Goal: Task Accomplishment & Management: Manage account settings

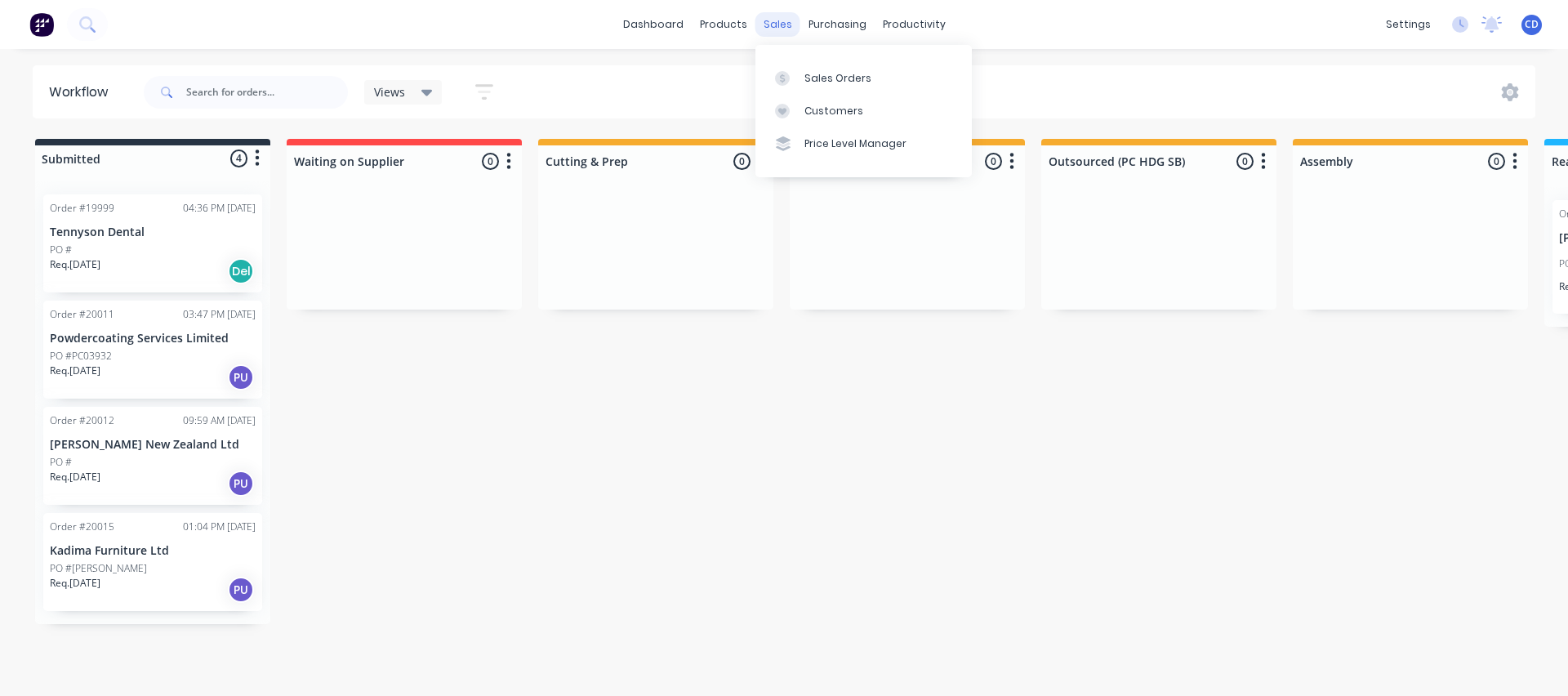
click at [771, 16] on div "sales" at bounding box center [778, 24] width 45 height 24
click at [820, 79] on div "Sales Orders" at bounding box center [838, 78] width 67 height 15
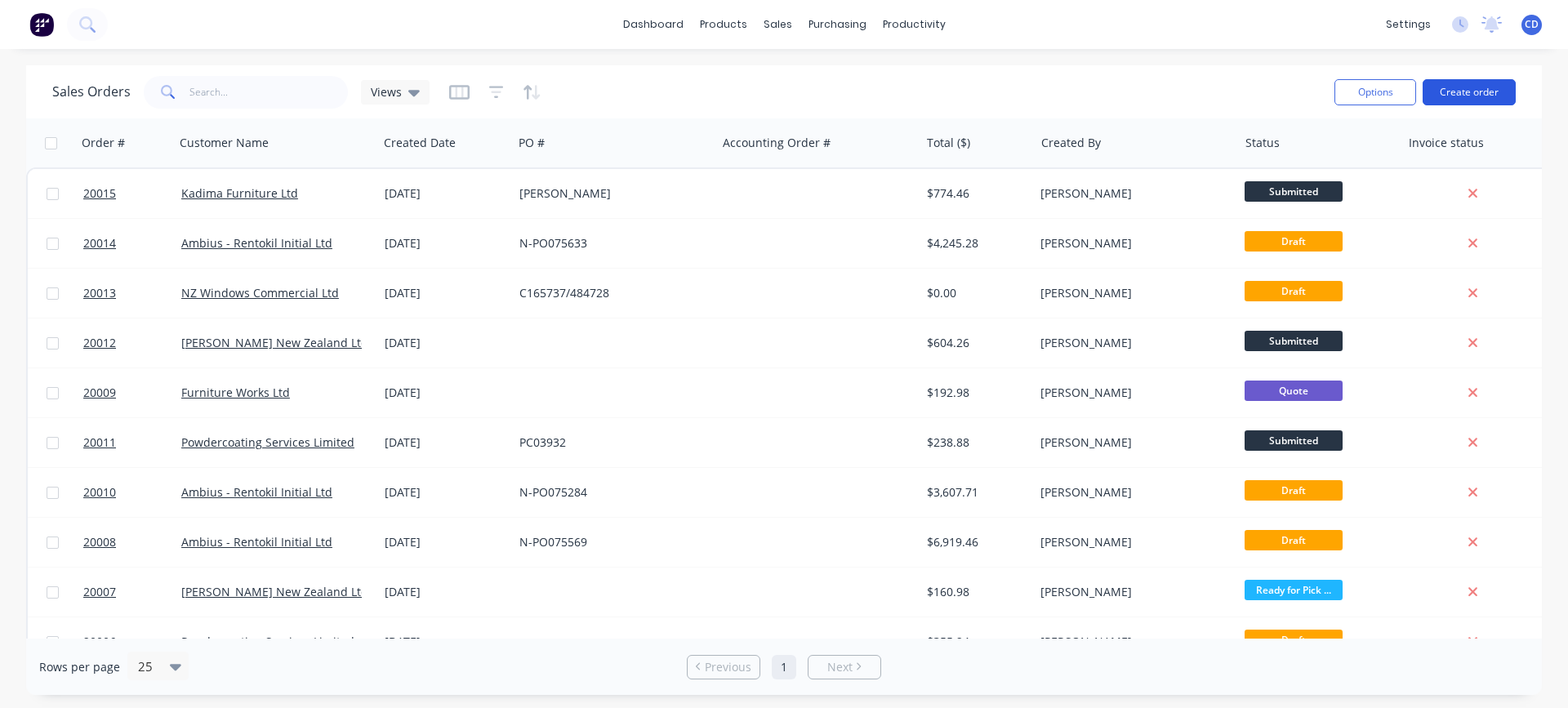
click at [1451, 85] on button "Create order" at bounding box center [1469, 92] width 93 height 26
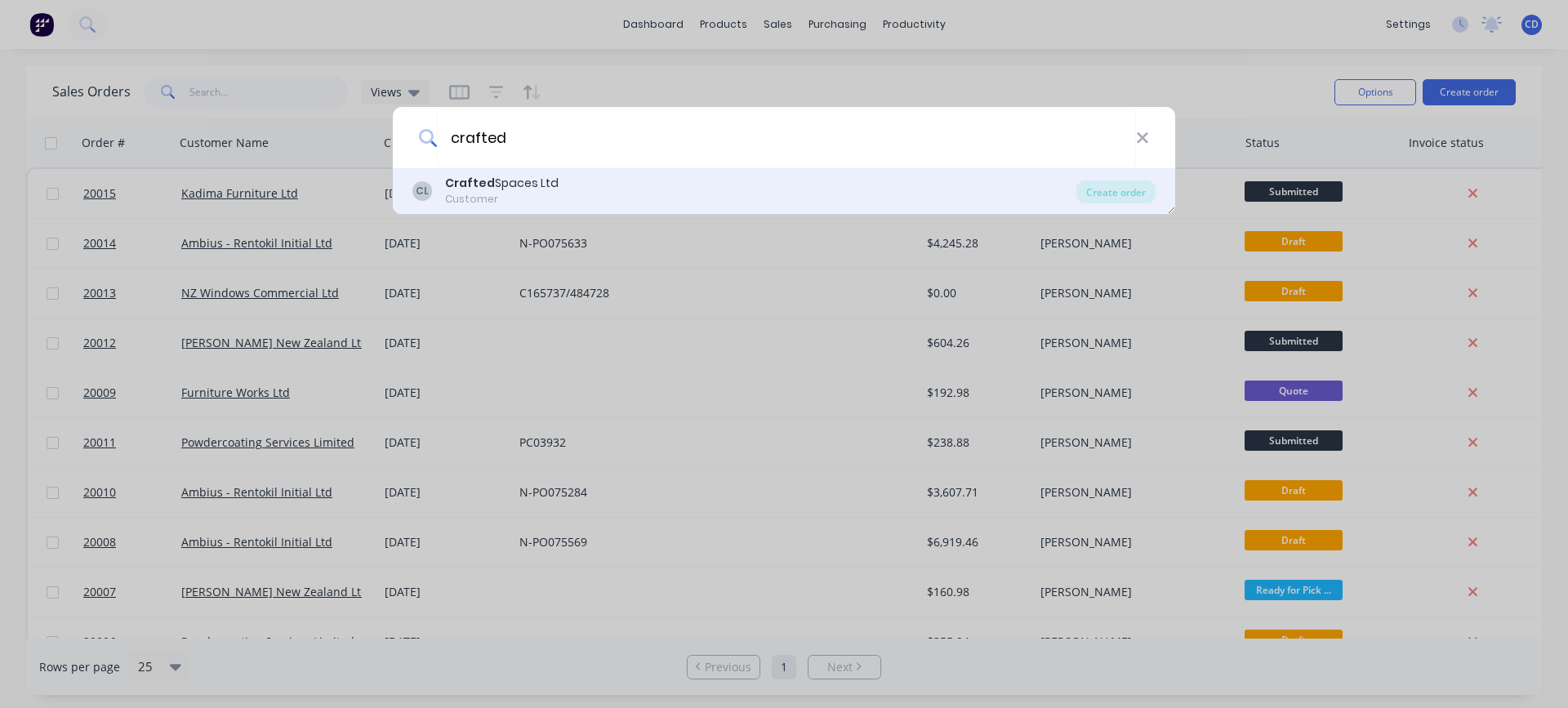
type input "crafted"
click at [533, 183] on div "Crafted Spaces Ltd" at bounding box center [502, 184] width 113 height 17
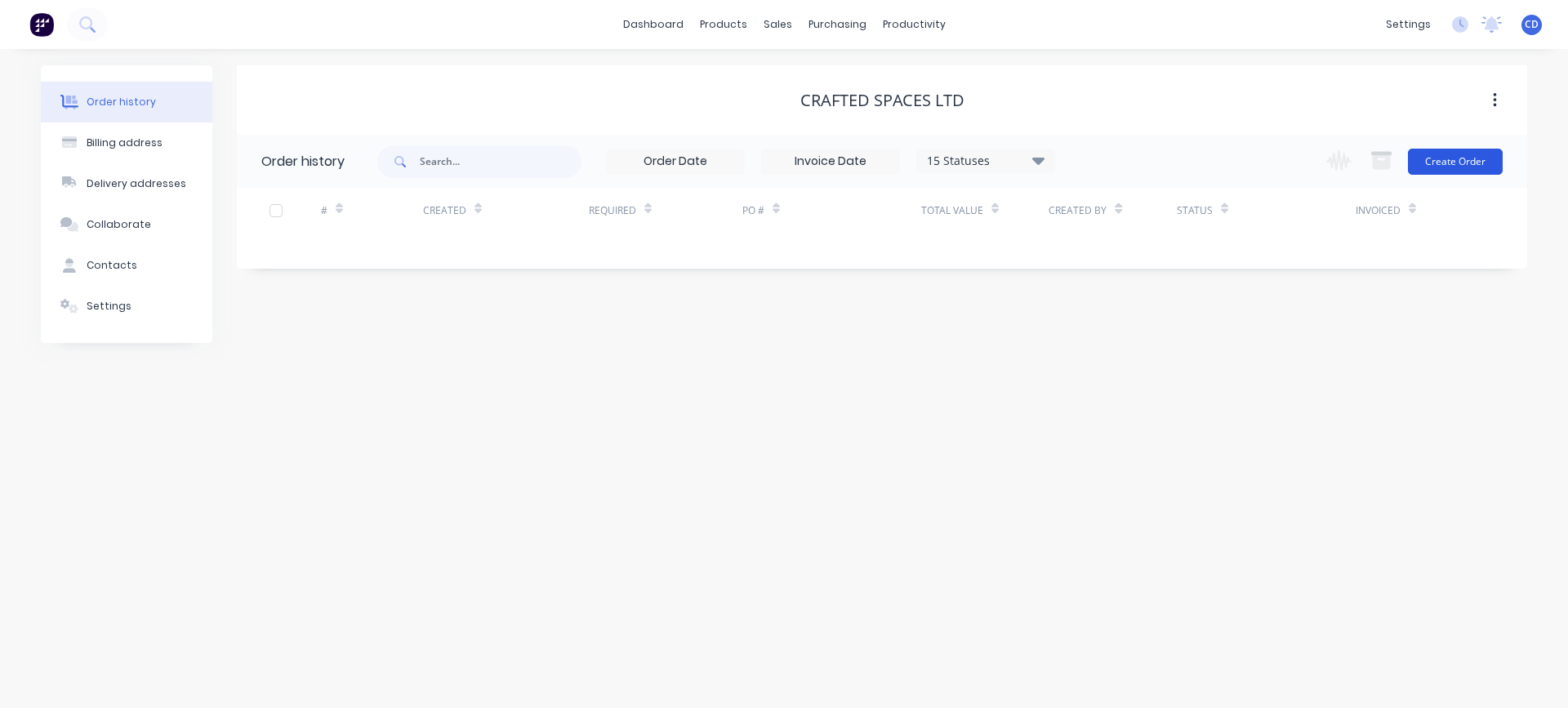
click at [1446, 164] on button "Create Order" at bounding box center [1455, 162] width 94 height 26
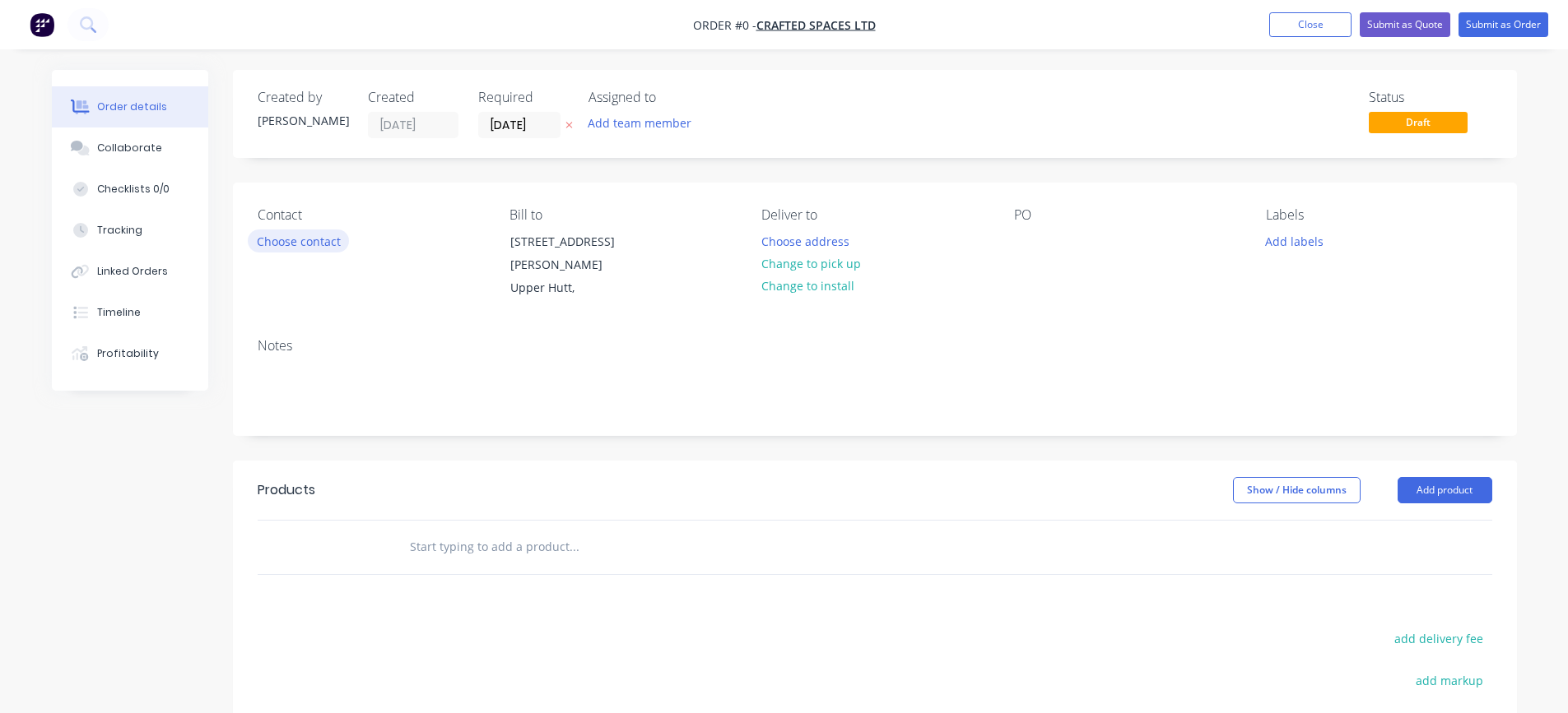
click at [325, 247] on button "Choose contact" at bounding box center [299, 240] width 101 height 22
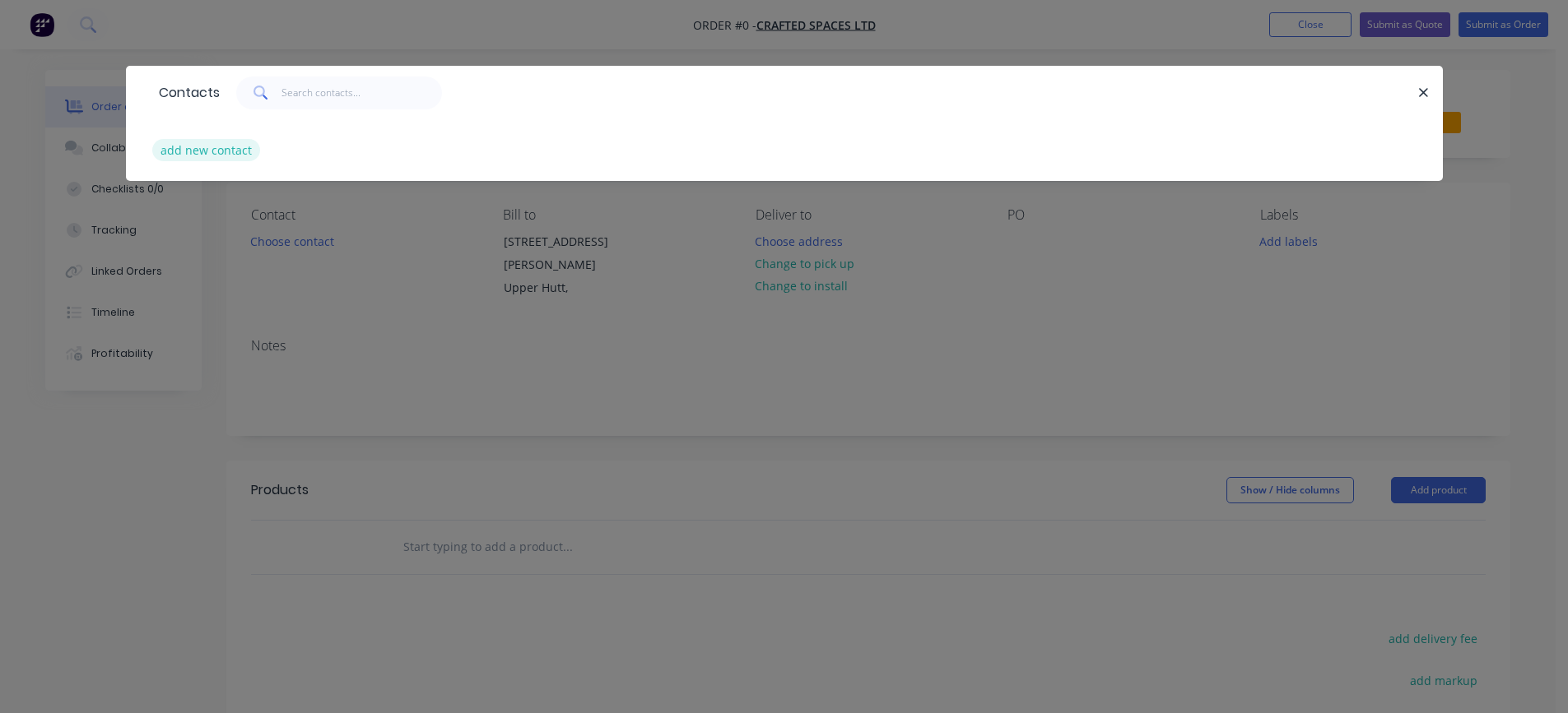
click at [230, 151] on button "add new contact" at bounding box center [206, 149] width 108 height 22
select select "NZ"
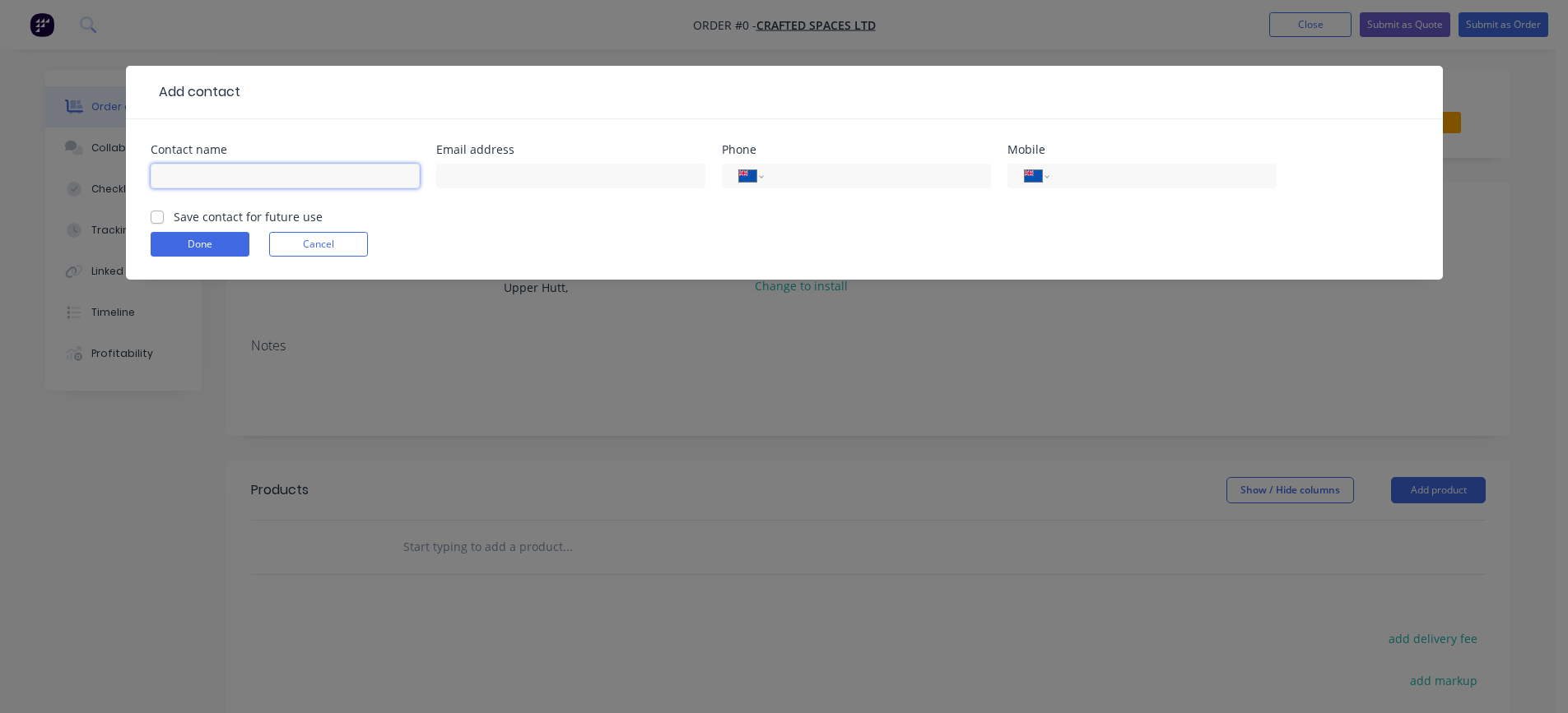
click at [230, 173] on input "text" at bounding box center [285, 176] width 269 height 24
type input "[PERSON_NAME]"
click at [1107, 173] on input "tel" at bounding box center [1159, 176] width 197 height 19
type input "021 479 960"
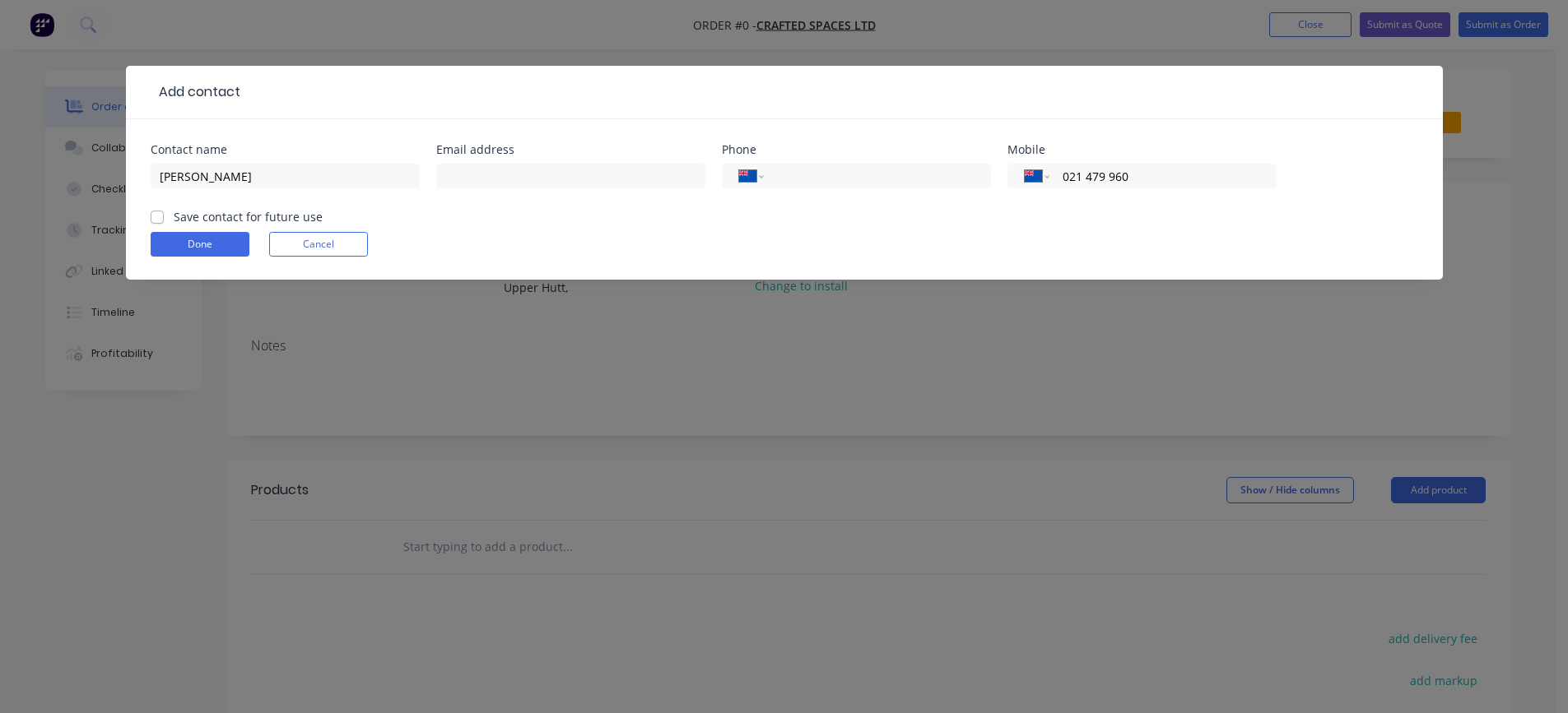
click at [1088, 209] on form "Contact name Stu Wright Email address Phone International Afghanistan Åland Isl…" at bounding box center [785, 212] width 1268 height 136
click at [174, 214] on label "Save contact for future use" at bounding box center [248, 217] width 149 height 17
click at [158, 214] on input "Save contact for future use" at bounding box center [157, 216] width 13 height 16
checkbox input "true"
click at [182, 242] on button "Done" at bounding box center [200, 244] width 99 height 24
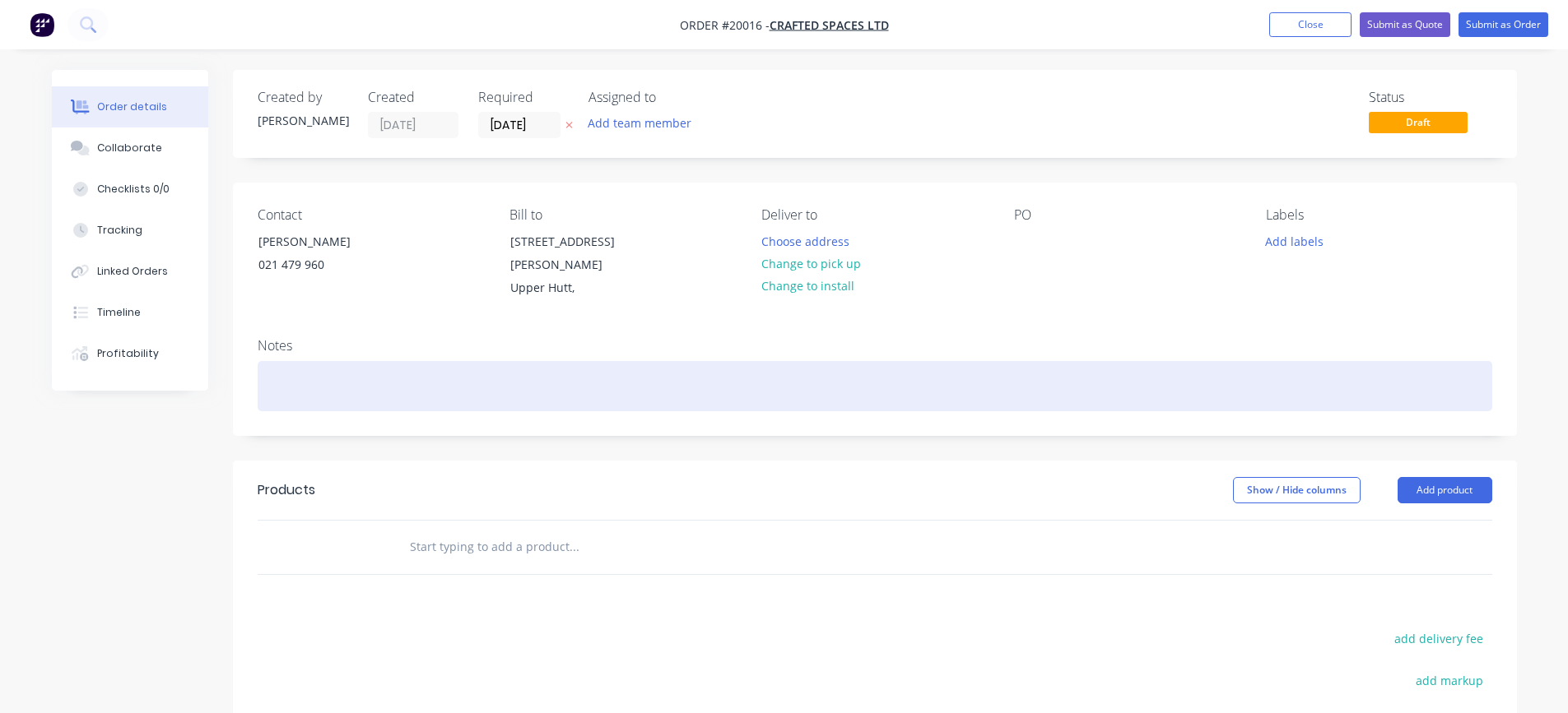
click at [342, 397] on div at bounding box center [875, 387] width 1234 height 51
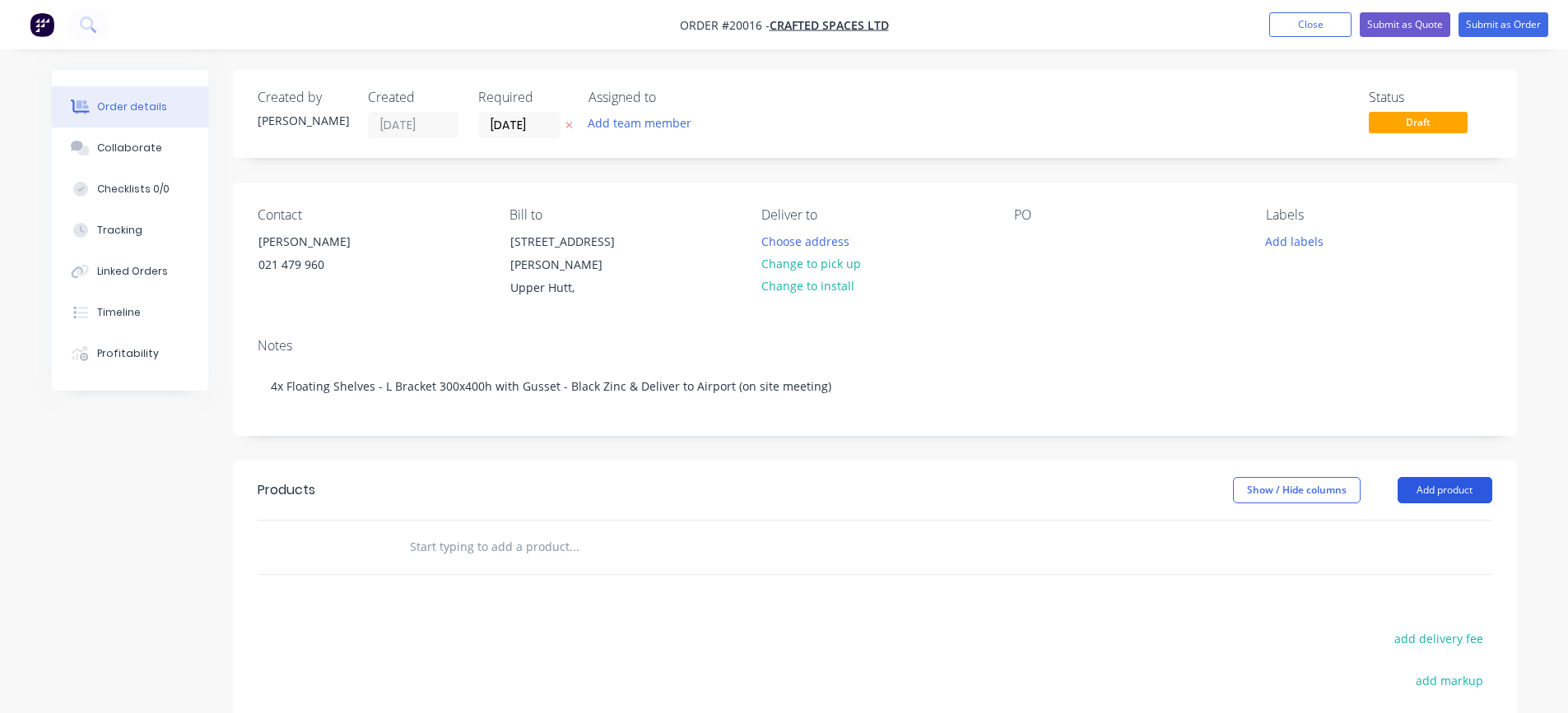
click at [1434, 493] on button "Add product" at bounding box center [1445, 490] width 94 height 26
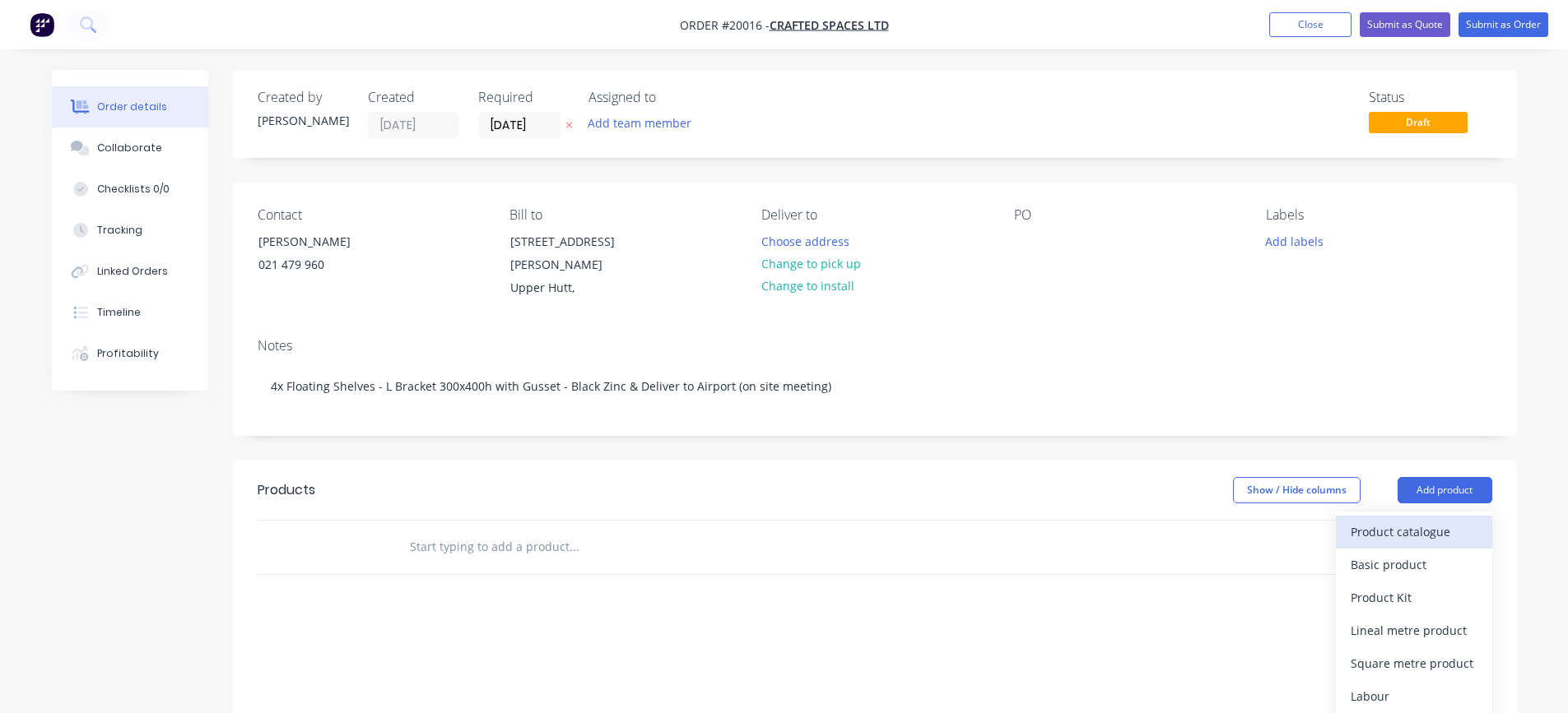
click at [1427, 529] on div "Product catalogue" at bounding box center [1413, 531] width 127 height 24
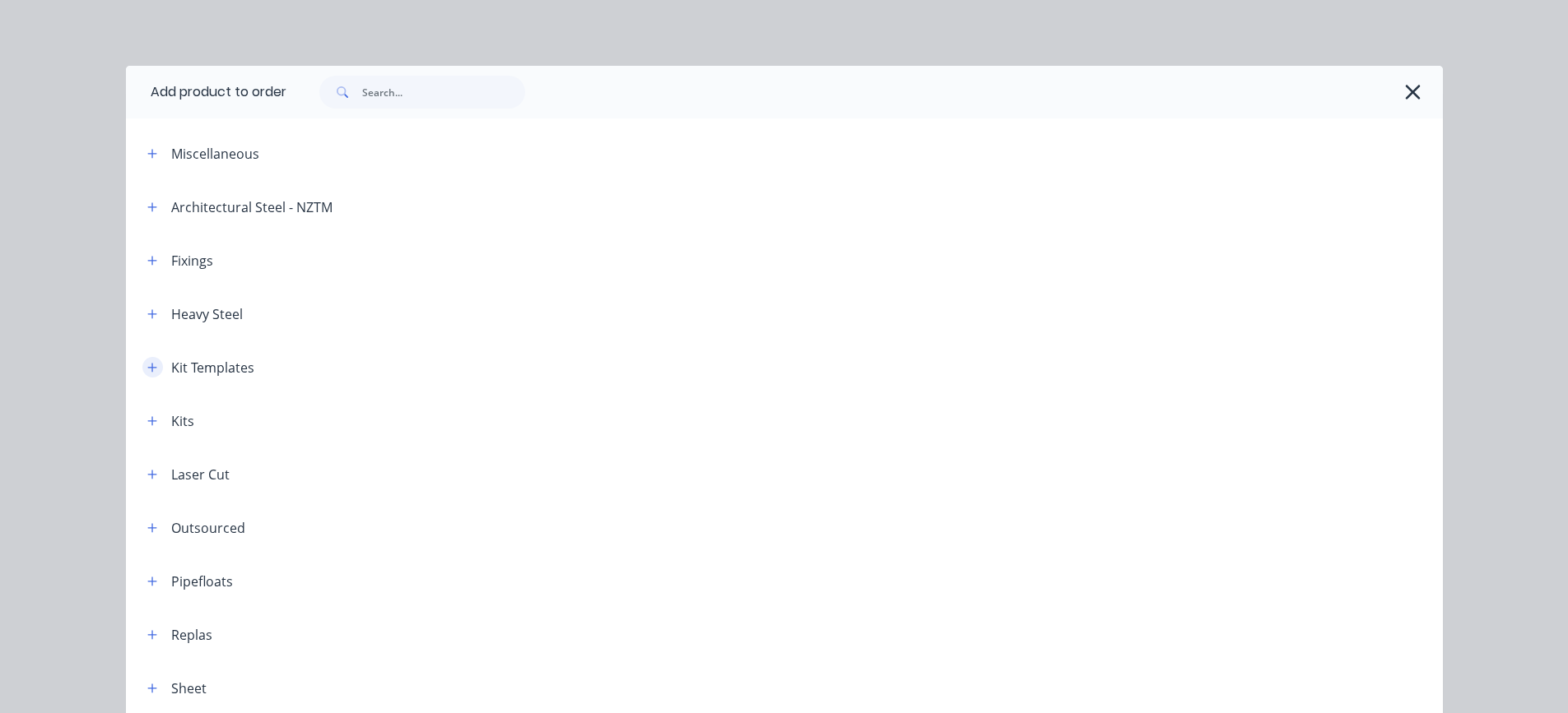
click at [148, 371] on icon "button" at bounding box center [152, 367] width 9 height 9
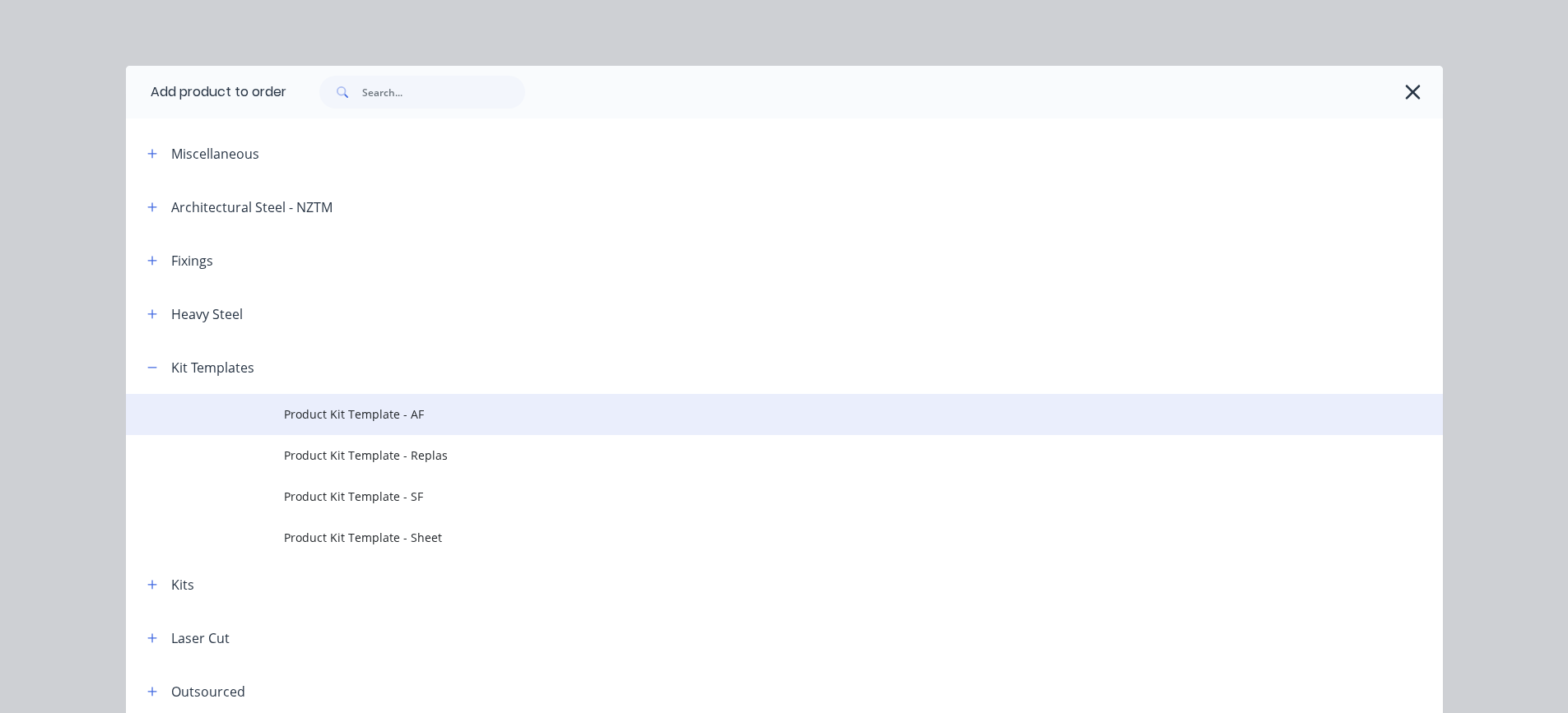
click at [325, 408] on span "Product Kit Template - AF" at bounding box center [747, 415] width 927 height 17
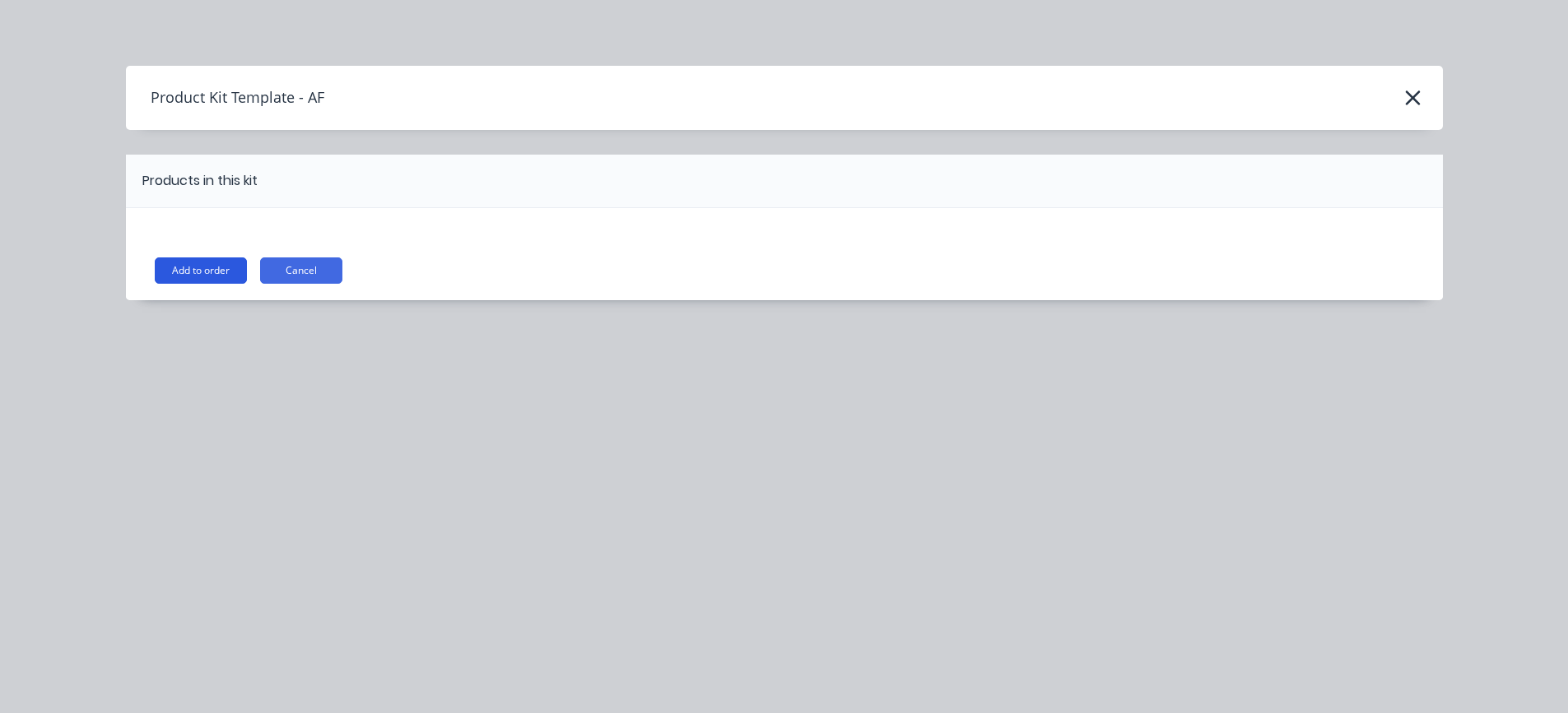
click at [203, 271] on button "Add to order" at bounding box center [201, 271] width 93 height 26
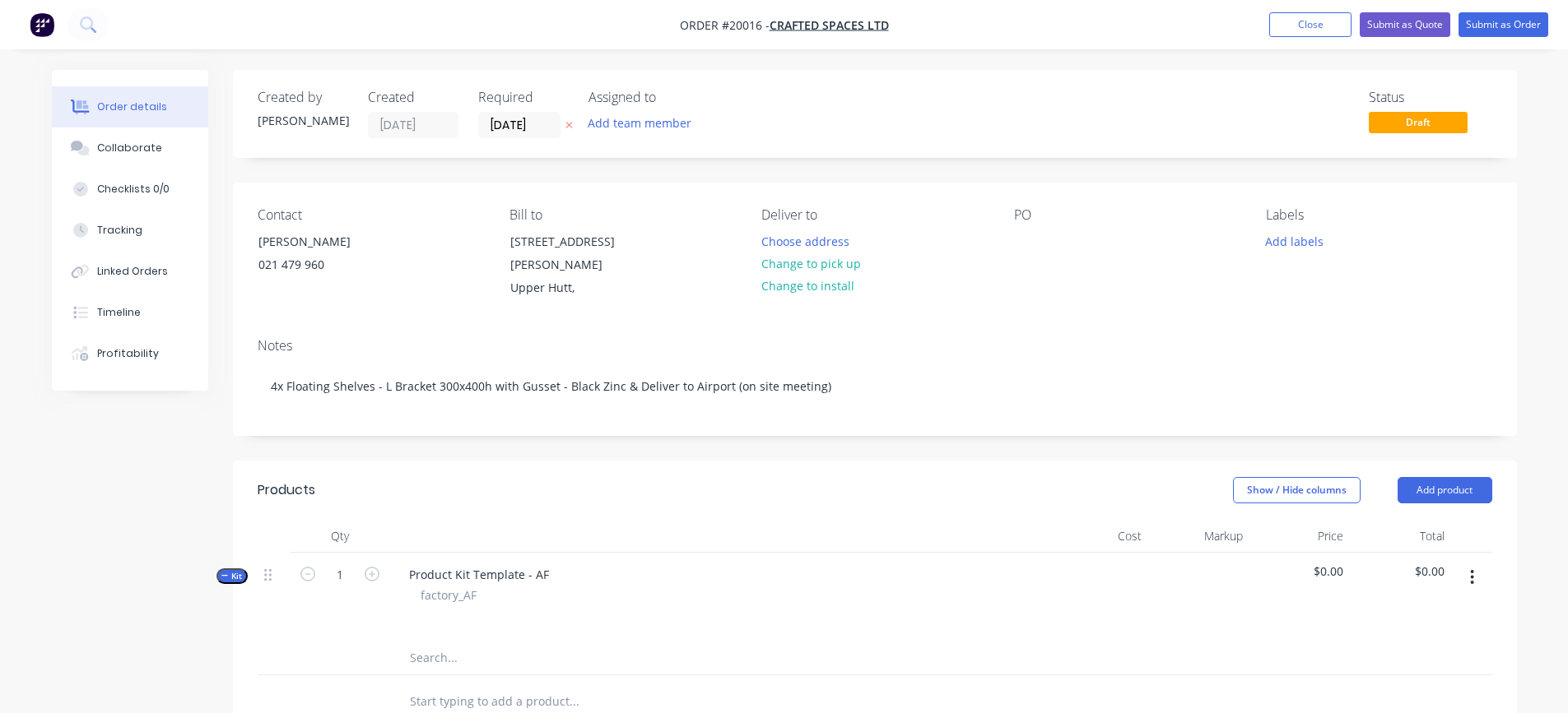
click at [606, 613] on div at bounding box center [719, 615] width 645 height 24
click at [1467, 572] on button "button" at bounding box center [1472, 578] width 38 height 30
click at [1429, 614] on div "Add product to kit" at bounding box center [1413, 620] width 127 height 24
click at [1415, 691] on div "Product catalogue" at bounding box center [1413, 686] width 127 height 24
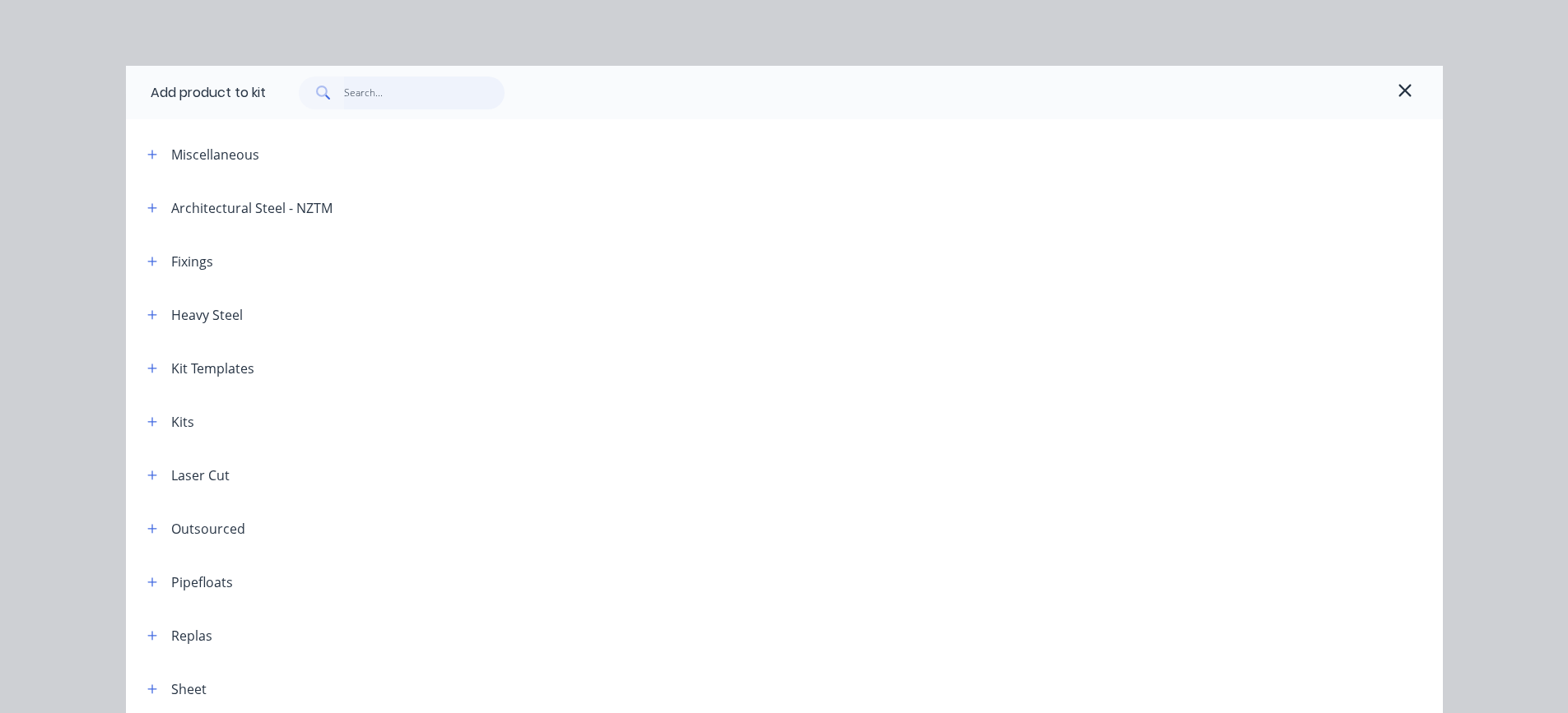
click at [395, 101] on input "text" at bounding box center [424, 93] width 161 height 33
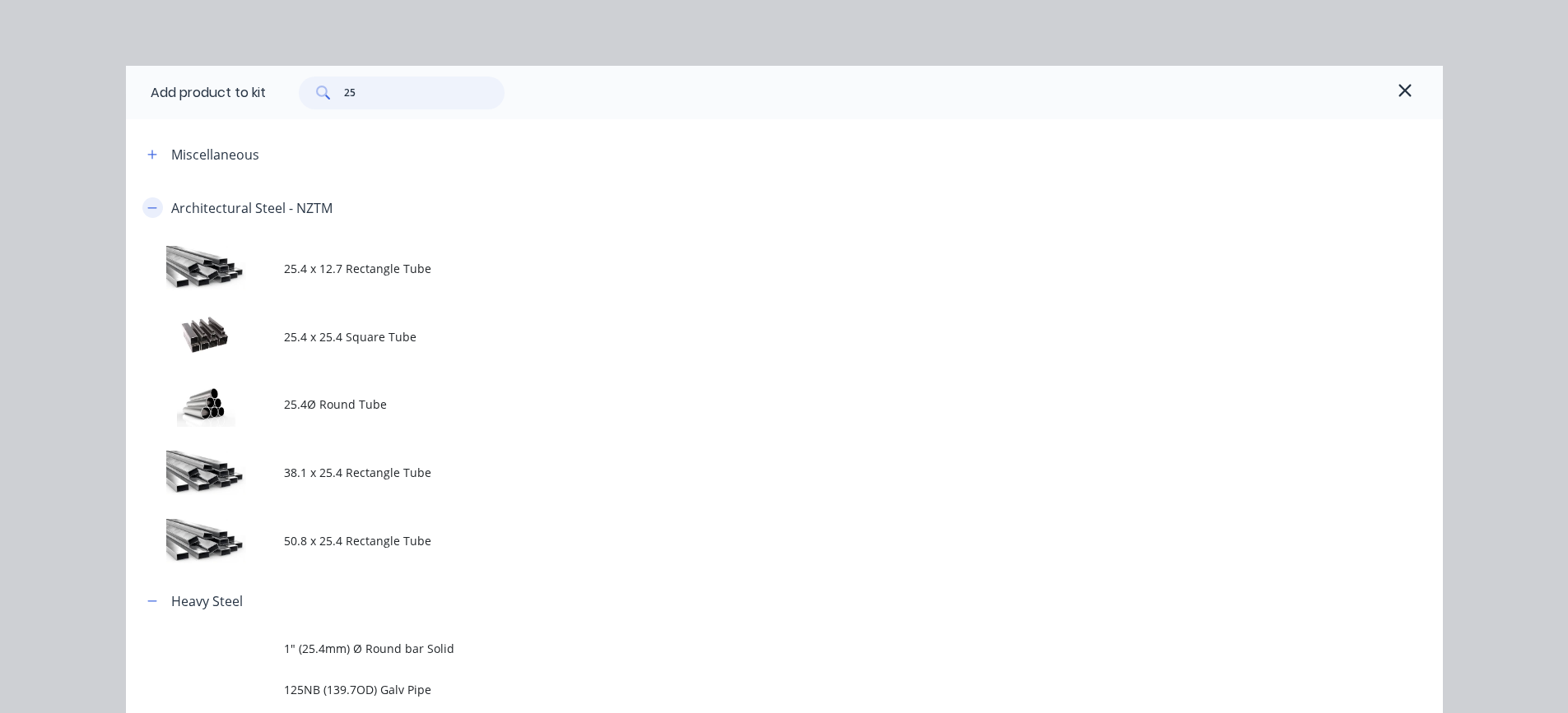
type input "25"
click at [142, 203] on button "button" at bounding box center [153, 208] width 21 height 21
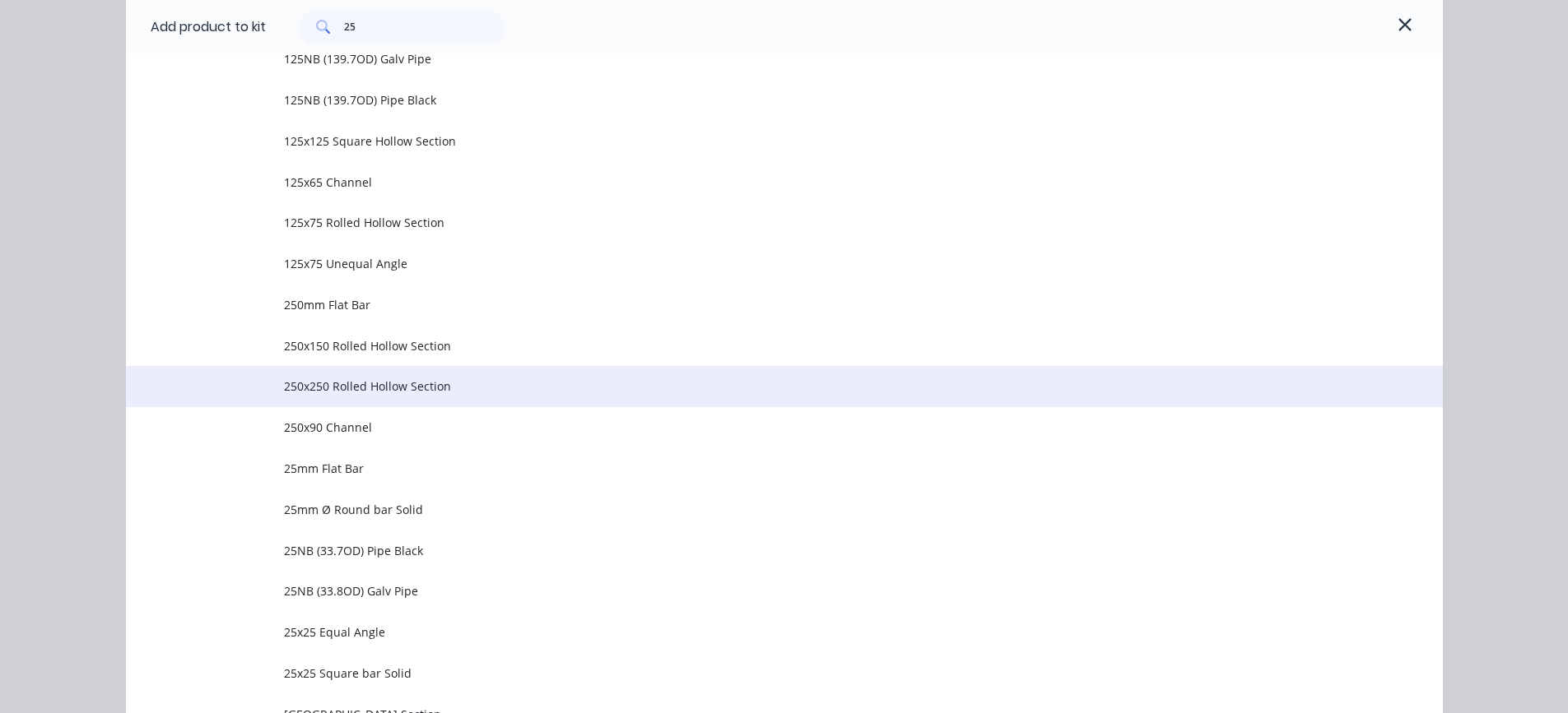
scroll to position [329, 0]
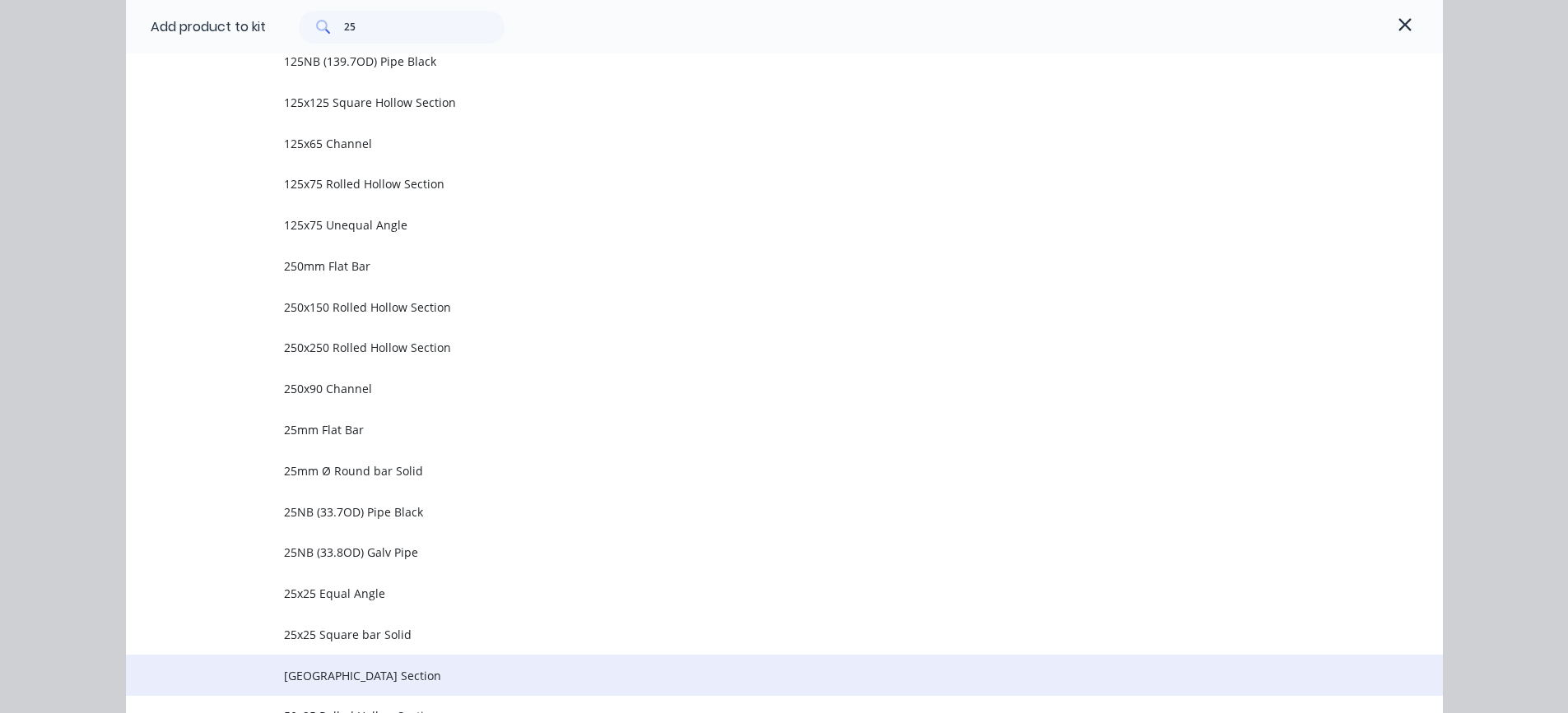
click at [335, 674] on span "[GEOGRAPHIC_DATA] Section" at bounding box center [747, 676] width 927 height 17
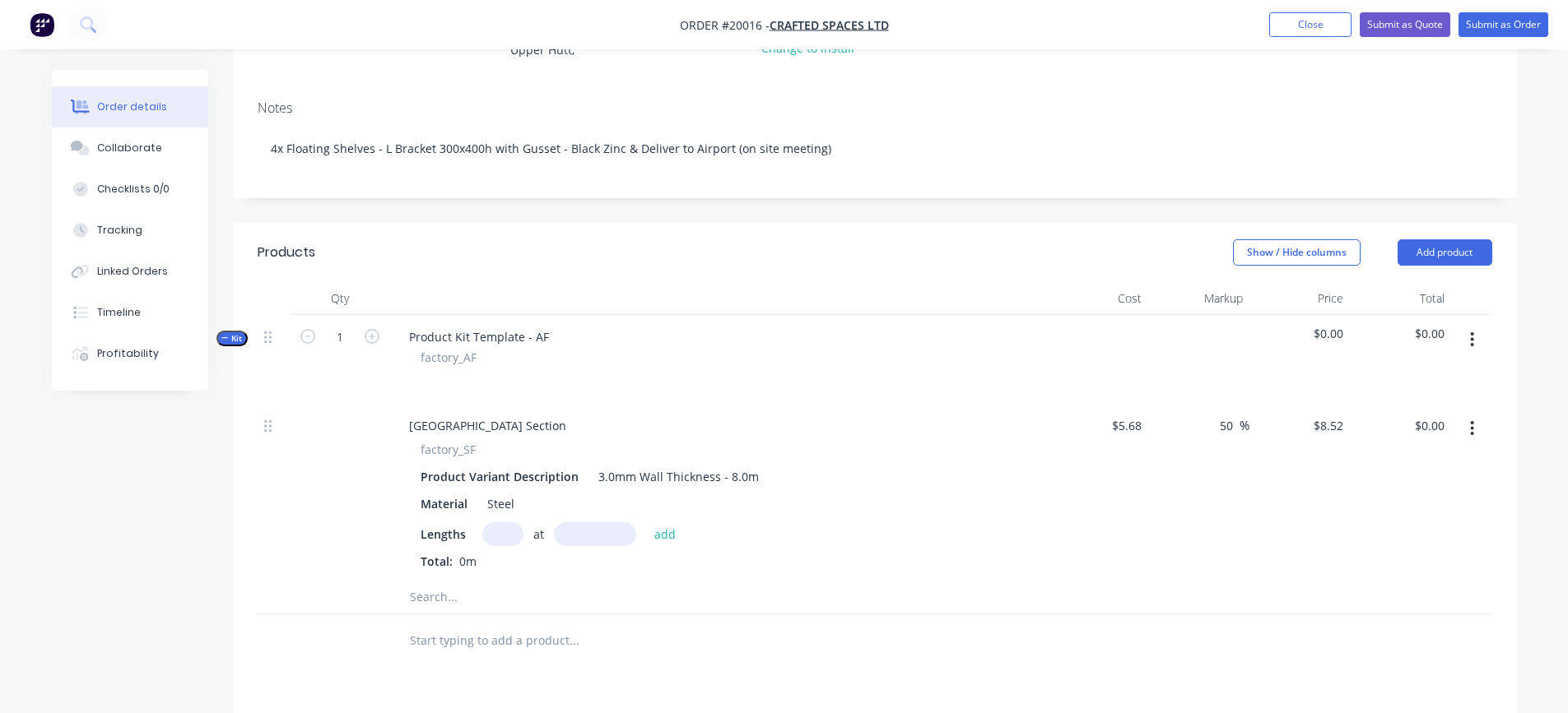
scroll to position [247, 0]
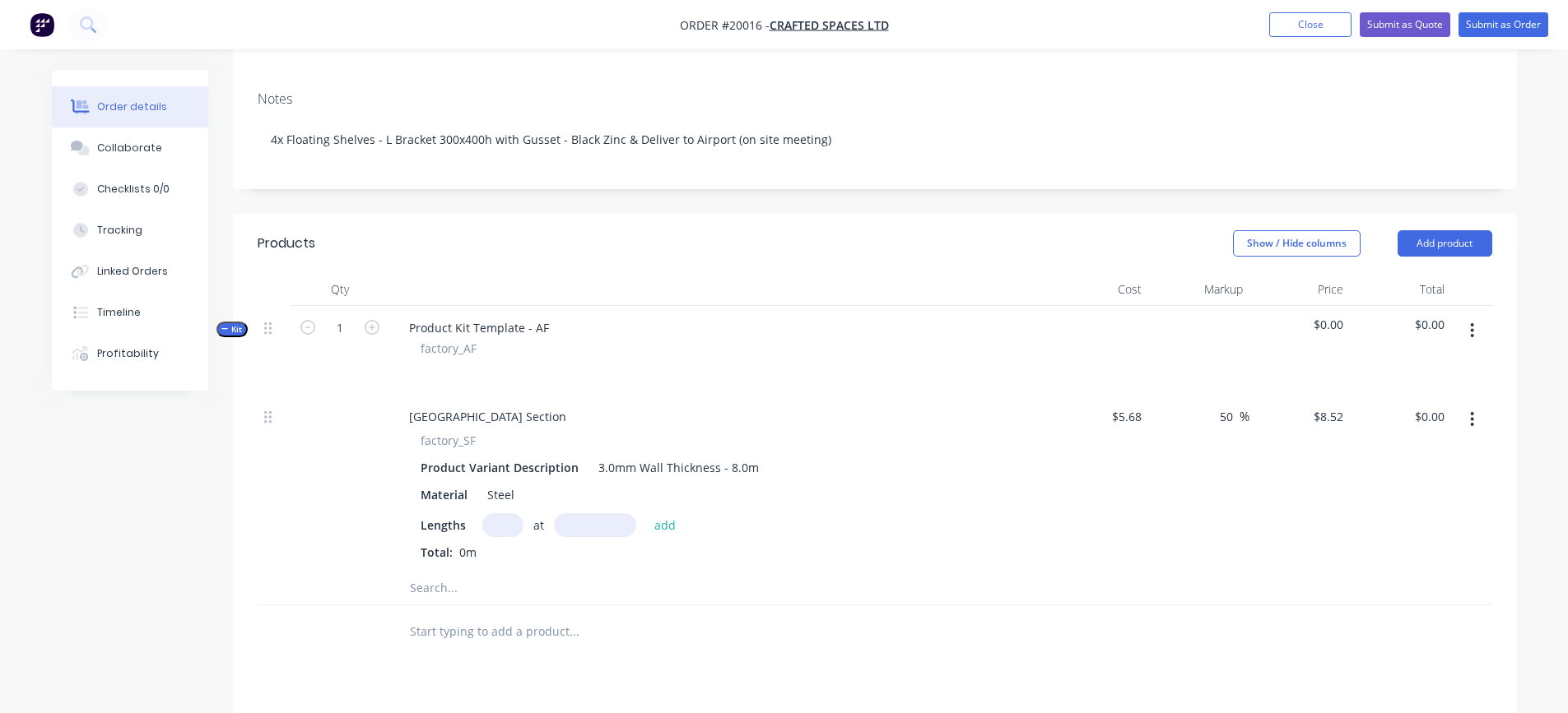
click at [499, 531] on input "text" at bounding box center [503, 524] width 41 height 24
type input "4"
type input "300"
click at [646, 513] on button "add" at bounding box center [665, 524] width 38 height 22
click at [506, 556] on icon "button" at bounding box center [509, 554] width 9 height 9
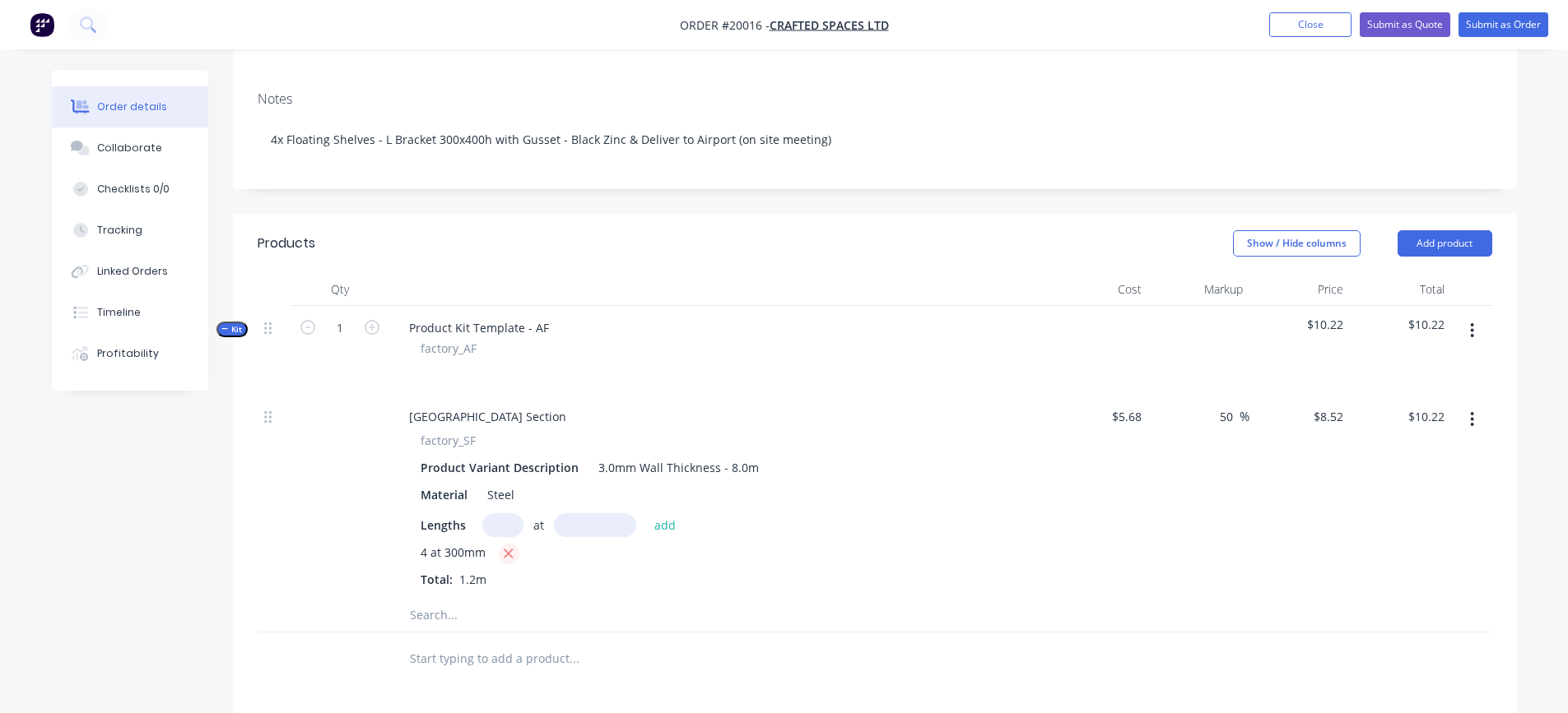
type input "$0.00"
click at [505, 532] on input "text" at bounding box center [503, 524] width 41 height 24
type input "1"
click at [597, 526] on input "text" at bounding box center [595, 524] width 82 height 24
type input "300mm"
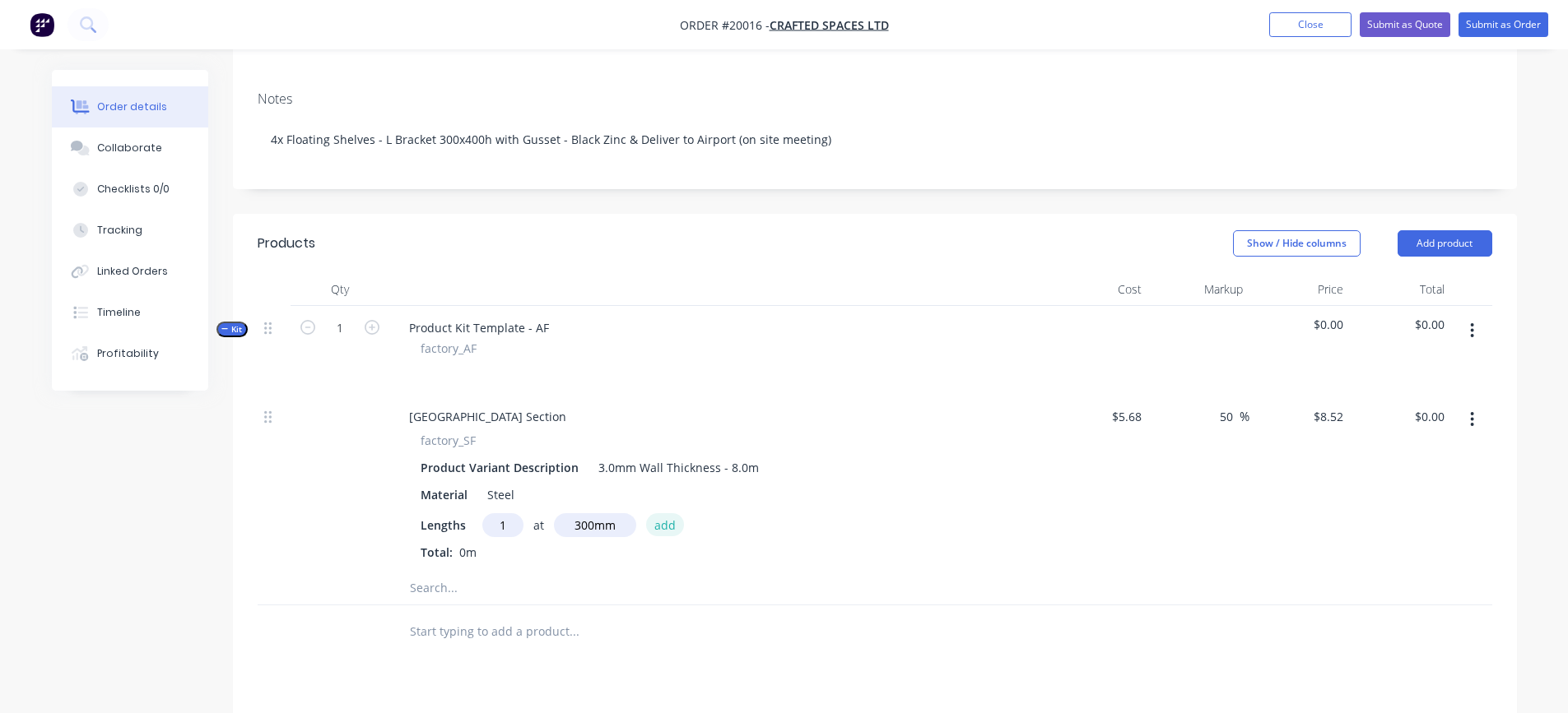
click at [653, 524] on button "add" at bounding box center [665, 524] width 38 height 22
type input "$2.56"
type input "1"
type input "375"
click at [646, 513] on button "add" at bounding box center [665, 524] width 38 height 22
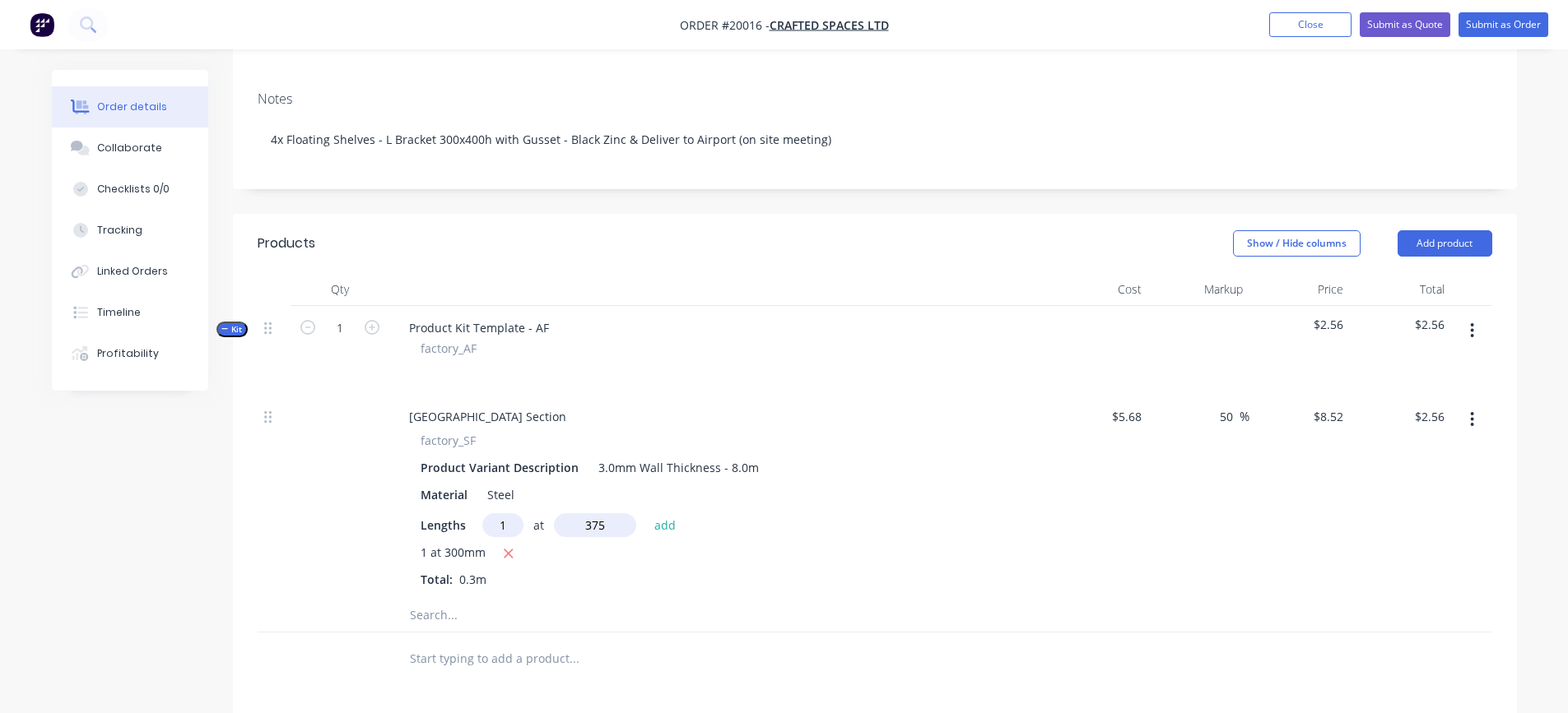
type input "$5.75"
click at [1472, 334] on icon "button" at bounding box center [1472, 331] width 4 height 18
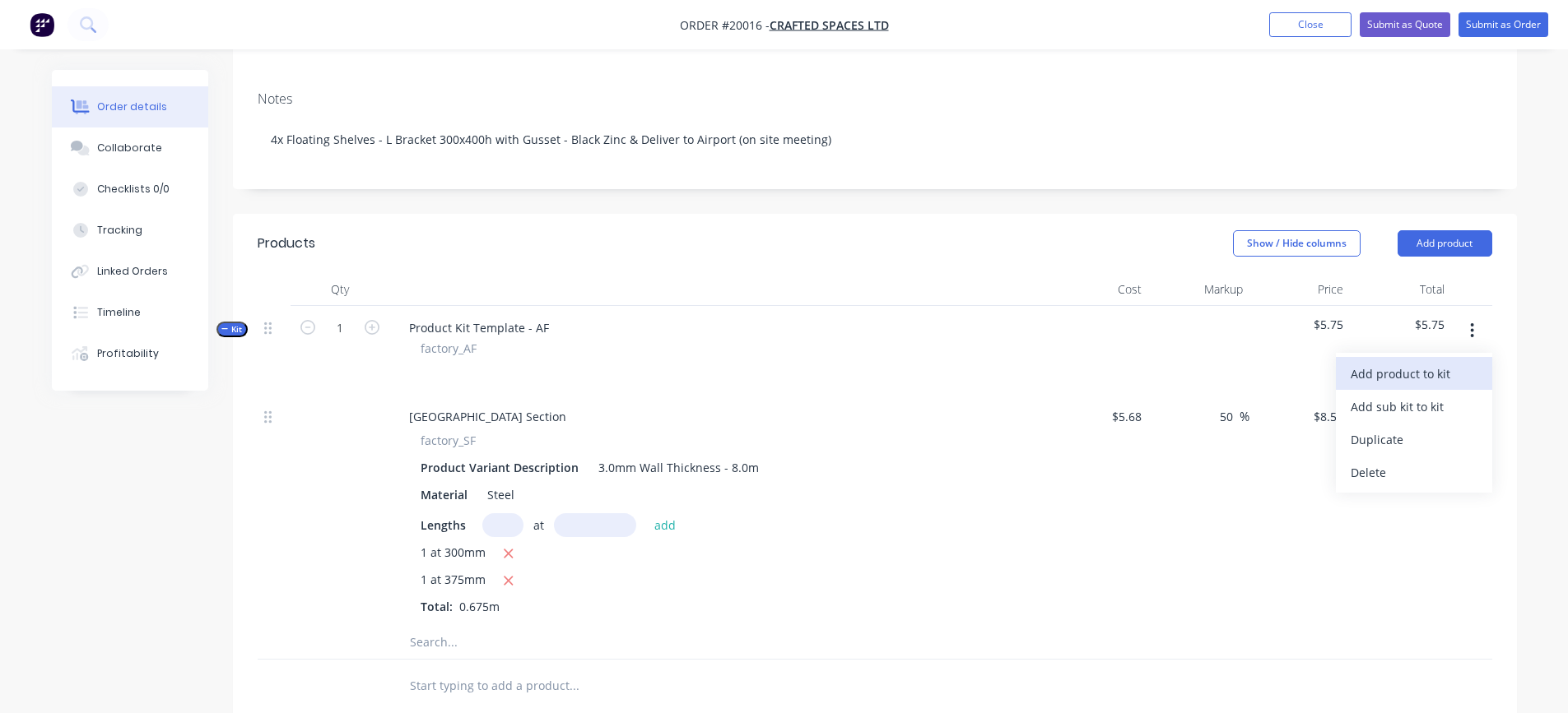
click at [1424, 374] on div "Add product to kit" at bounding box center [1413, 374] width 127 height 24
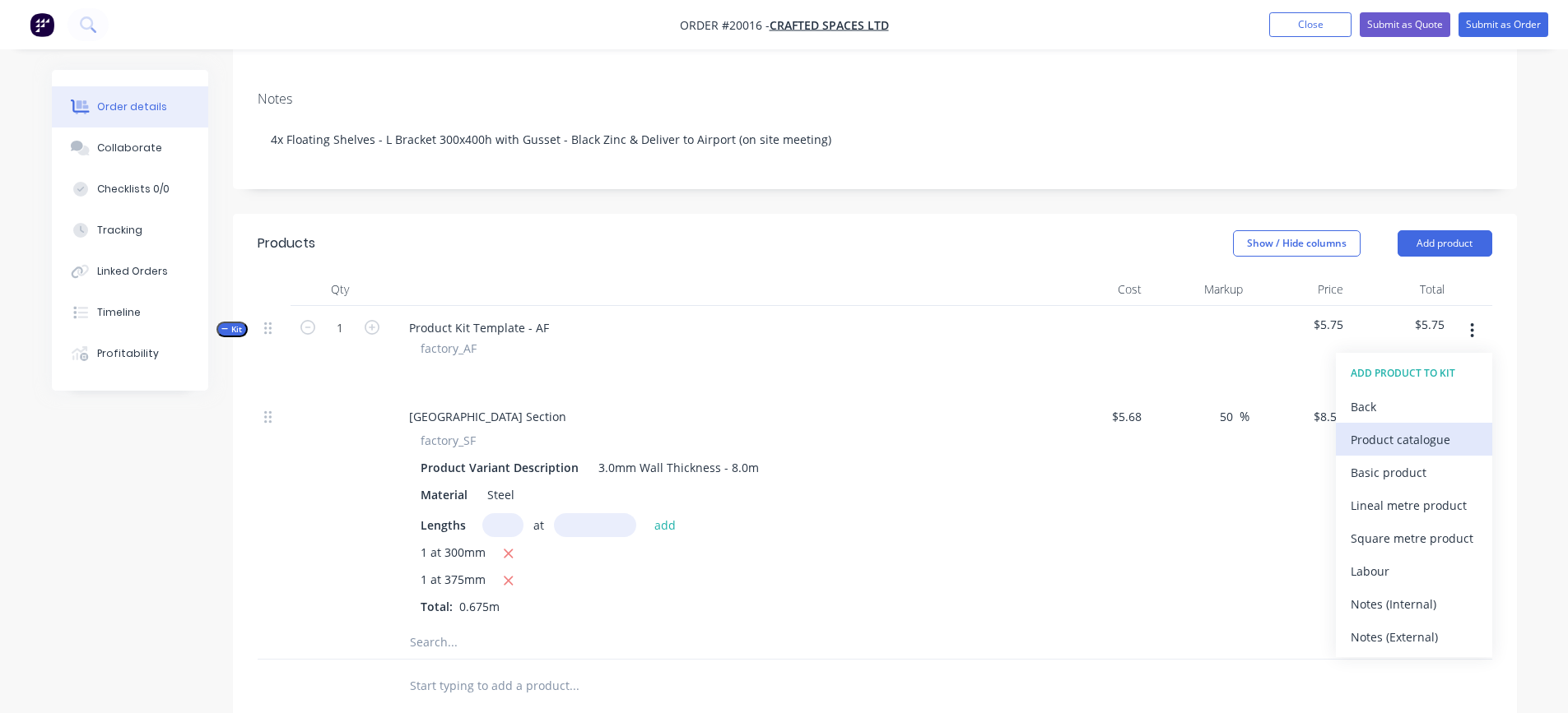
click at [1423, 441] on div "Product catalogue" at bounding box center [1413, 439] width 127 height 24
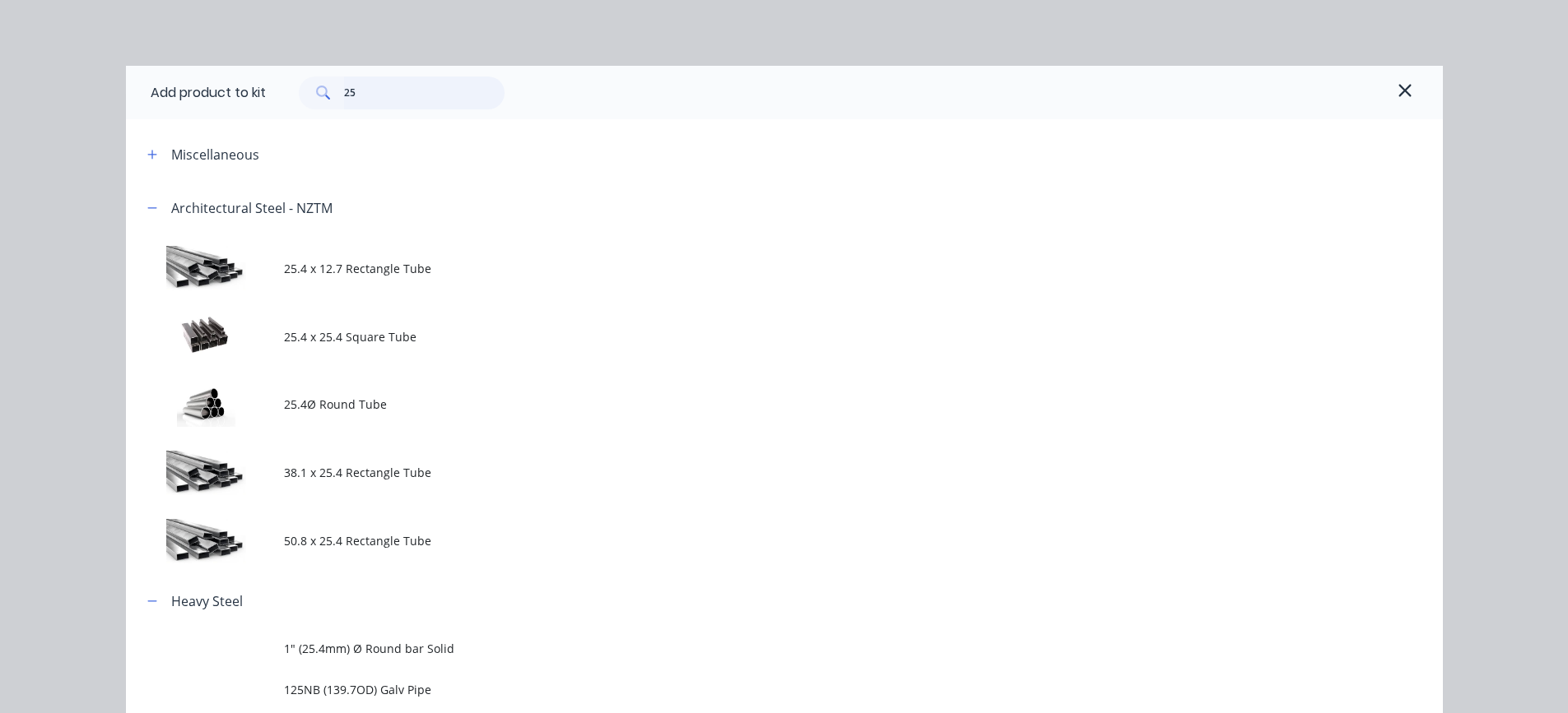
click at [381, 99] on input "25" at bounding box center [424, 93] width 161 height 33
type input "2"
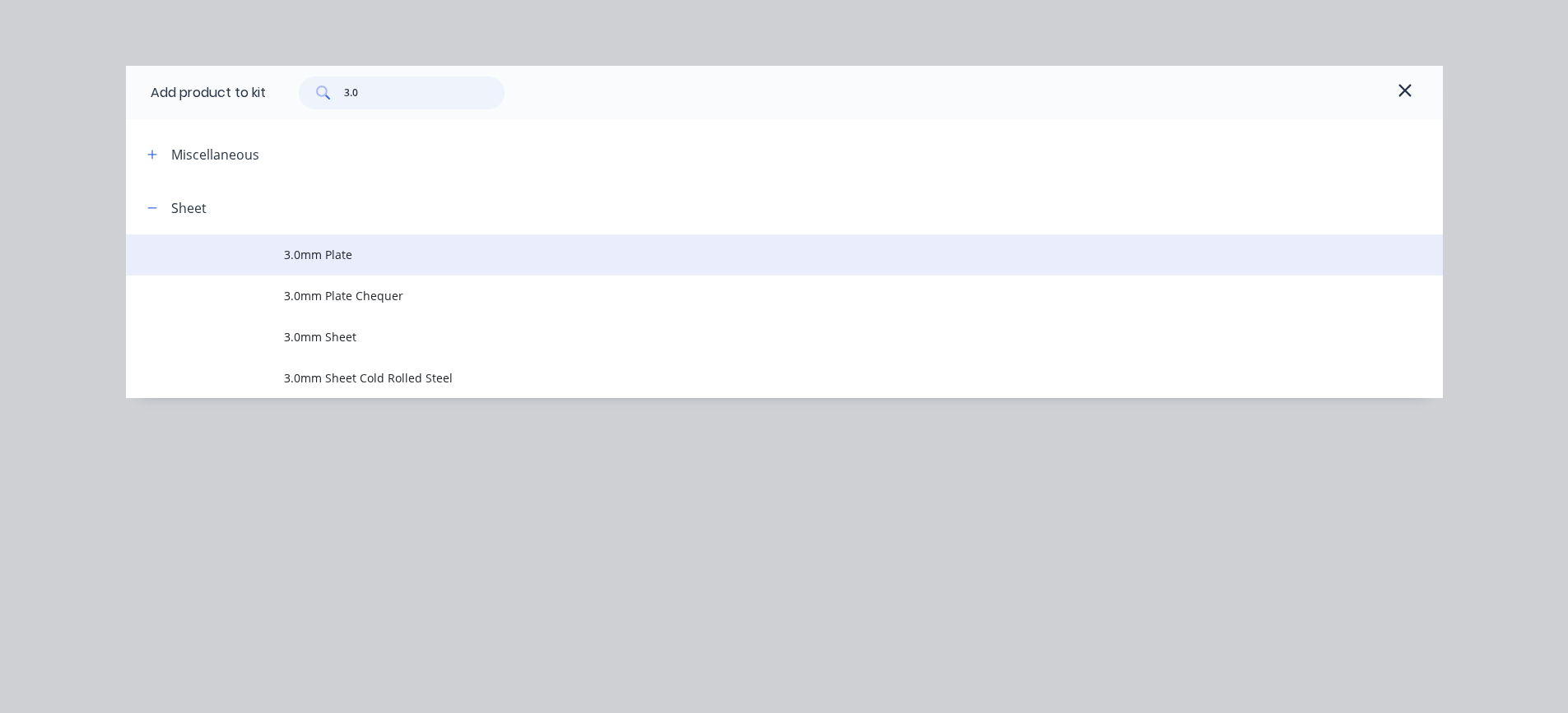
type input "3.0"
click at [332, 251] on span "3.0mm Plate" at bounding box center [747, 255] width 927 height 17
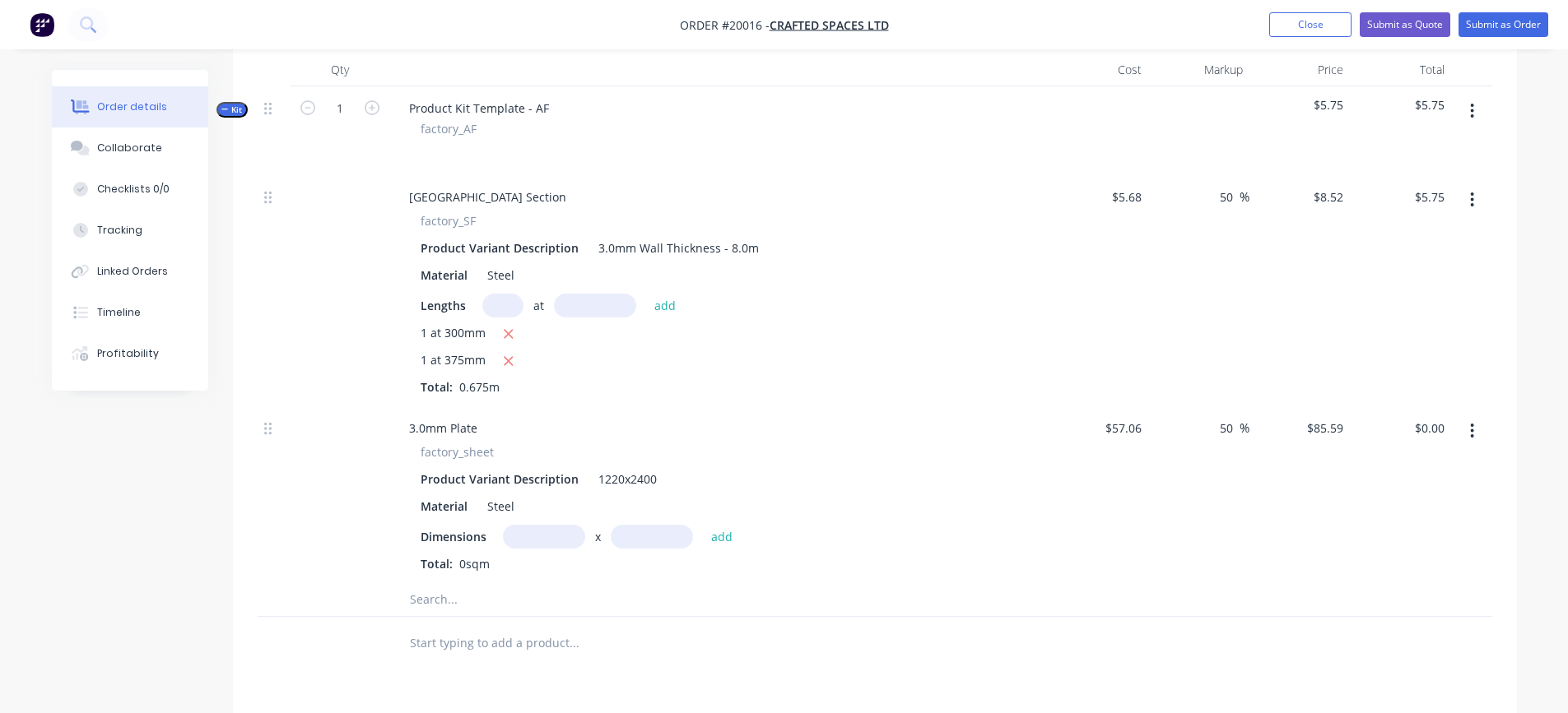
scroll to position [494, 0]
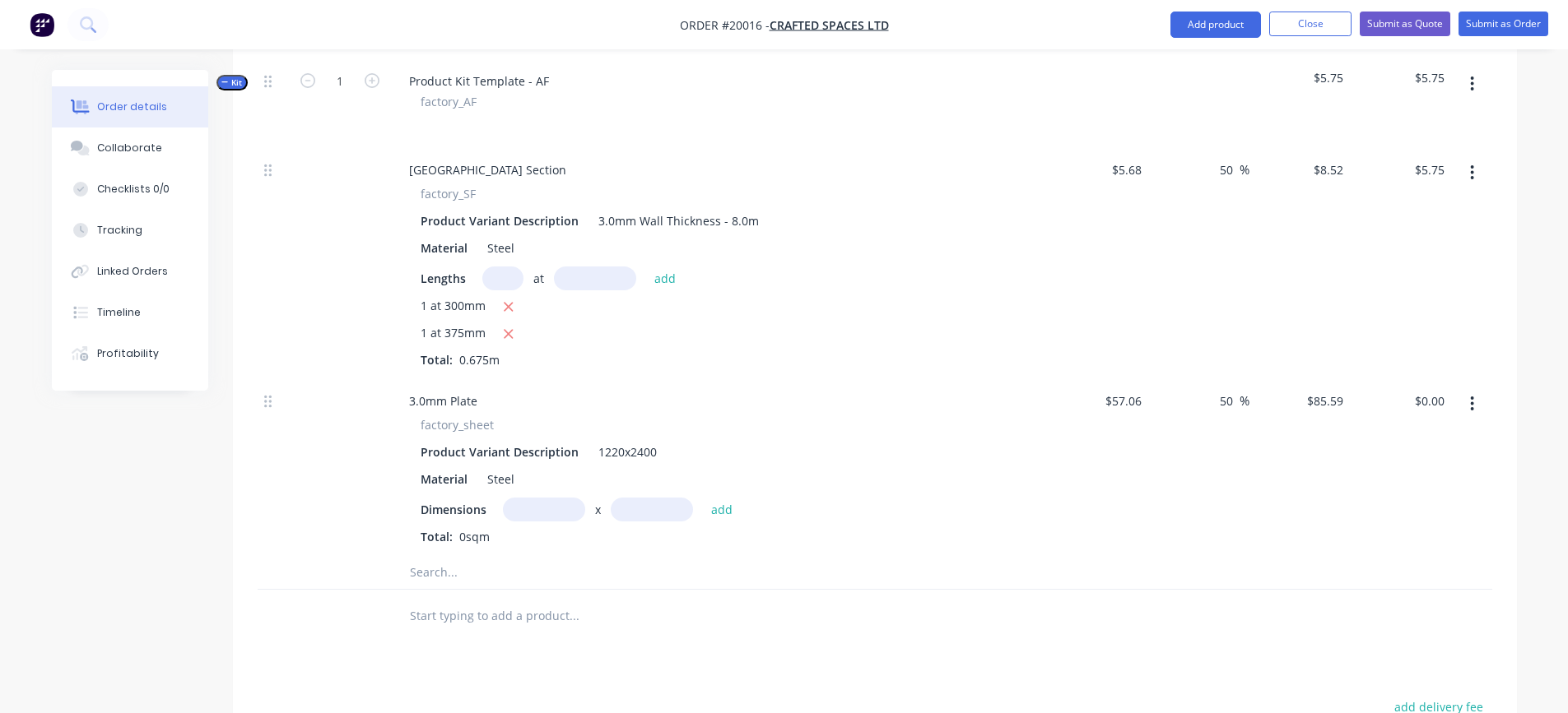
click at [545, 511] on input "text" at bounding box center [544, 509] width 82 height 24
type input "0.05m"
click at [665, 508] on input "text" at bounding box center [652, 509] width 82 height 24
type input "0.05m"
click at [724, 512] on button "add" at bounding box center [722, 508] width 38 height 22
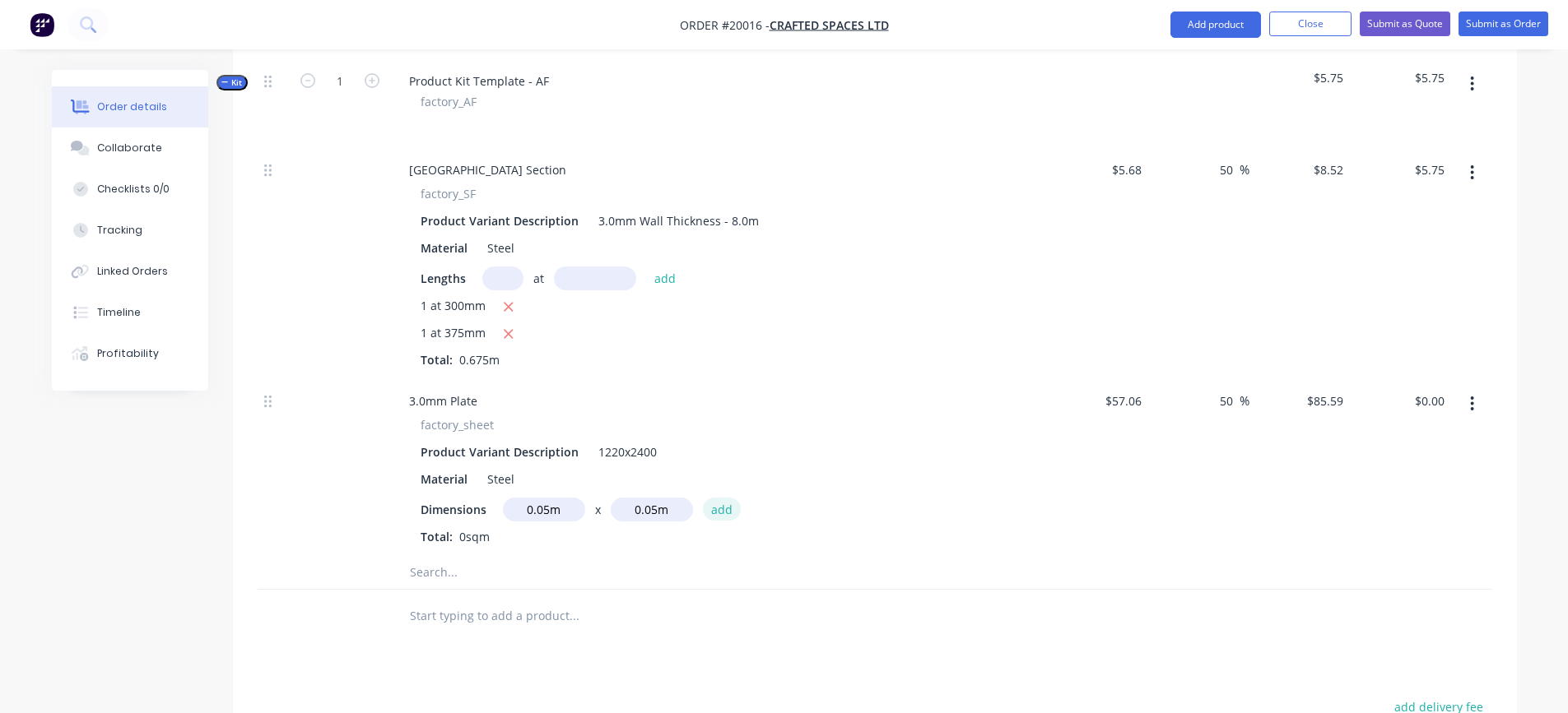
type input "$0.21"
click at [425, 598] on input "text" at bounding box center [574, 600] width 329 height 33
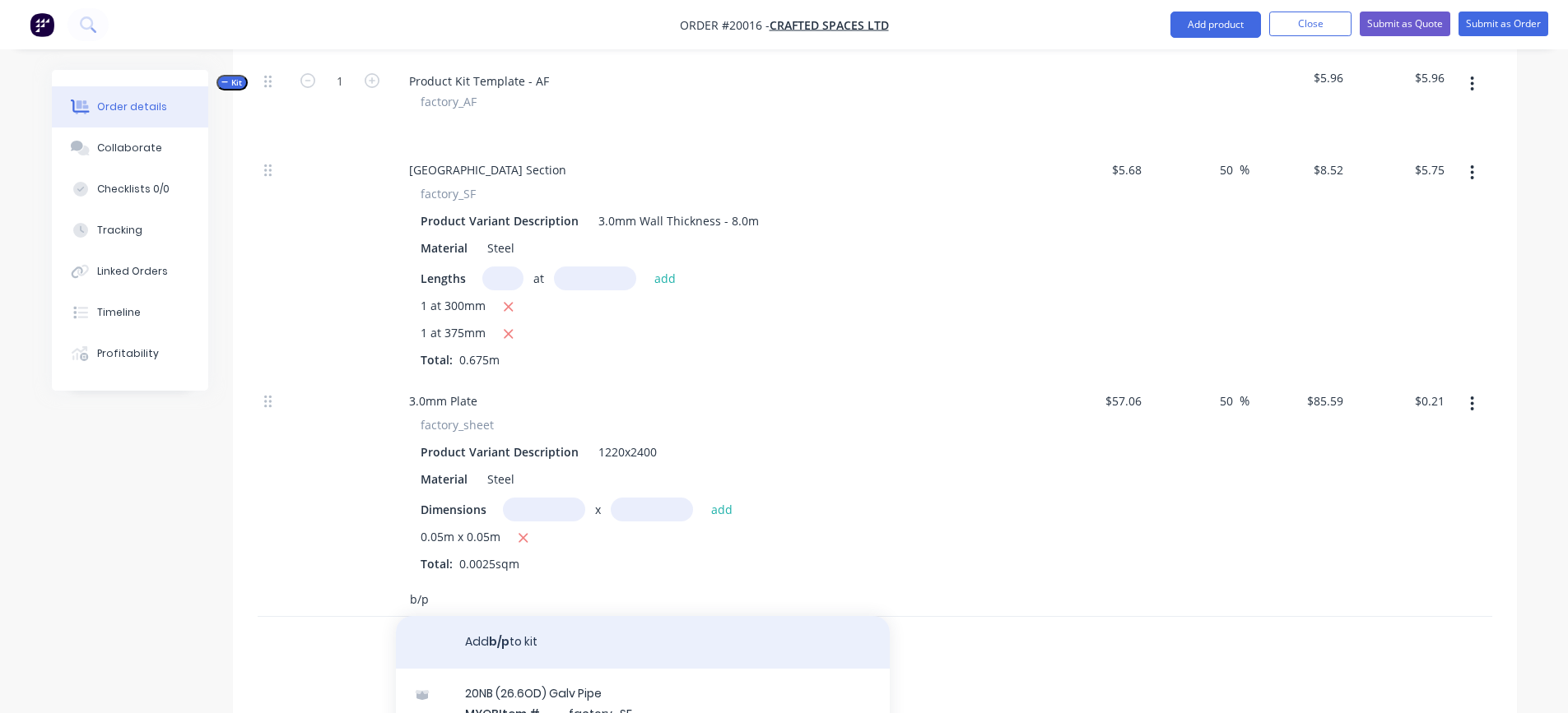
type input "b/p"
click at [494, 648] on button "Add b/p to kit" at bounding box center [643, 642] width 494 height 52
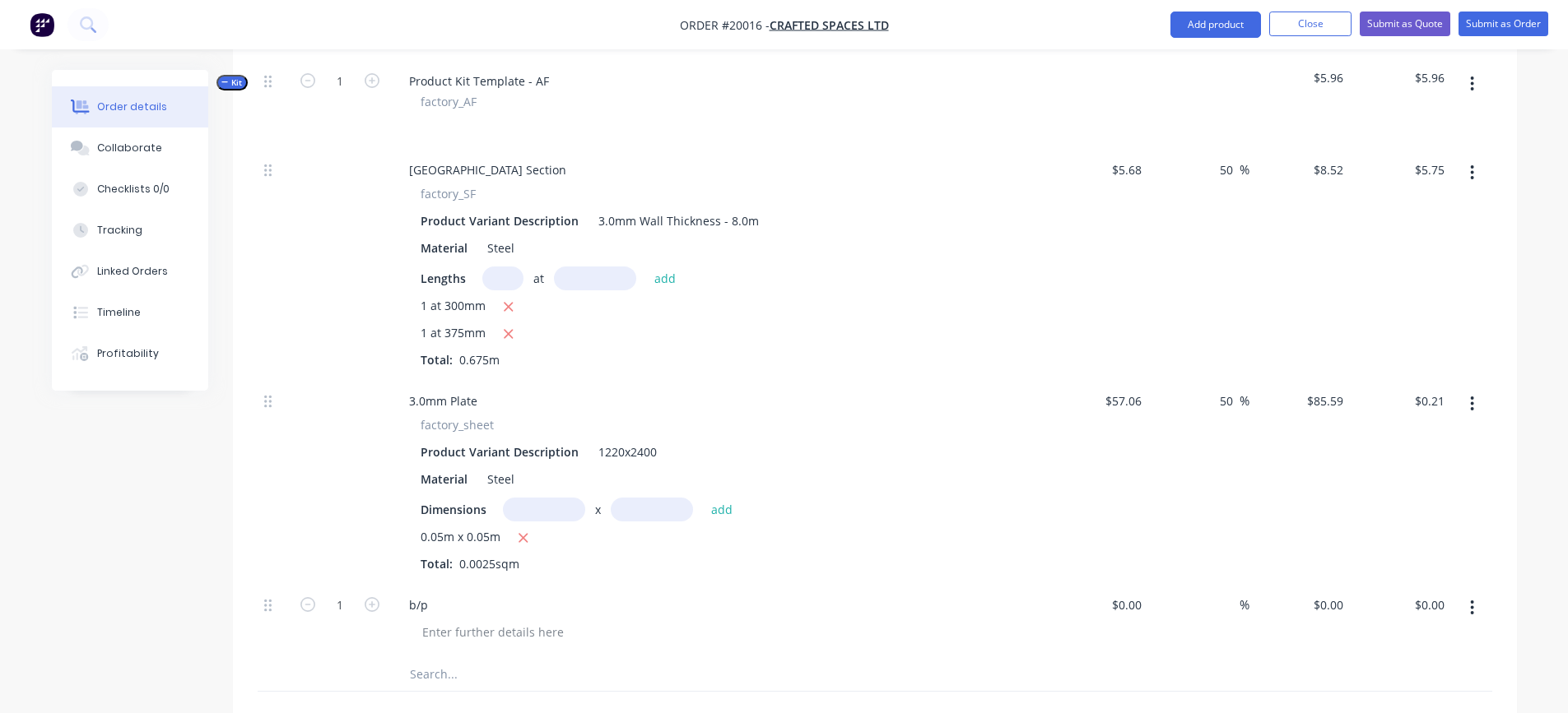
click at [444, 670] on input "text" at bounding box center [574, 675] width 329 height 33
type input "z"
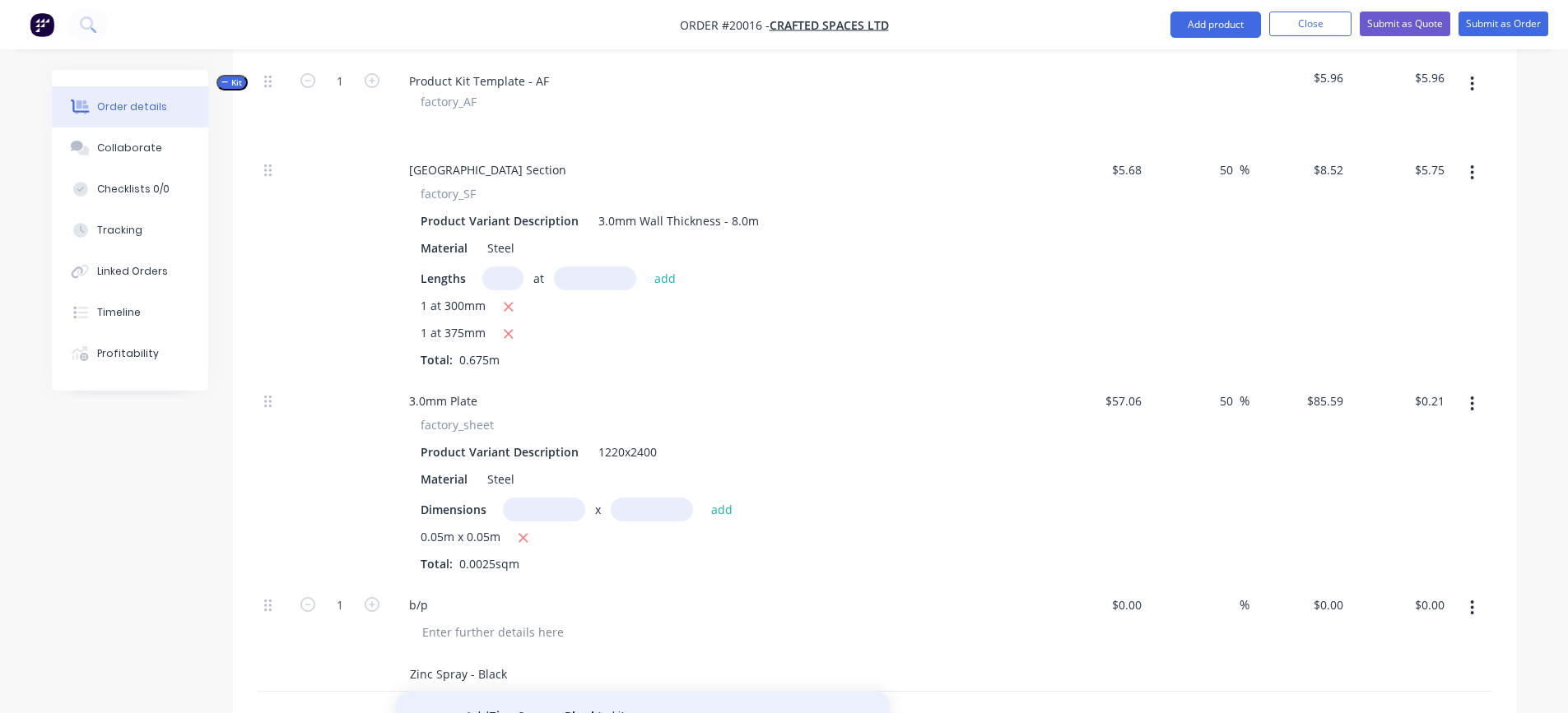
scroll to position [576, 0]
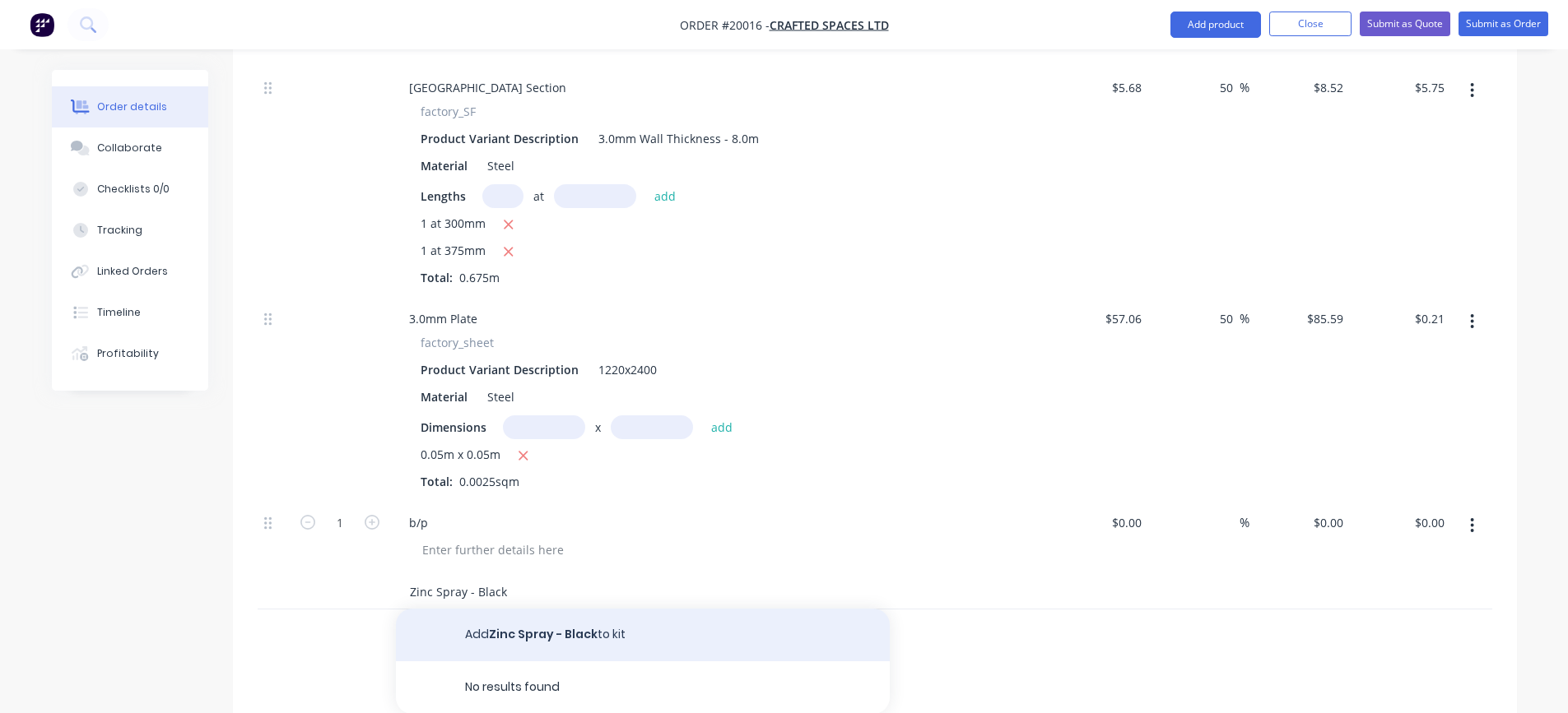
type input "Zinc Spray - Black"
click at [525, 640] on button "Add Zinc Spray - Black to kit" at bounding box center [643, 635] width 494 height 52
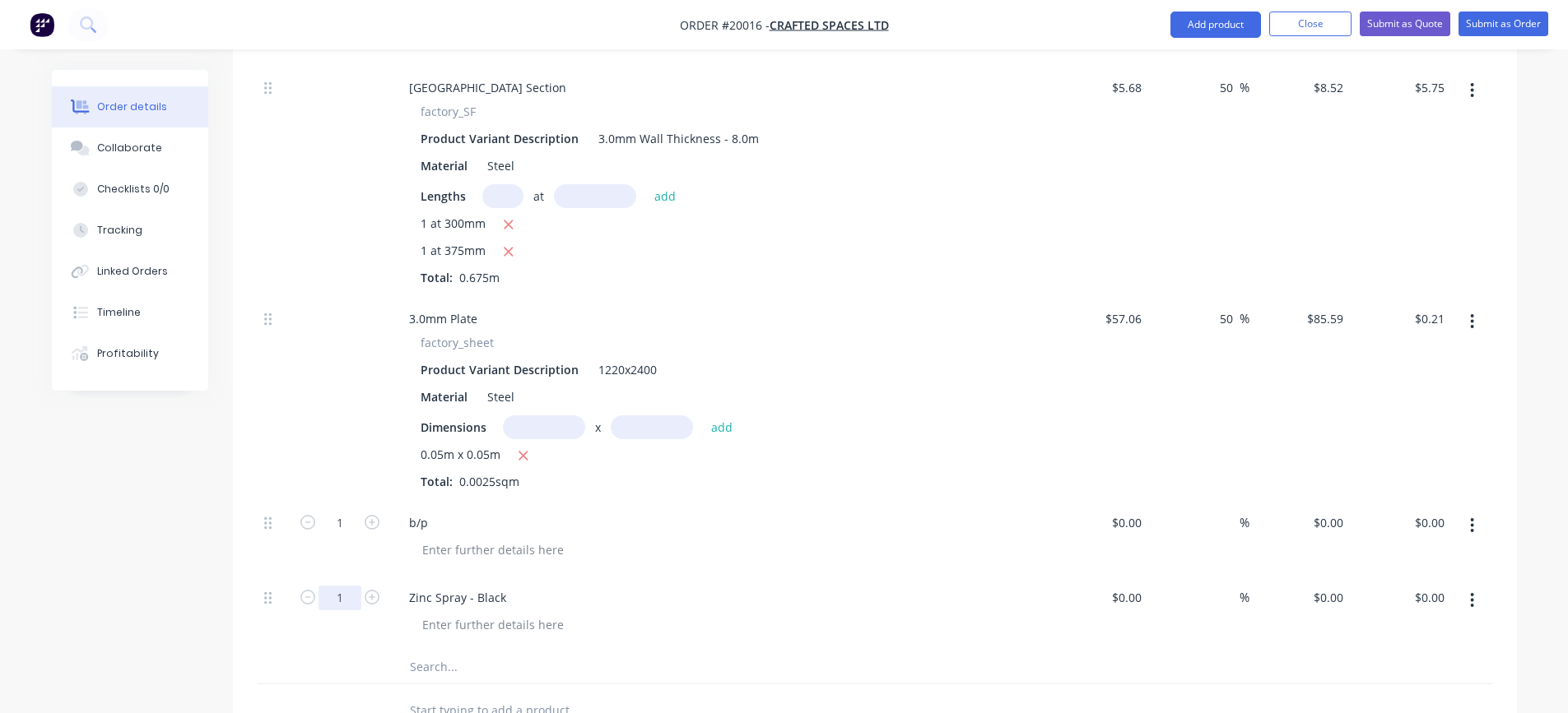
click at [348, 599] on input "1" at bounding box center [340, 598] width 43 height 24
type input "0.25"
click at [646, 655] on input "text" at bounding box center [574, 668] width 329 height 33
click at [356, 521] on input "1" at bounding box center [340, 524] width 43 height 24
type input "3"
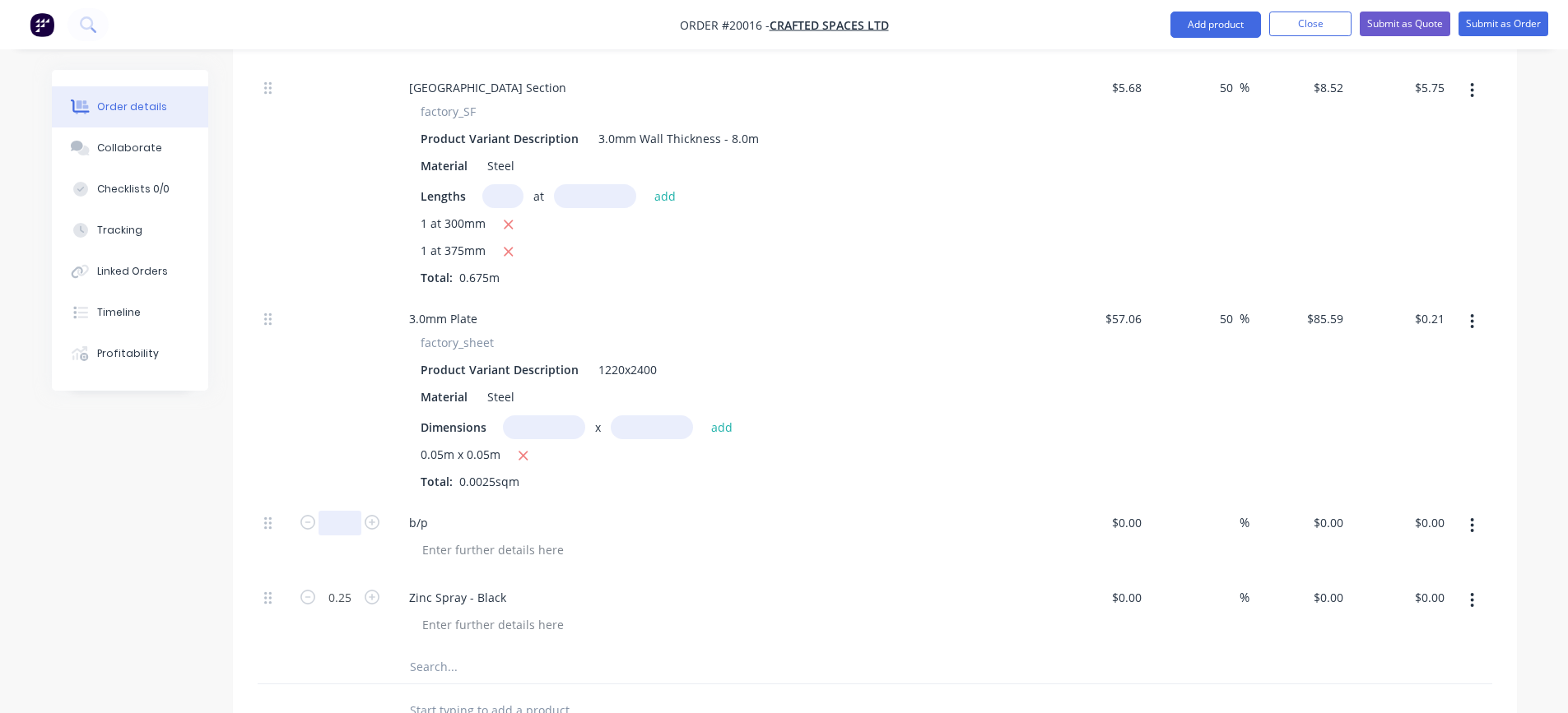
type input "1"
click at [1141, 524] on input at bounding box center [1129, 523] width 38 height 24
type input "$3.75"
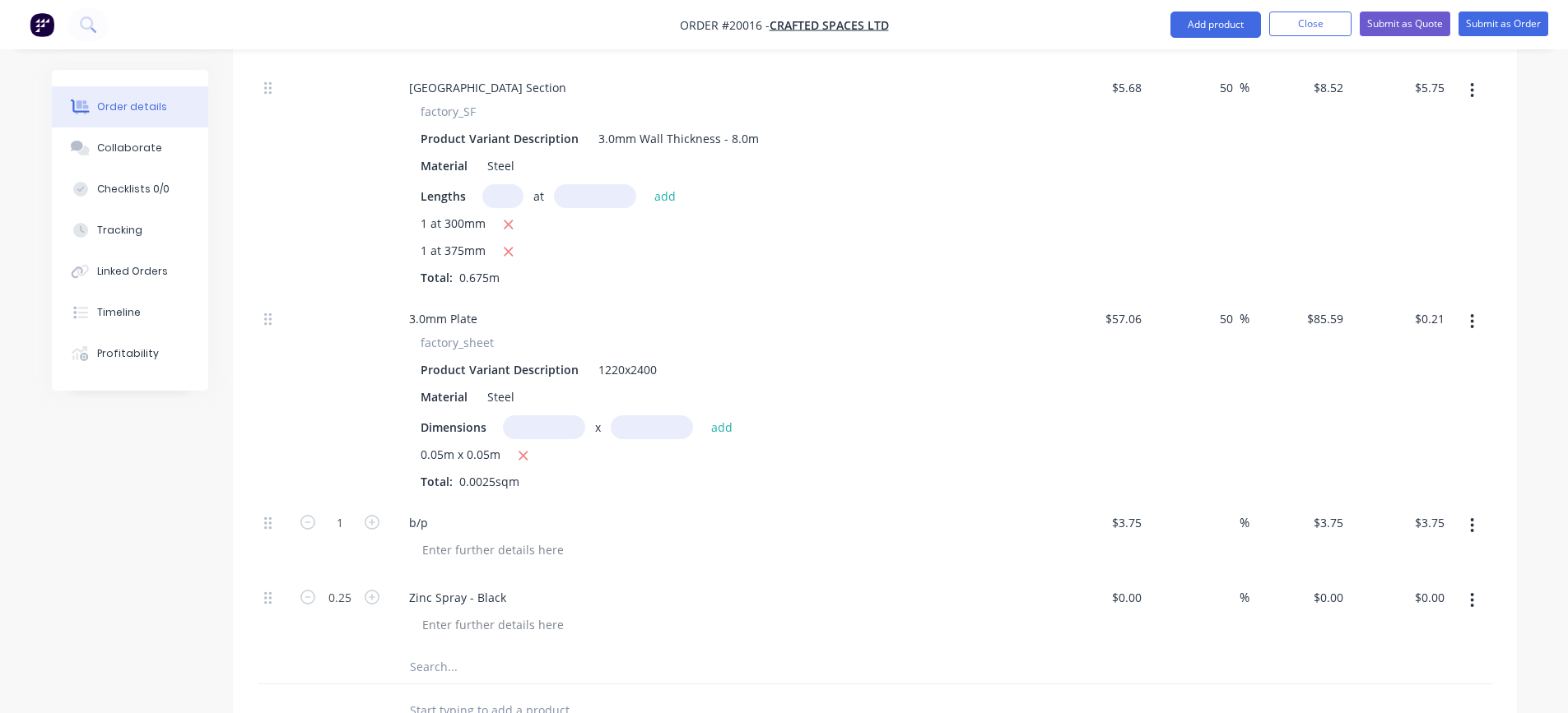
click at [963, 524] on div "b/p" at bounding box center [719, 523] width 645 height 24
click at [1215, 523] on div "%" at bounding box center [1232, 523] width 36 height 24
type input "50"
type input "$5.625"
type input "$5.63"
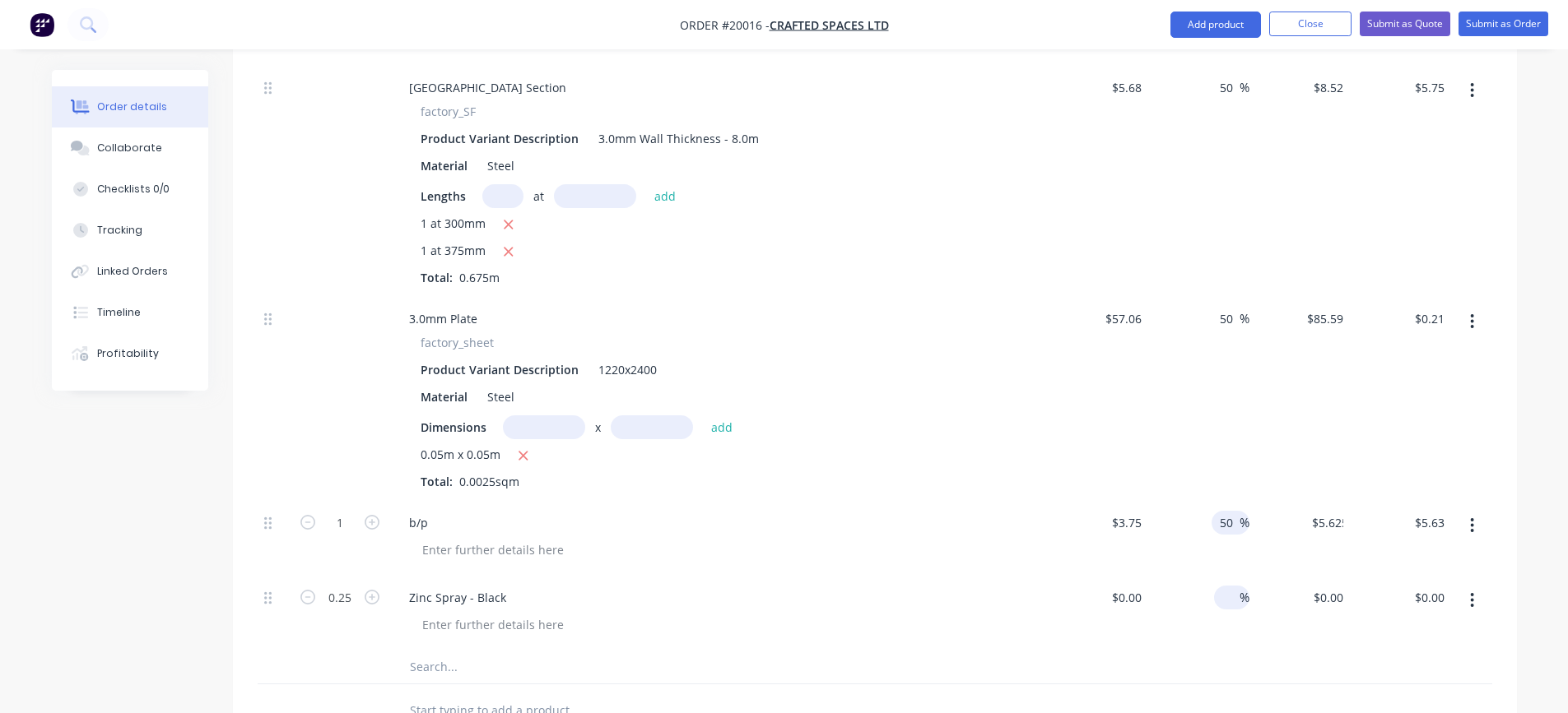
click at [1227, 597] on input at bounding box center [1230, 597] width 19 height 24
type input "50"
click at [883, 599] on div "Zinc Spray - Black" at bounding box center [719, 597] width 645 height 24
click at [1123, 605] on div "$0.00" at bounding box center [1098, 614] width 101 height 75
type input "$5.00"
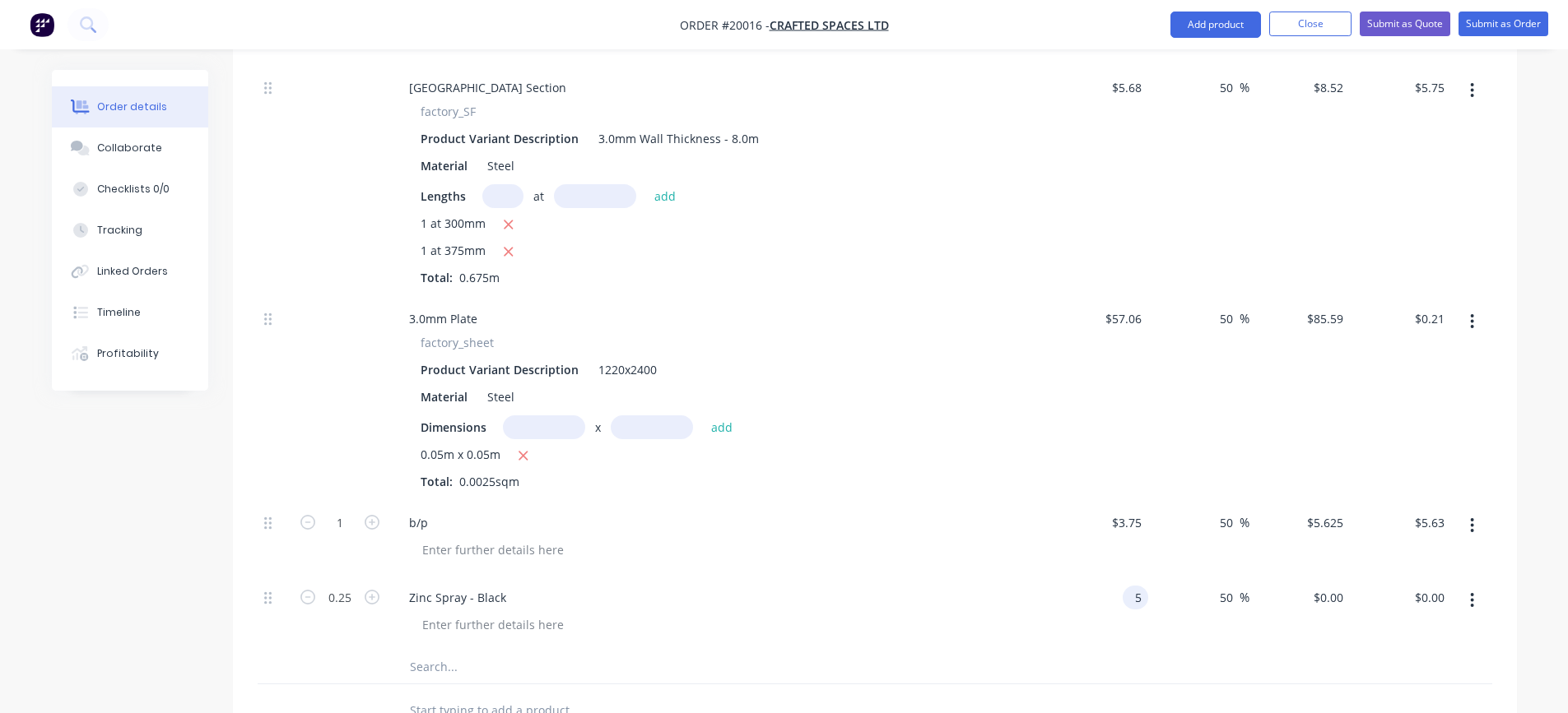
type input "$7.50"
type input "$1.88"
click at [932, 599] on div "Zinc Spray - Black" at bounding box center [719, 597] width 645 height 24
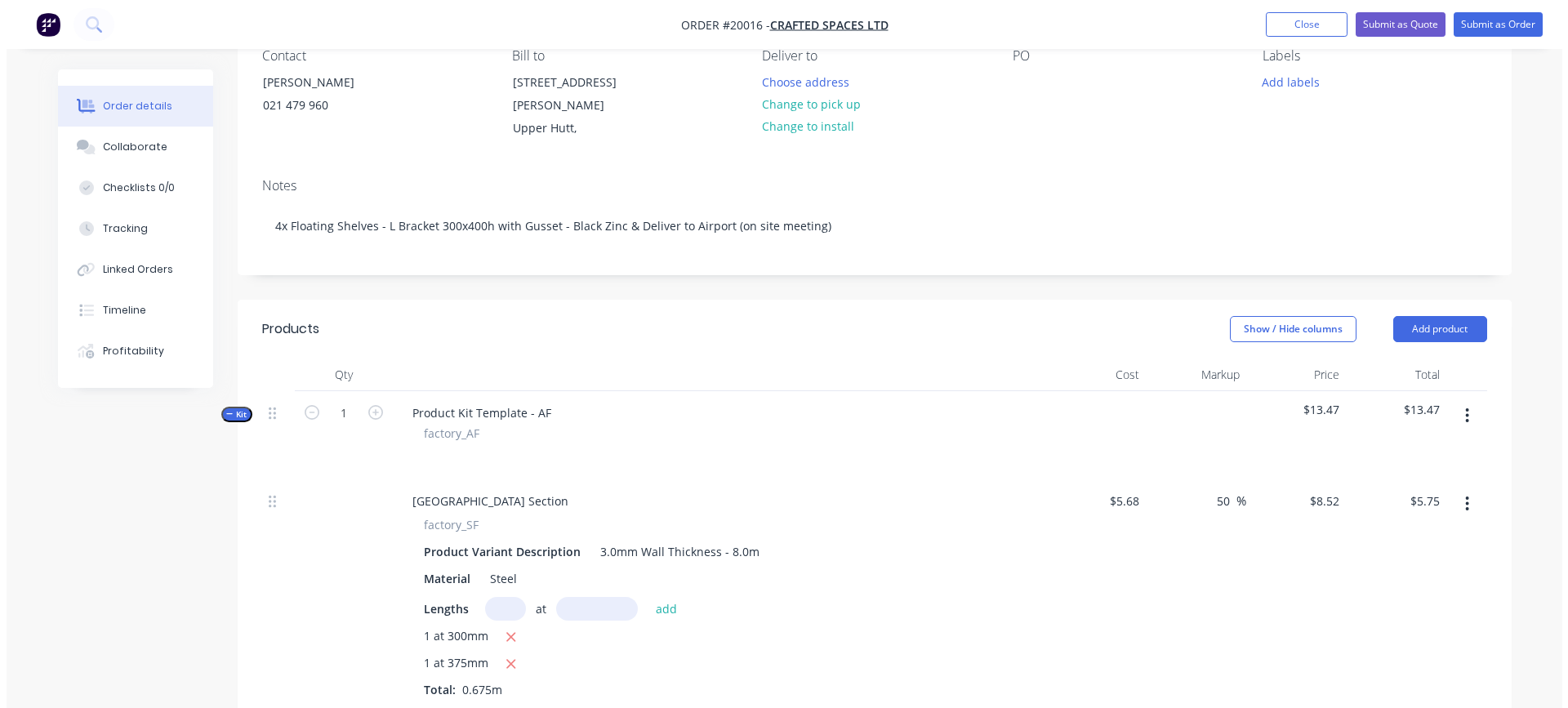
scroll to position [0, 0]
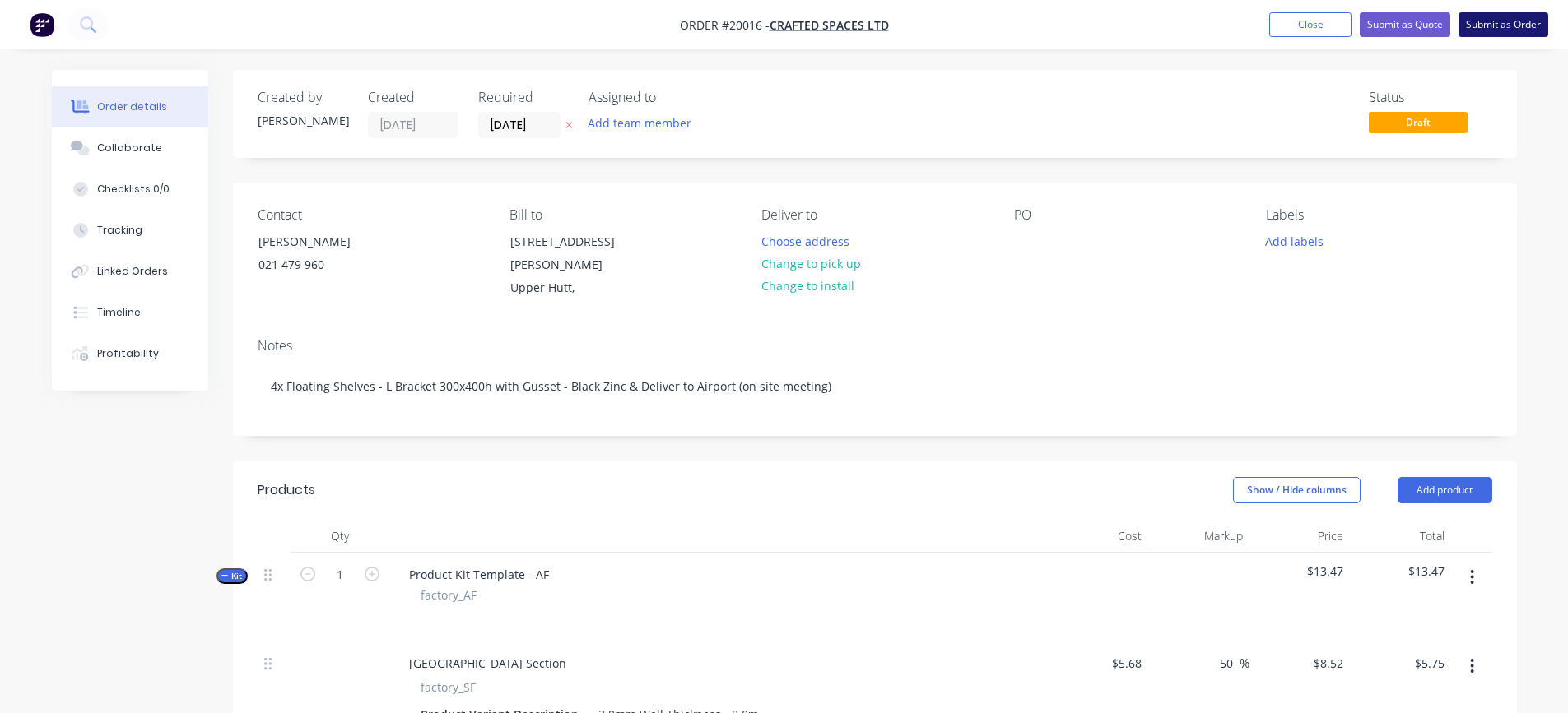
click at [1492, 25] on button "Submit as Order" at bounding box center [1503, 24] width 90 height 24
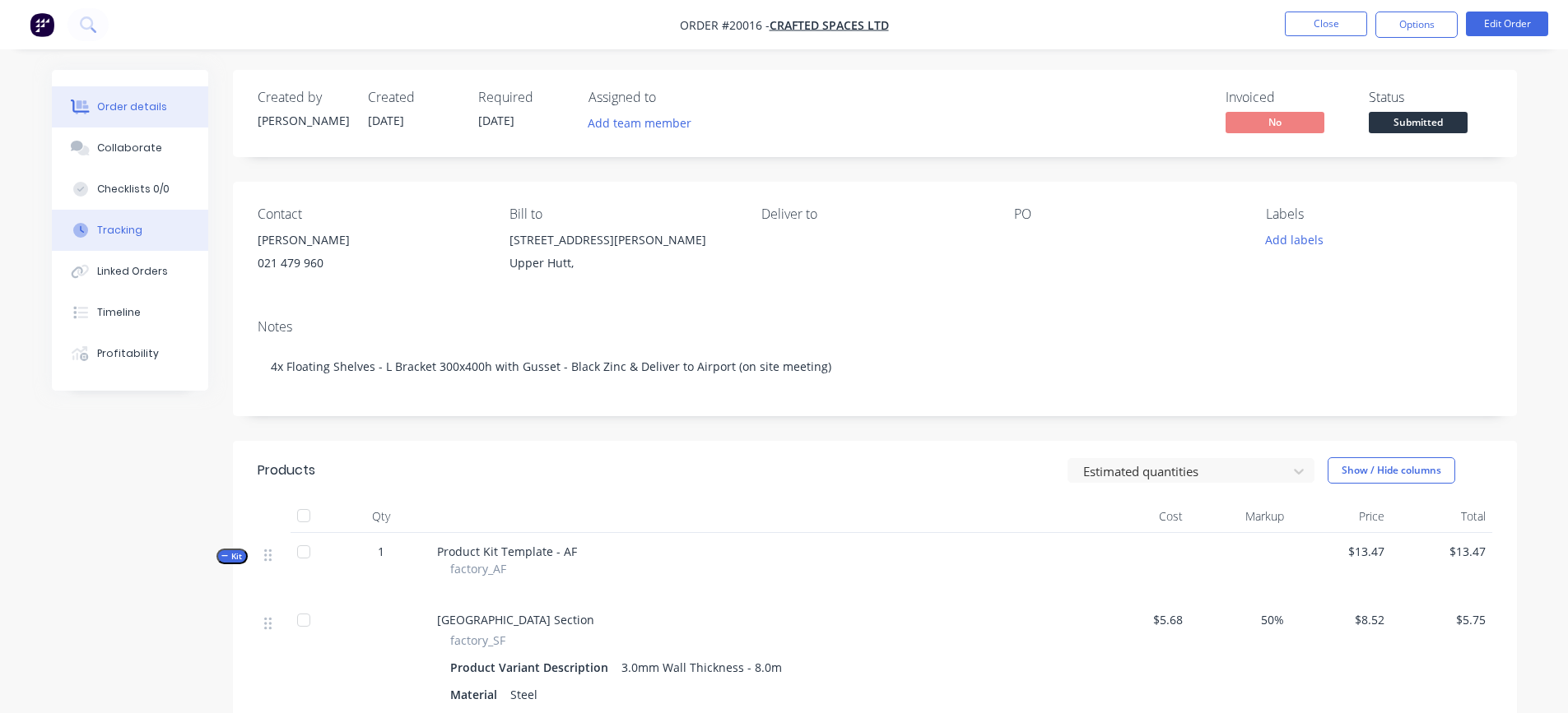
click at [128, 233] on div "Tracking" at bounding box center [120, 230] width 45 height 15
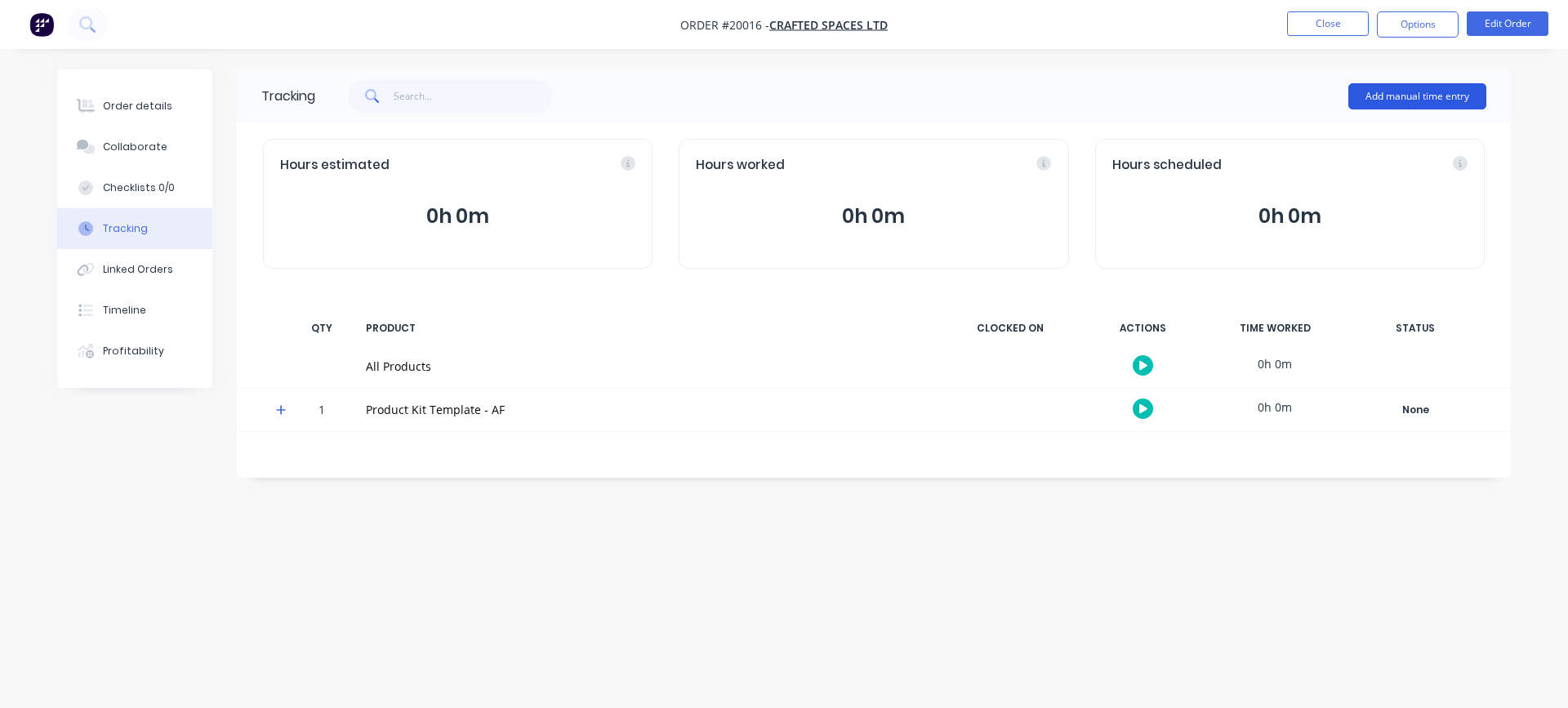
click at [1458, 97] on button "Add manual time entry" at bounding box center [1417, 96] width 138 height 26
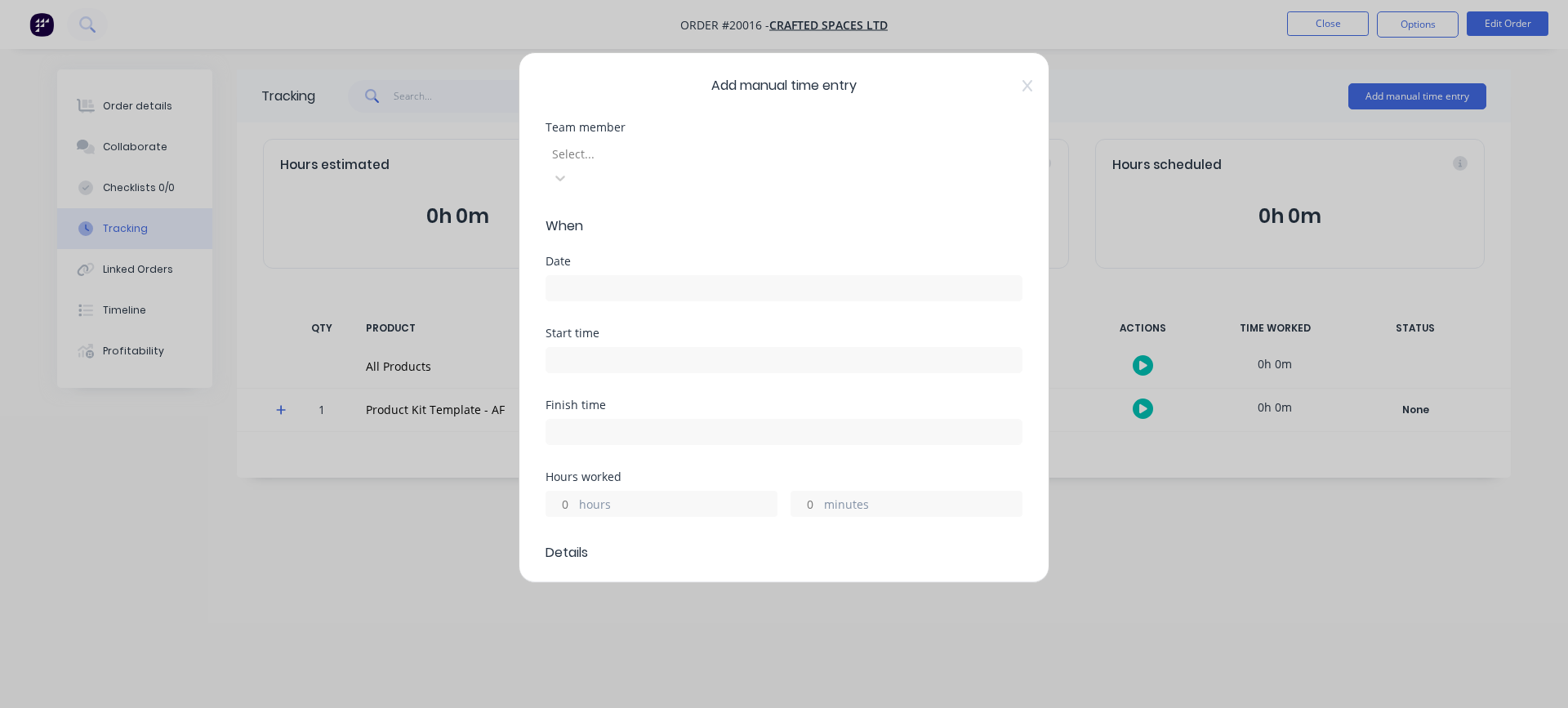
click at [786, 157] on div at bounding box center [669, 154] width 236 height 21
click at [611, 276] on input at bounding box center [784, 289] width 476 height 24
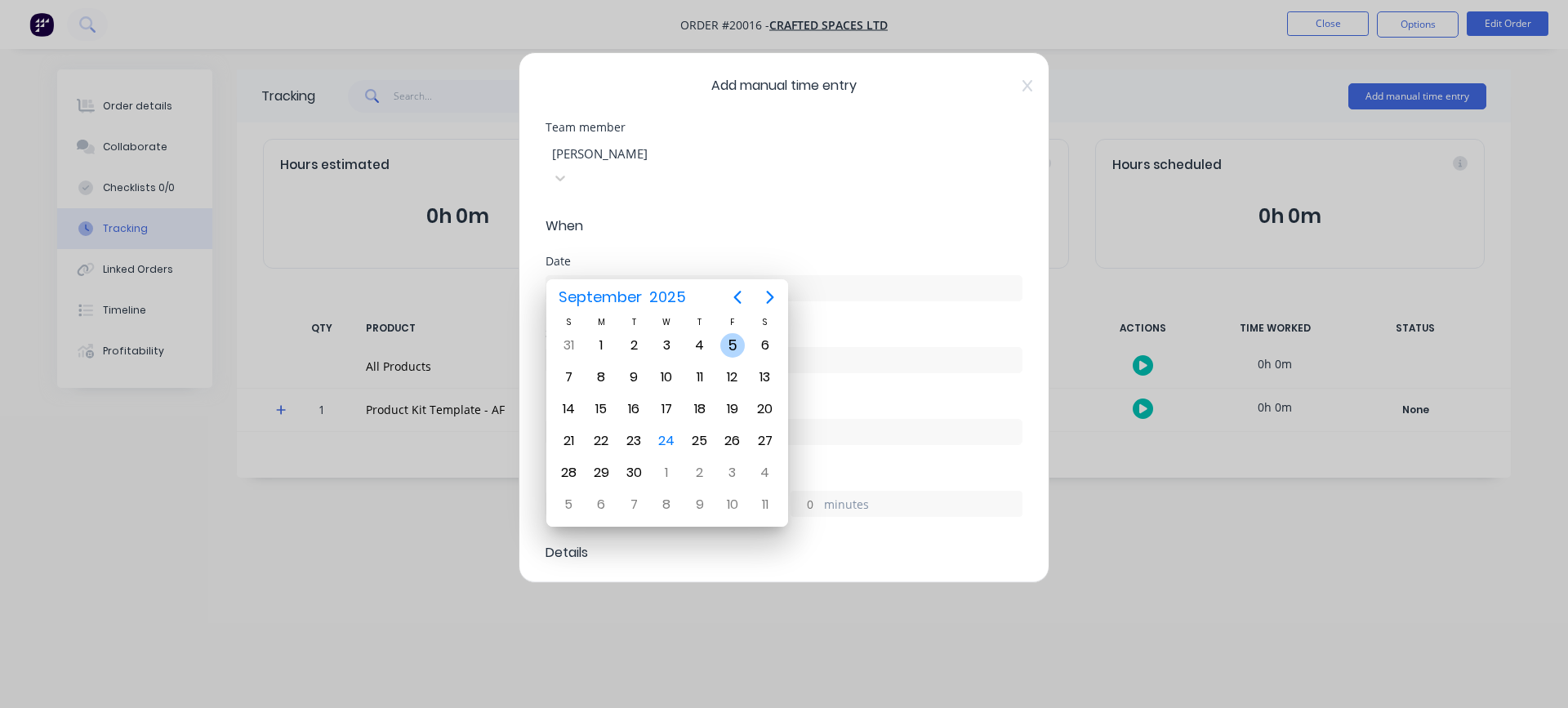
click at [736, 341] on div "5" at bounding box center [733, 346] width 24 height 24
type input "[DATE]"
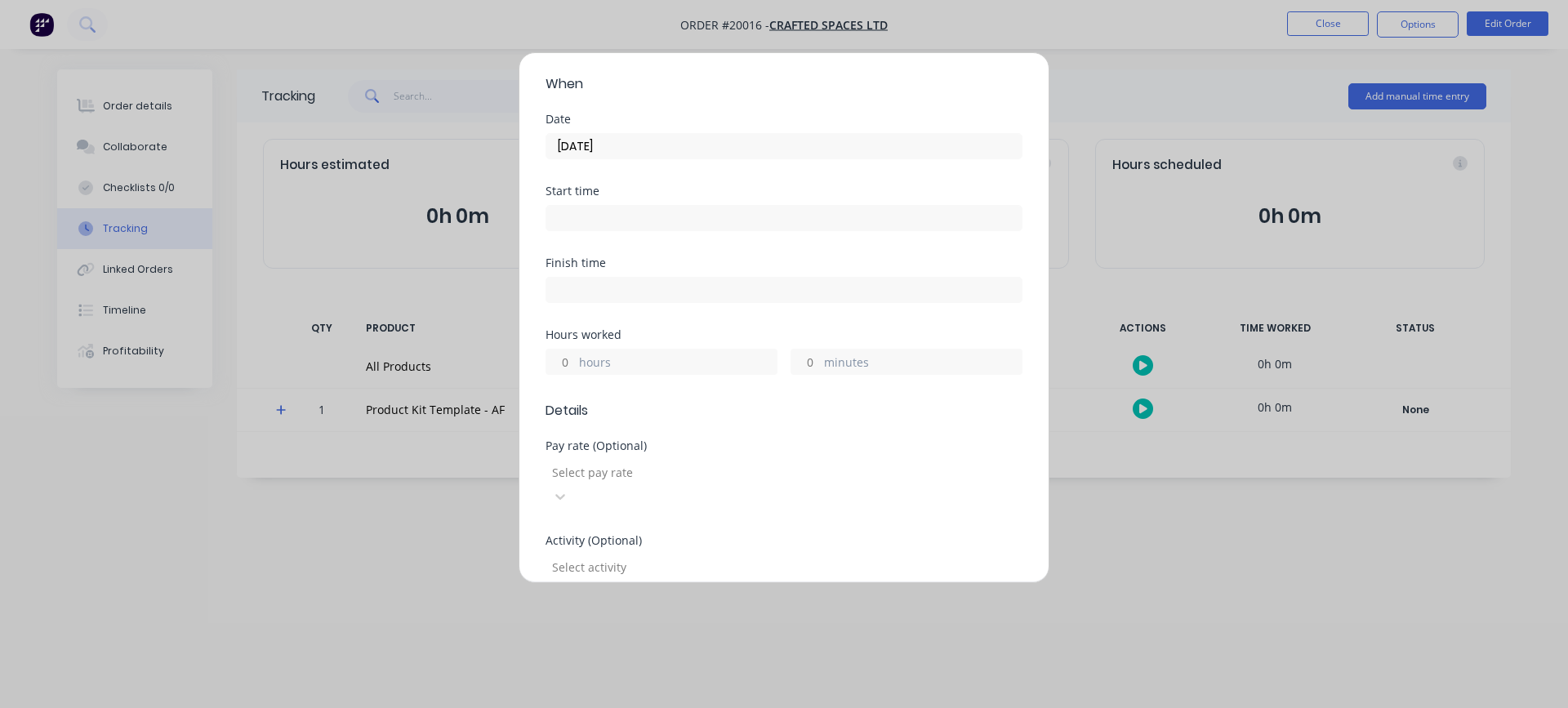
scroll to position [164, 0]
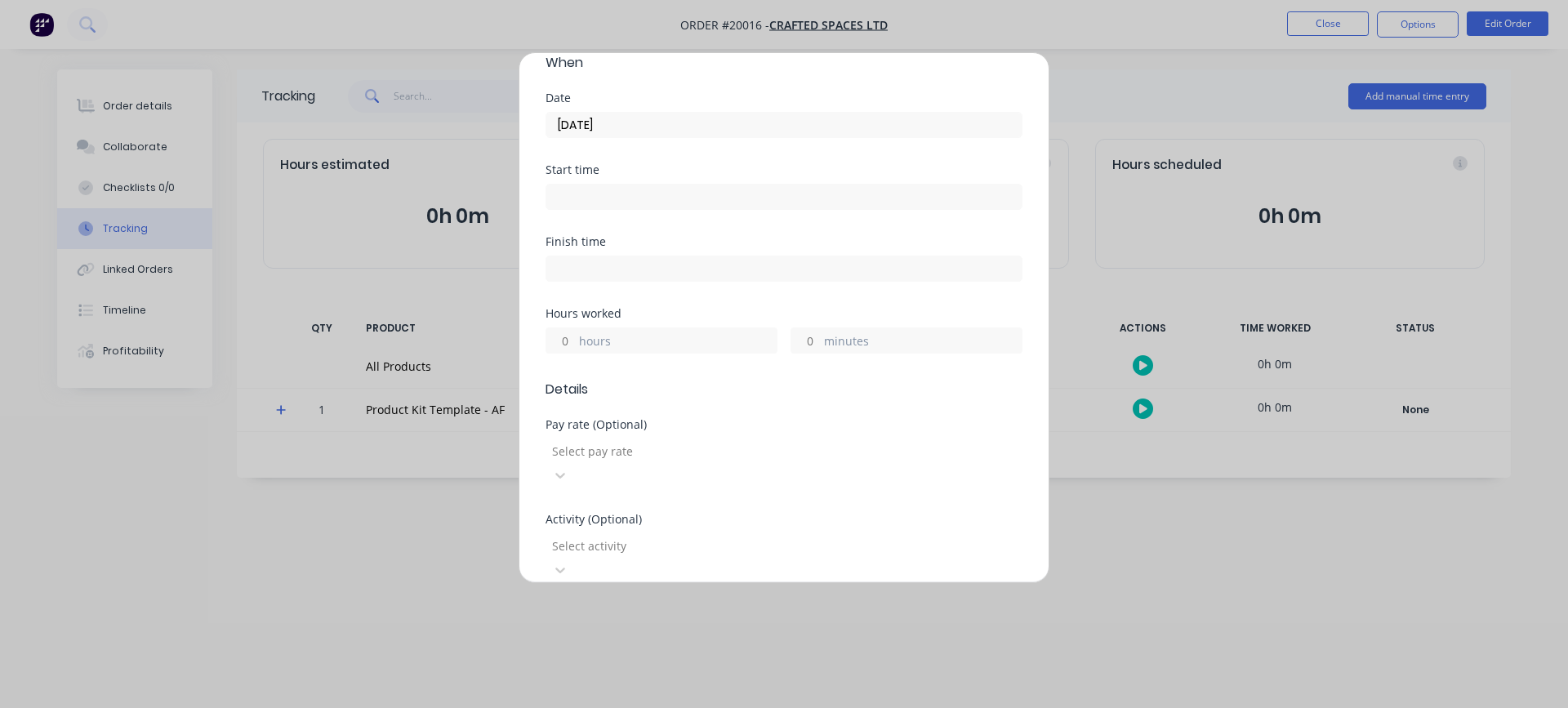
click at [831, 333] on label "minutes" at bounding box center [923, 343] width 198 height 21
click at [820, 328] on input "minutes" at bounding box center [806, 341] width 29 height 24
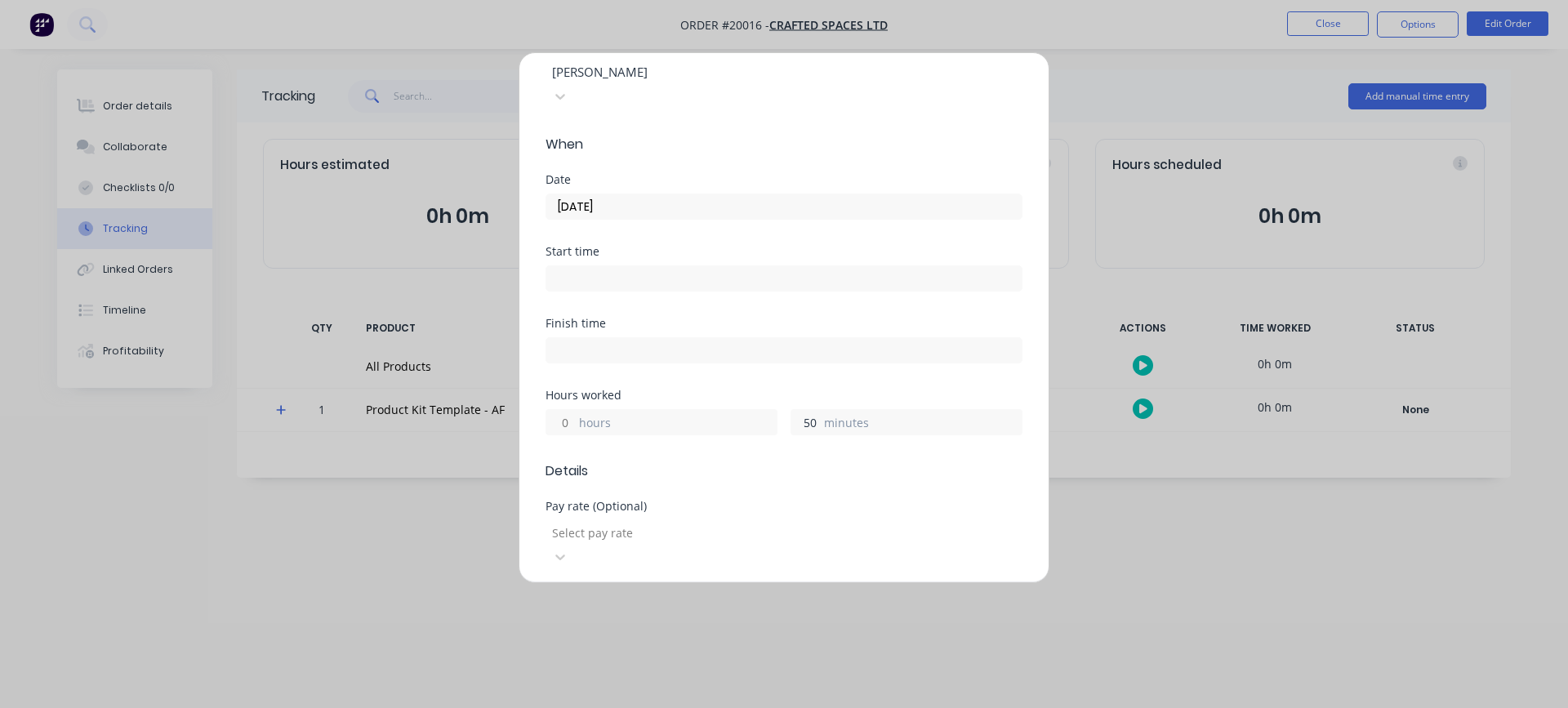
scroll to position [0, 0]
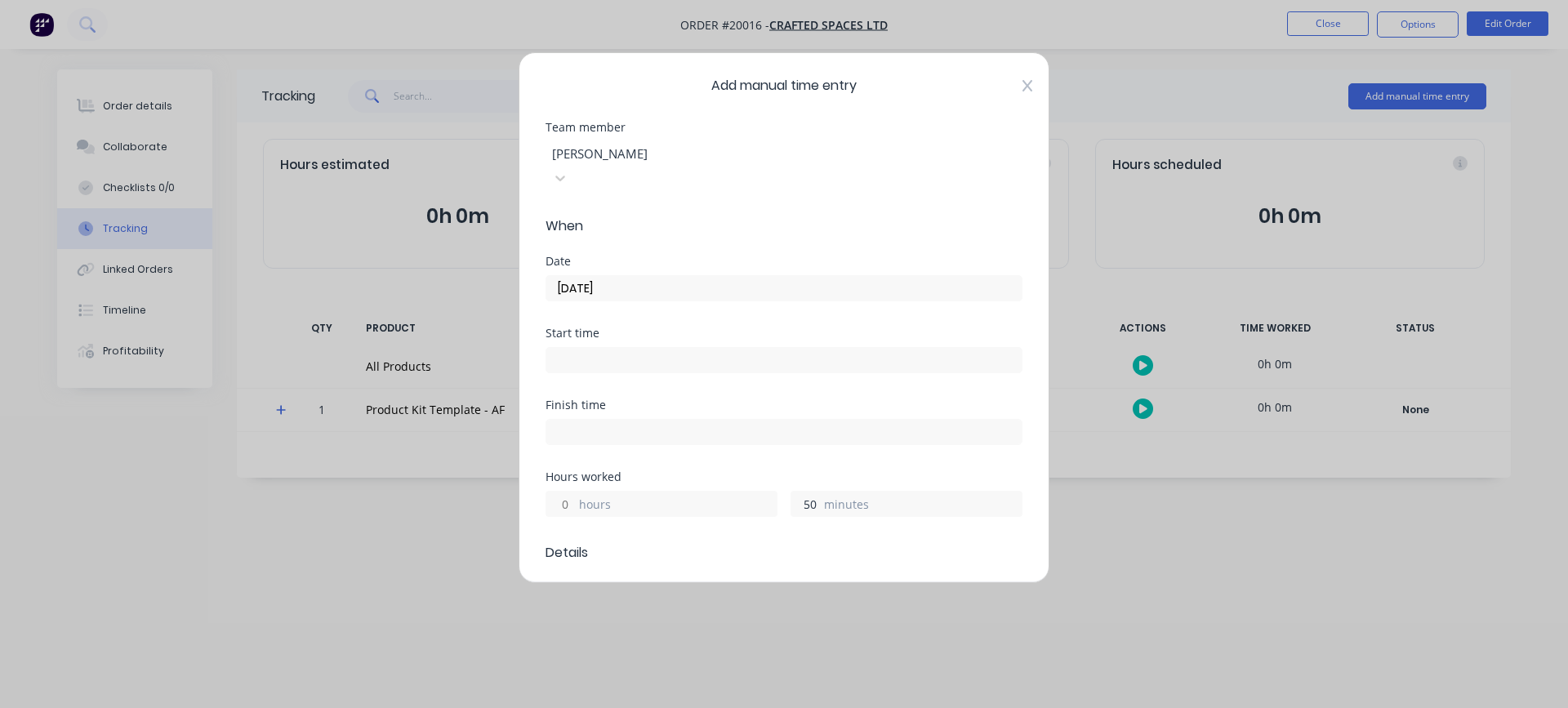
type input "50"
click at [1023, 87] on icon at bounding box center [1027, 85] width 10 height 13
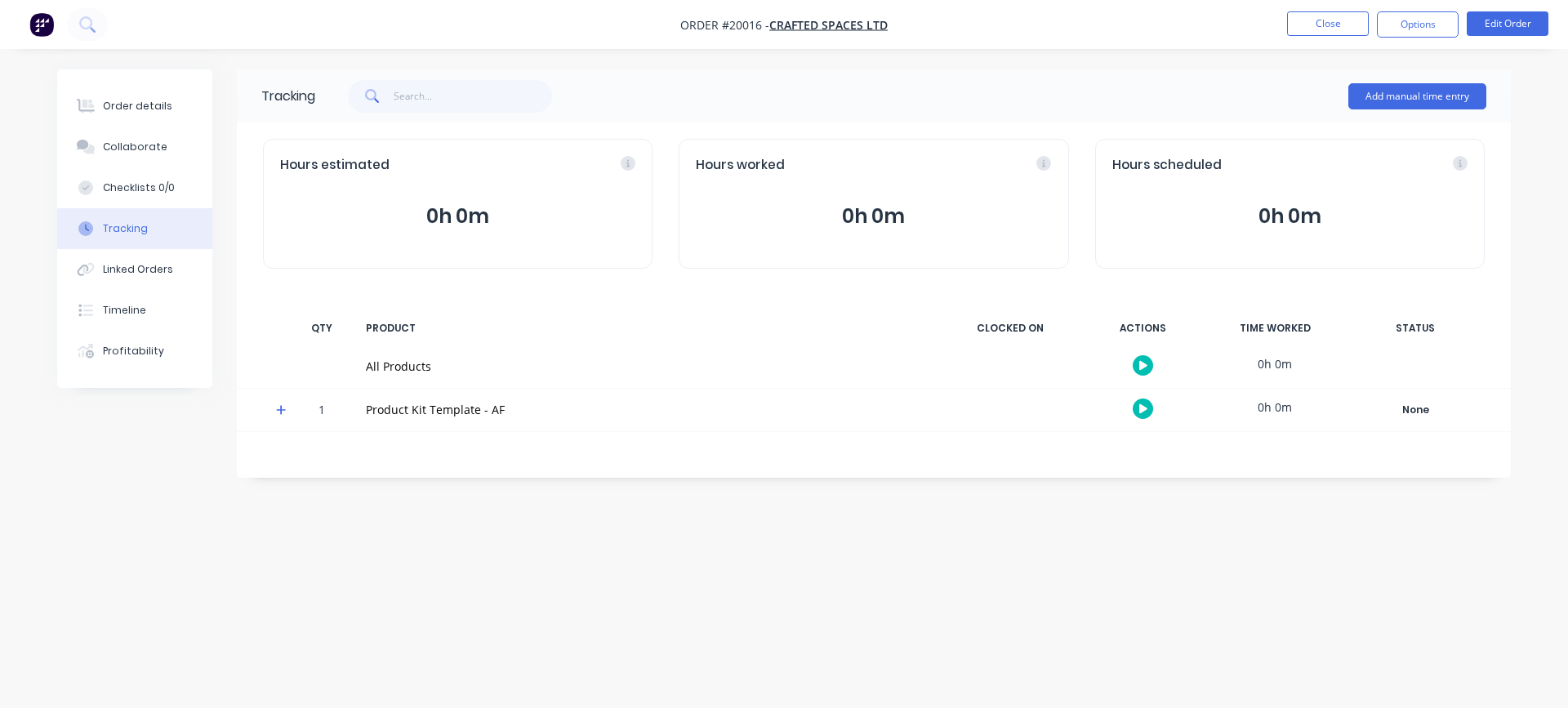
click at [280, 407] on icon at bounding box center [282, 410] width 10 height 11
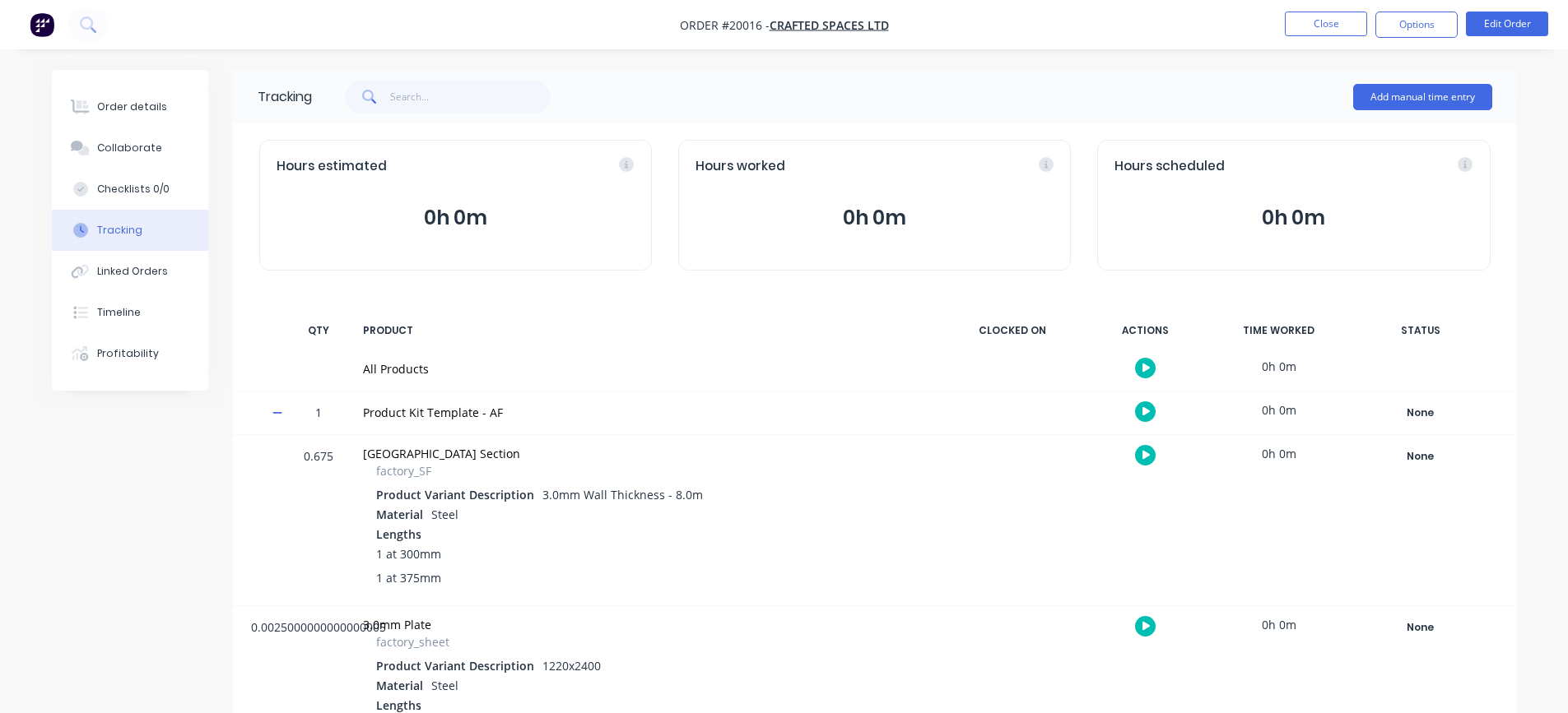
click at [282, 410] on icon at bounding box center [278, 413] width 10 height 11
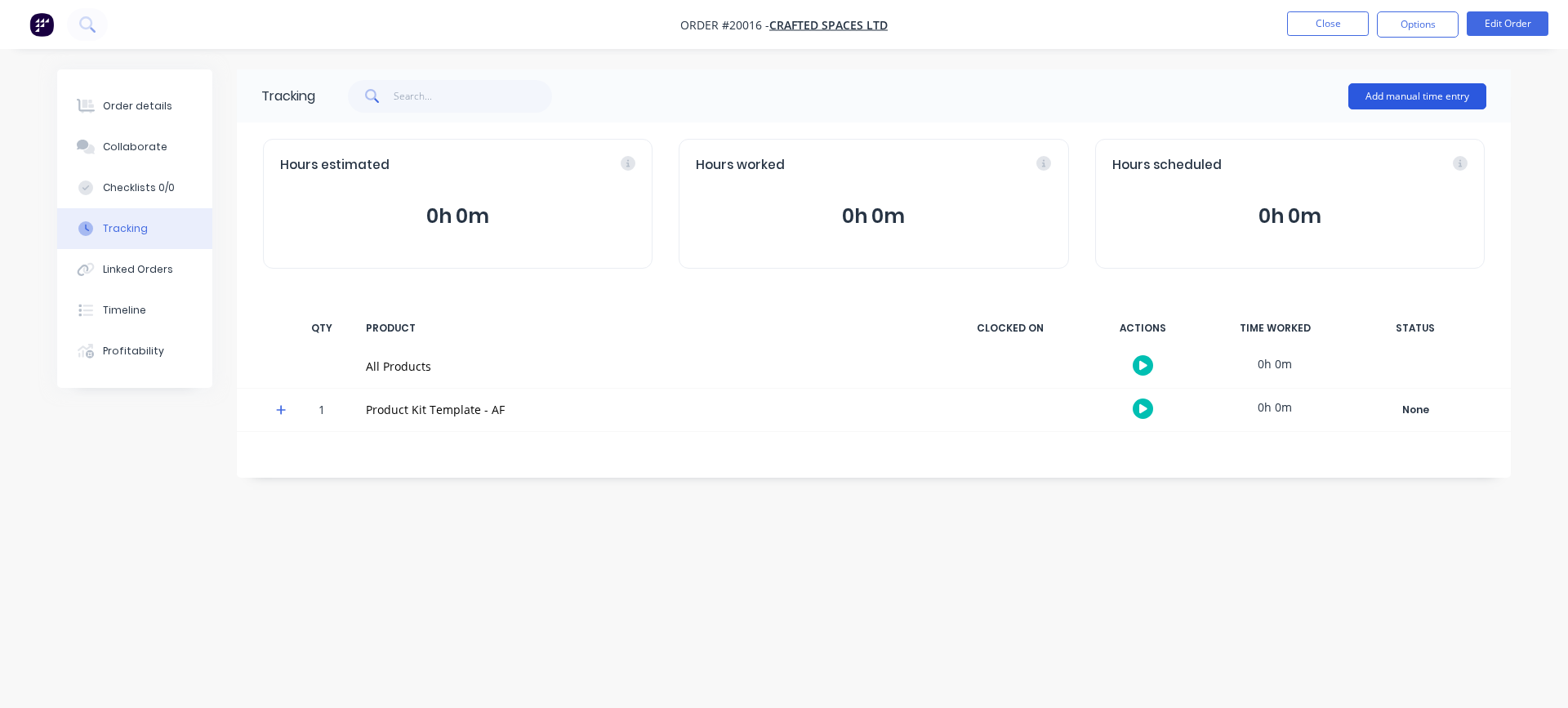
click at [1447, 93] on button "Add manual time entry" at bounding box center [1417, 96] width 138 height 26
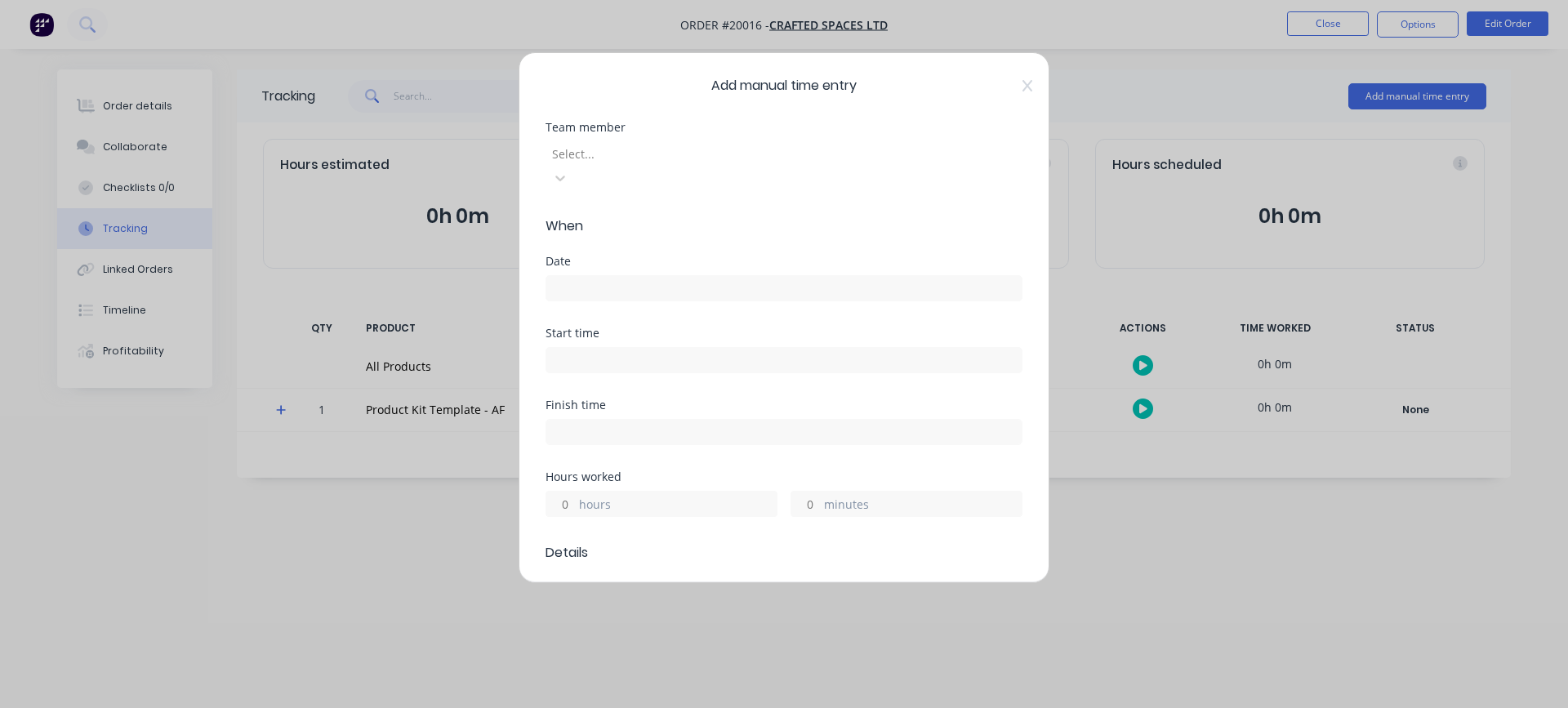
click at [786, 146] on div at bounding box center [669, 154] width 236 height 21
type input "r"
click at [607, 276] on input at bounding box center [784, 289] width 476 height 24
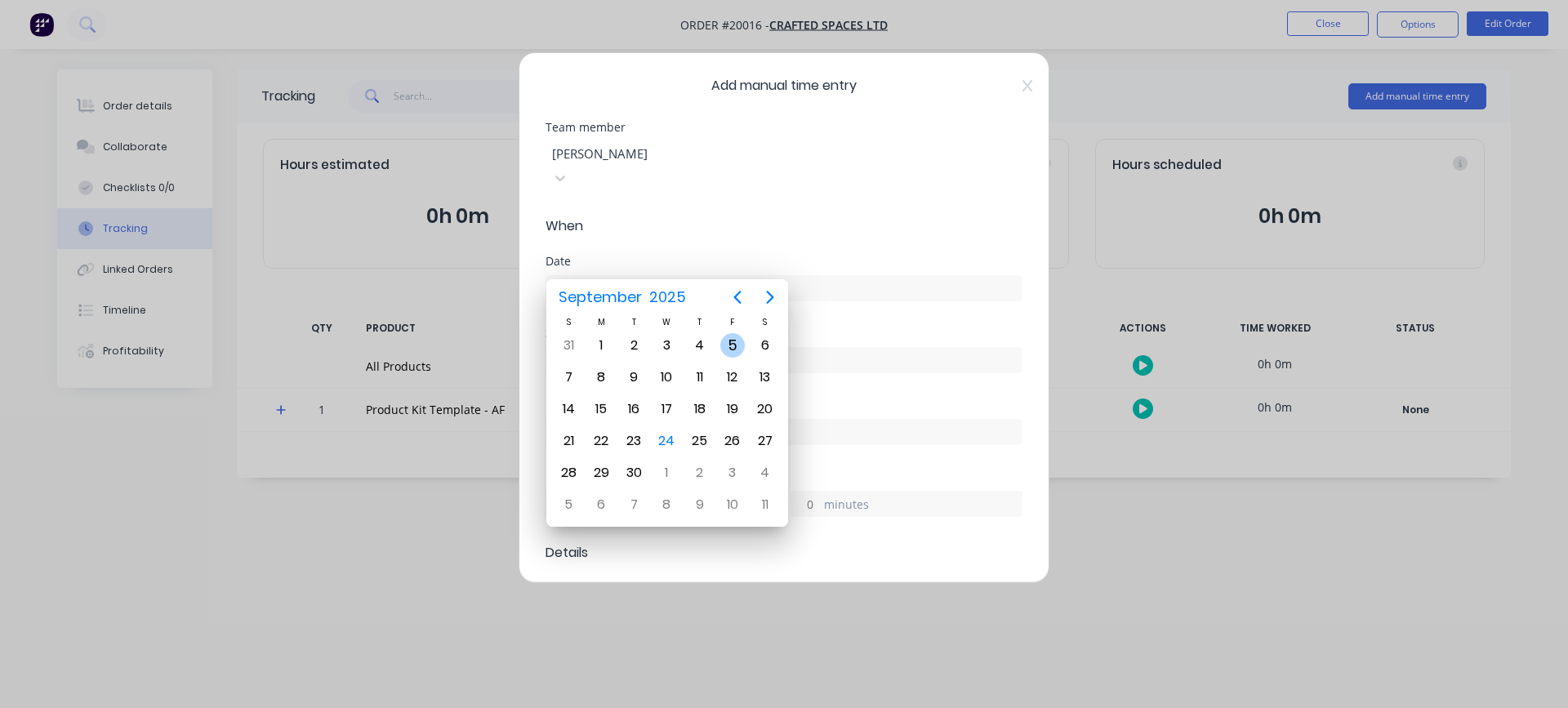
click at [726, 348] on div "5" at bounding box center [733, 346] width 24 height 24
type input "[DATE]"
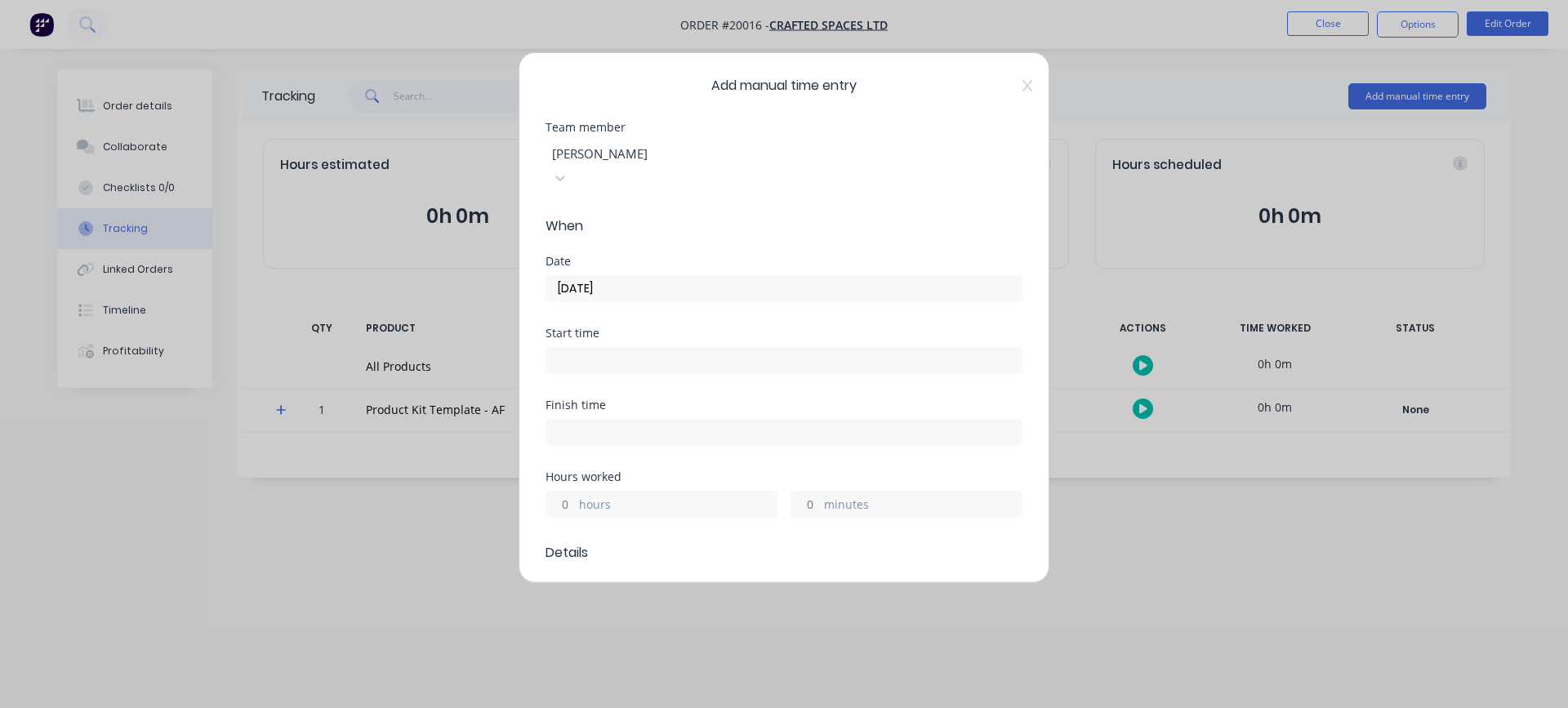
click at [805, 492] on input "minutes" at bounding box center [806, 504] width 29 height 24
type input "50"
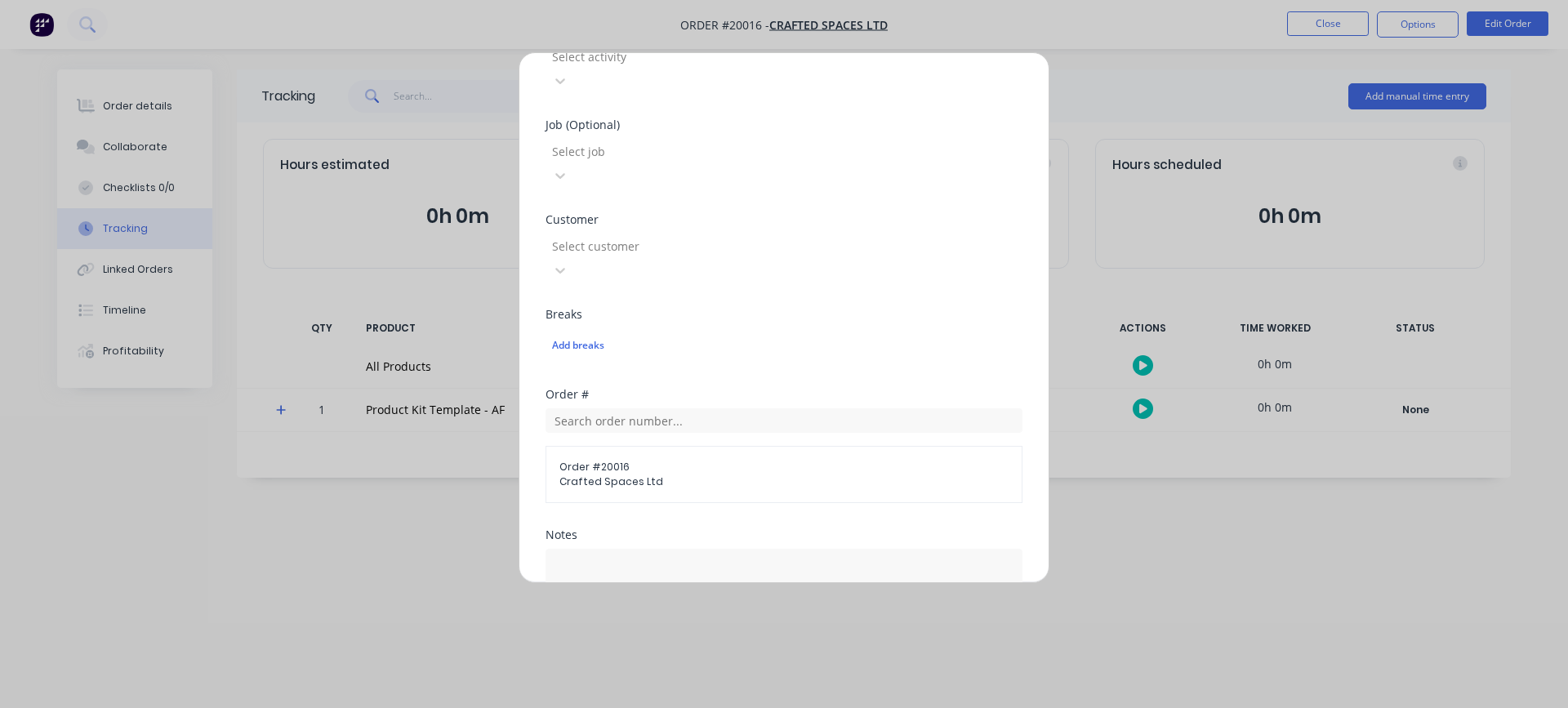
scroll to position [653, 0]
click at [776, 549] on textarea at bounding box center [784, 592] width 477 height 87
click at [612, 549] on textarea at bounding box center [784, 592] width 477 height 87
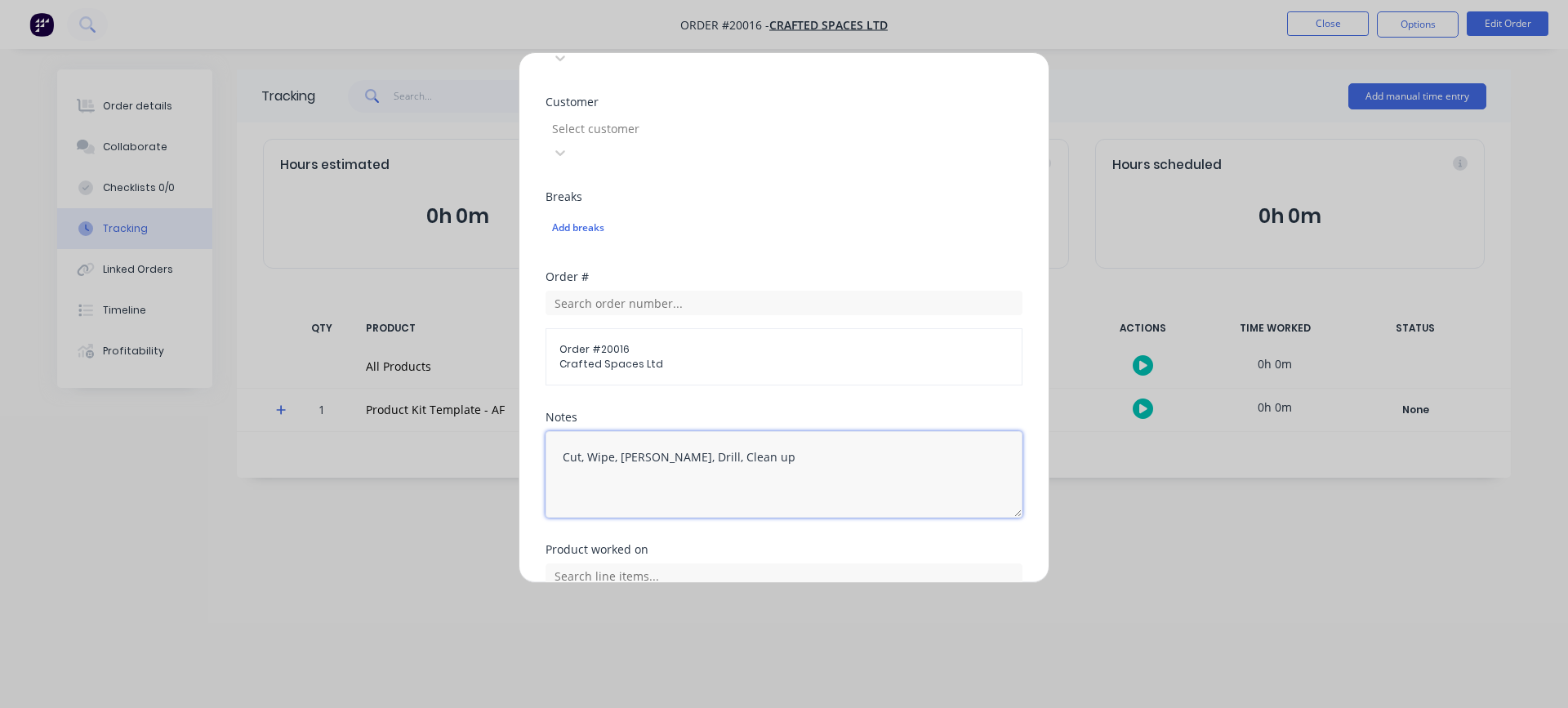
scroll to position [784, 0]
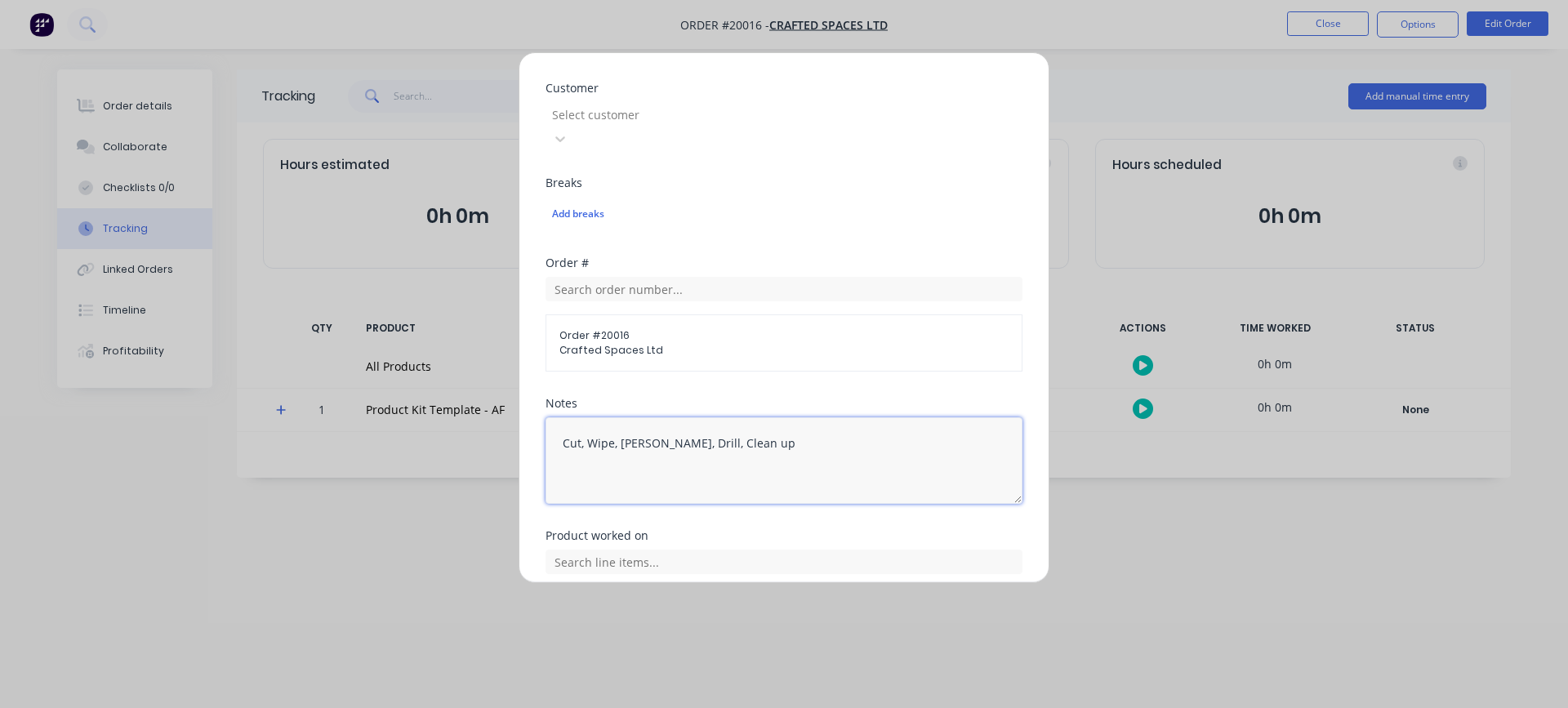
type textarea "Cut, Wipe, [PERSON_NAME], Drill, Clean up"
click at [720, 656] on button "Add manual time entry" at bounding box center [745, 669] width 138 height 26
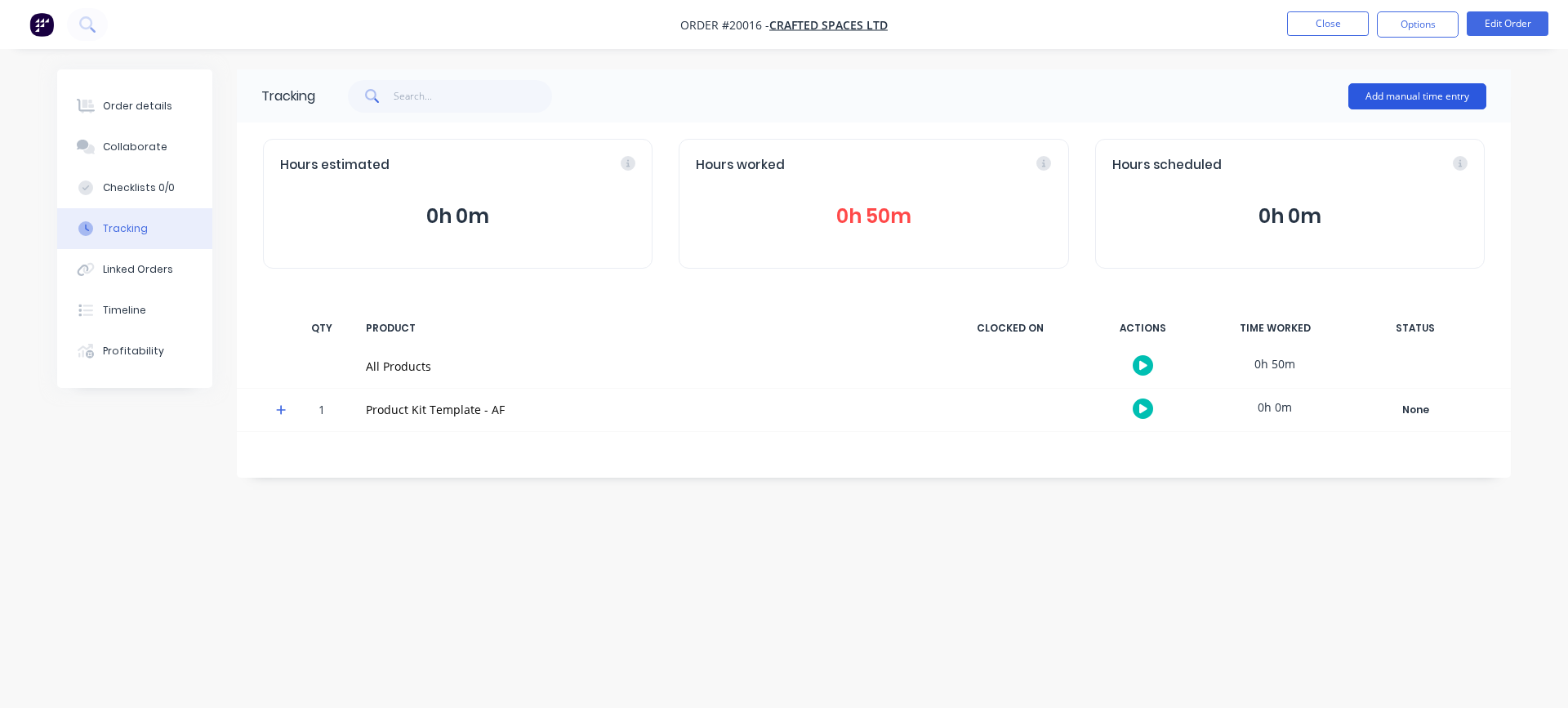
click at [1414, 97] on button "Add manual time entry" at bounding box center [1417, 96] width 138 height 26
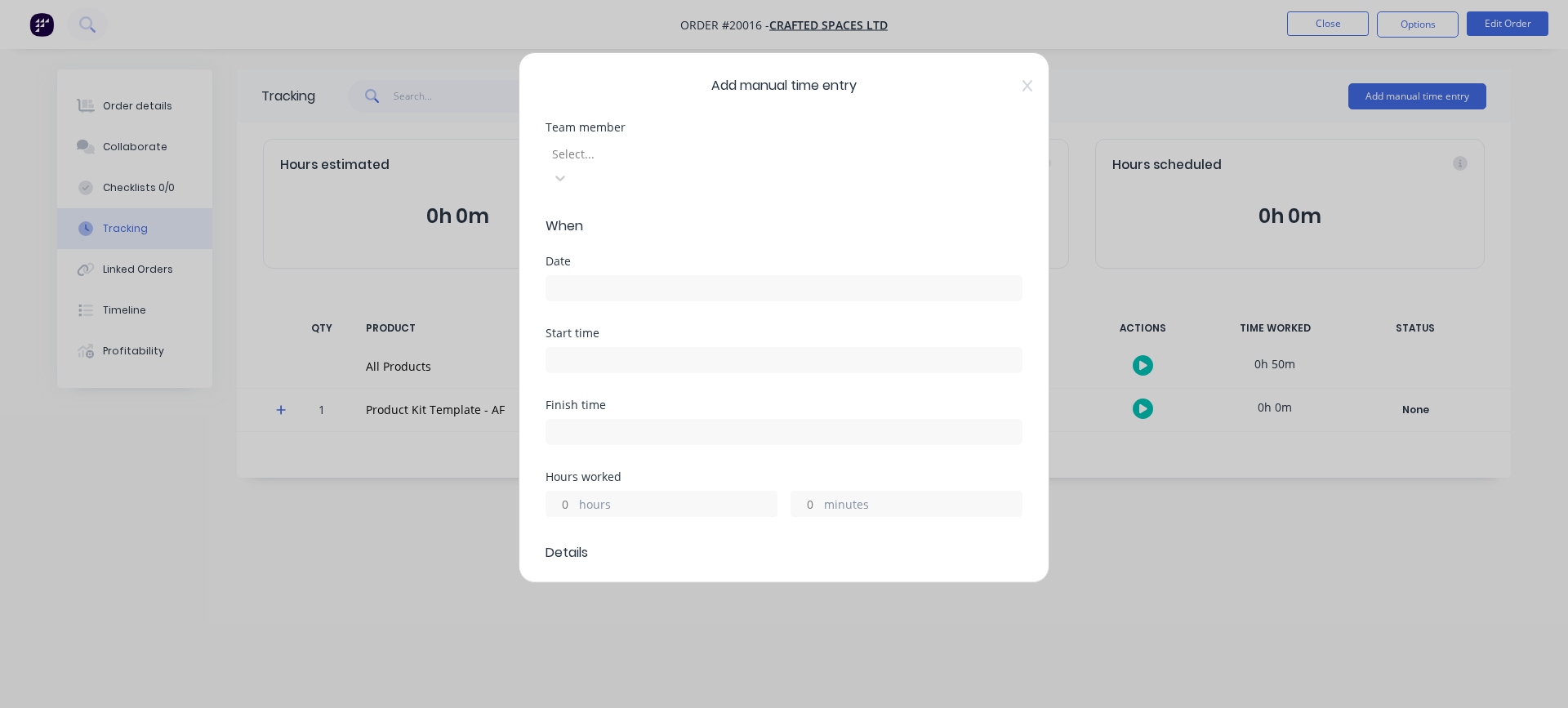
click at [738, 155] on div at bounding box center [669, 154] width 236 height 21
click at [632, 276] on input at bounding box center [784, 289] width 476 height 24
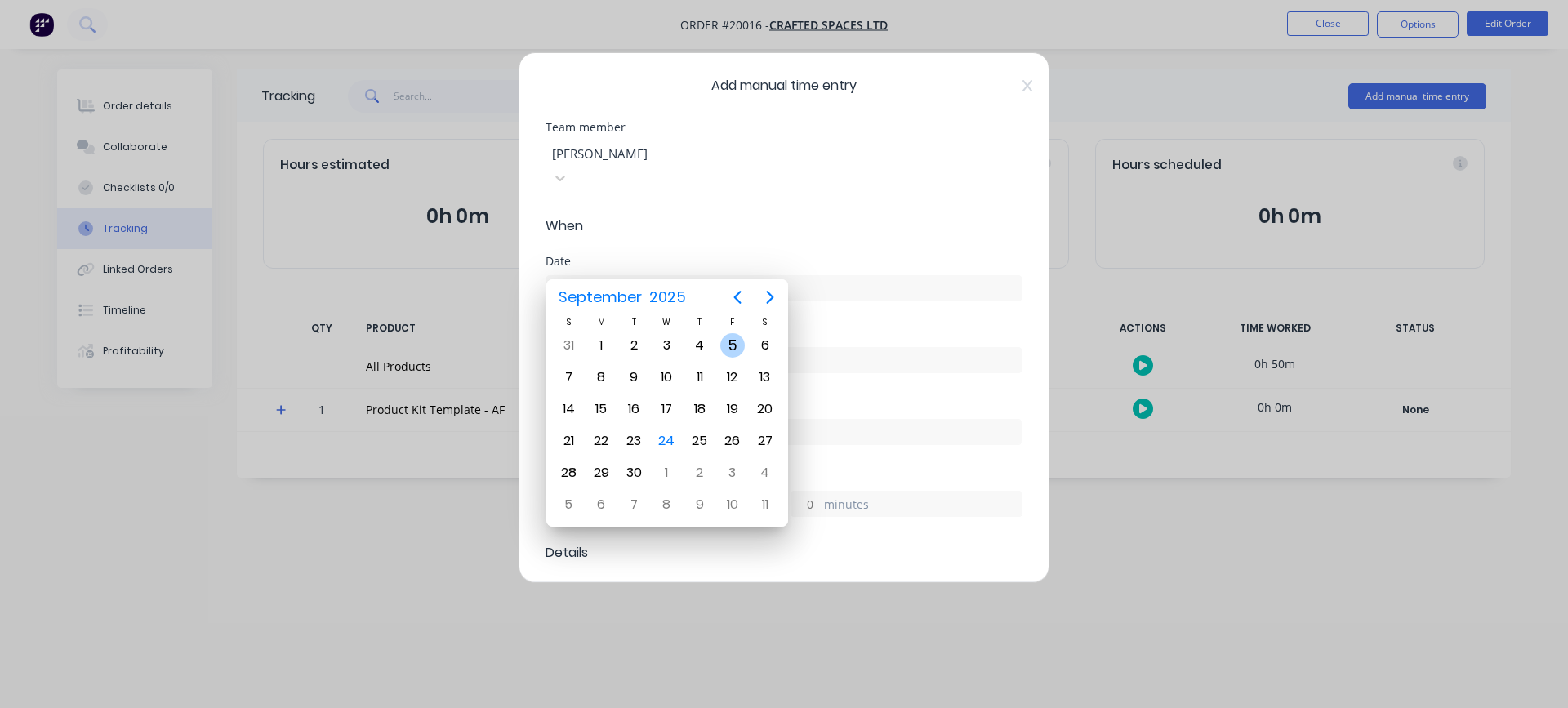
click at [735, 343] on div "5" at bounding box center [733, 346] width 24 height 24
type input "[DATE]"
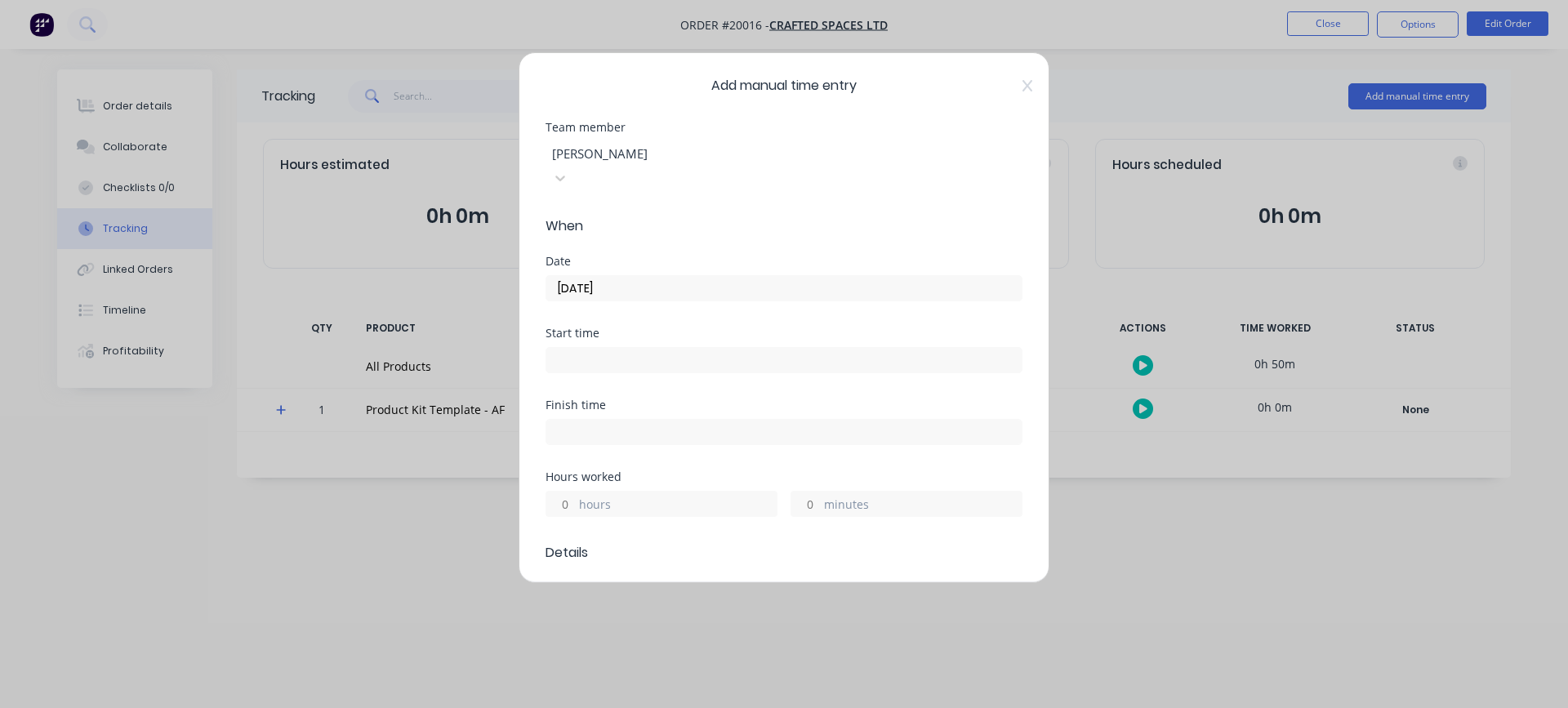
click at [816, 491] on div "minutes" at bounding box center [907, 504] width 232 height 26
click at [809, 492] on input "minutes" at bounding box center [806, 504] width 29 height 24
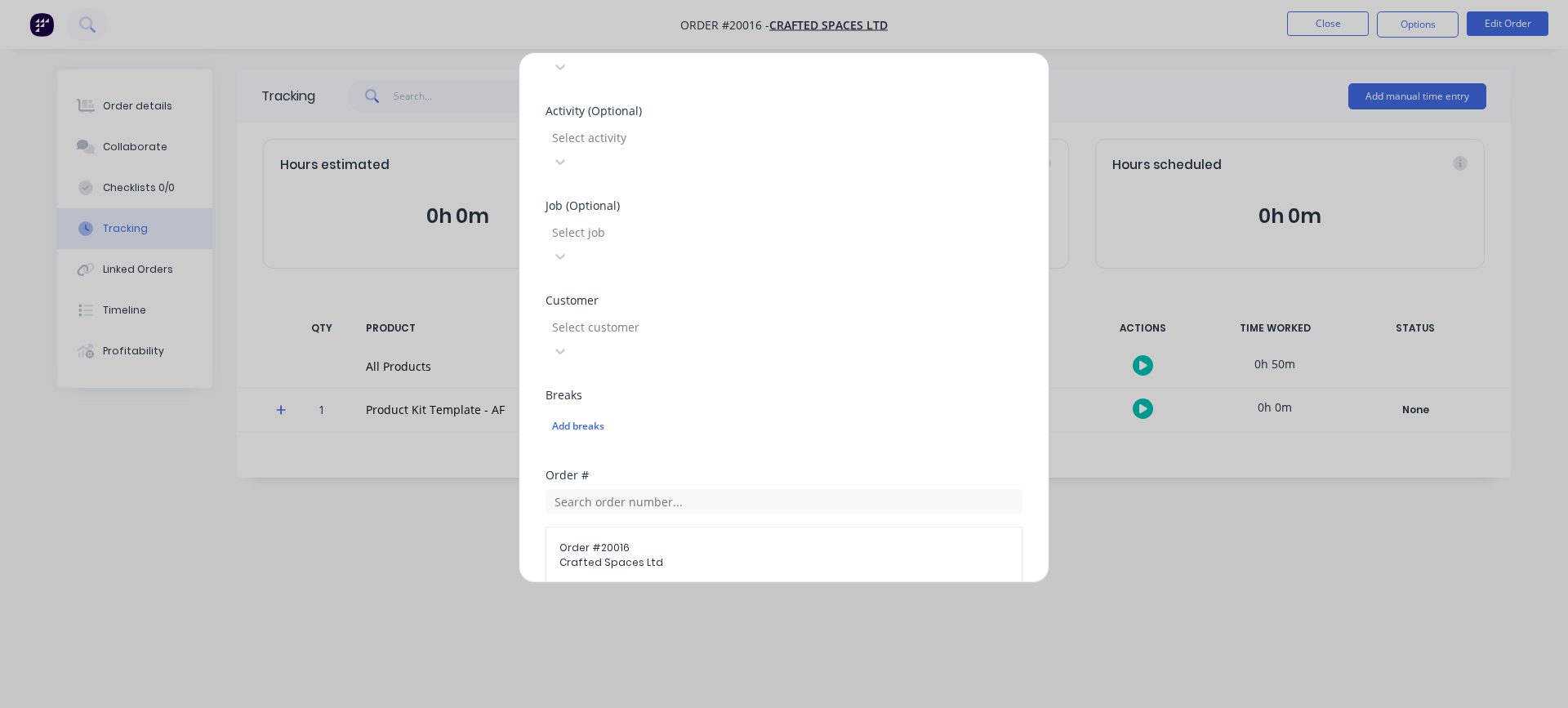
scroll to position [653, 0]
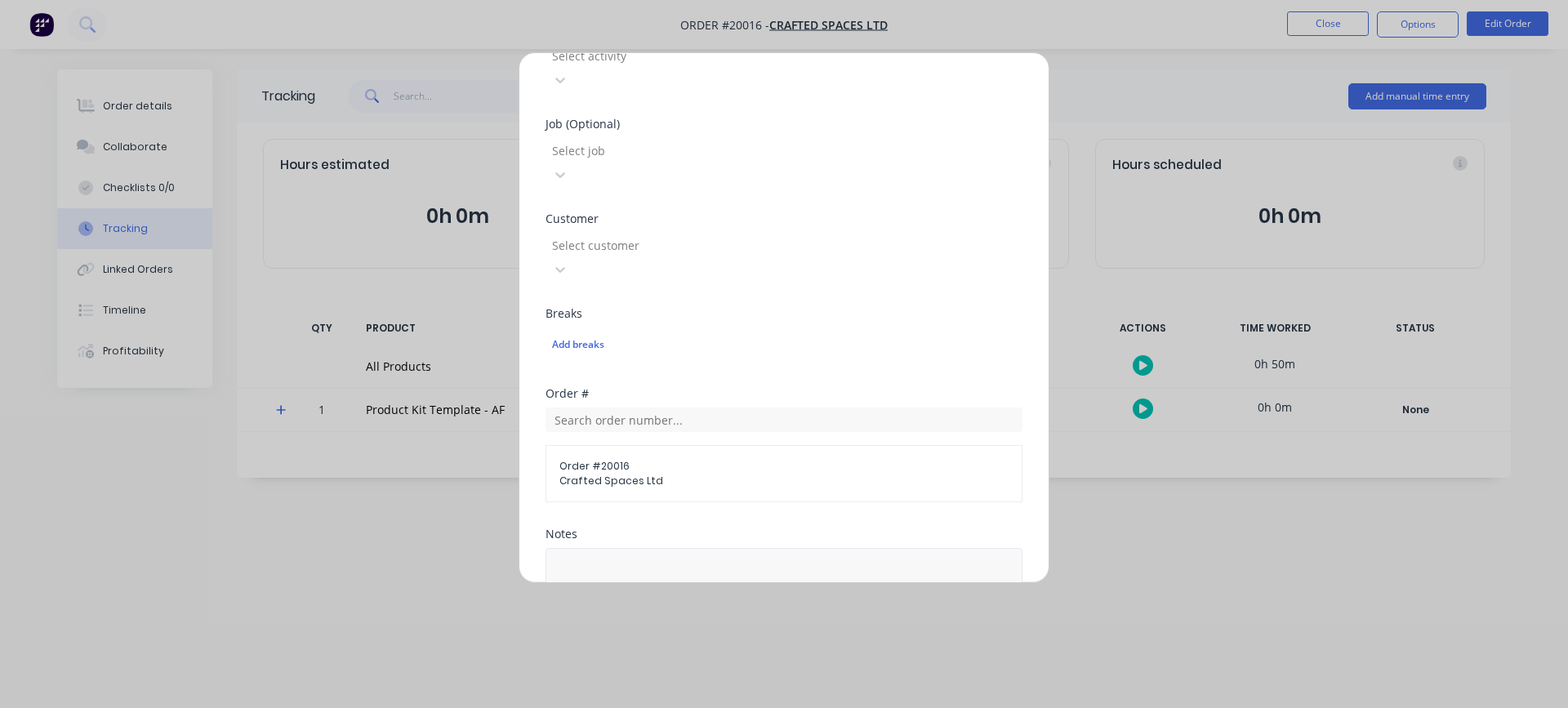
type input "36"
click at [720, 549] on textarea at bounding box center [784, 592] width 477 height 87
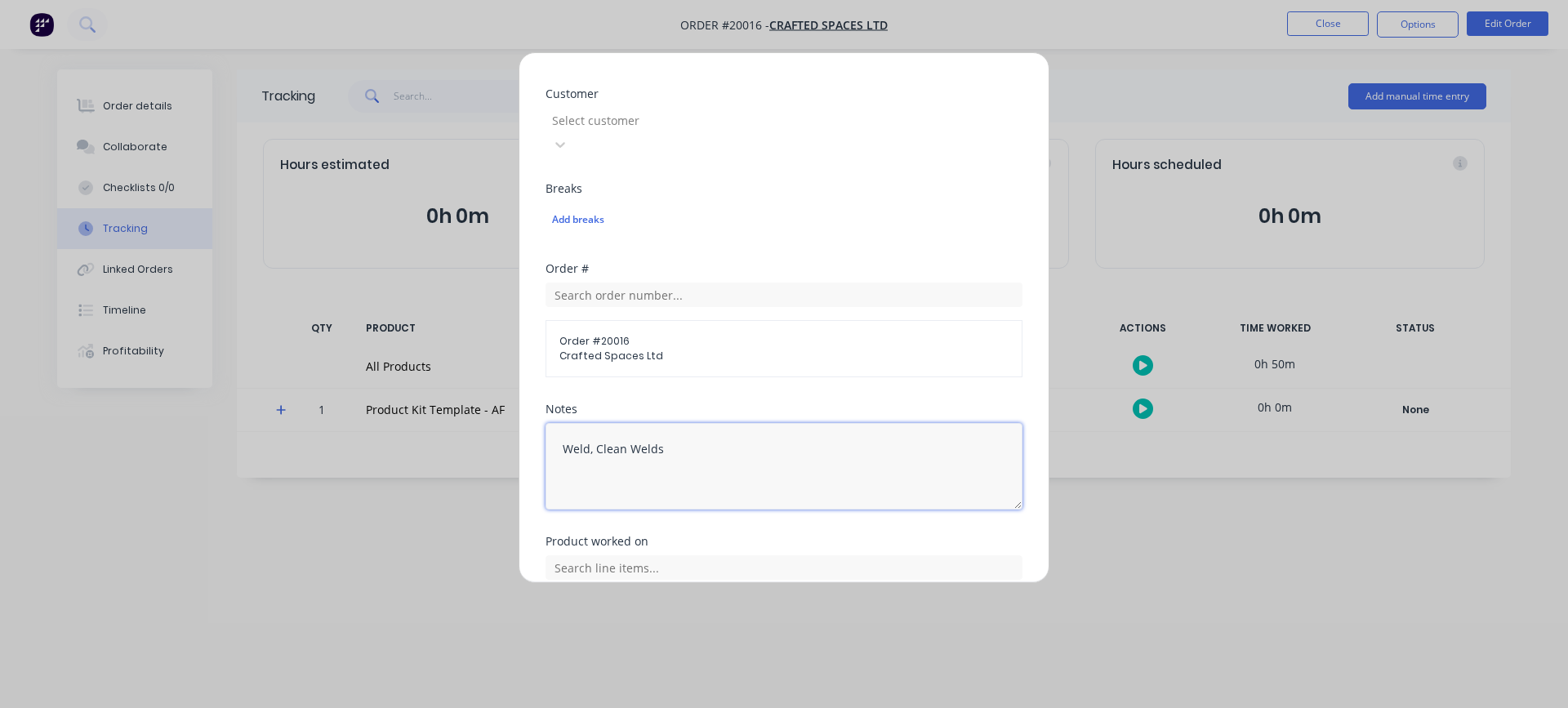
scroll to position [784, 0]
type textarea "Weld, Clean Welds"
click at [735, 656] on button "Add manual time entry" at bounding box center [745, 669] width 138 height 26
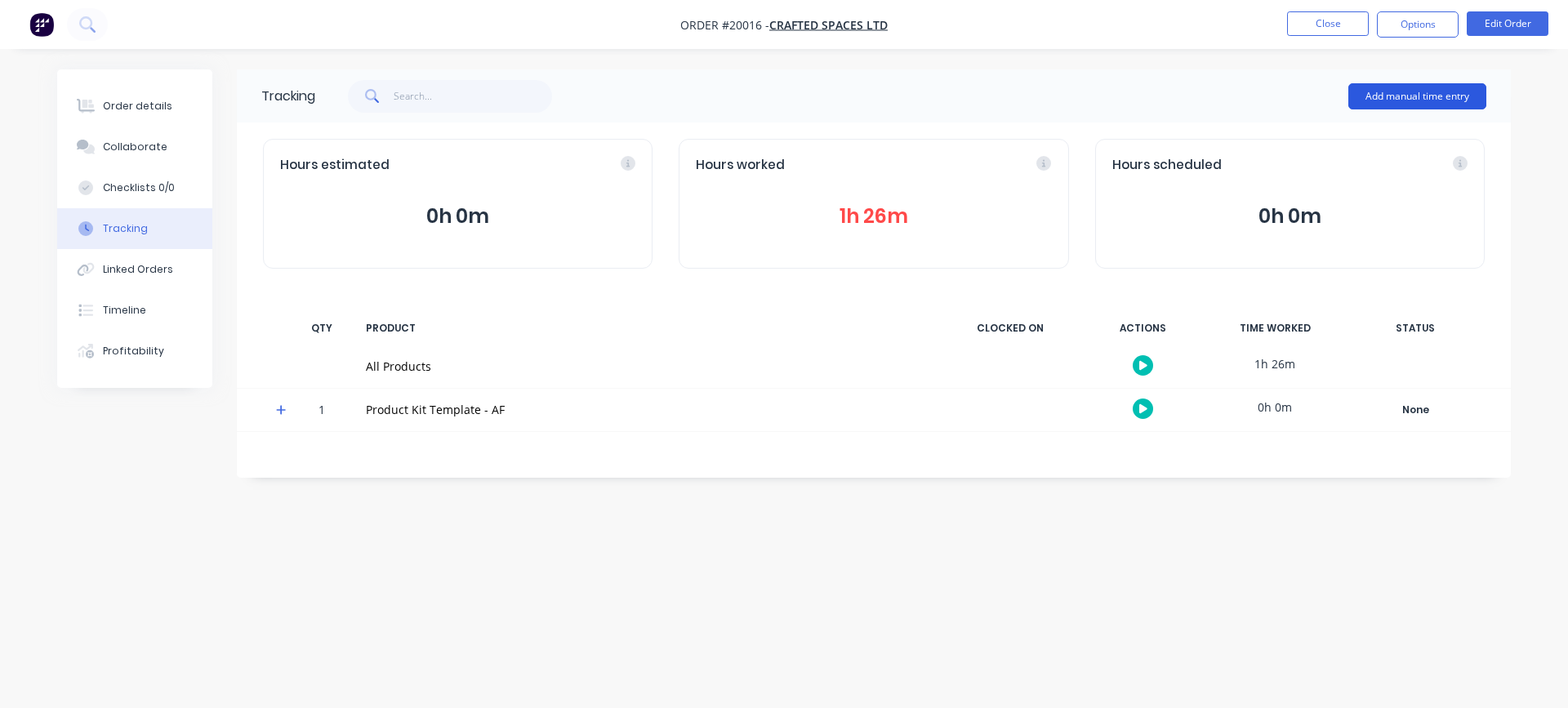
click at [1389, 98] on button "Add manual time entry" at bounding box center [1417, 96] width 138 height 26
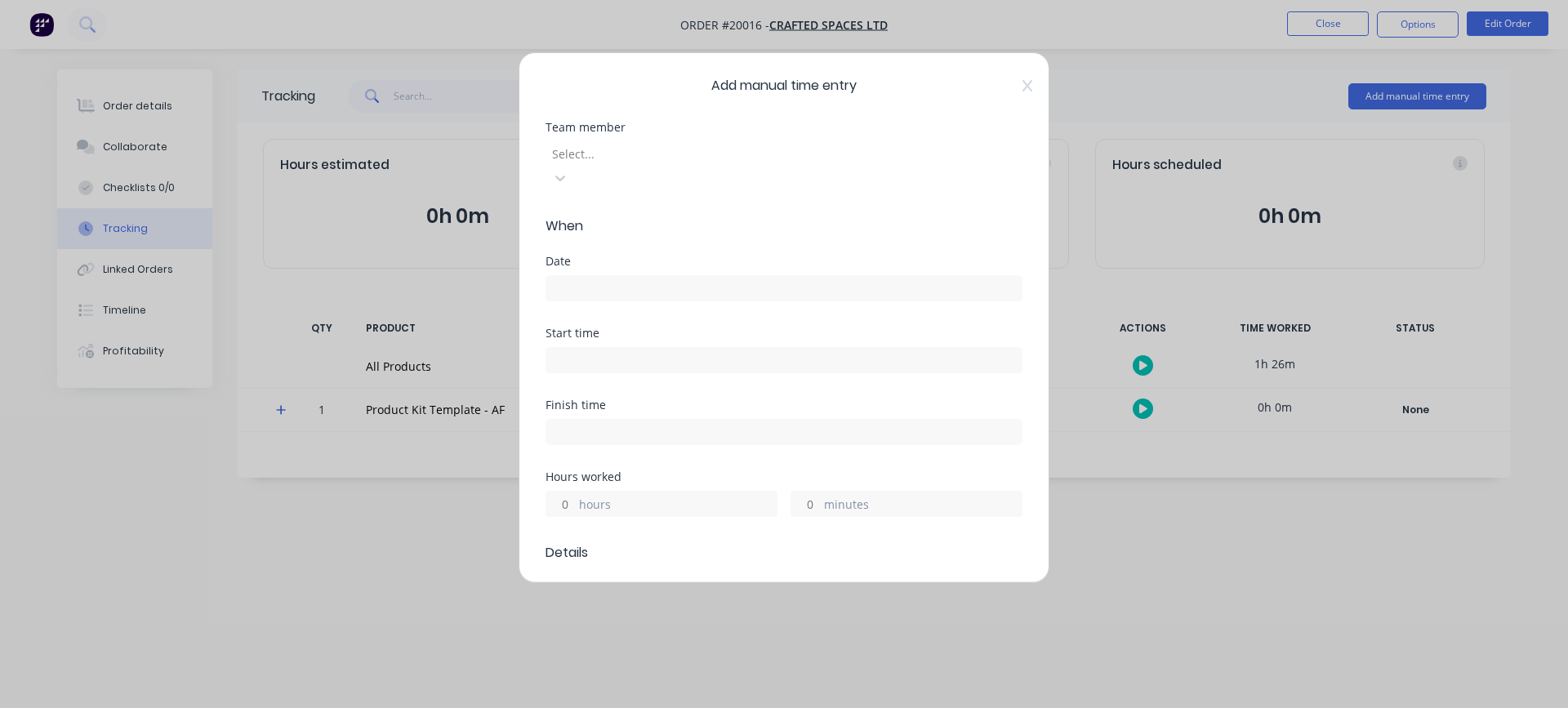
click at [632, 154] on div at bounding box center [669, 154] width 236 height 21
click at [622, 695] on div "[PERSON_NAME]" at bounding box center [784, 717] width 1568 height 17
click at [627, 276] on input at bounding box center [784, 289] width 476 height 24
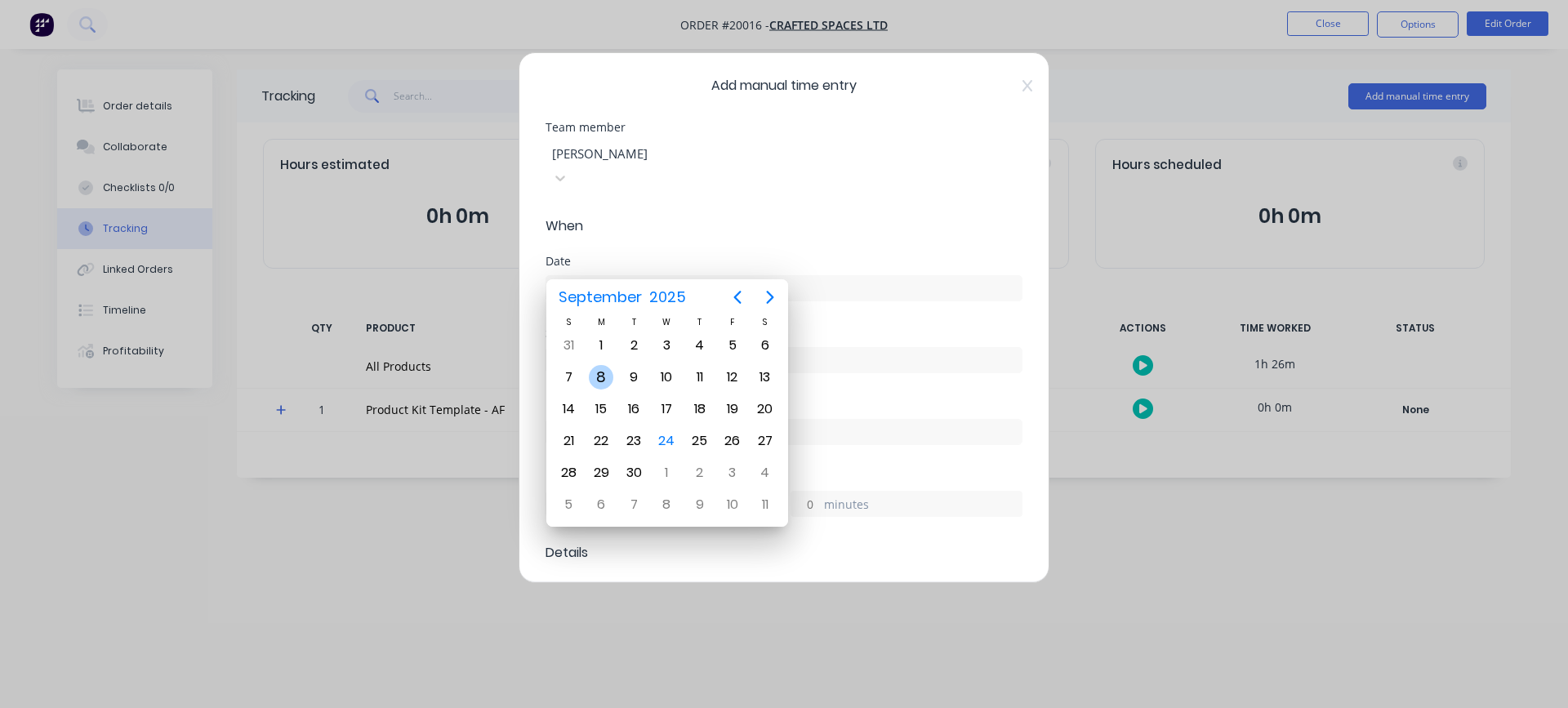
click at [601, 381] on div "8" at bounding box center [601, 377] width 24 height 24
type input "[DATE]"
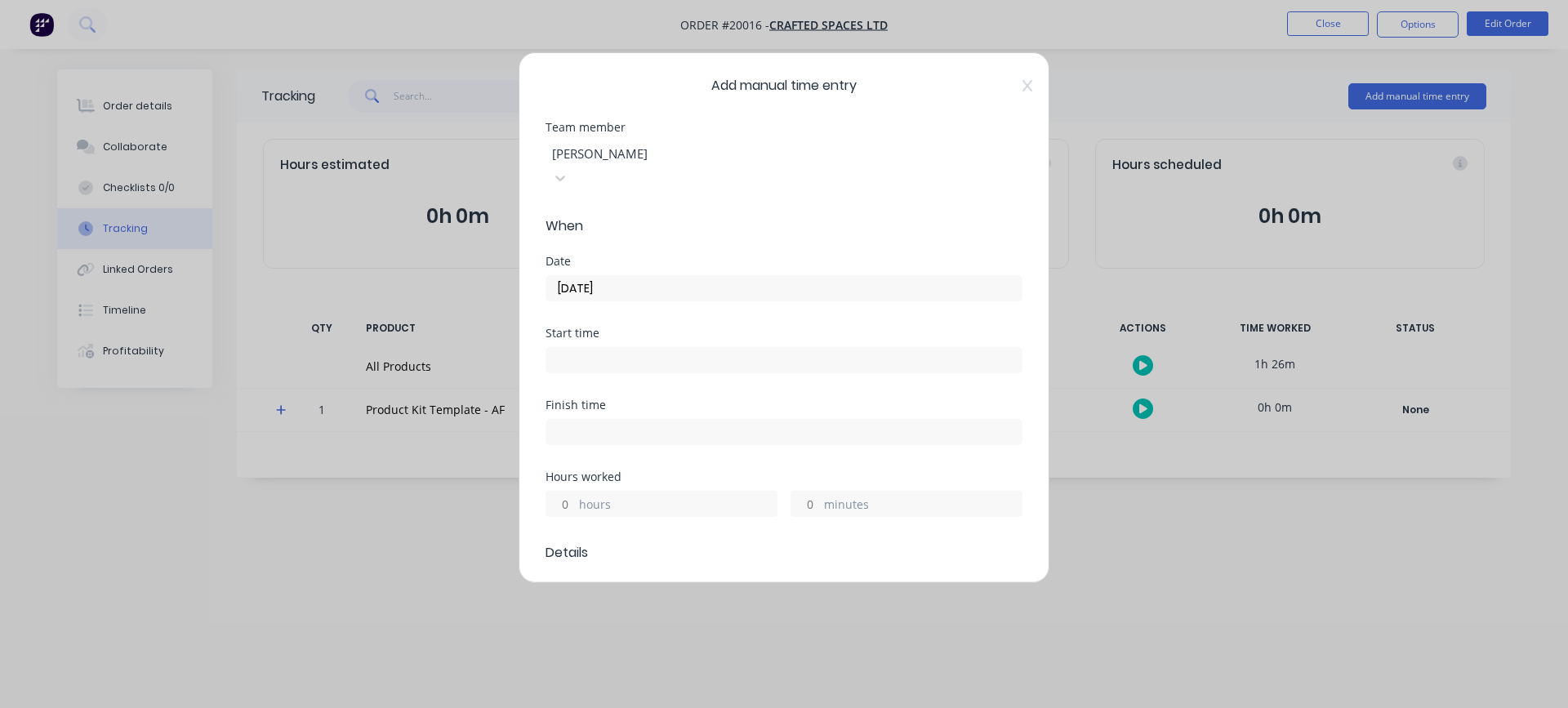
click at [804, 492] on input "minutes" at bounding box center [806, 504] width 29 height 24
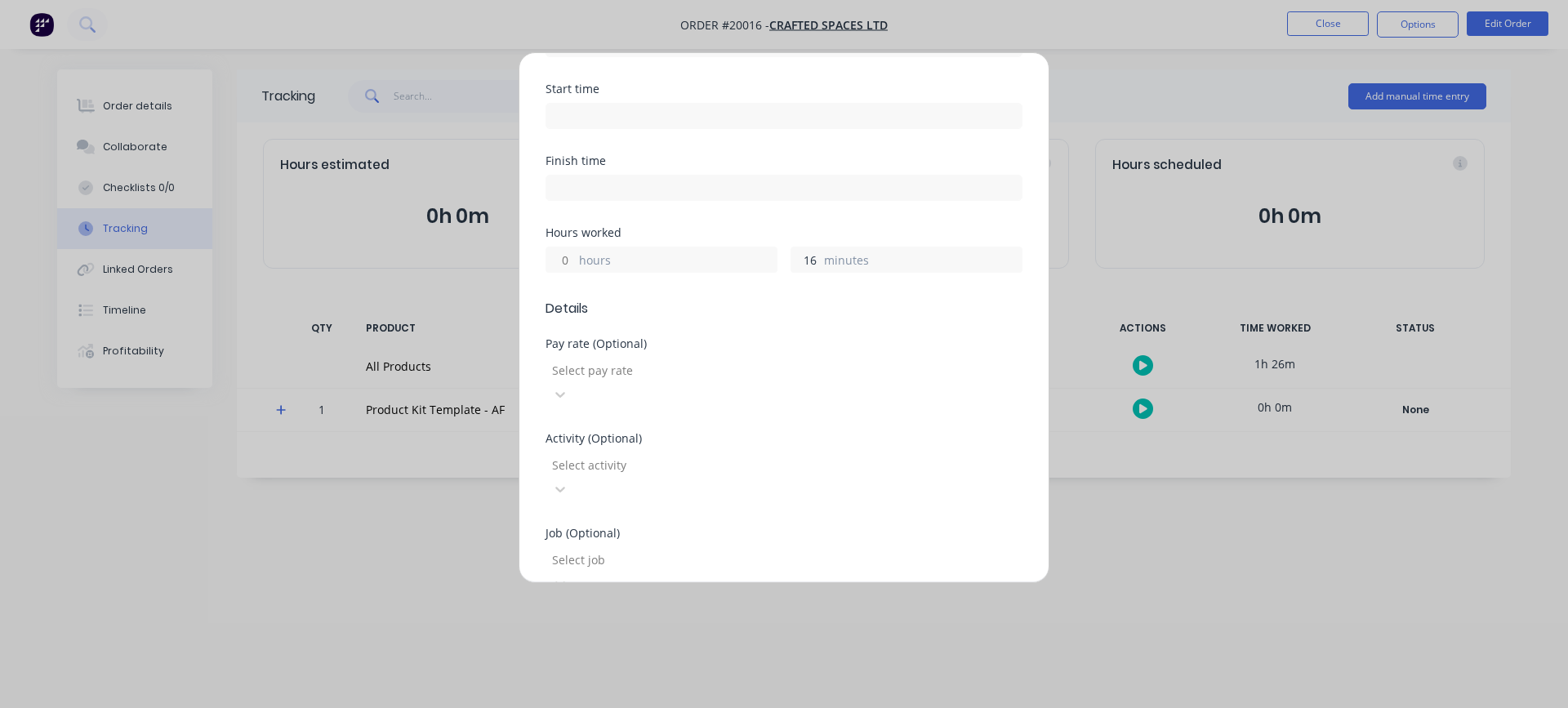
scroll to position [245, 0]
type input "16"
click at [748, 360] on div at bounding box center [669, 370] width 236 height 21
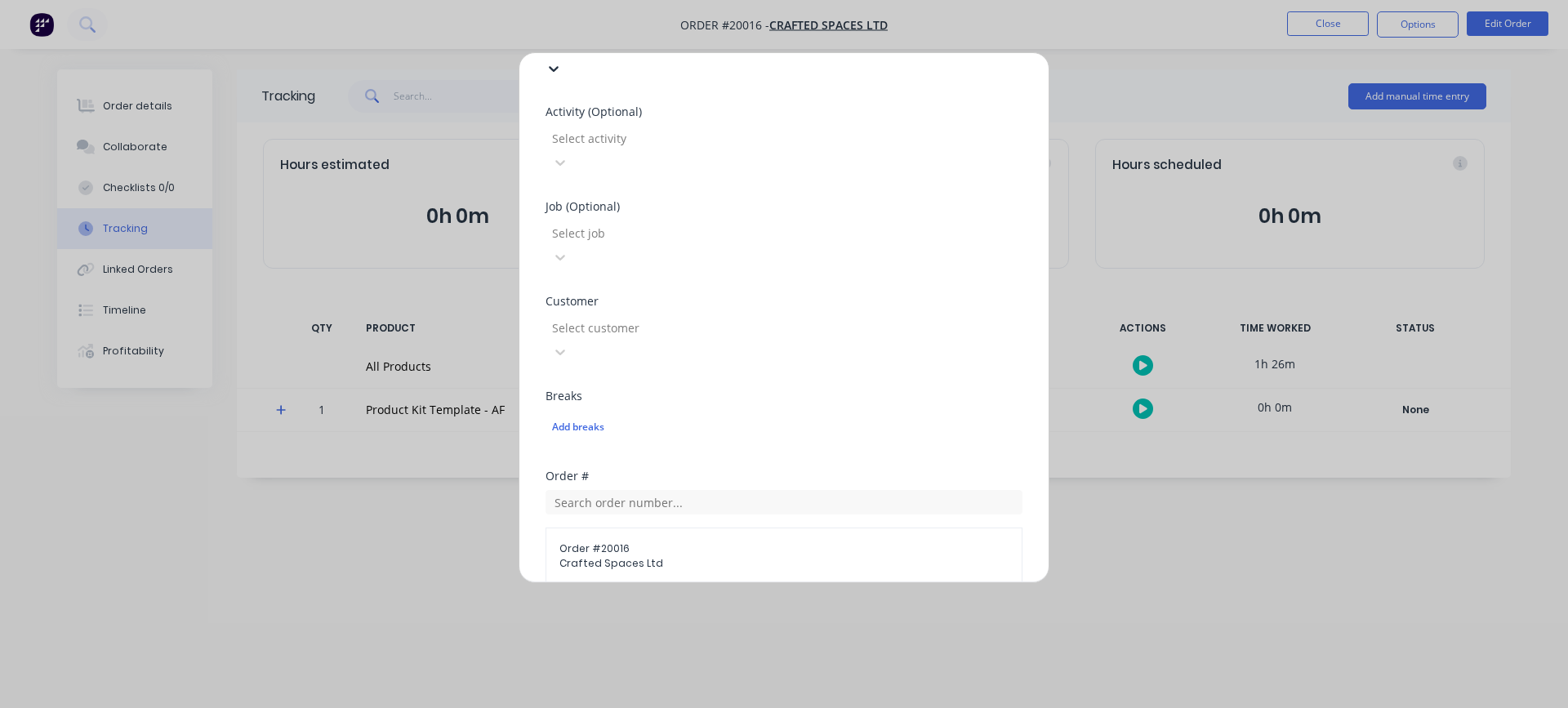
scroll to position [572, 0]
click at [656, 630] on textarea at bounding box center [784, 673] width 477 height 87
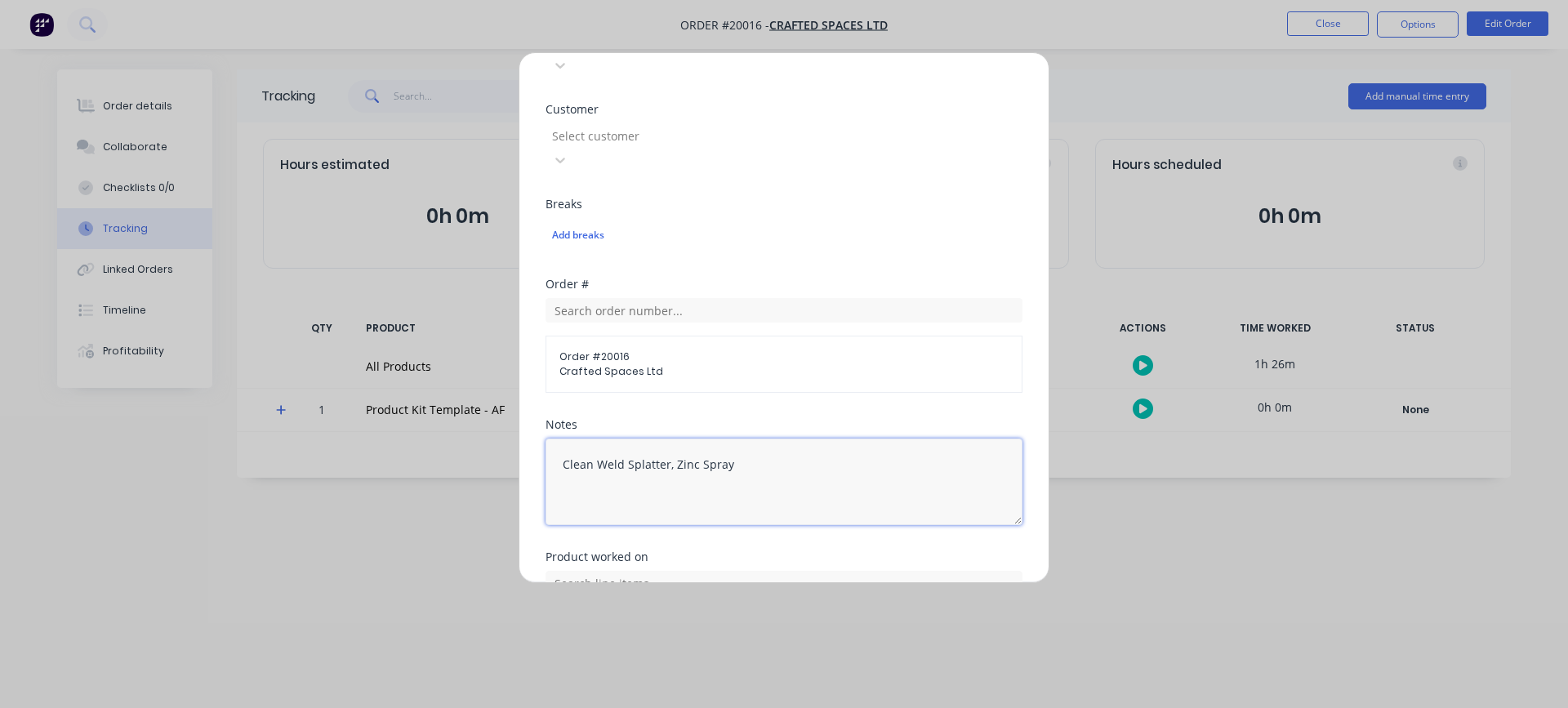
scroll to position [784, 0]
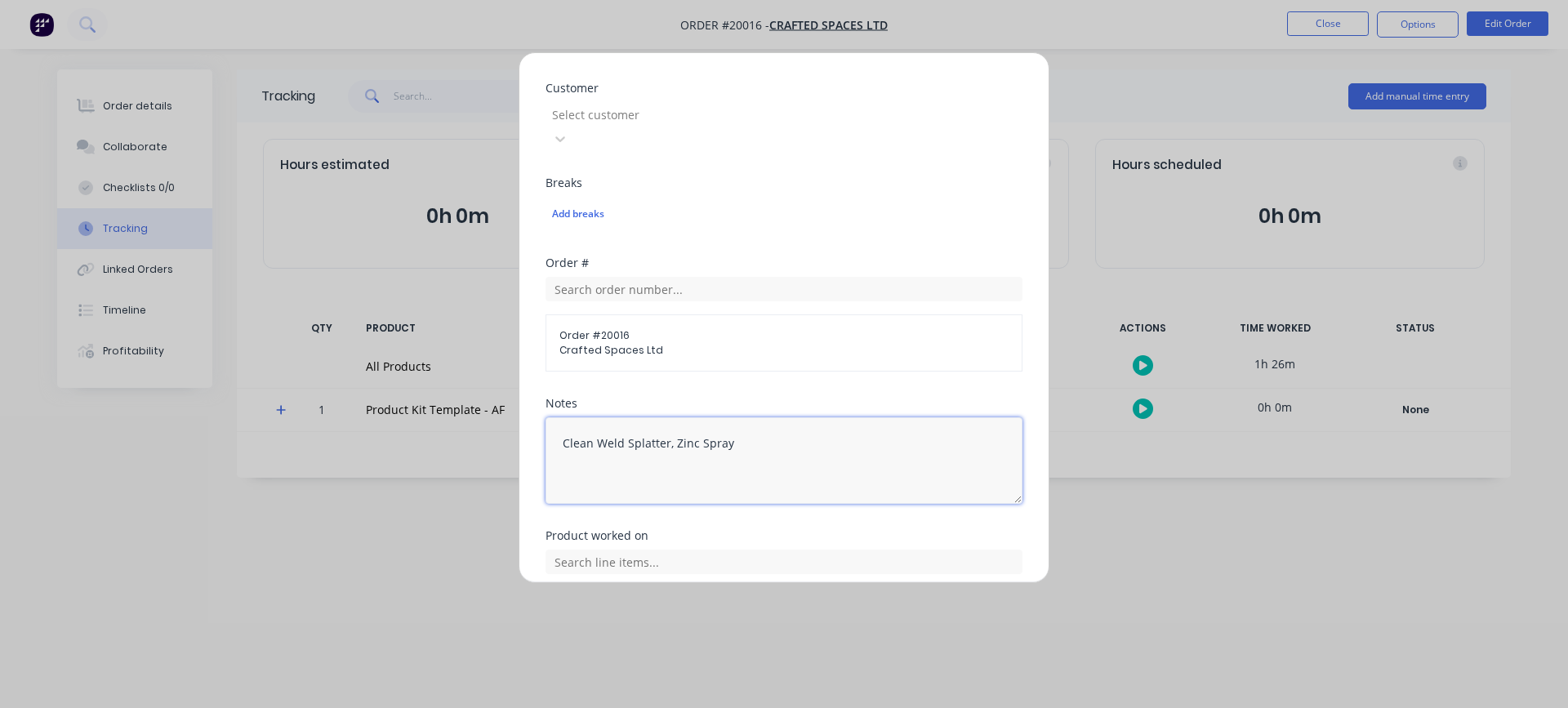
type textarea "Clean Weld Splatter, Zinc Spray"
click at [744, 656] on button "Add manual time entry" at bounding box center [745, 669] width 138 height 26
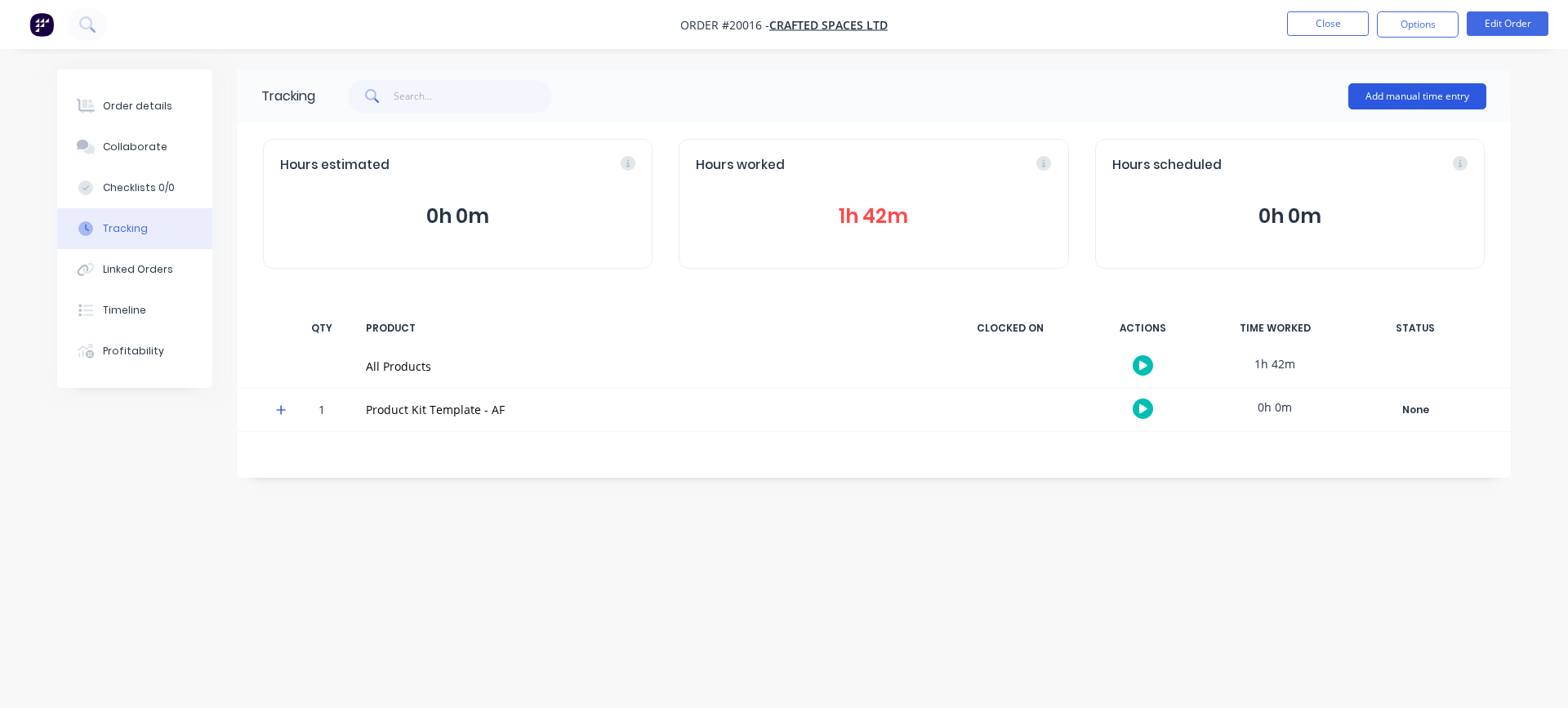
click at [1425, 95] on button "Add manual time entry" at bounding box center [1417, 96] width 138 height 26
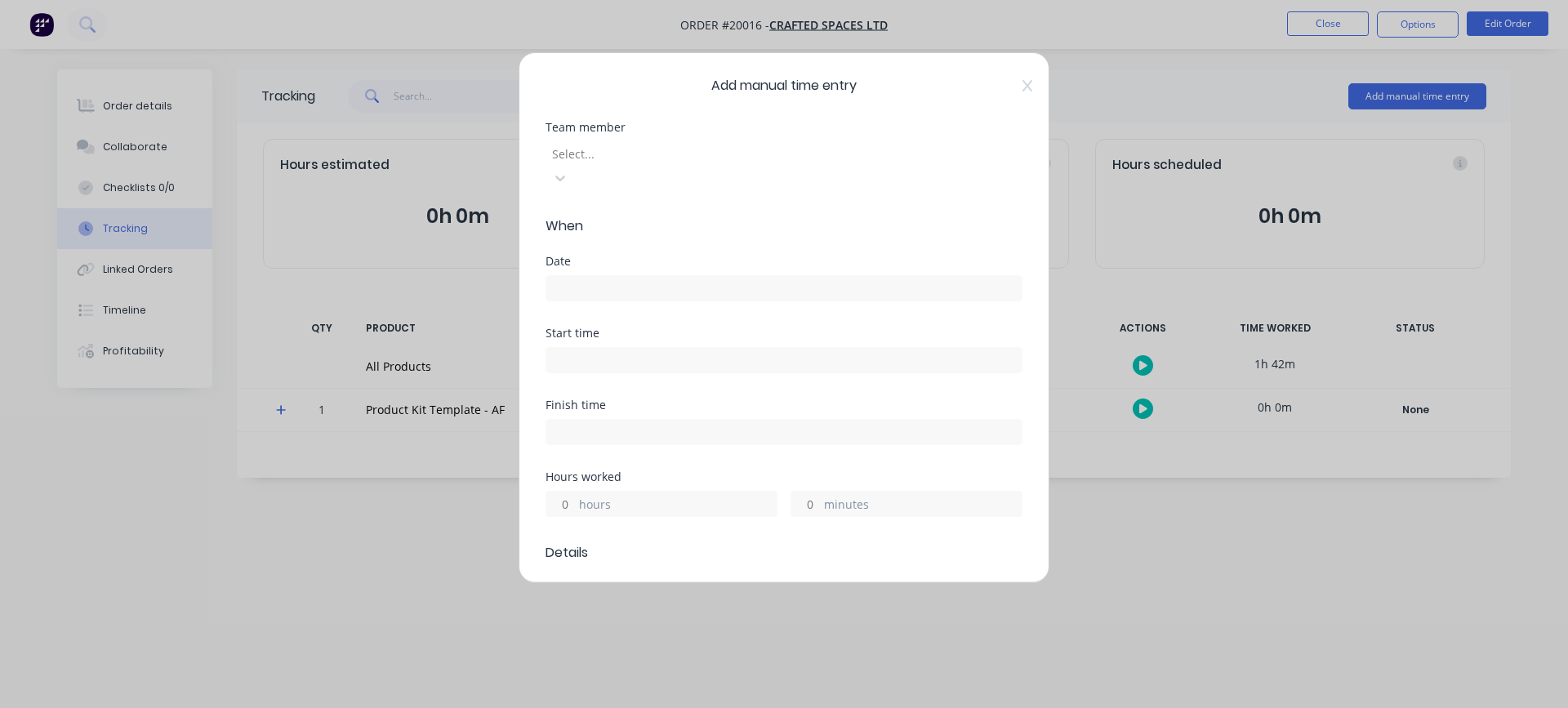
click at [749, 146] on div at bounding box center [669, 154] width 236 height 21
click at [655, 695] on div "[PERSON_NAME]" at bounding box center [784, 717] width 1568 height 17
click at [636, 276] on input at bounding box center [784, 289] width 476 height 24
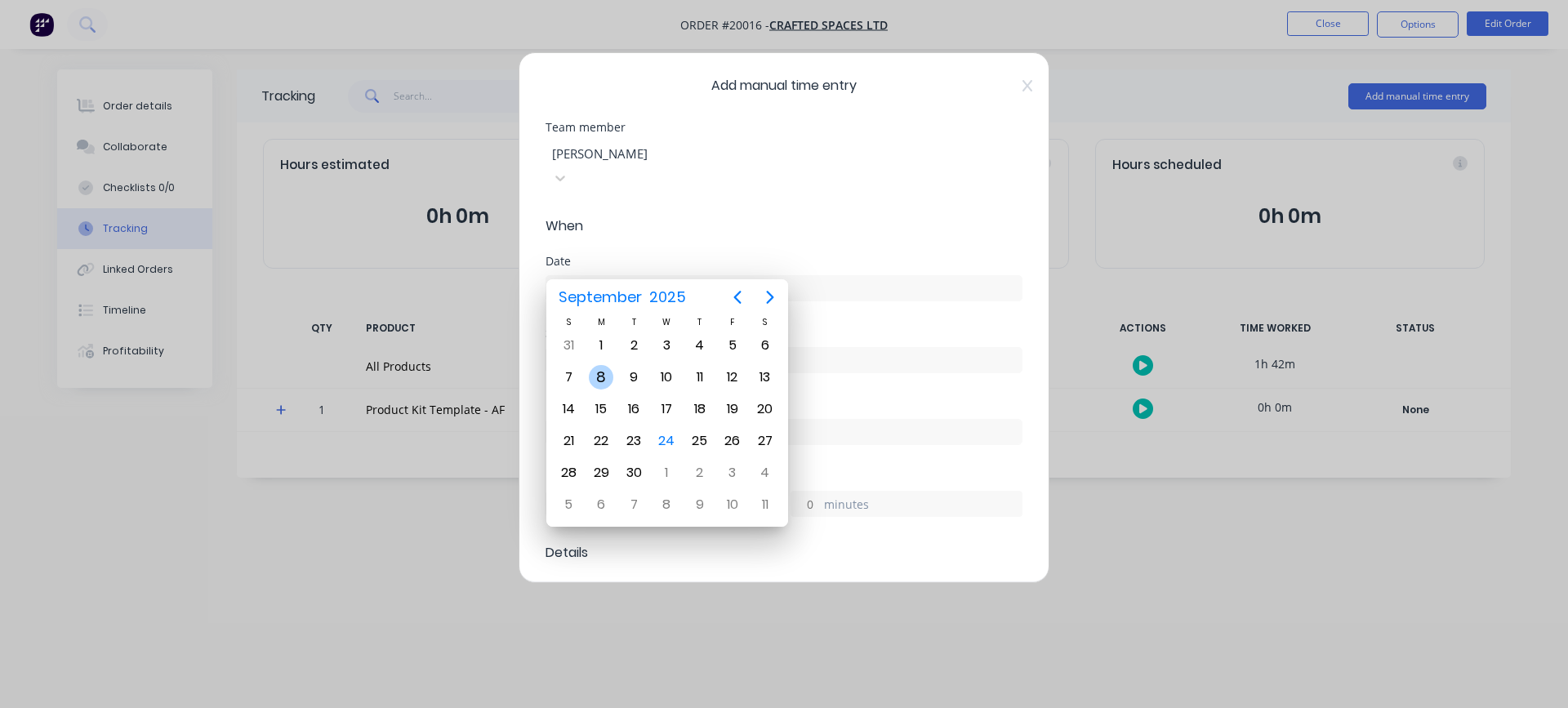
click at [597, 384] on div "8" at bounding box center [601, 377] width 24 height 24
type input "[DATE]"
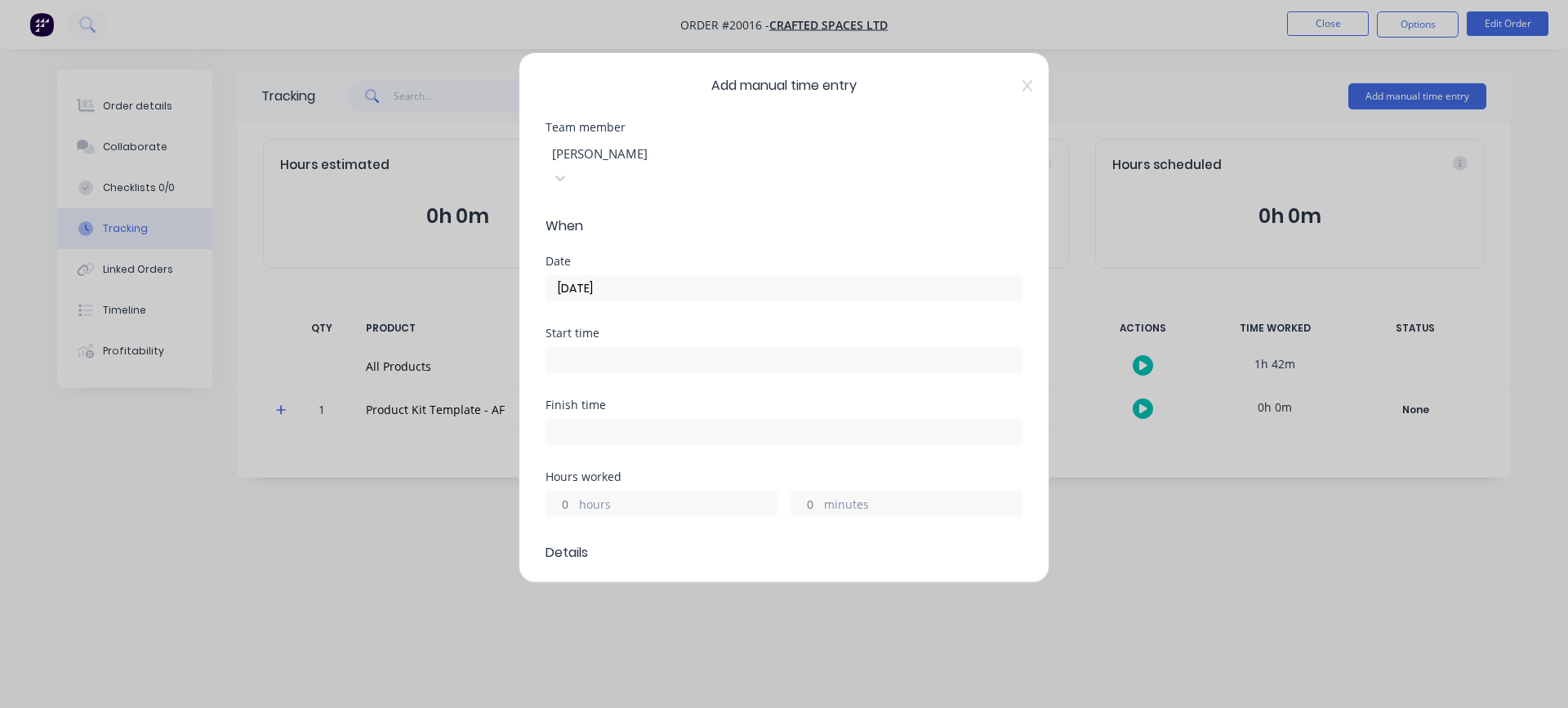
click at [797, 492] on input "minutes" at bounding box center [806, 504] width 29 height 24
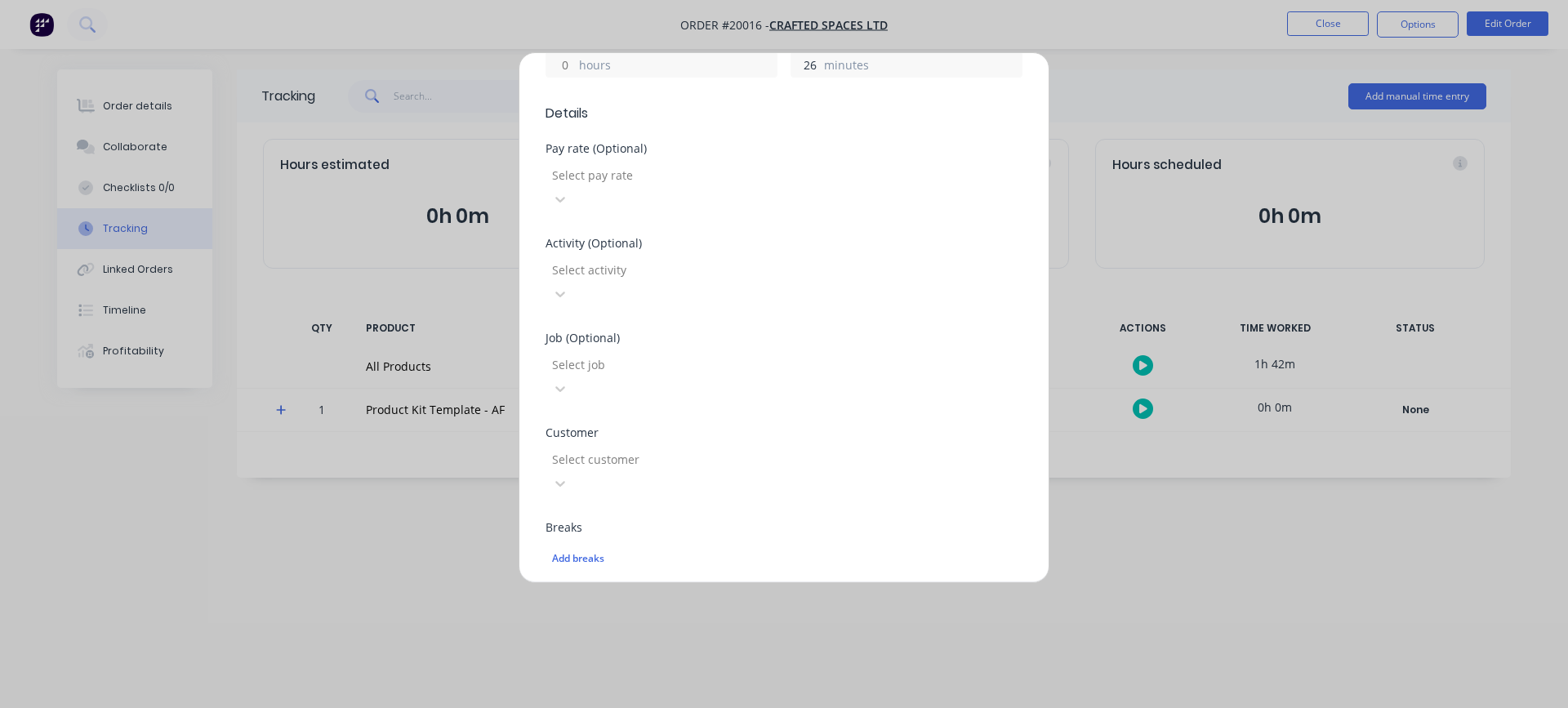
scroll to position [572, 0]
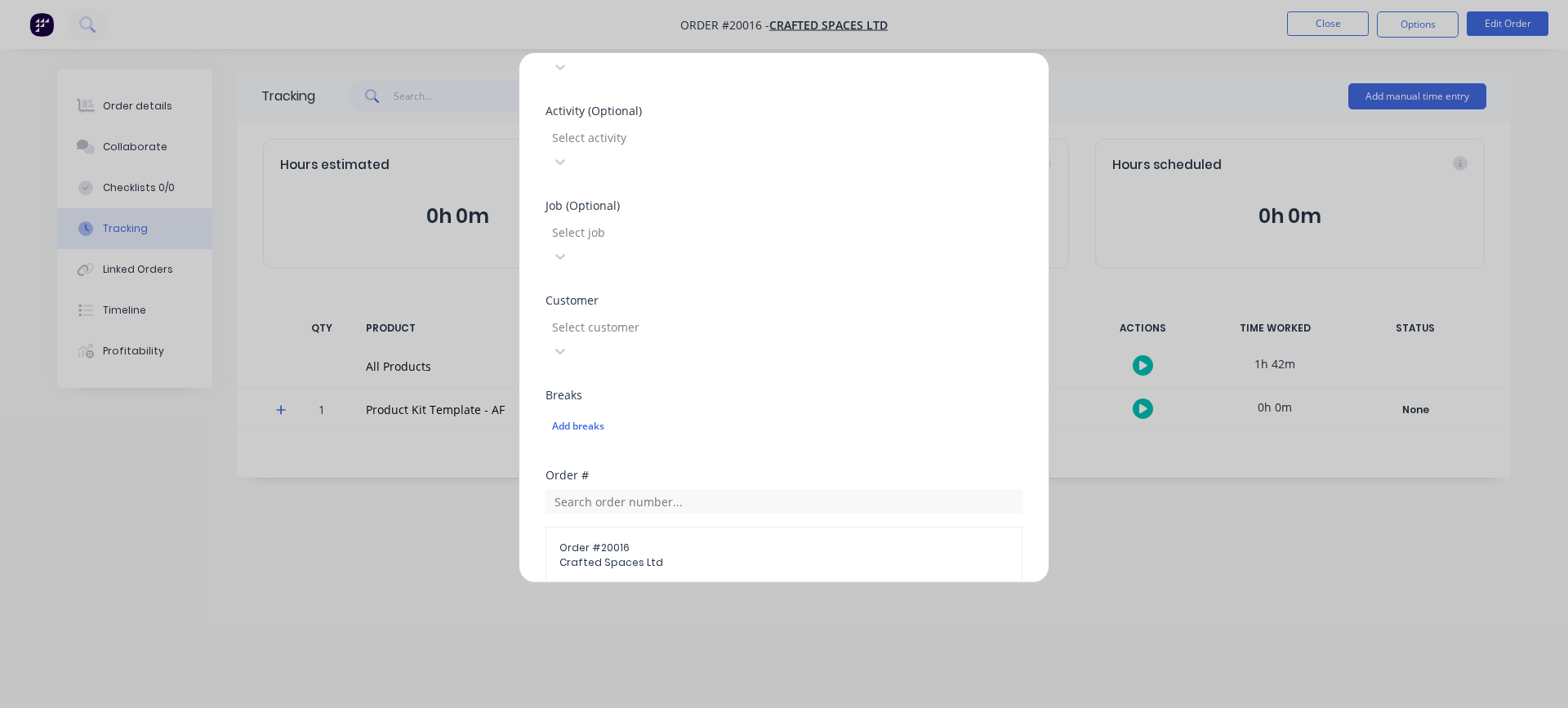
type input "26"
click at [588, 630] on textarea at bounding box center [784, 673] width 477 height 87
click at [646, 630] on textarea "Drive to Airport (delivery of brackets, with site meeting for later brackets)" at bounding box center [784, 673] width 477 height 87
click at [703, 630] on textarea "Drive to Airport min only (delivery of brackets, with site meeting for later br…" at bounding box center [784, 673] width 477 height 87
click at [652, 630] on textarea "Drive to Airport min only (to cover delivery of brackets, with site meeting for…" at bounding box center [784, 673] width 477 height 87
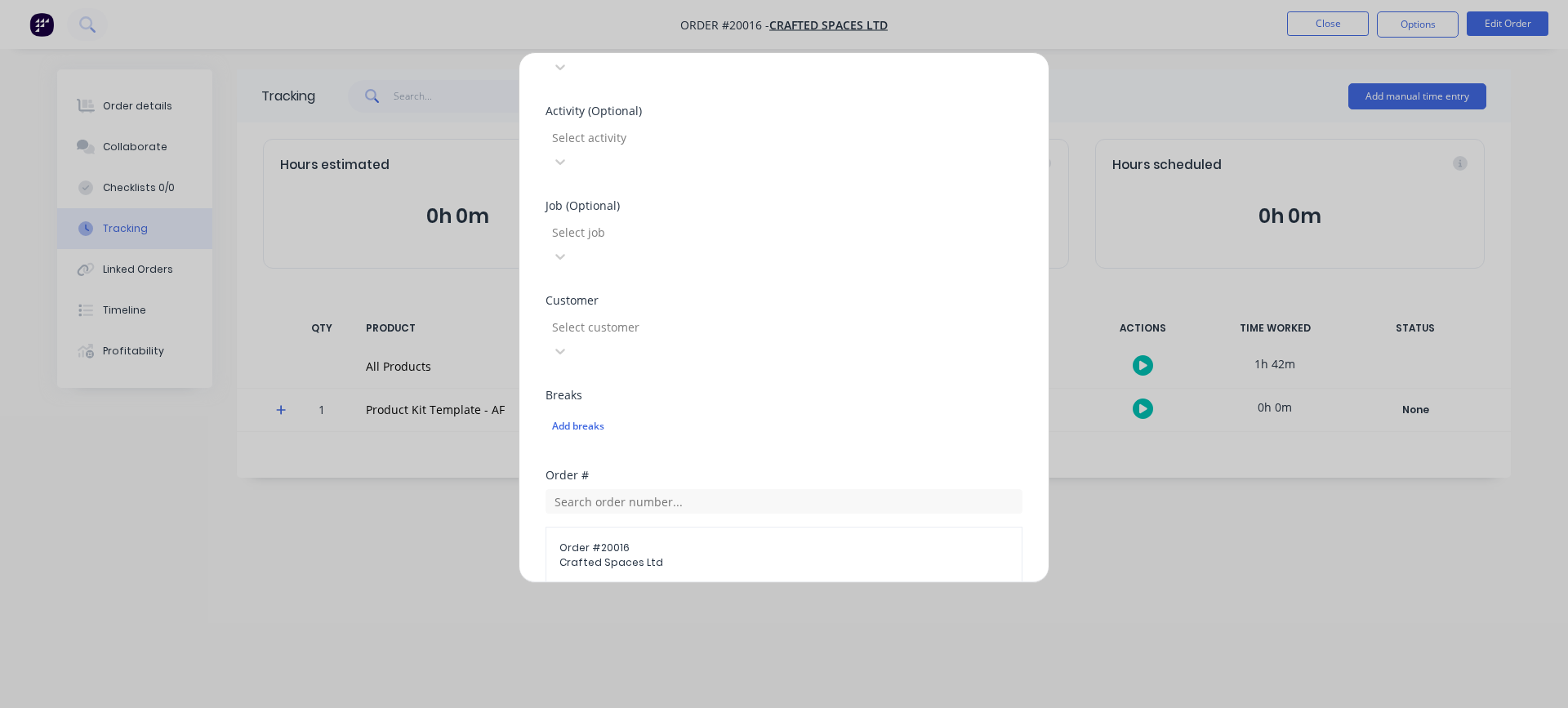
click at [606, 630] on textarea "Drive to Airport min only (to cover delivery of brackets, with site meeting for…" at bounding box center [784, 673] width 477 height 87
click at [703, 630] on textarea "Drive to Airport min only (to cover delivery of brackets, with site meeting for…" at bounding box center [784, 673] width 477 height 87
click at [851, 630] on textarea "Drive to Airport min only to cover delivery of brackets, with site meeting for …" at bounding box center [784, 673] width 477 height 87
click at [876, 630] on textarea "Drive to Airport min only to cover delivery of brackets (with site meeting for …" at bounding box center [784, 673] width 477 height 87
click at [606, 630] on textarea "Drive to Airport min only to cover delivery of brackets (with site meeting for …" at bounding box center [784, 673] width 477 height 87
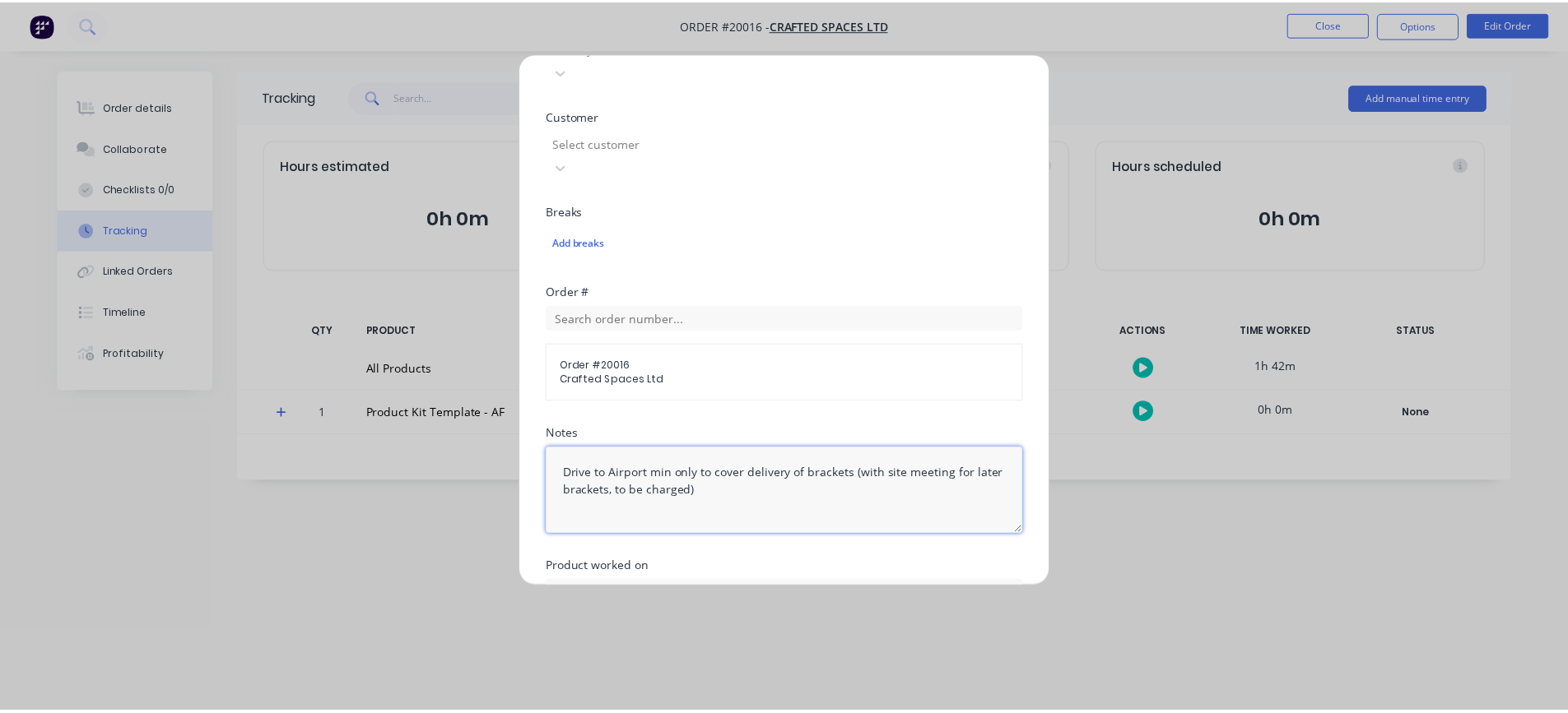
scroll to position [790, 0]
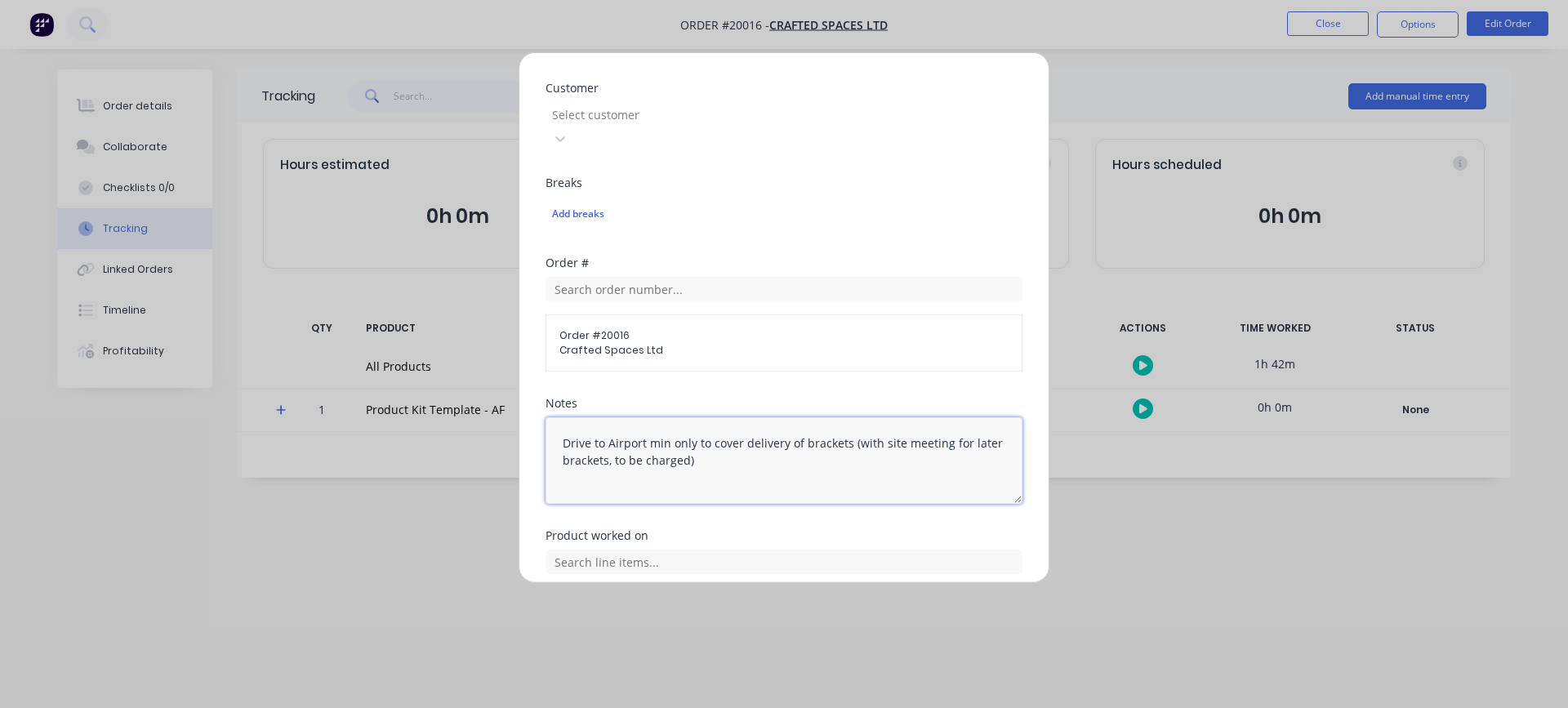
type textarea "Drive to Airport min only to cover delivery of brackets (with site meeting for …"
click at [702, 656] on button "Add manual time entry" at bounding box center [745, 669] width 138 height 26
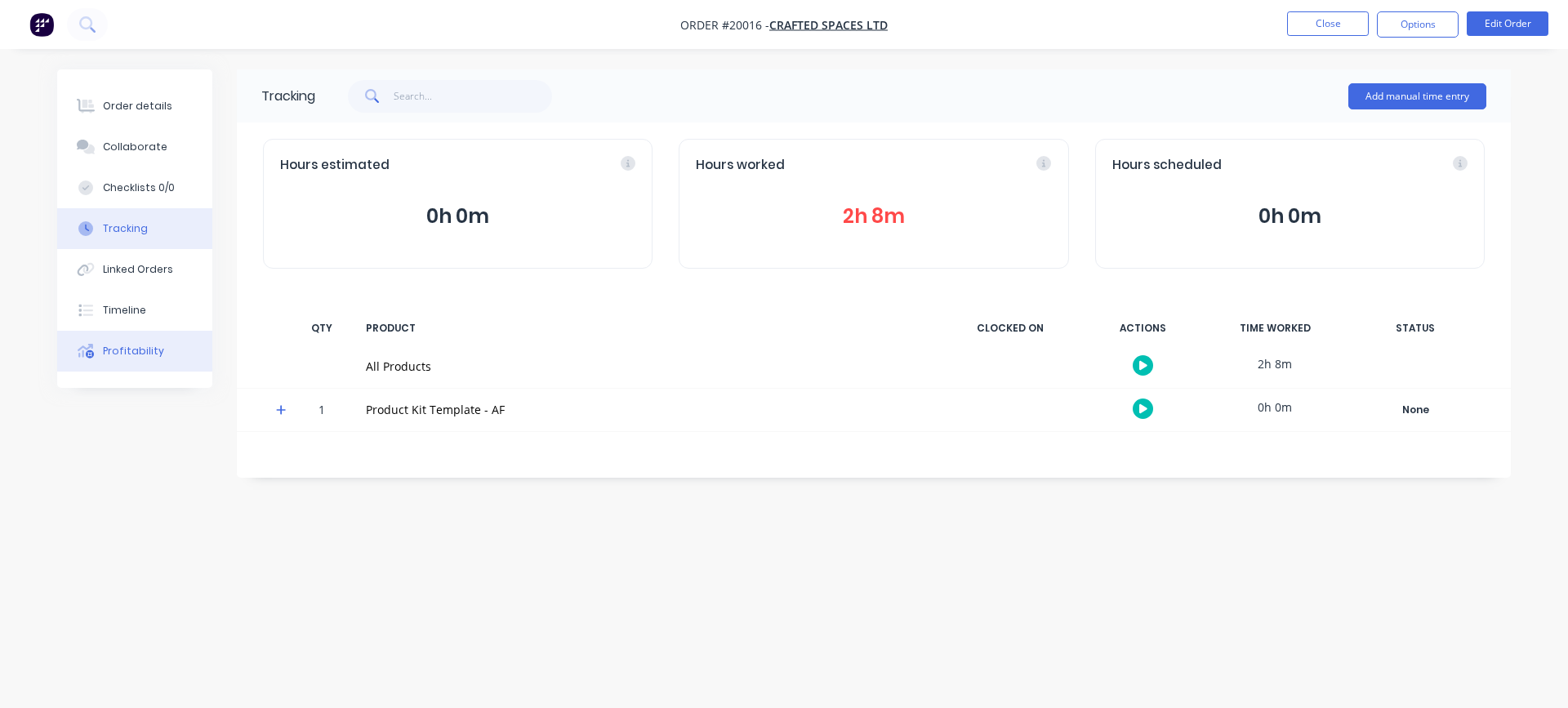
click at [127, 354] on div "Profitability" at bounding box center [133, 351] width 62 height 15
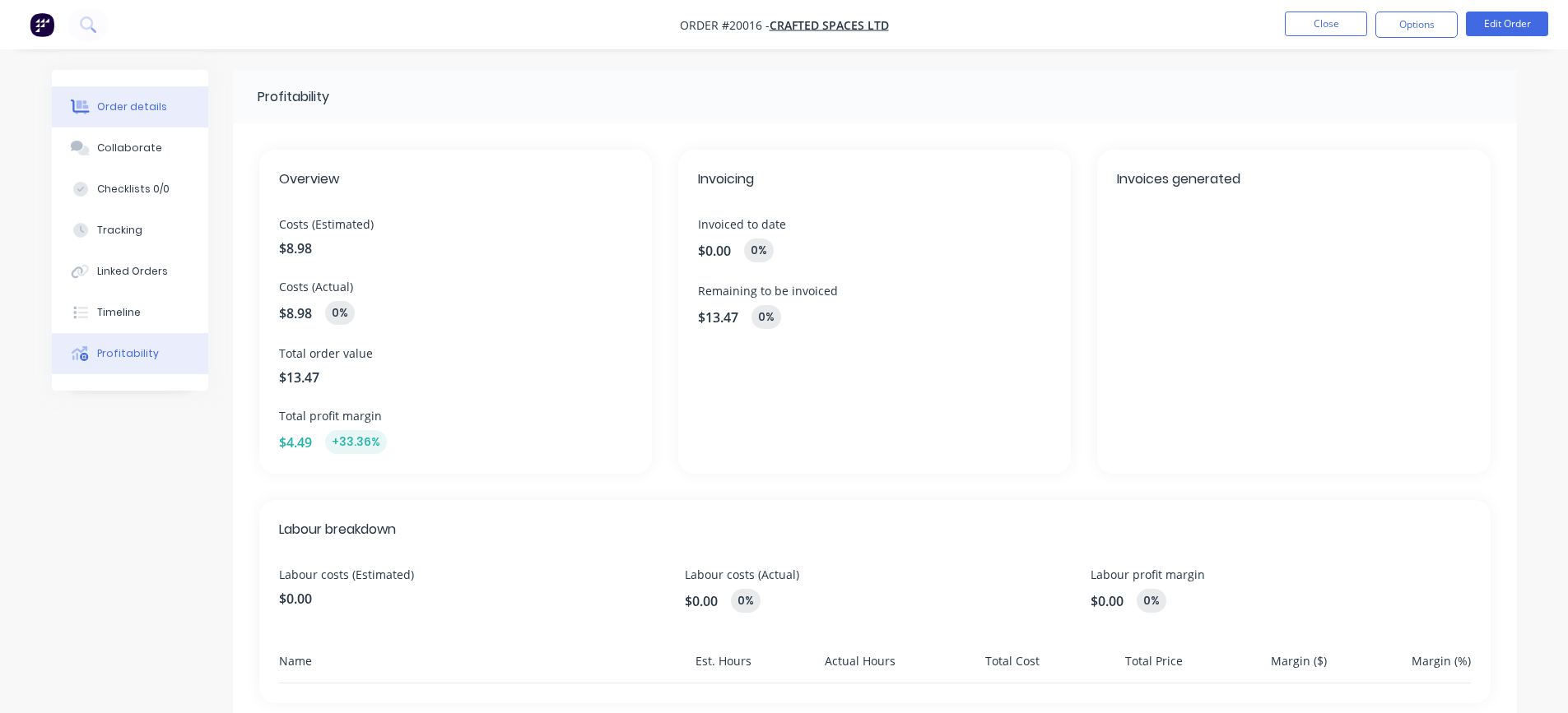
click at [143, 112] on div "Order details" at bounding box center [132, 106] width 70 height 15
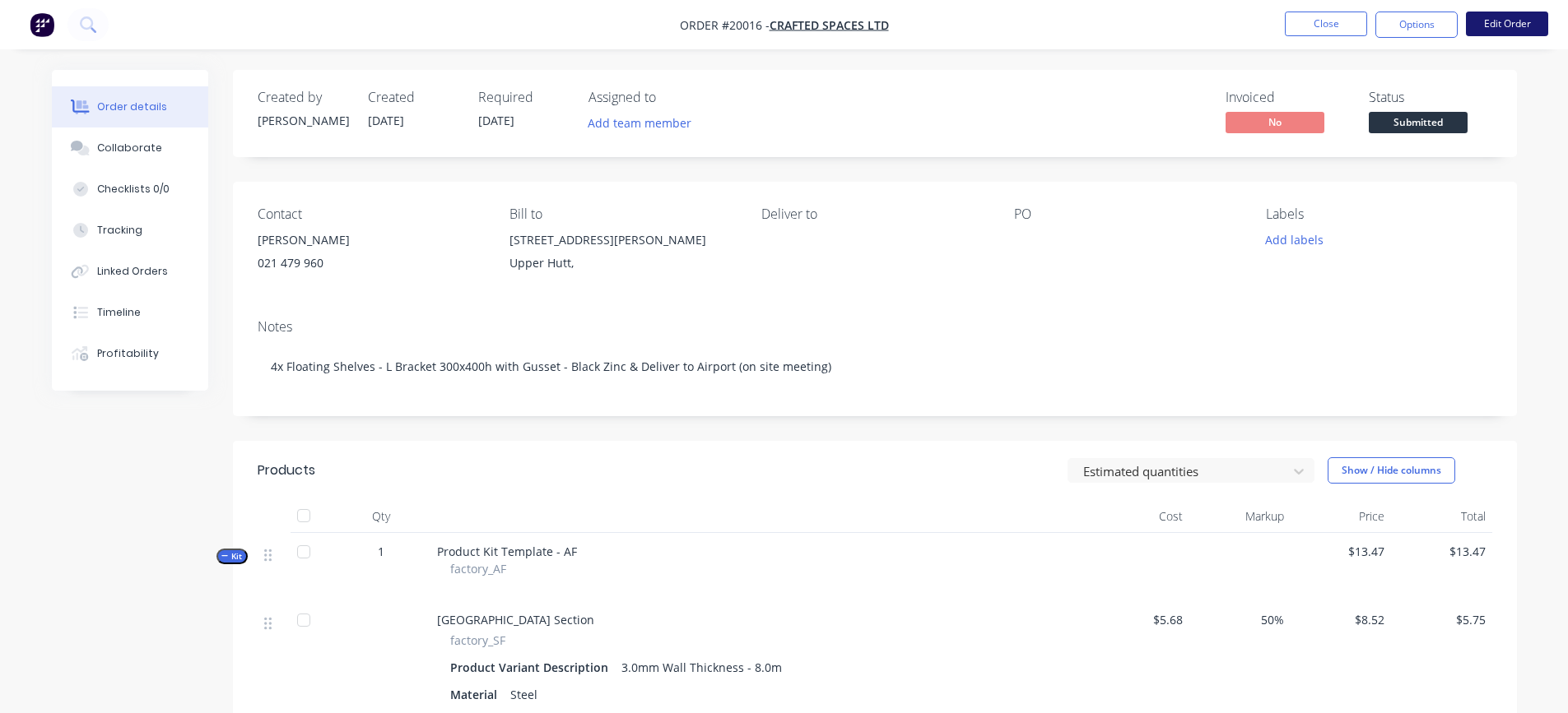
click at [1521, 24] on button "Edit Order" at bounding box center [1507, 24] width 82 height 24
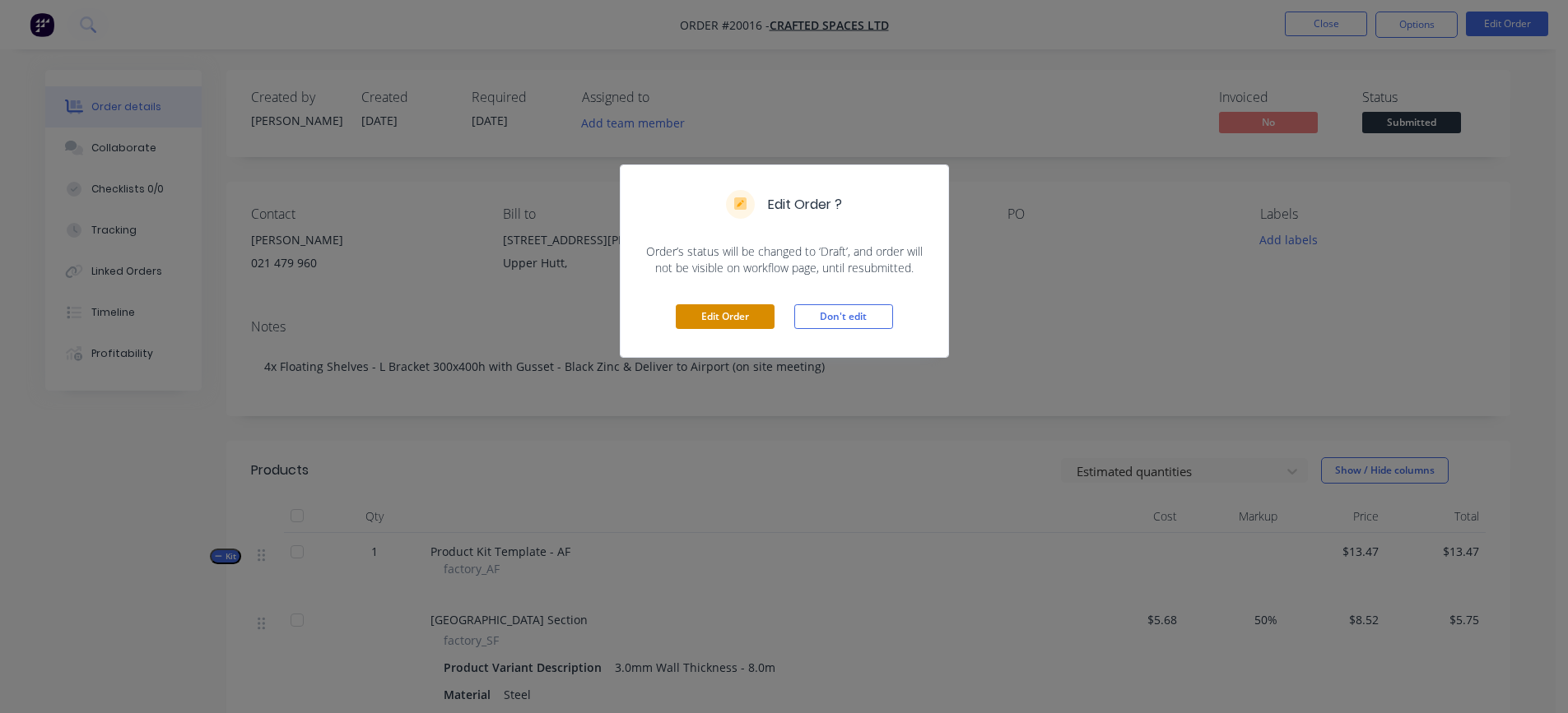
click at [744, 322] on button "Edit Order" at bounding box center [725, 317] width 99 height 24
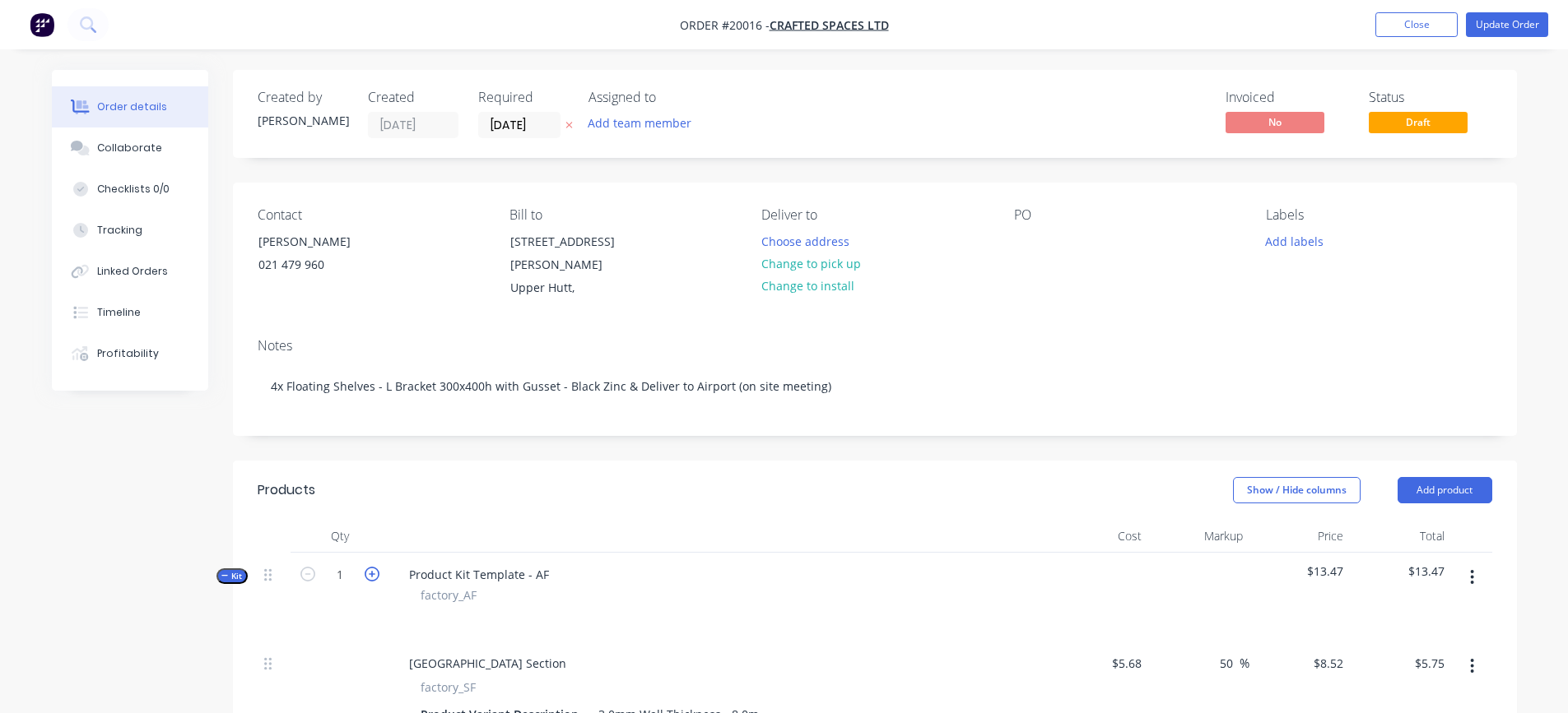
click at [375, 578] on icon "button" at bounding box center [372, 574] width 15 height 15
type input "2"
type input "$11.50"
type input "$0.43"
type input "2"
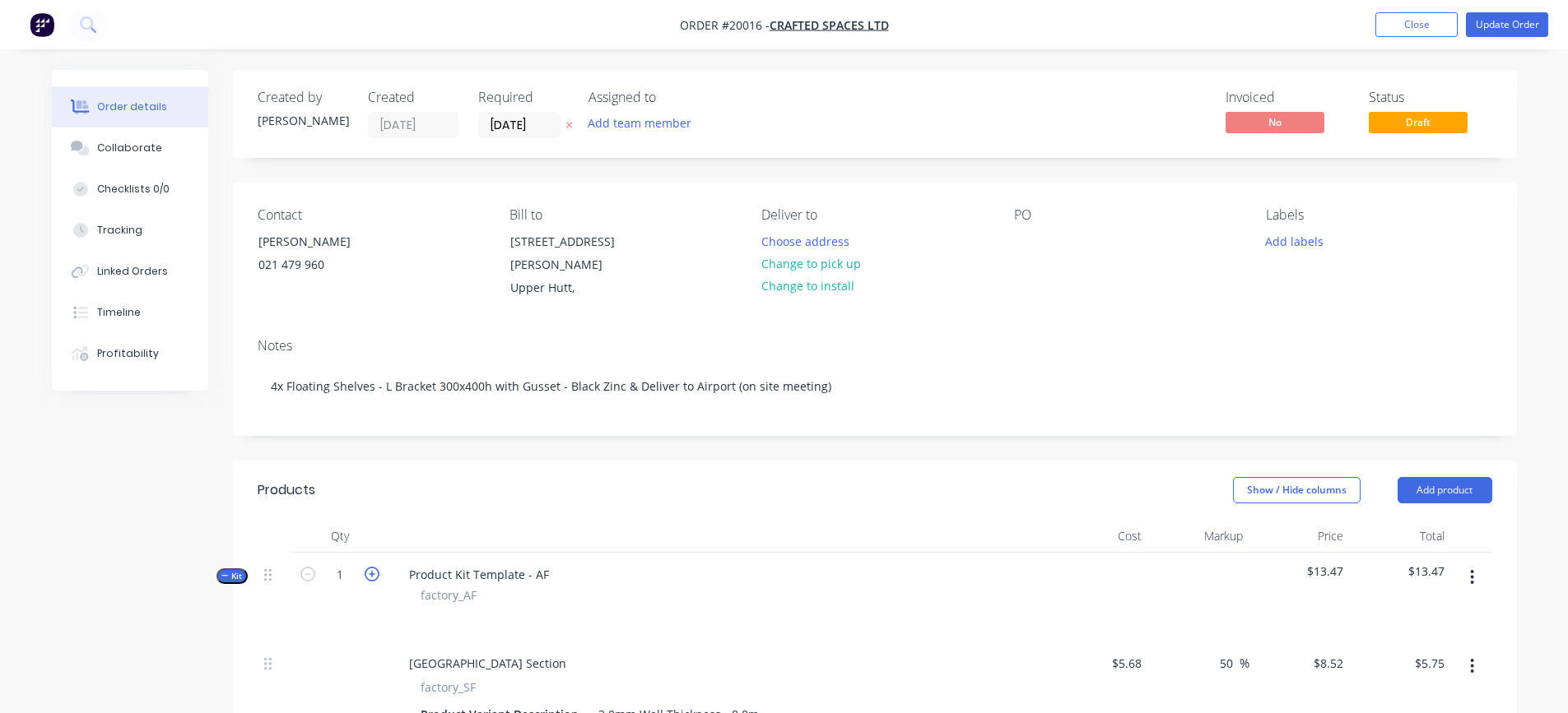
type input "$11.25"
type input "0.5"
type input "$3.75"
click at [375, 578] on icon "button" at bounding box center [372, 574] width 15 height 15
type input "3"
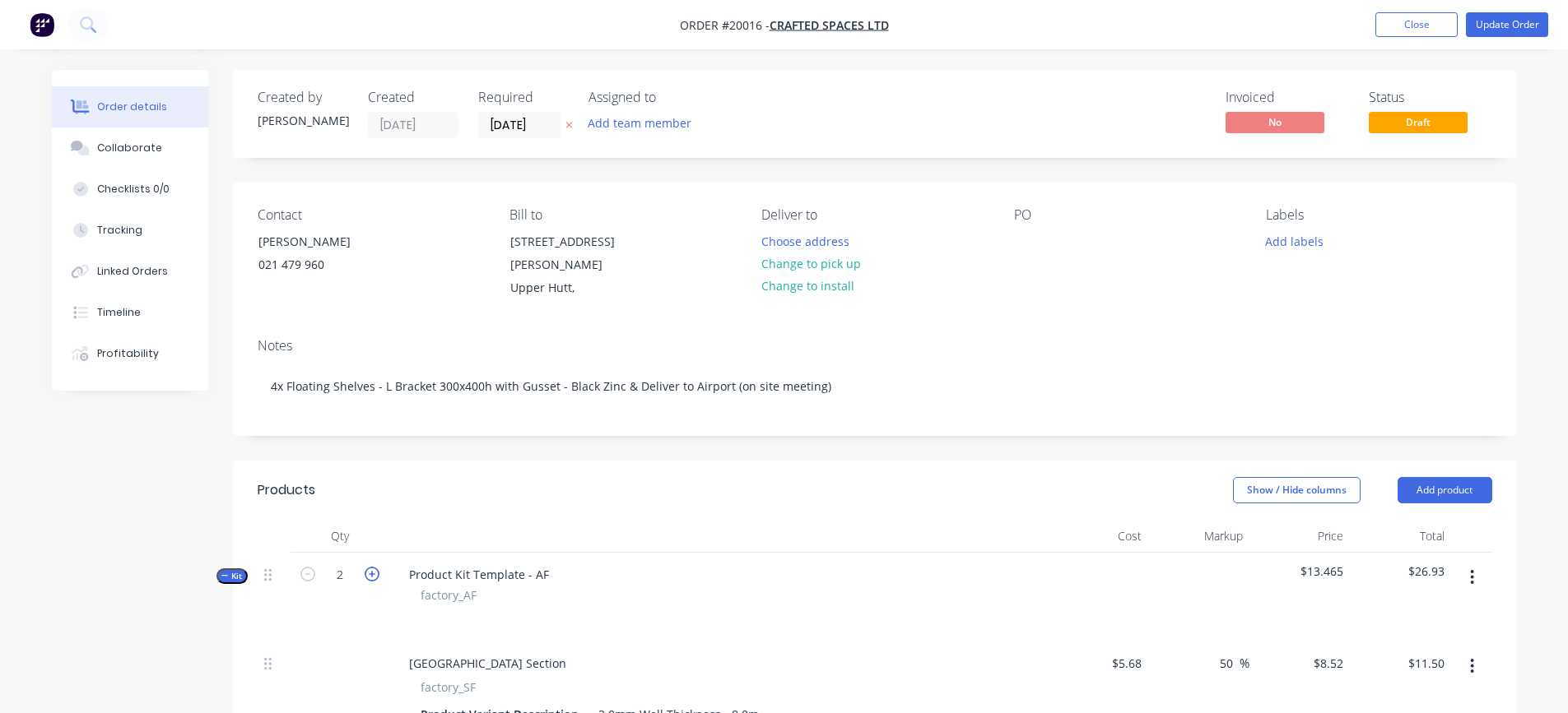
type input "$17.25"
type input "$0.64"
type input "3"
type input "$16.88"
type input "0.75"
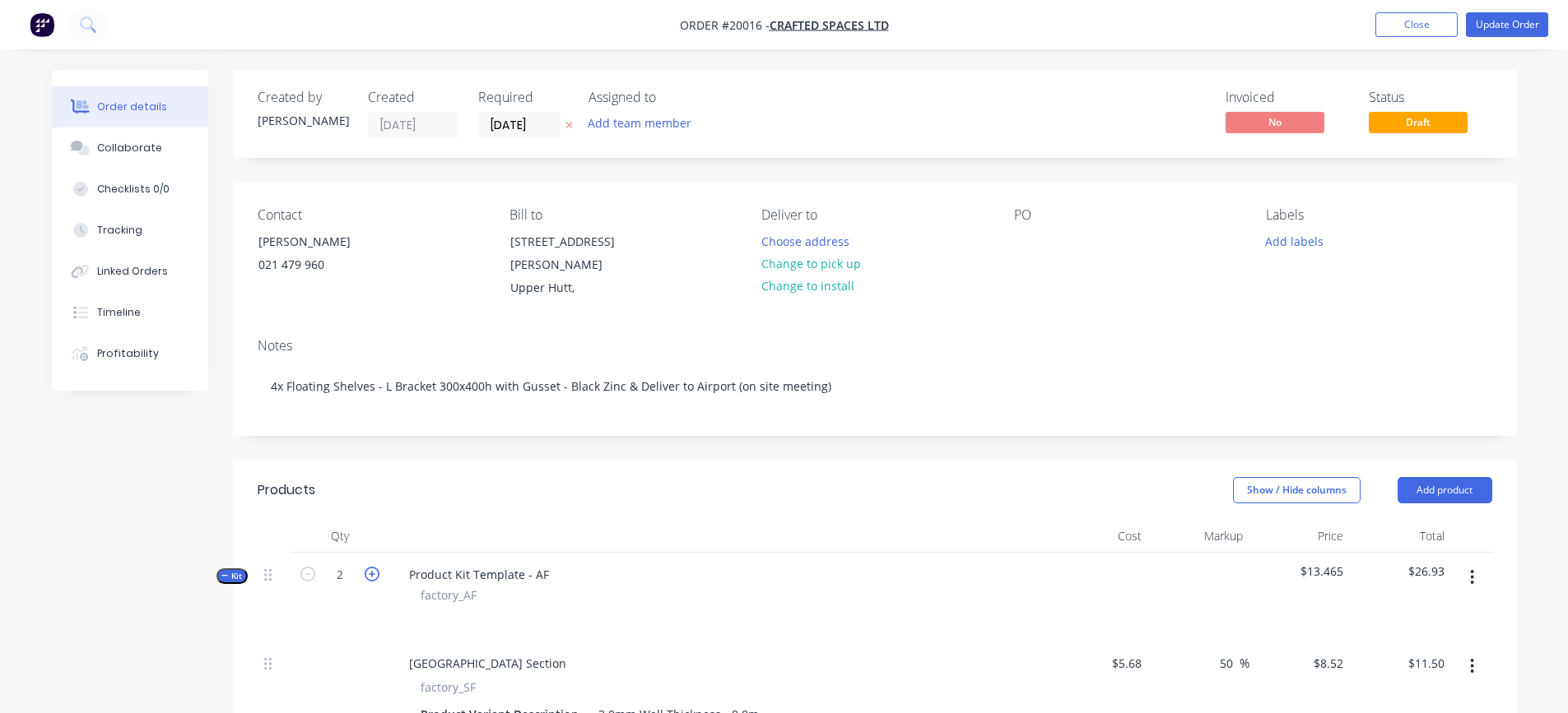
type input "$5.63"
click at [375, 578] on icon "button" at bounding box center [372, 574] width 15 height 15
type input "4"
type input "$23.00"
type input "$0.86"
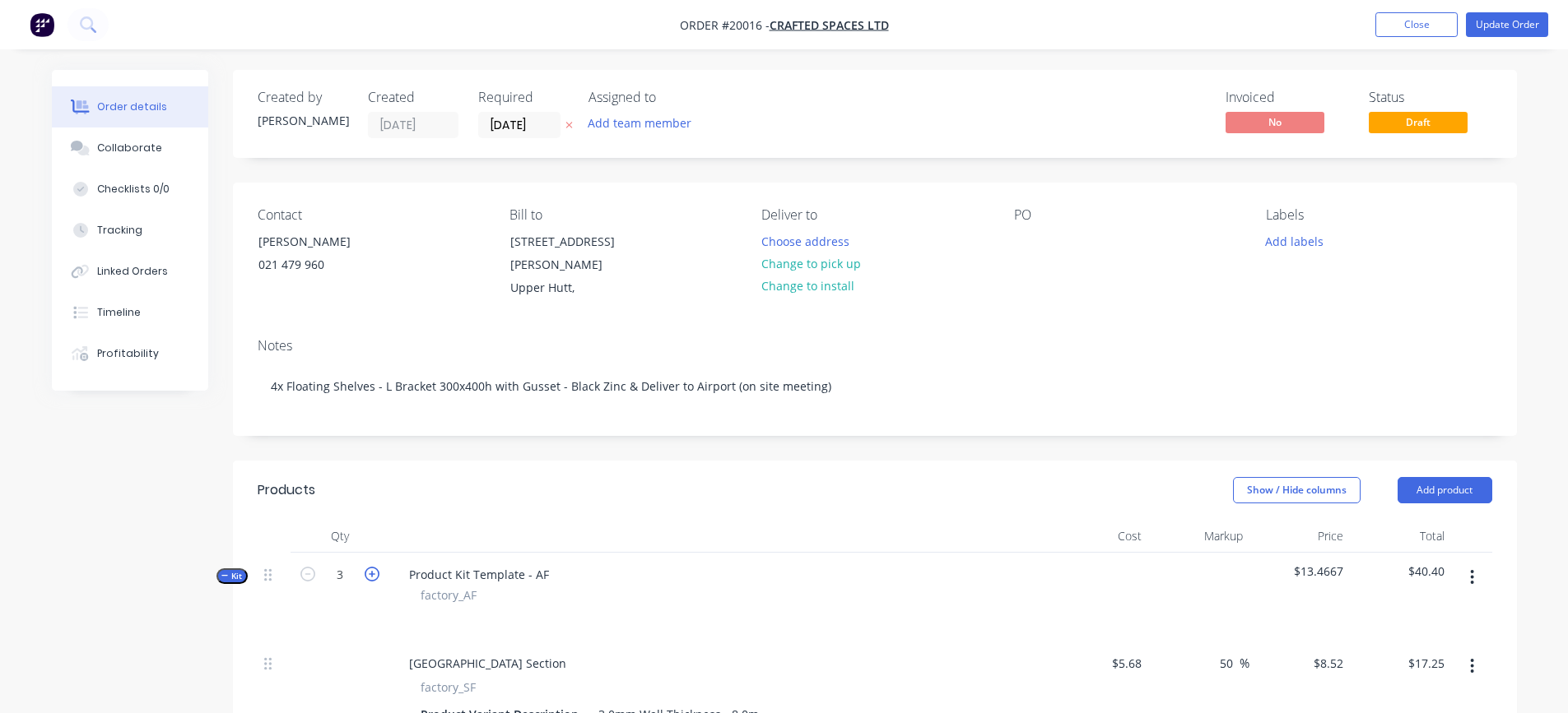
type input "4"
type input "$22.50"
type input "1"
type input "$7.50"
click at [1504, 26] on button "Update Order" at bounding box center [1507, 24] width 82 height 24
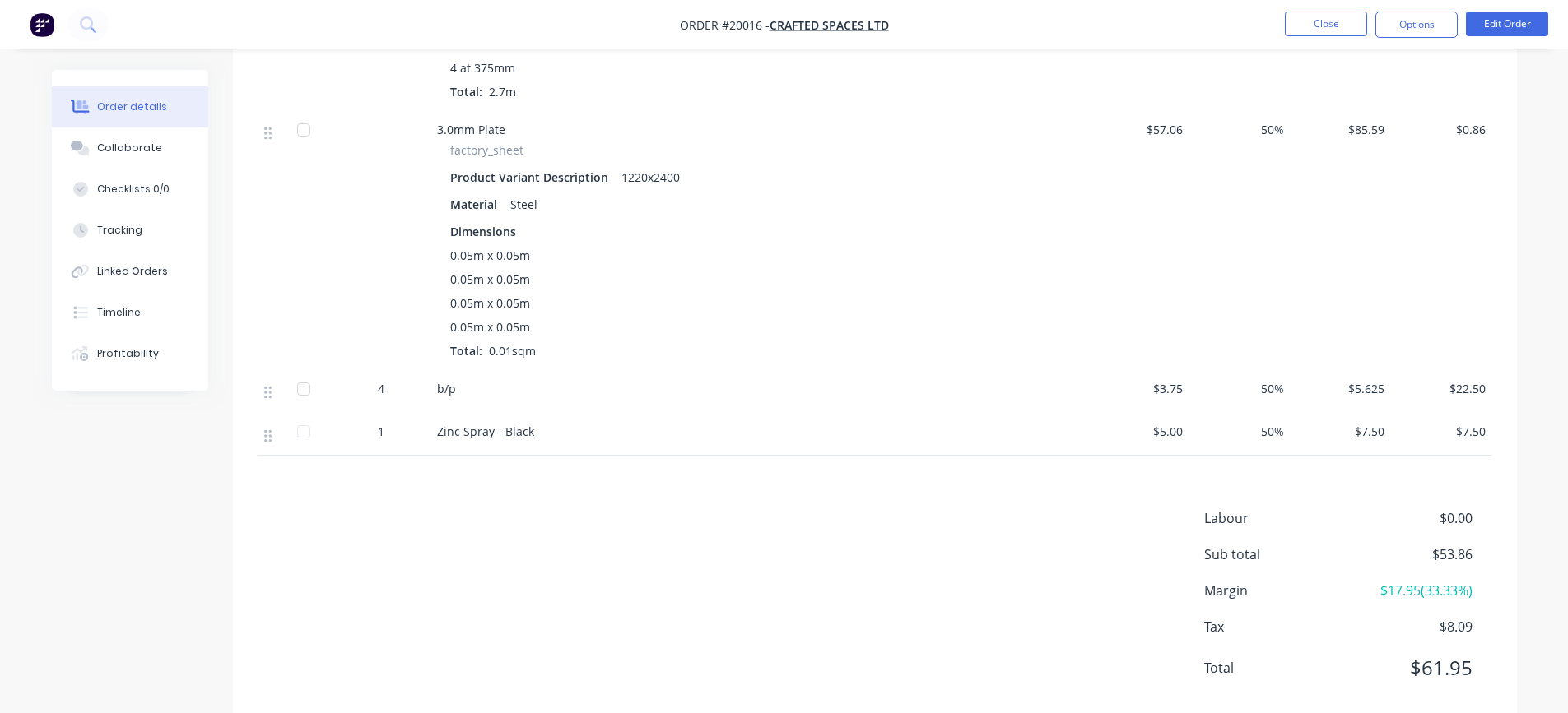
scroll to position [737, 0]
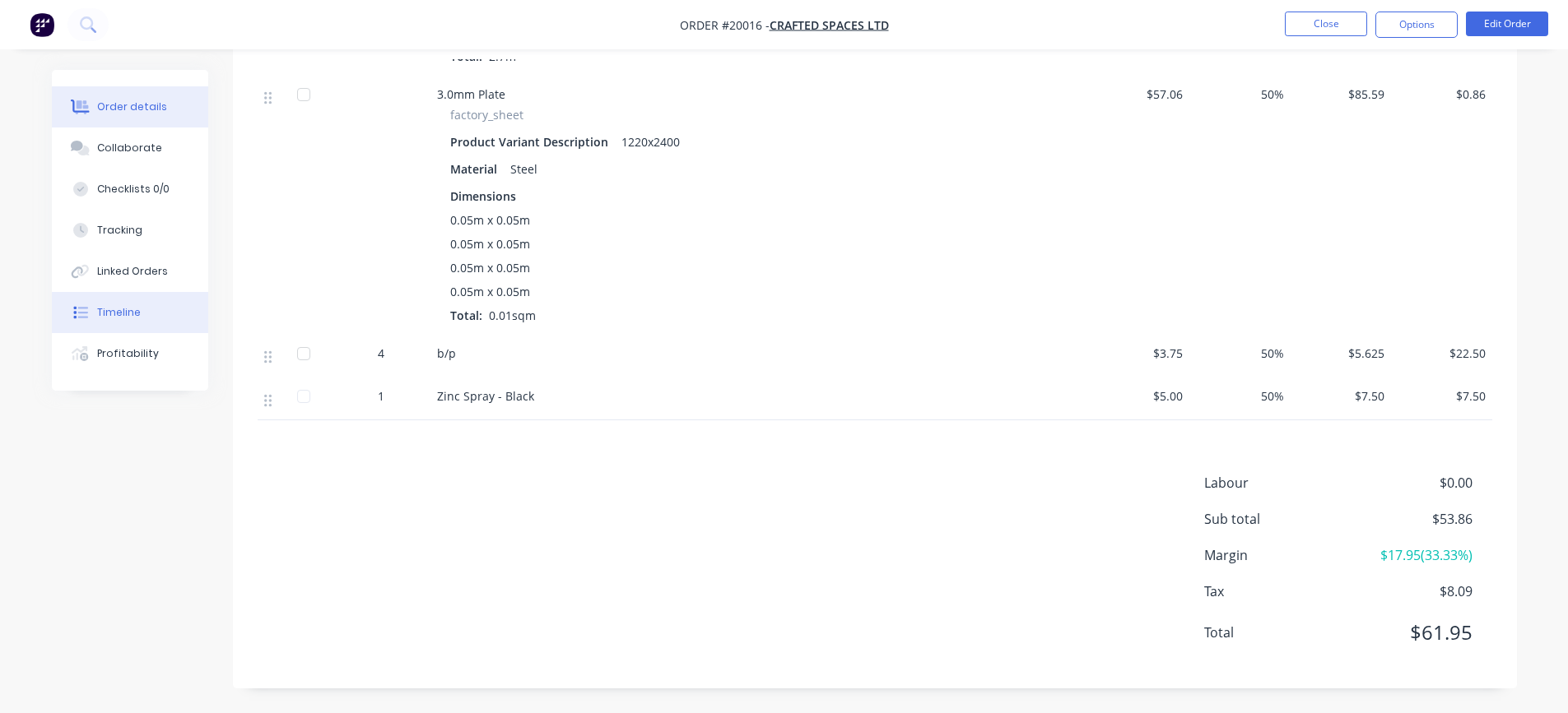
click at [118, 312] on div "Timeline" at bounding box center [119, 312] width 44 height 15
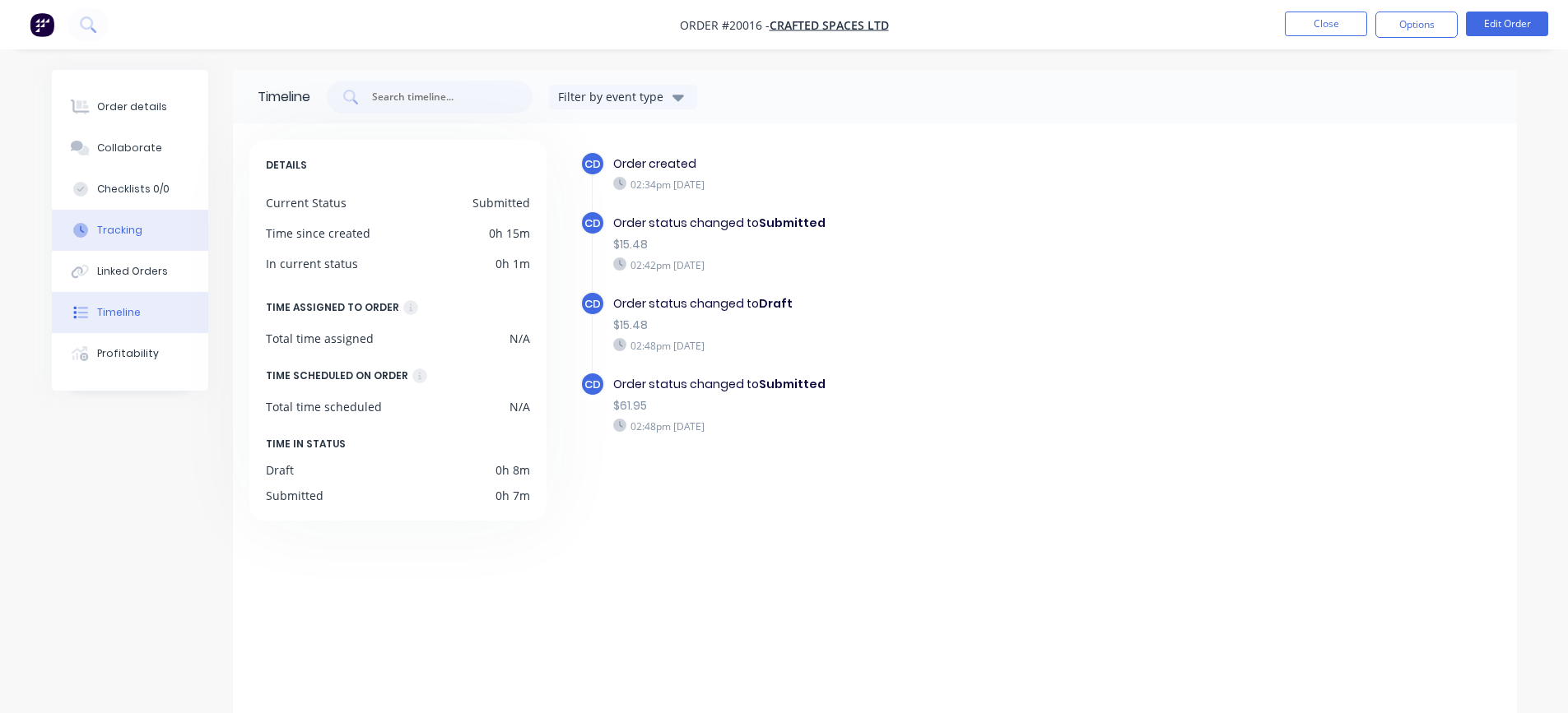
click at [122, 231] on div "Tracking" at bounding box center [120, 230] width 45 height 15
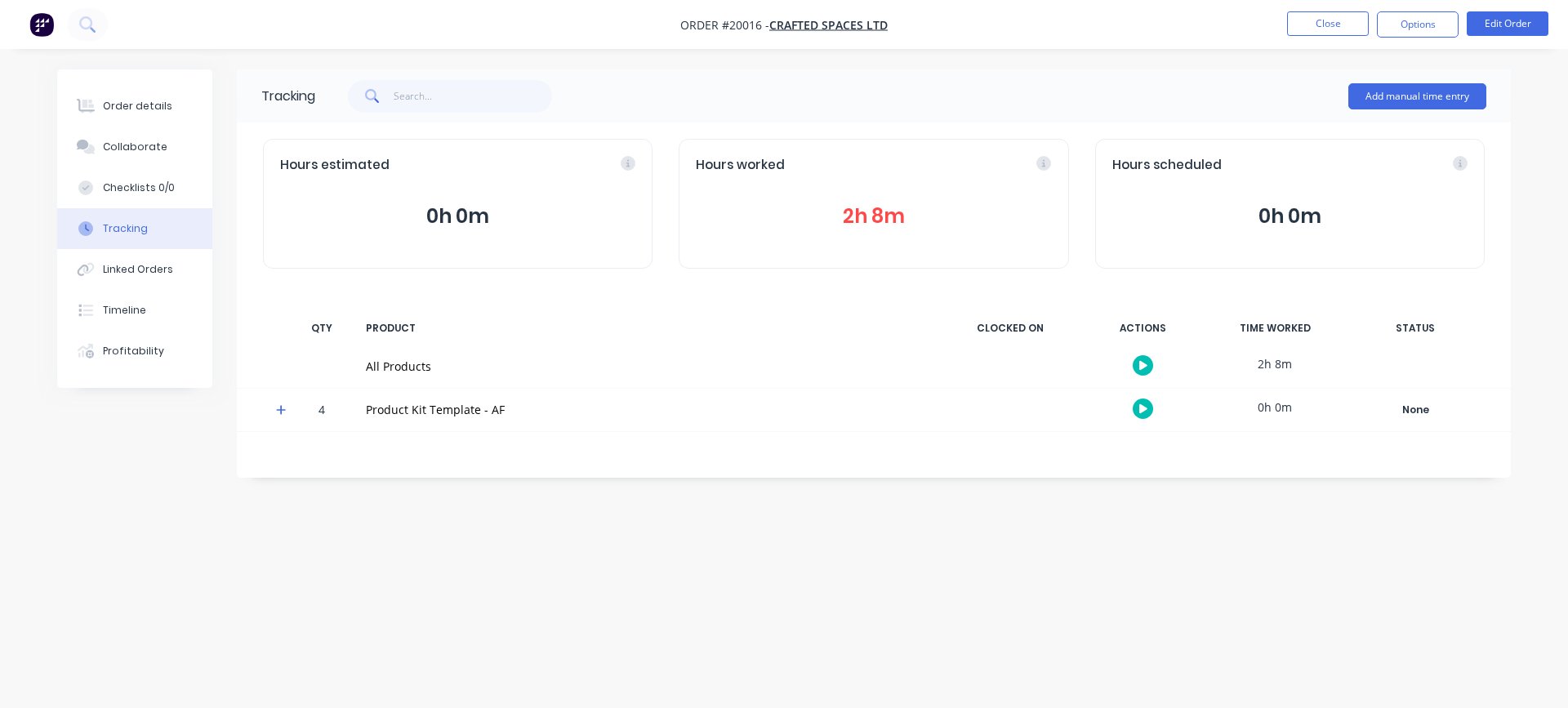
click at [871, 235] on div "Hours worked 2h 8m" at bounding box center [874, 204] width 390 height 130
click at [873, 219] on button "2h 8m" at bounding box center [873, 217] width 355 height 31
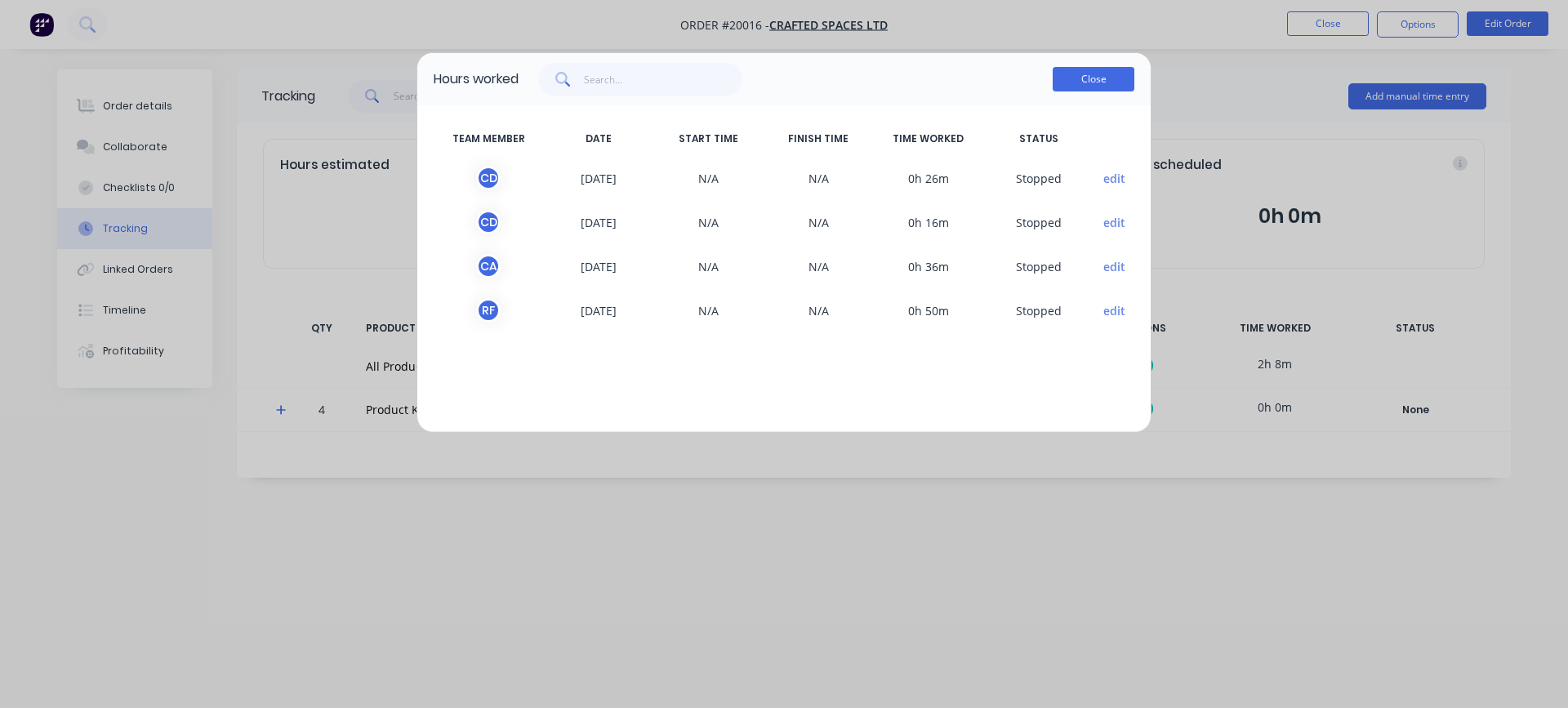
click at [1080, 82] on button "Close" at bounding box center [1093, 79] width 81 height 24
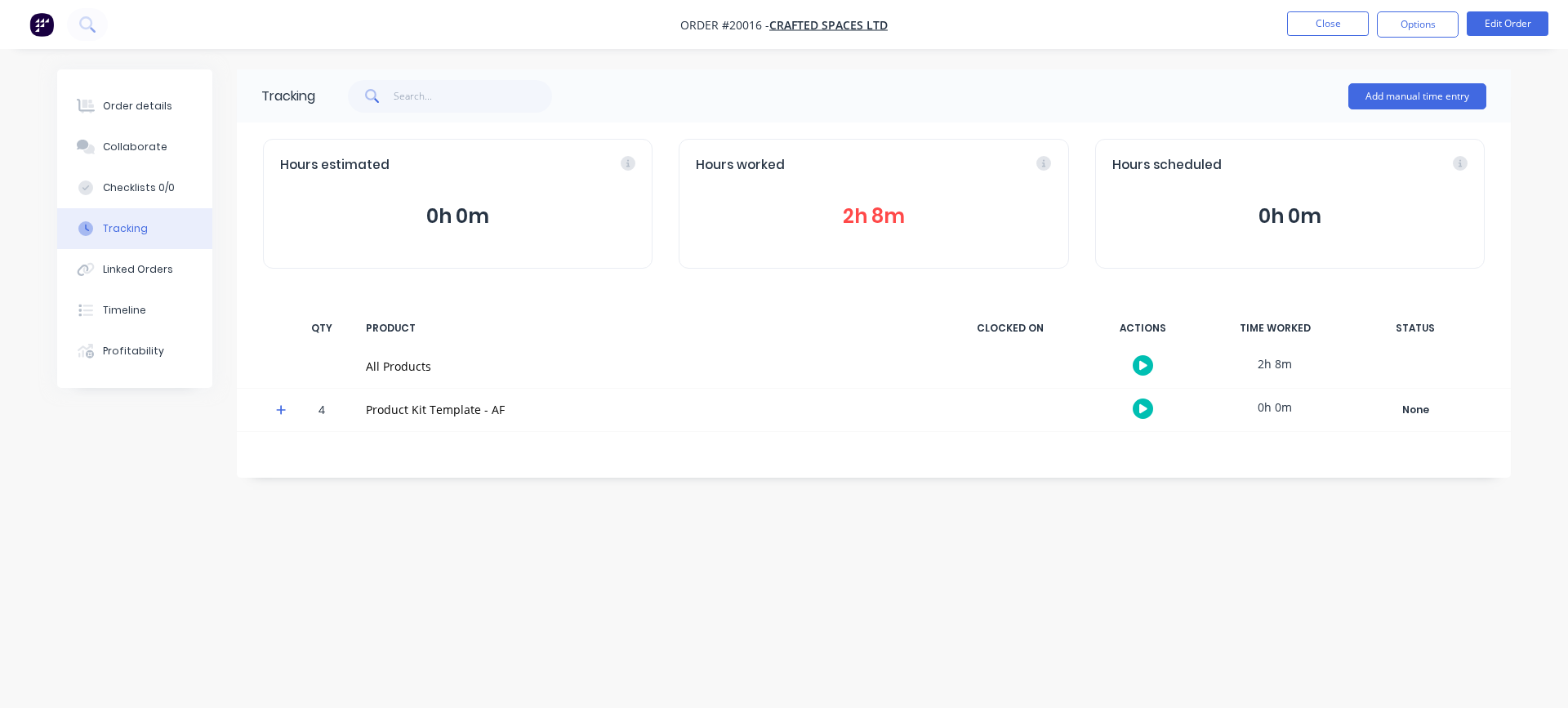
click at [1137, 366] on button "button" at bounding box center [1144, 366] width 21 height 21
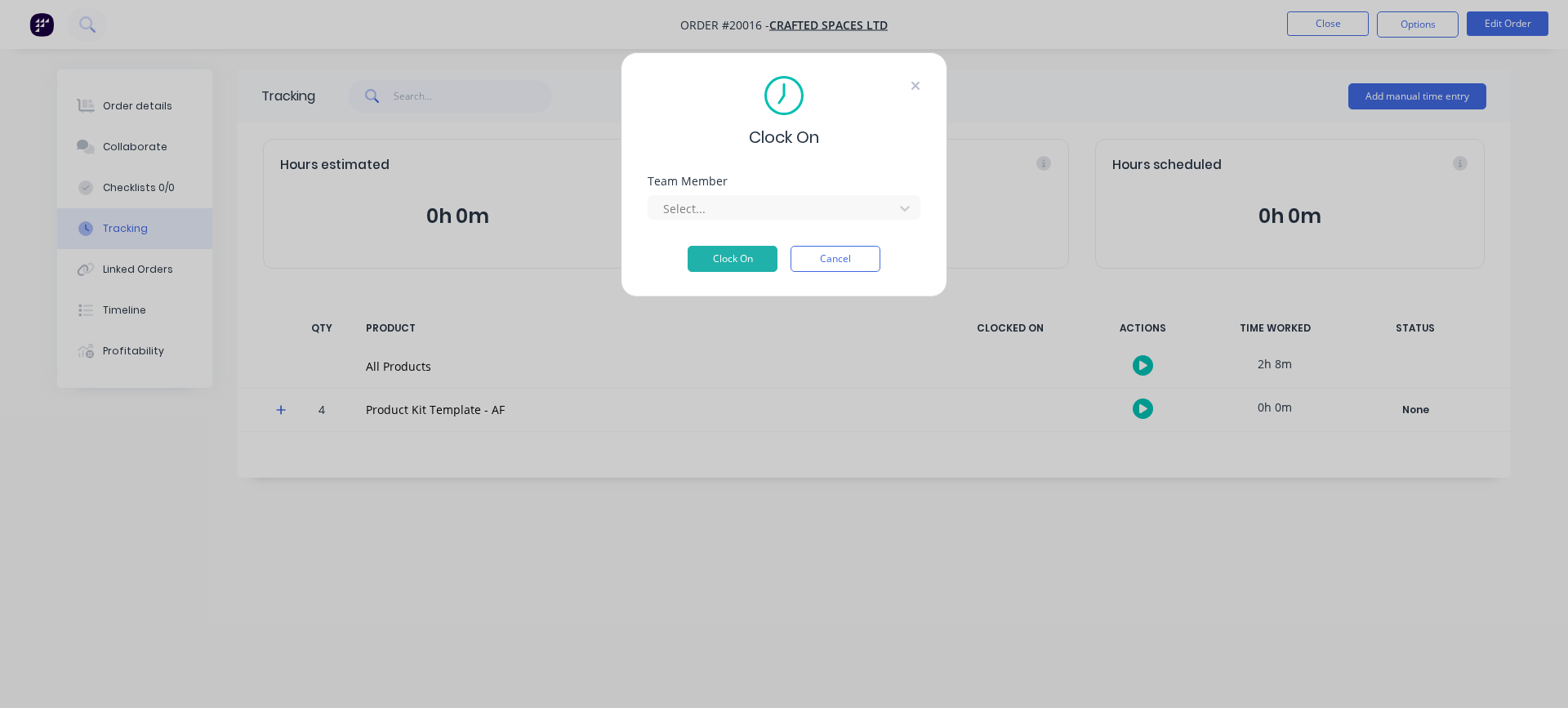
click at [915, 85] on icon at bounding box center [915, 85] width 8 height 8
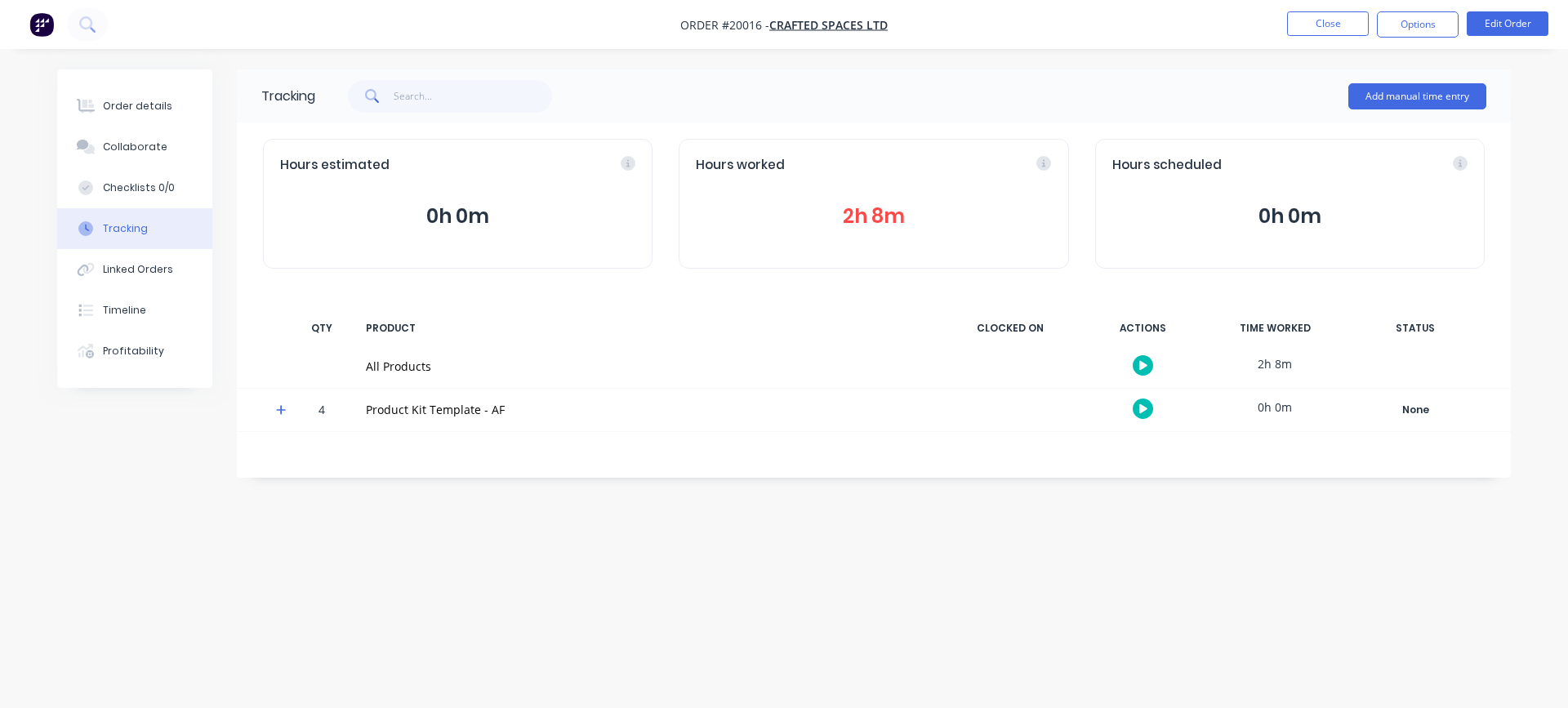
click at [1145, 370] on icon "button" at bounding box center [1143, 366] width 8 height 10
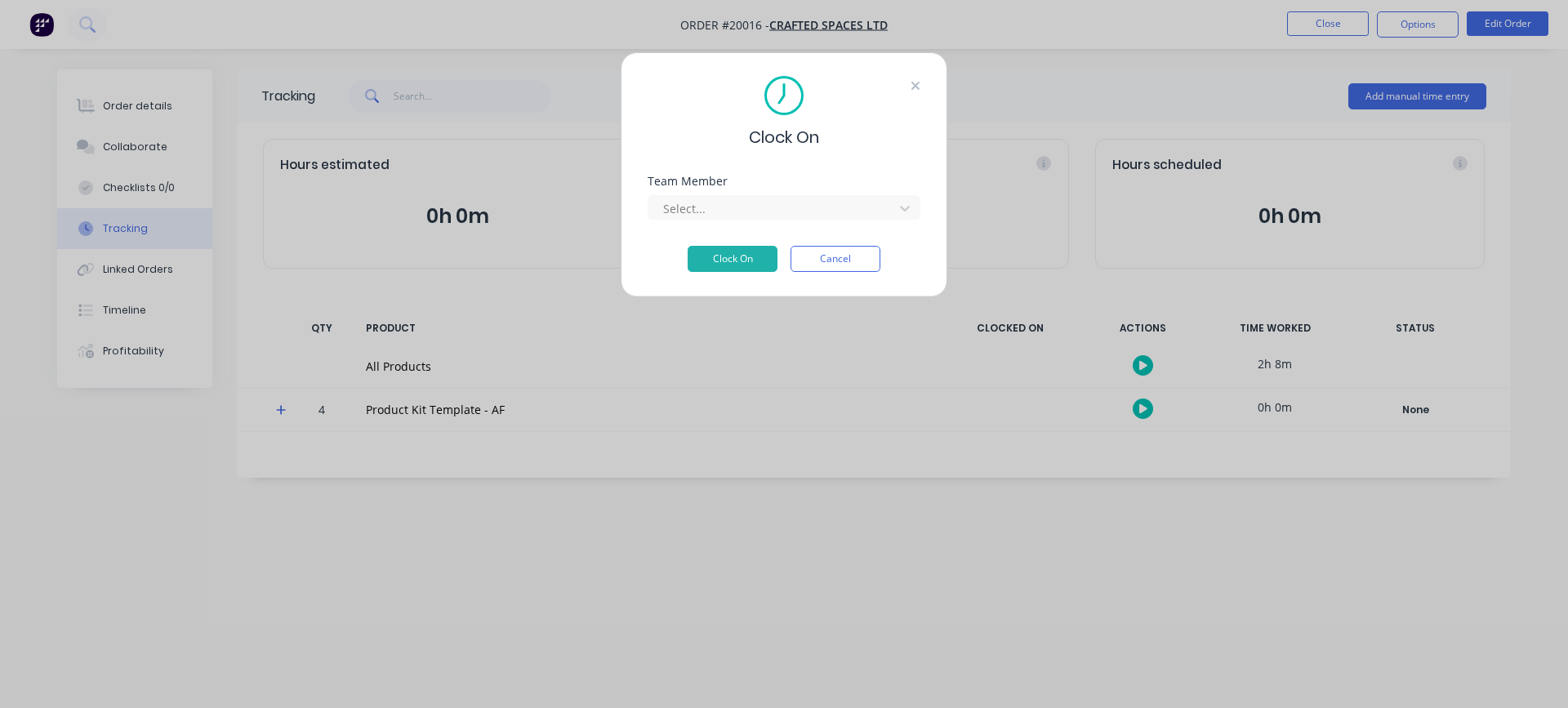
click at [911, 82] on icon at bounding box center [915, 85] width 8 height 8
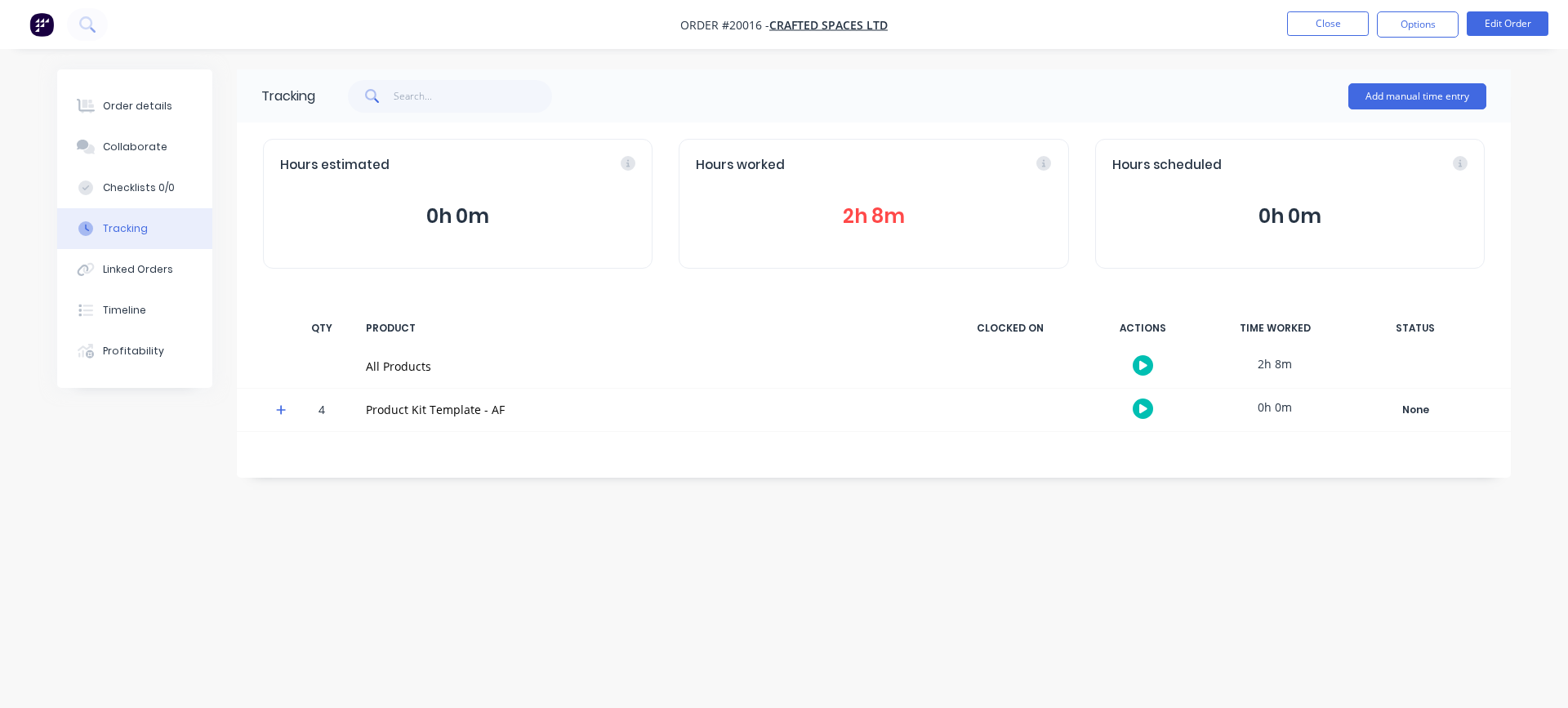
click at [863, 216] on button "2h 8m" at bounding box center [873, 217] width 355 height 31
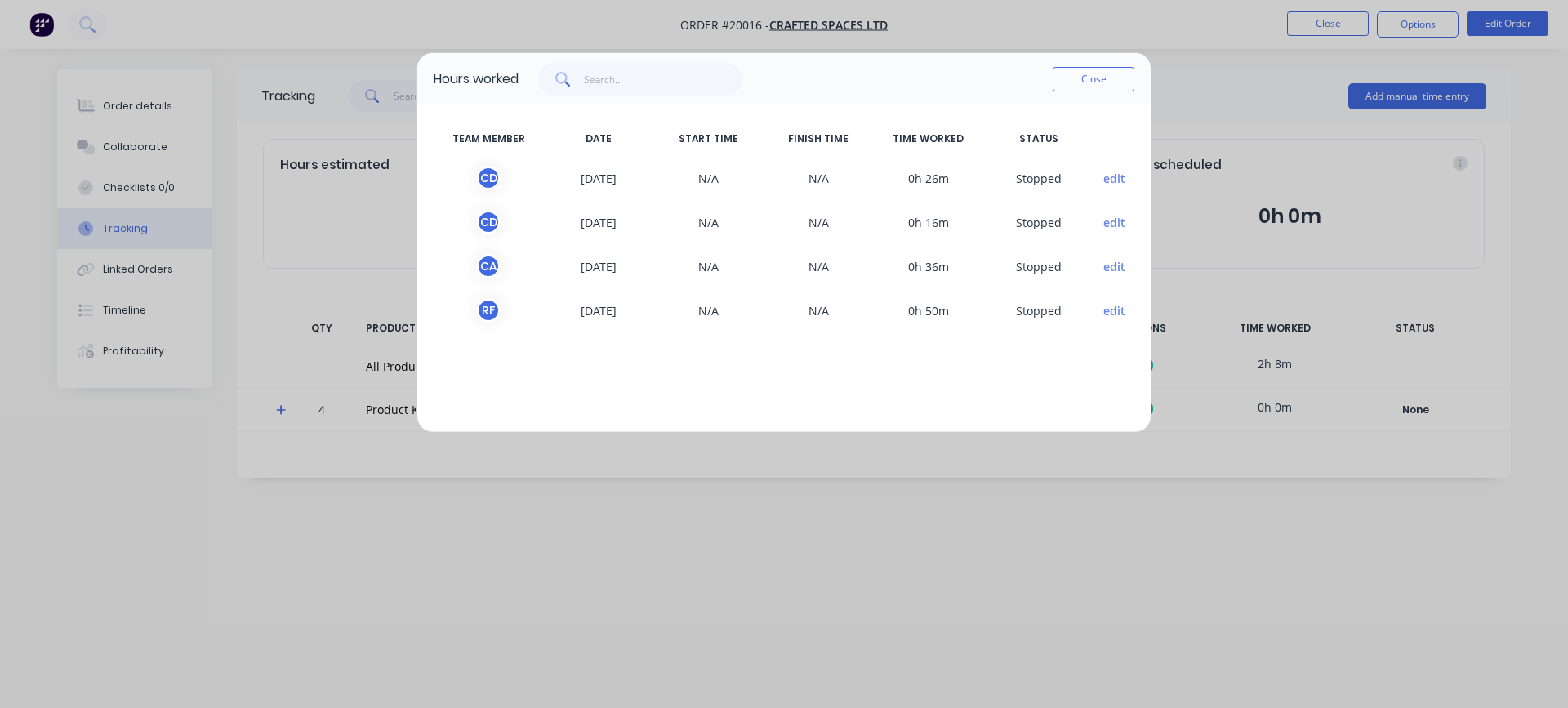
click at [1118, 179] on button "edit" at bounding box center [1114, 179] width 22 height 17
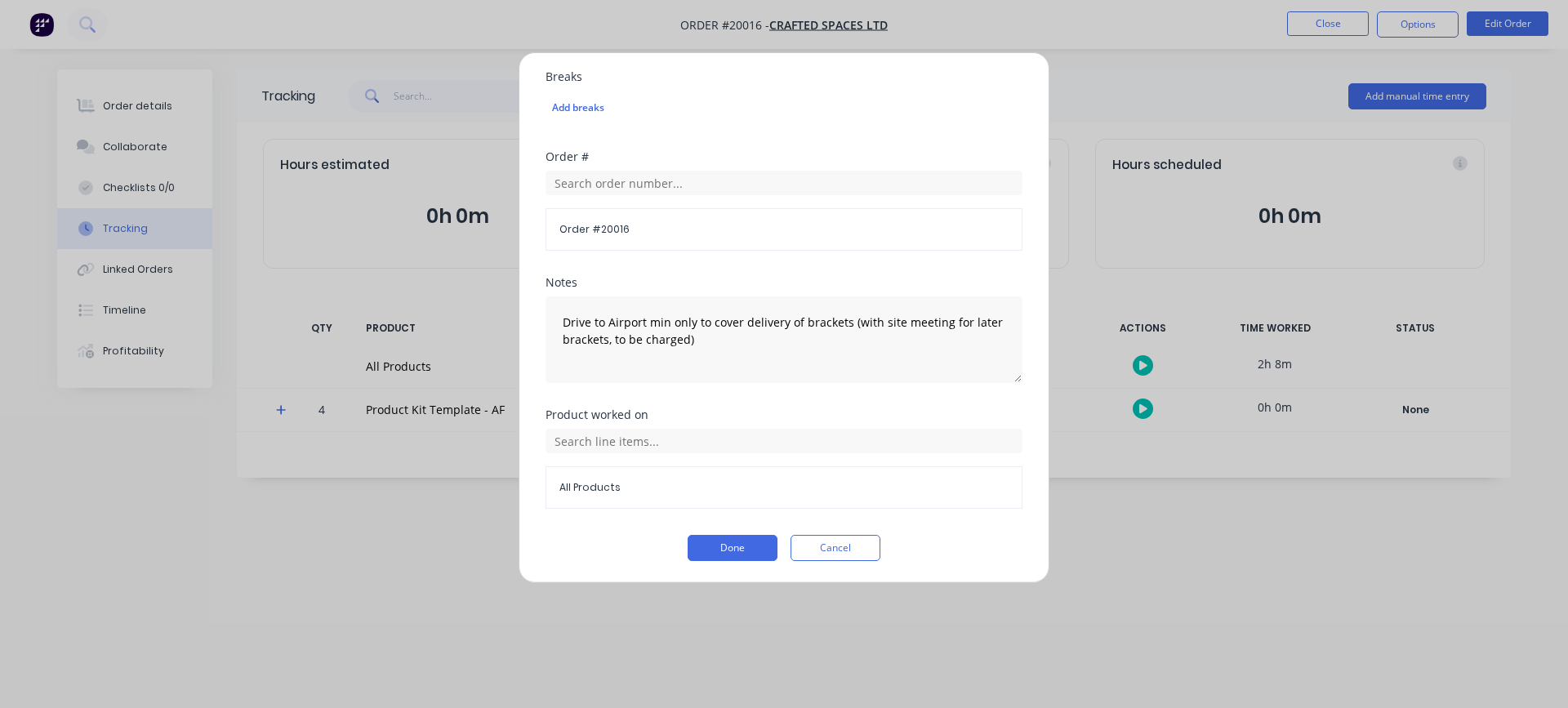
scroll to position [770, 0]
click at [586, 492] on span "All Products" at bounding box center [784, 486] width 450 height 15
click at [596, 437] on input "text" at bounding box center [784, 439] width 477 height 24
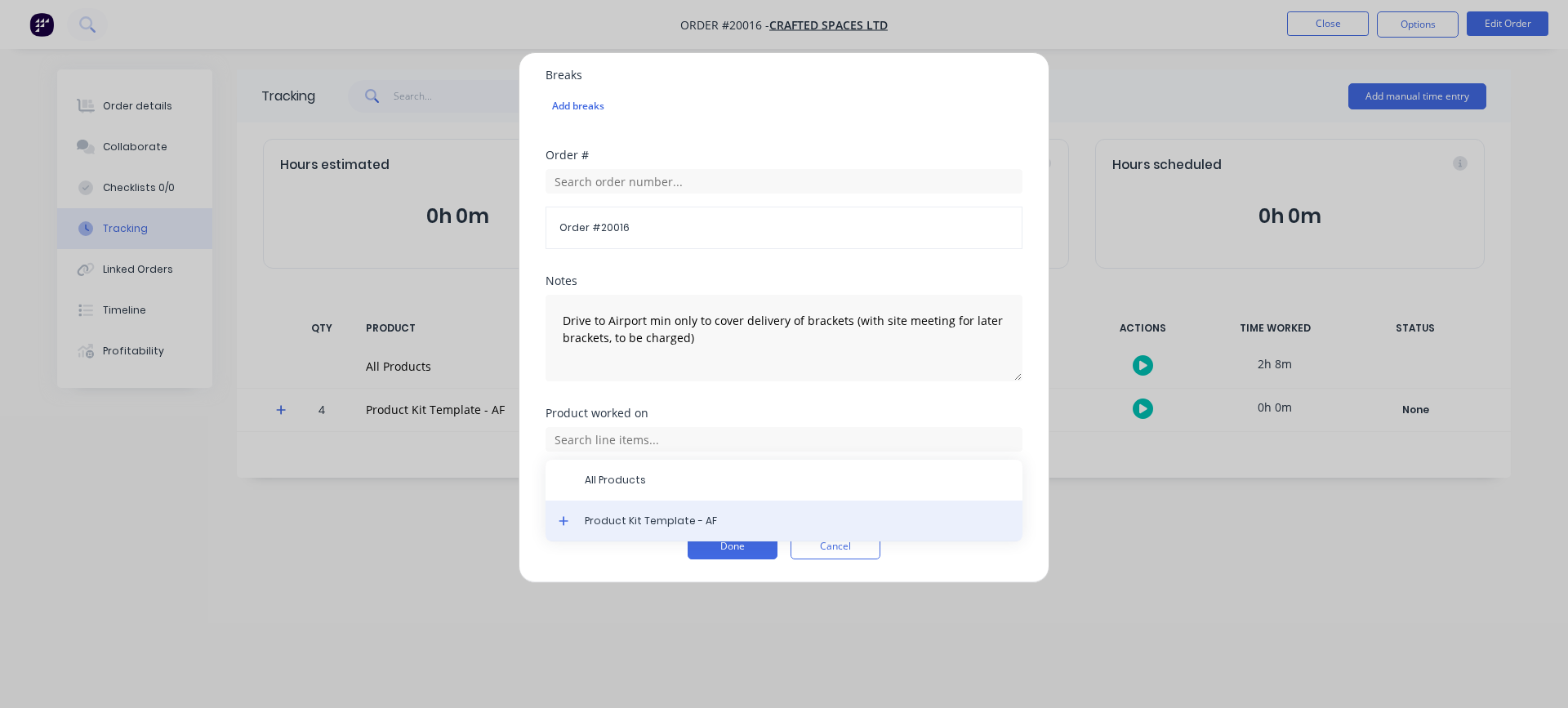
click at [593, 517] on span "Product Kit Template - AF" at bounding box center [797, 521] width 424 height 15
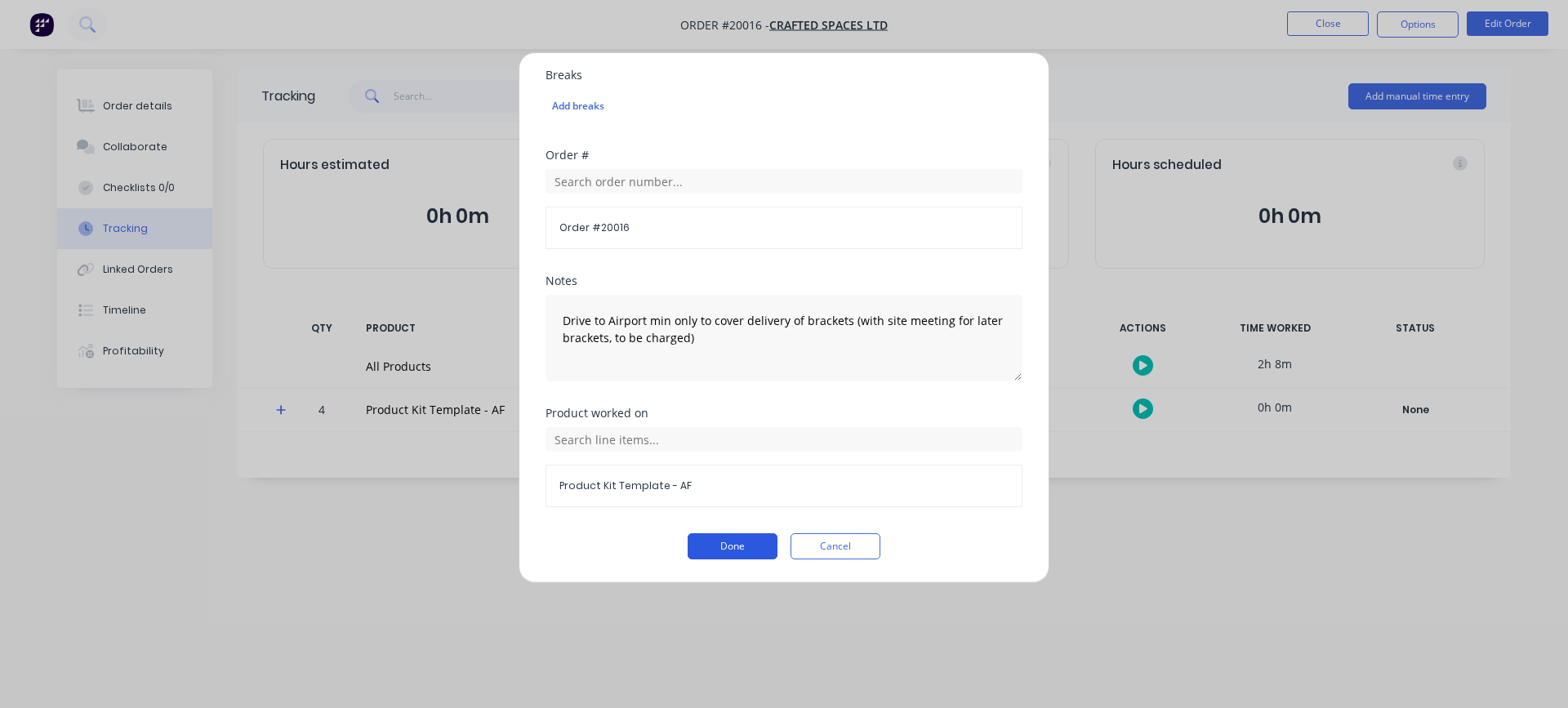
click at [706, 549] on button "Done" at bounding box center [733, 547] width 90 height 26
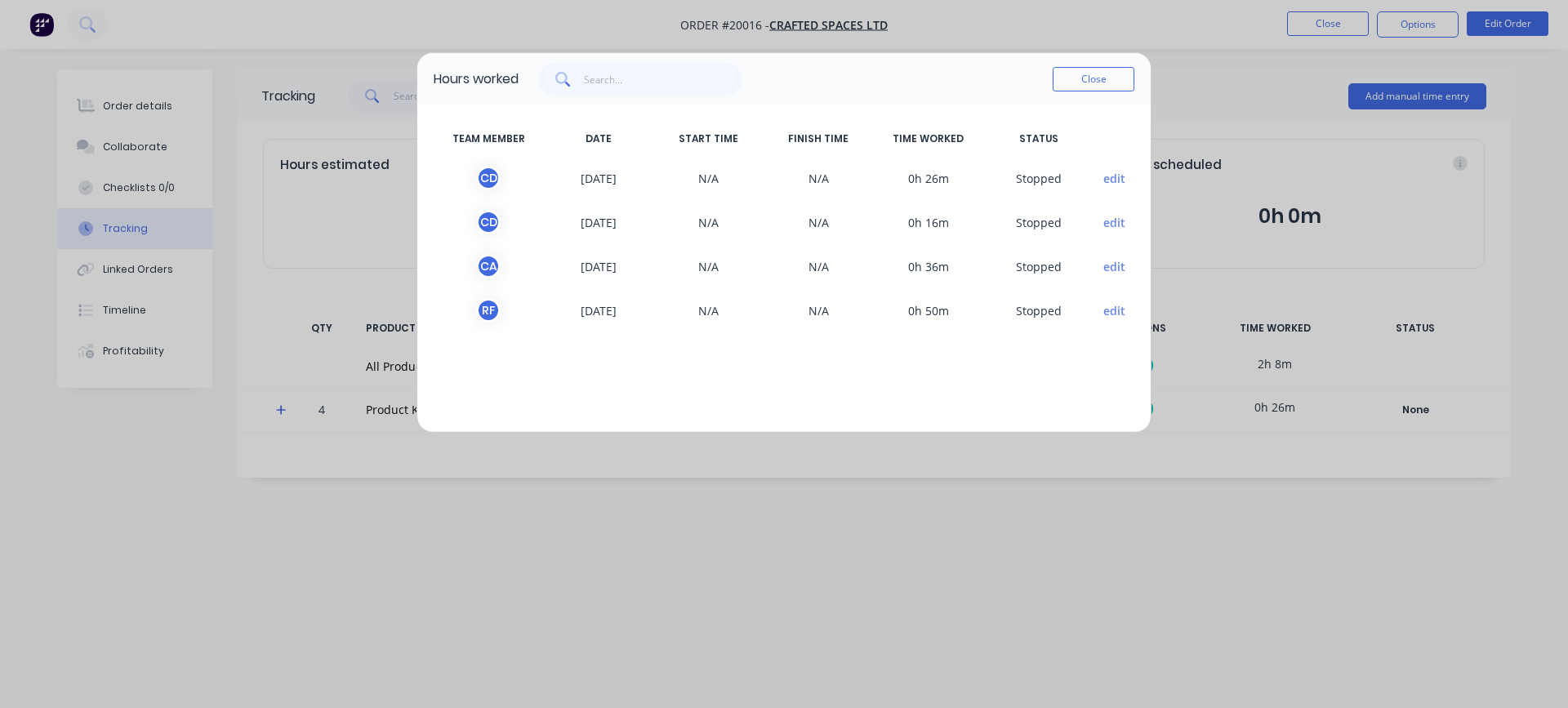
click at [1116, 222] on button "edit" at bounding box center [1114, 223] width 22 height 17
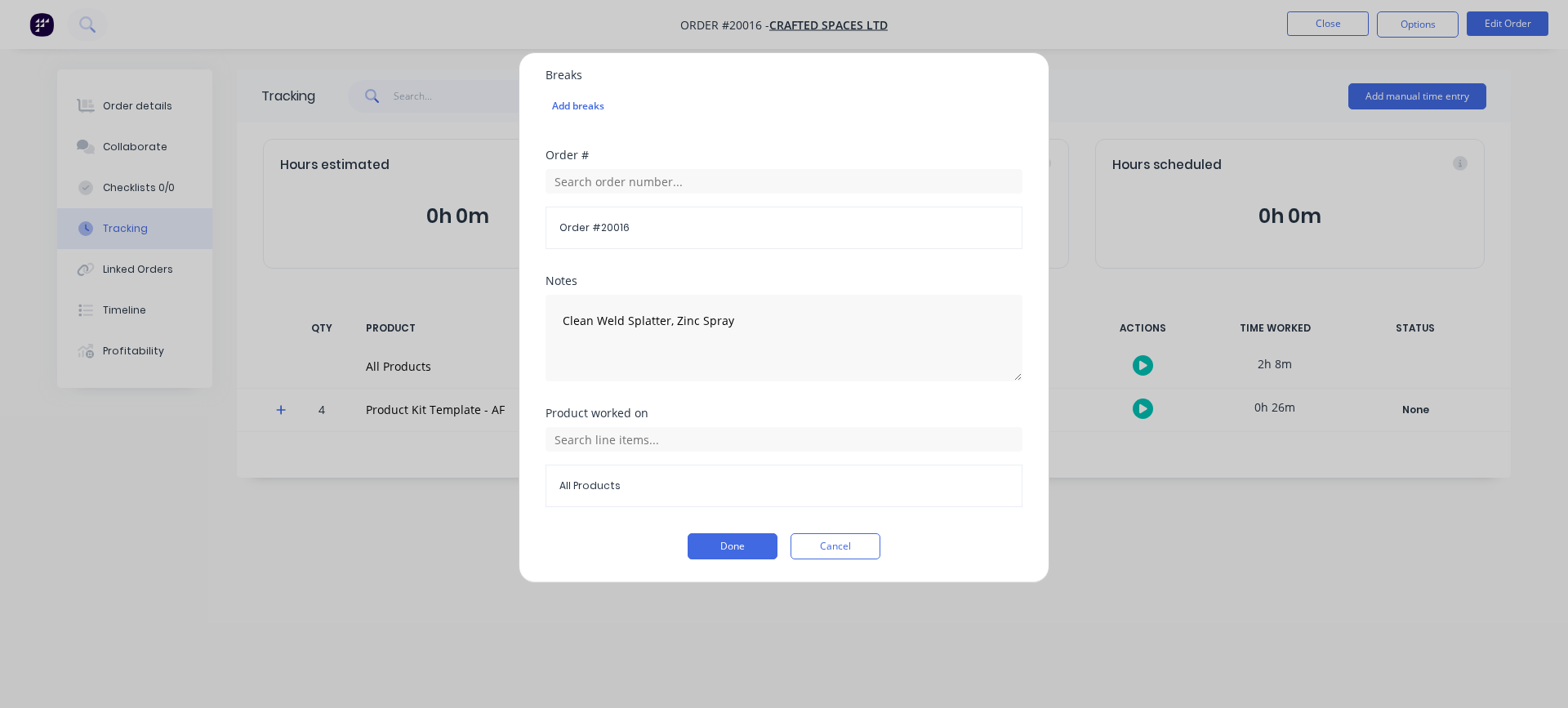
click at [608, 490] on span "All Products" at bounding box center [784, 486] width 450 height 15
click at [607, 434] on input "text" at bounding box center [784, 439] width 477 height 24
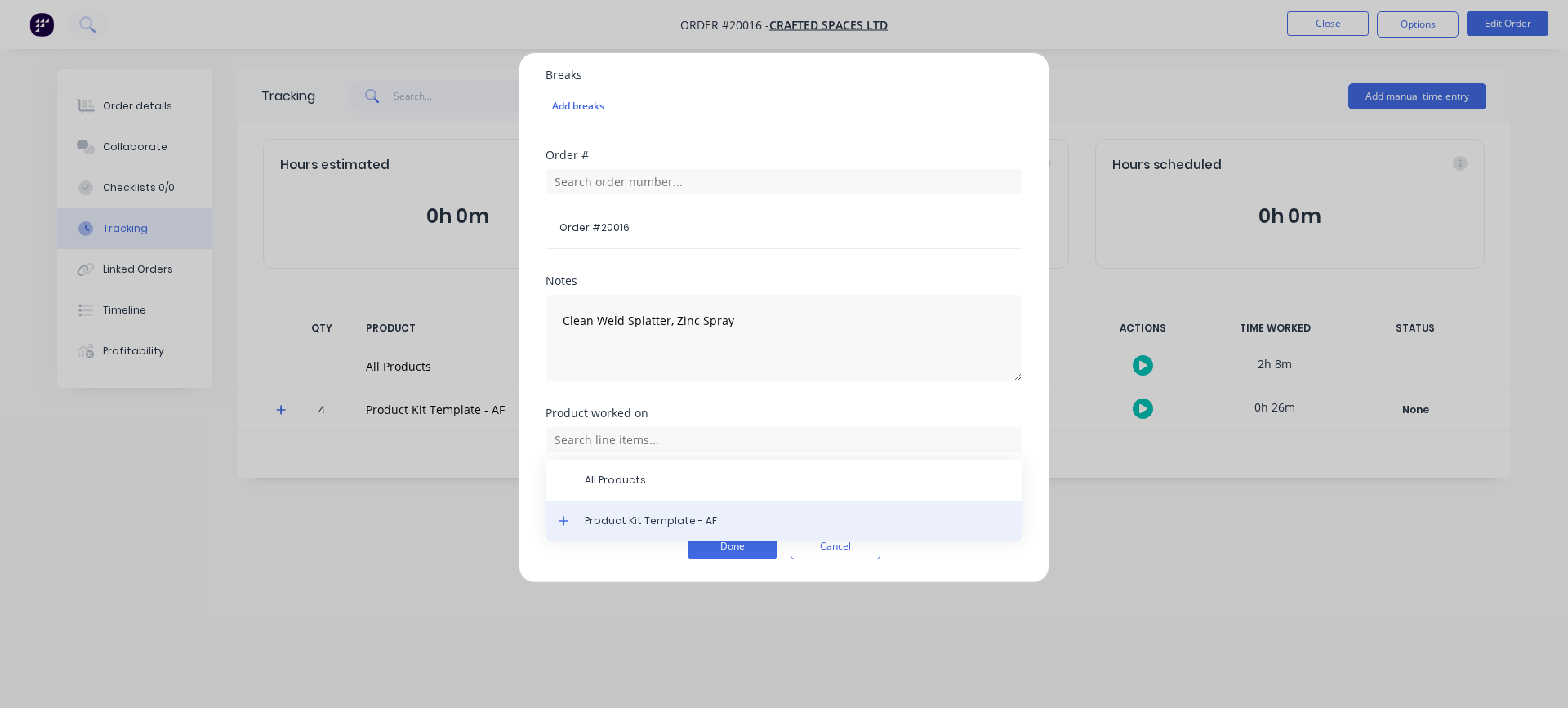
click at [600, 516] on span "Product Kit Template - AF" at bounding box center [797, 521] width 424 height 15
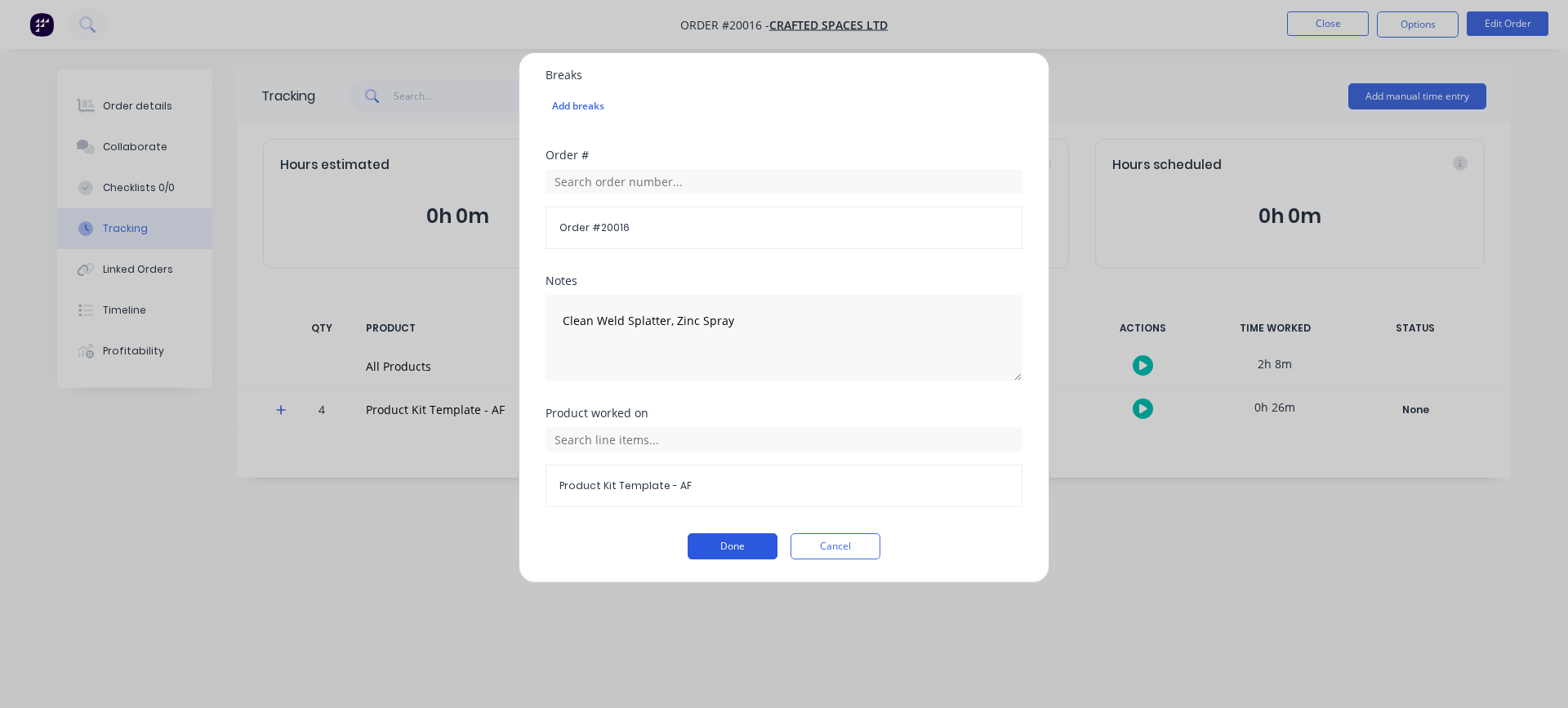
click at [709, 546] on button "Done" at bounding box center [733, 547] width 90 height 26
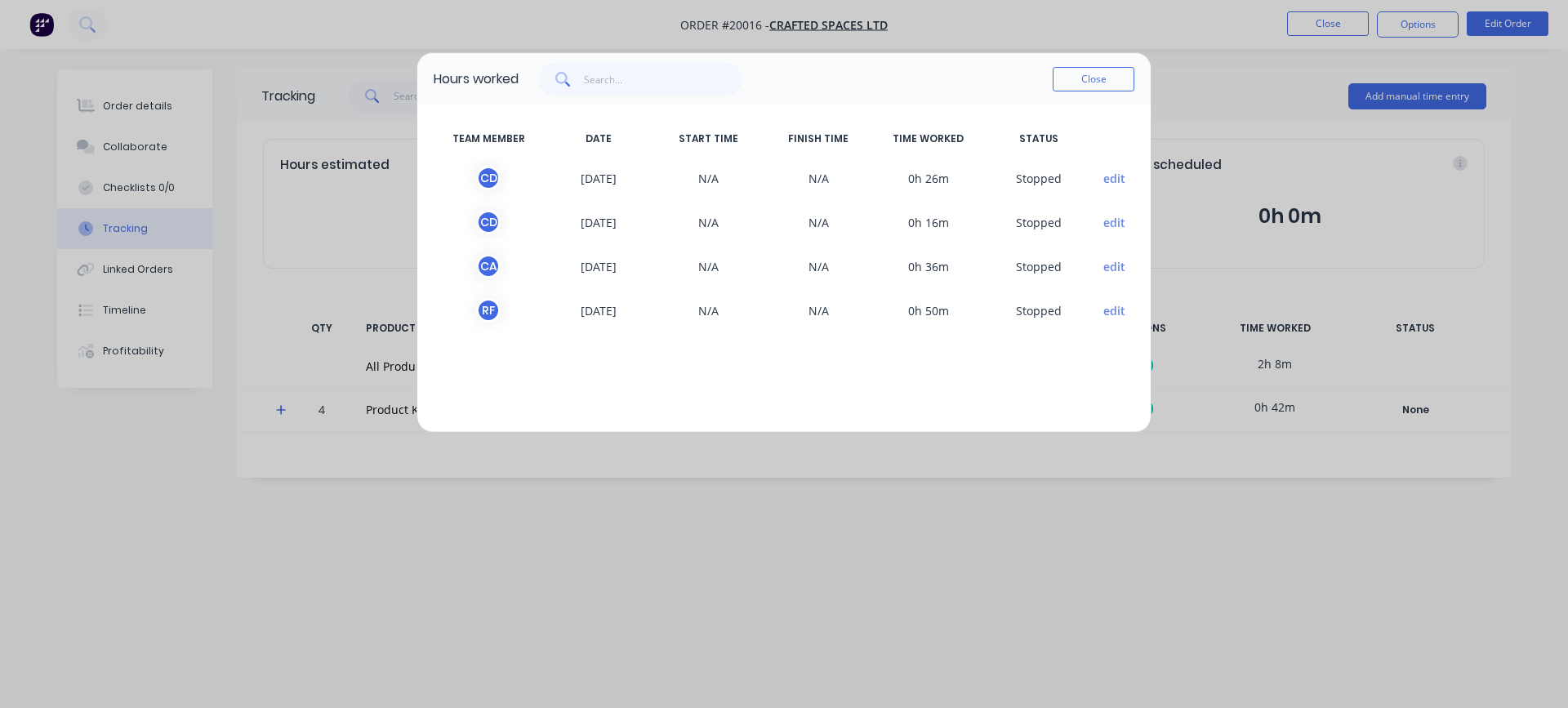
click at [1122, 267] on button "edit" at bounding box center [1114, 267] width 22 height 17
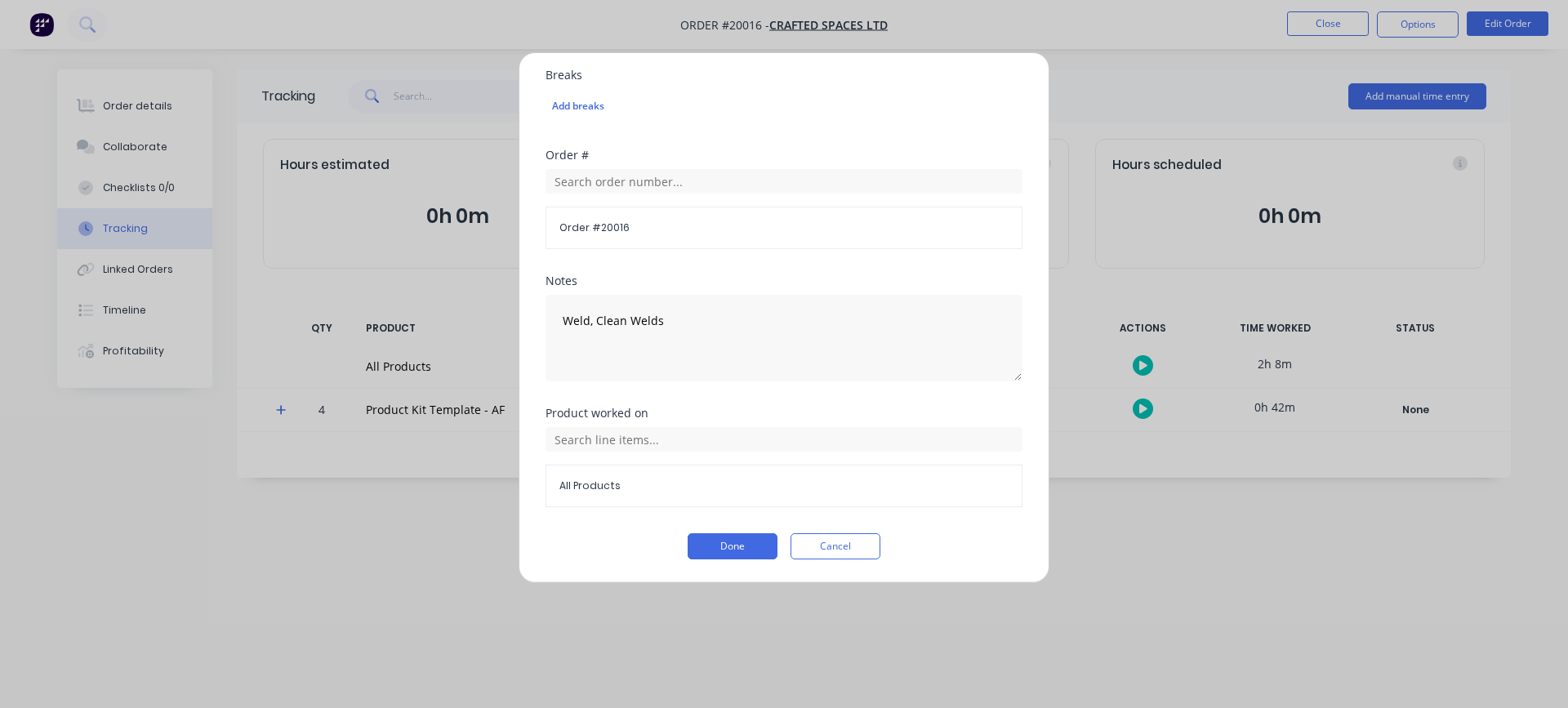
click at [618, 490] on span "All Products" at bounding box center [784, 486] width 450 height 15
click at [623, 449] on input "text" at bounding box center [784, 439] width 477 height 24
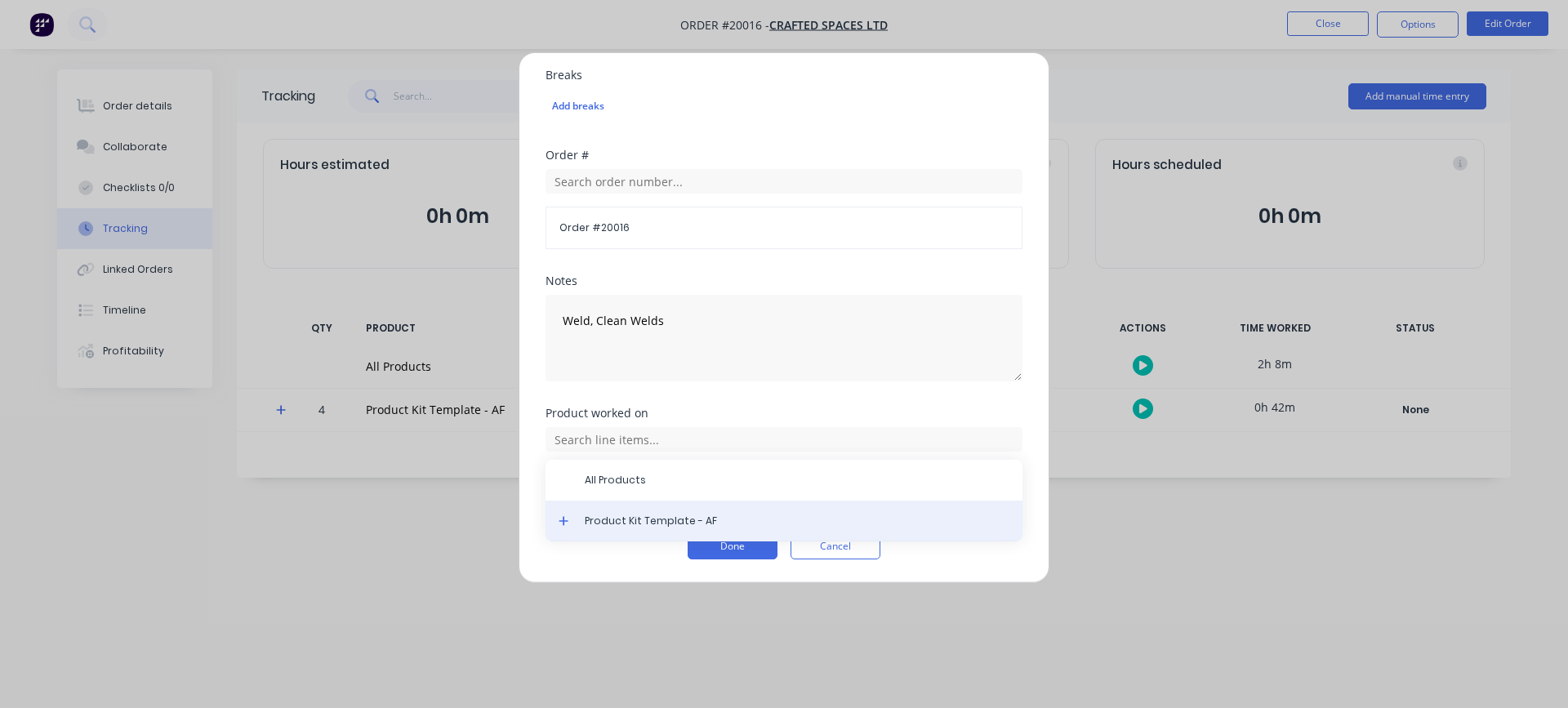
click at [616, 516] on span "Product Kit Template - AF" at bounding box center [797, 521] width 424 height 15
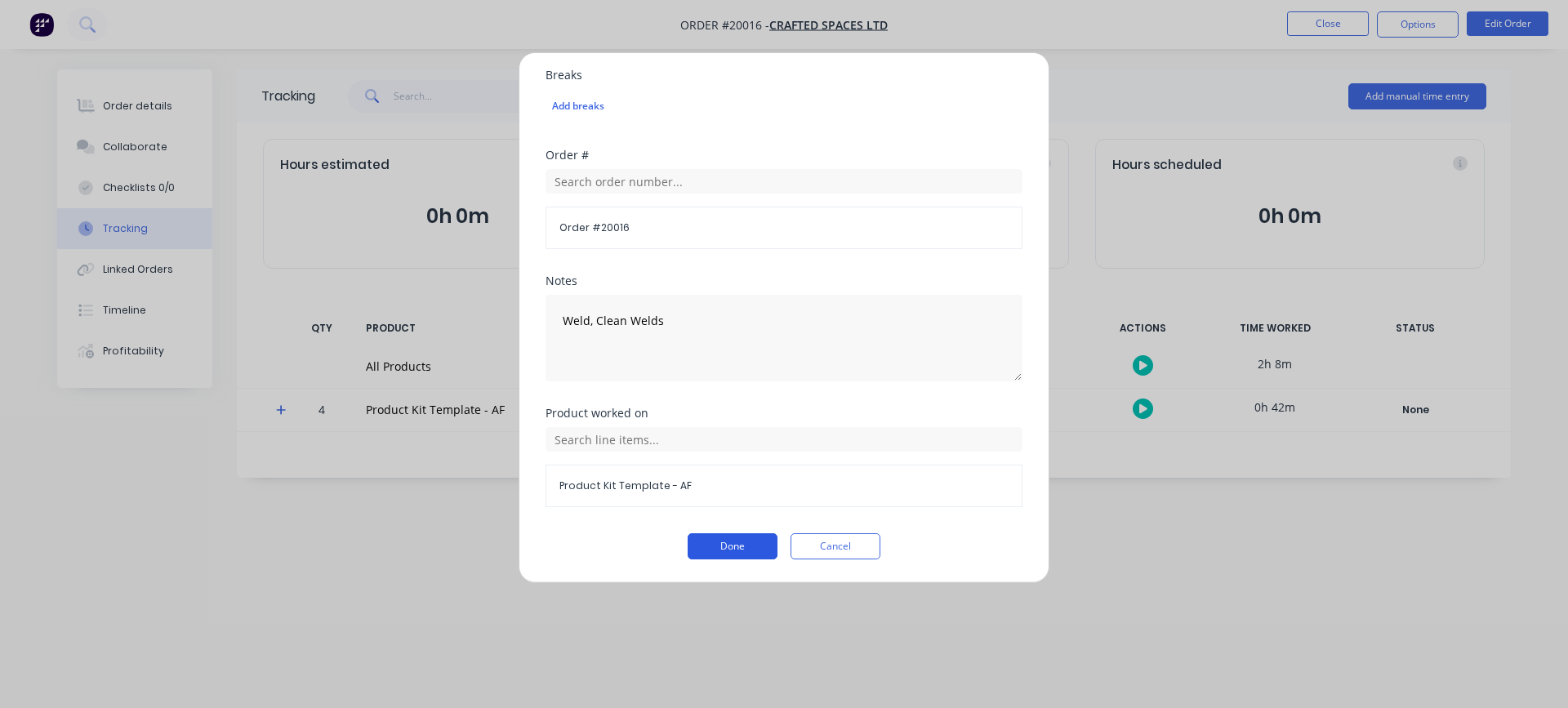
click at [726, 543] on button "Done" at bounding box center [733, 547] width 90 height 26
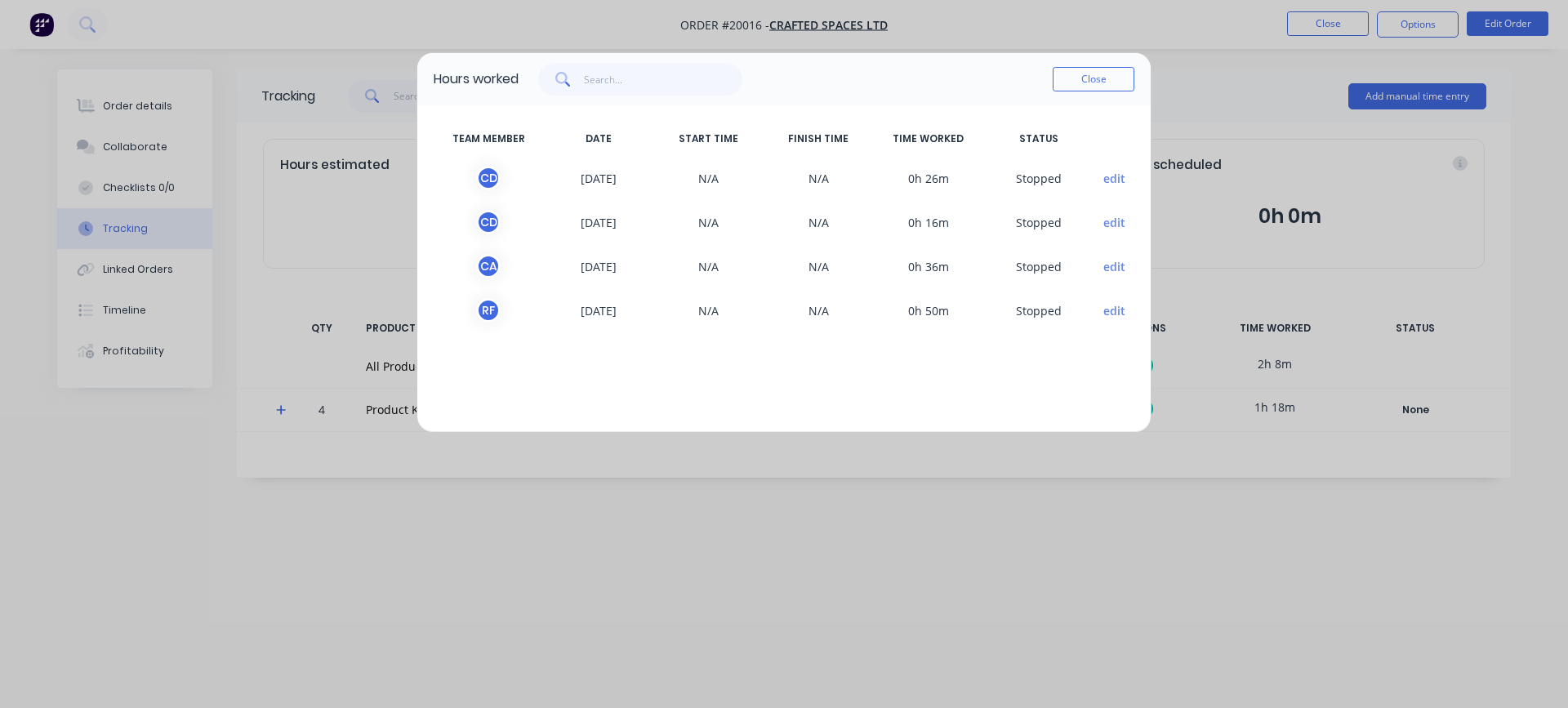
click at [1110, 313] on button "edit" at bounding box center [1114, 311] width 22 height 17
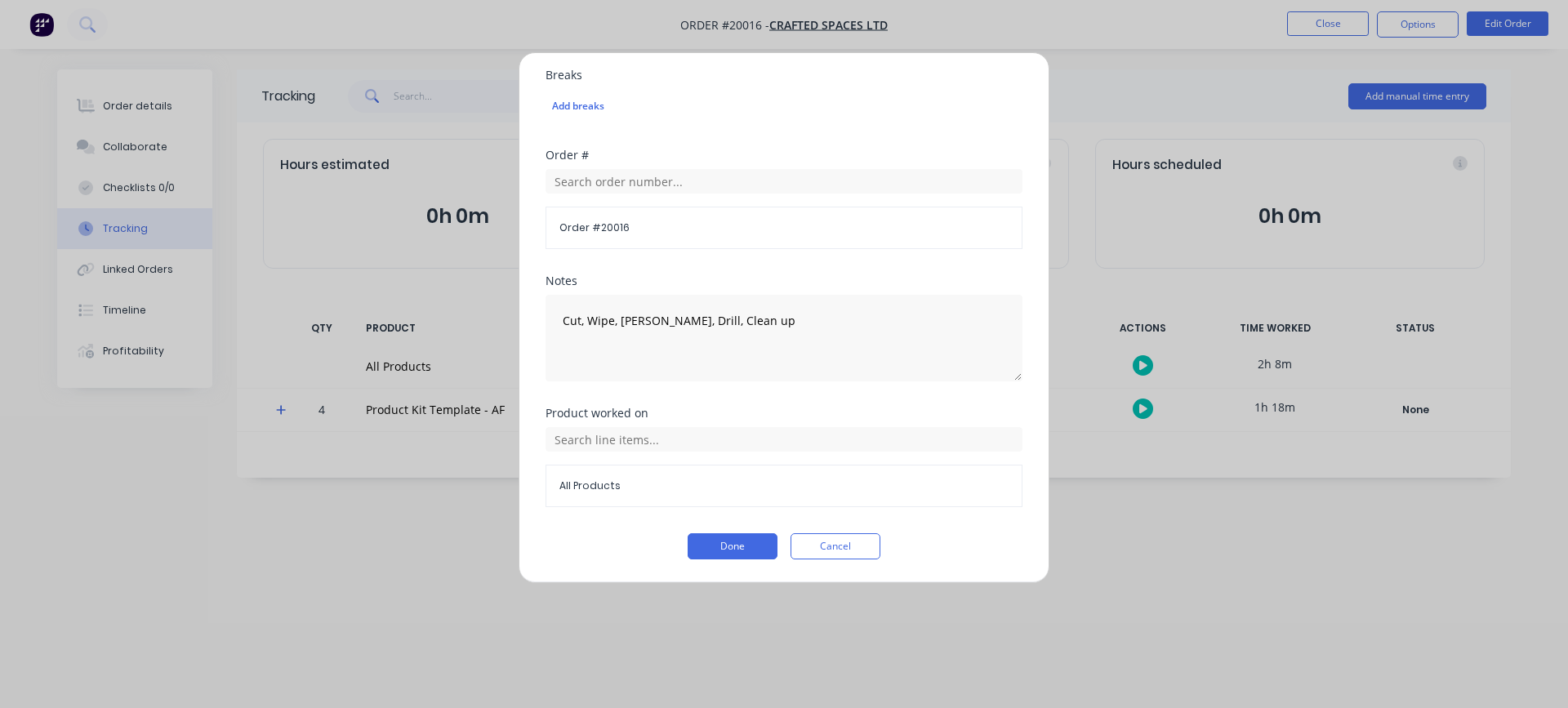
click at [599, 486] on span "All Products" at bounding box center [784, 486] width 450 height 15
click at [612, 442] on input "text" at bounding box center [784, 439] width 477 height 24
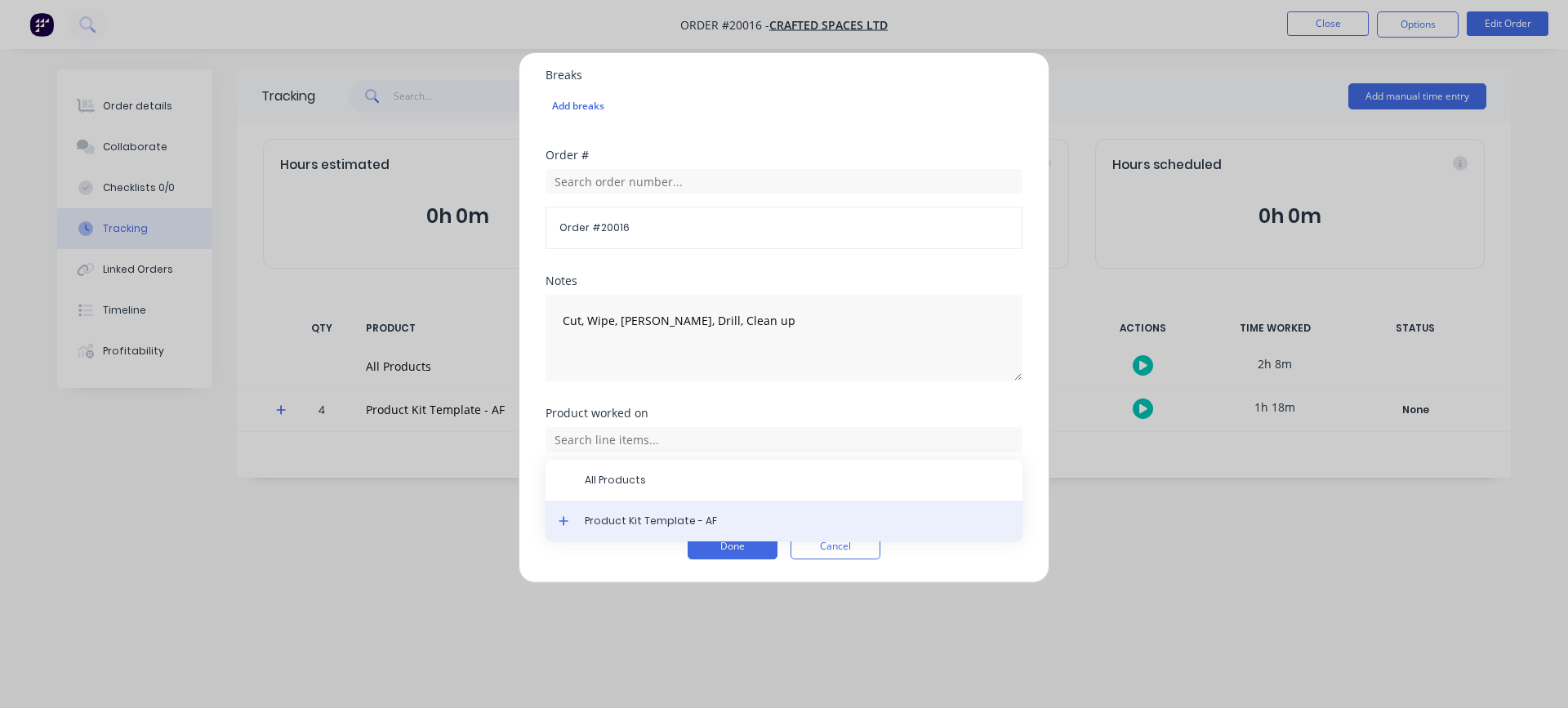
click at [611, 520] on span "Product Kit Template - AF" at bounding box center [797, 521] width 424 height 15
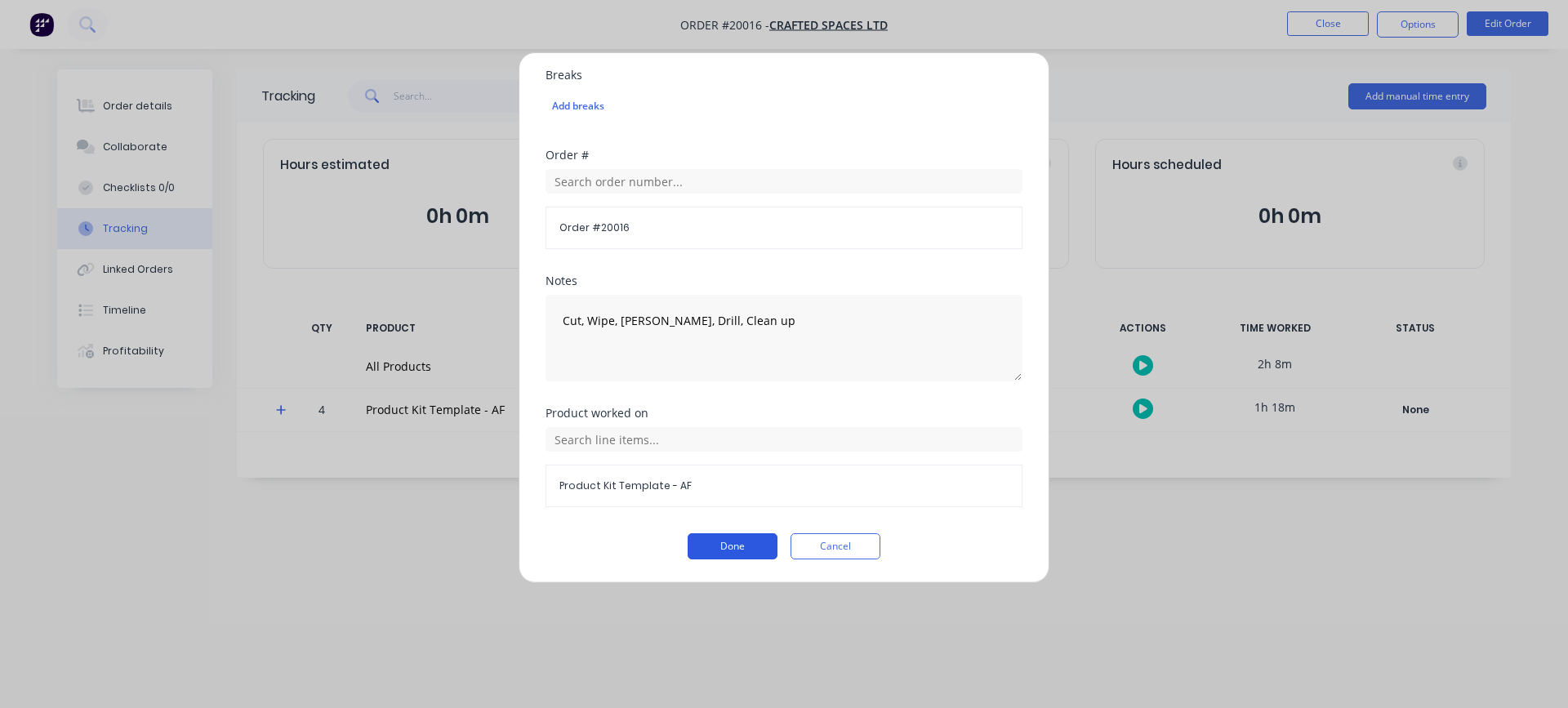
click at [693, 549] on button "Done" at bounding box center [733, 547] width 90 height 26
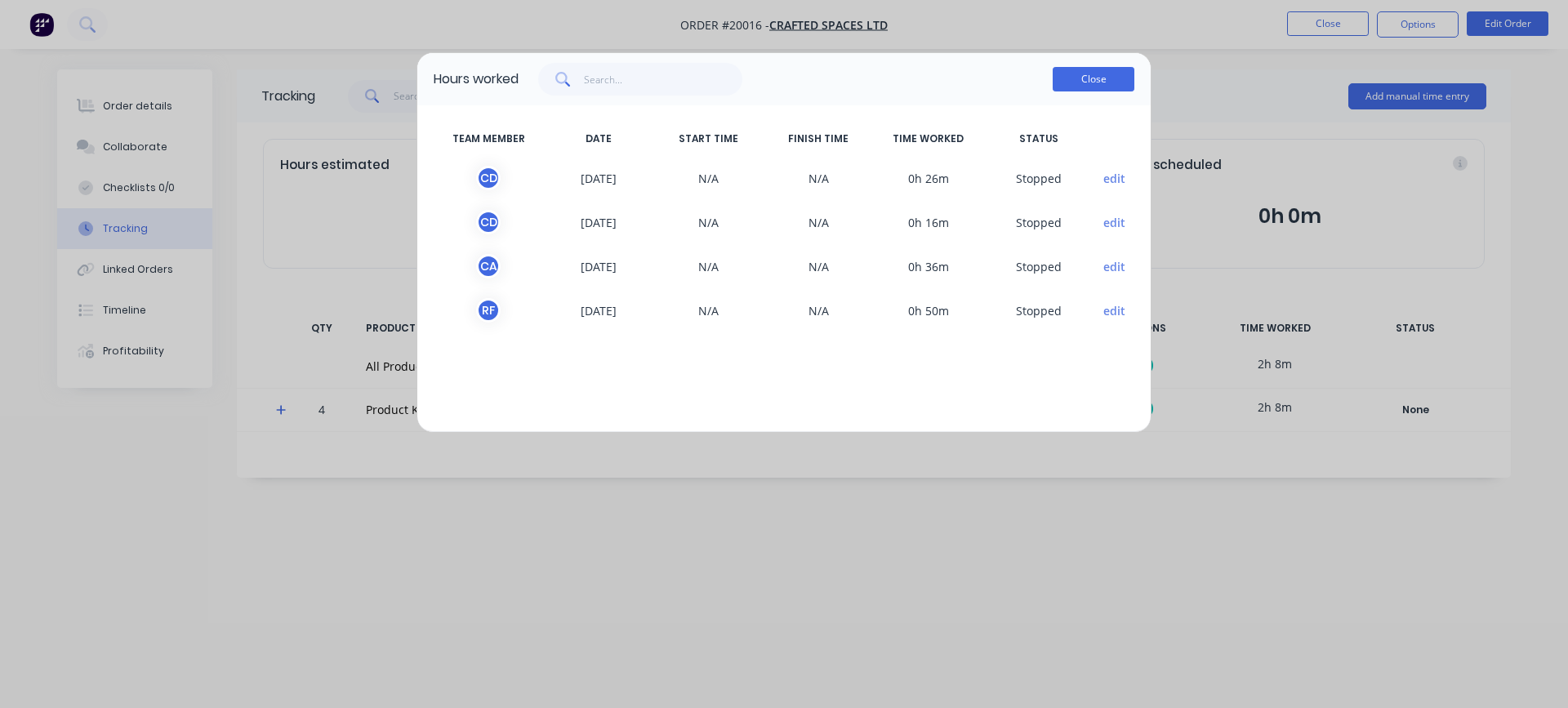
click at [1089, 84] on button "Close" at bounding box center [1093, 79] width 81 height 24
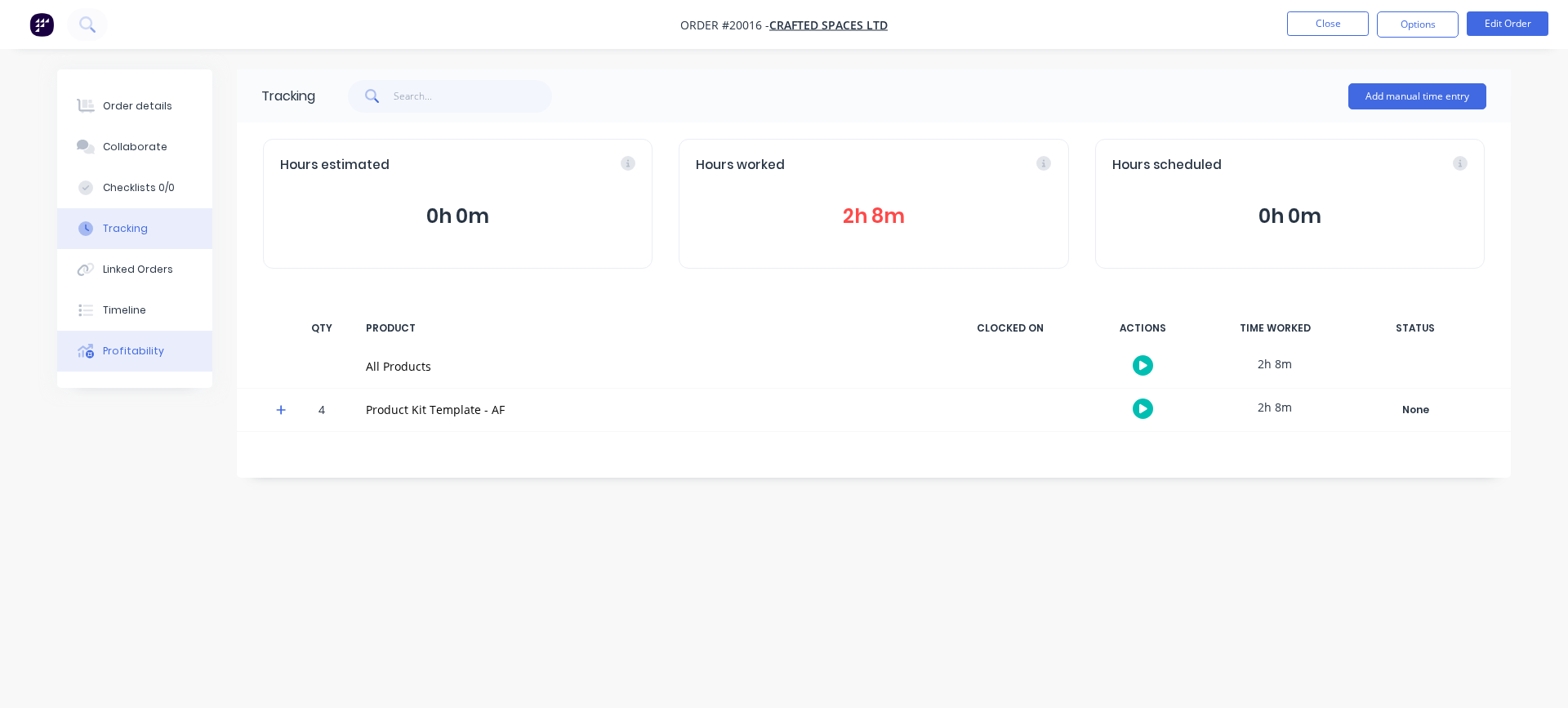
click at [149, 346] on div "Profitability" at bounding box center [133, 351] width 62 height 15
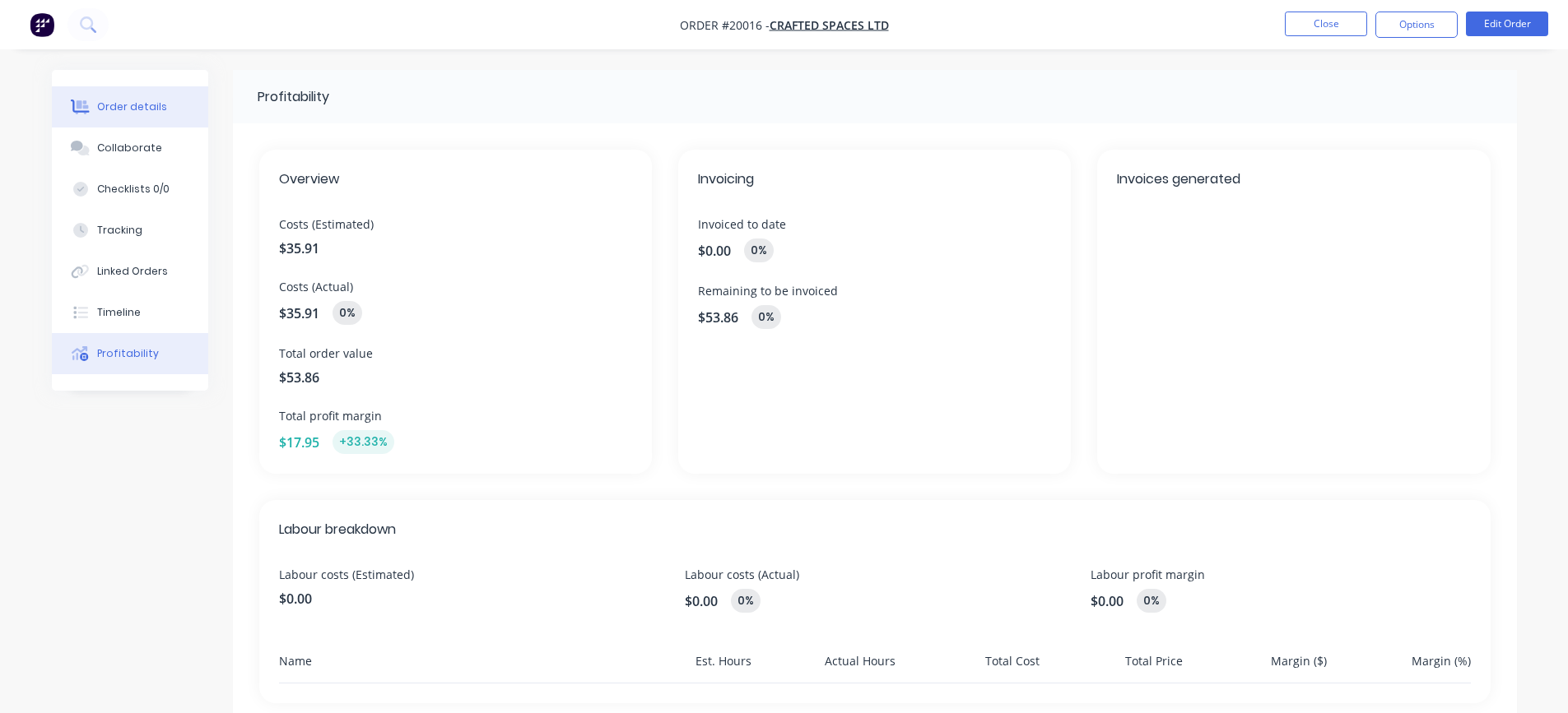
click at [127, 117] on button "Order details" at bounding box center [129, 106] width 156 height 41
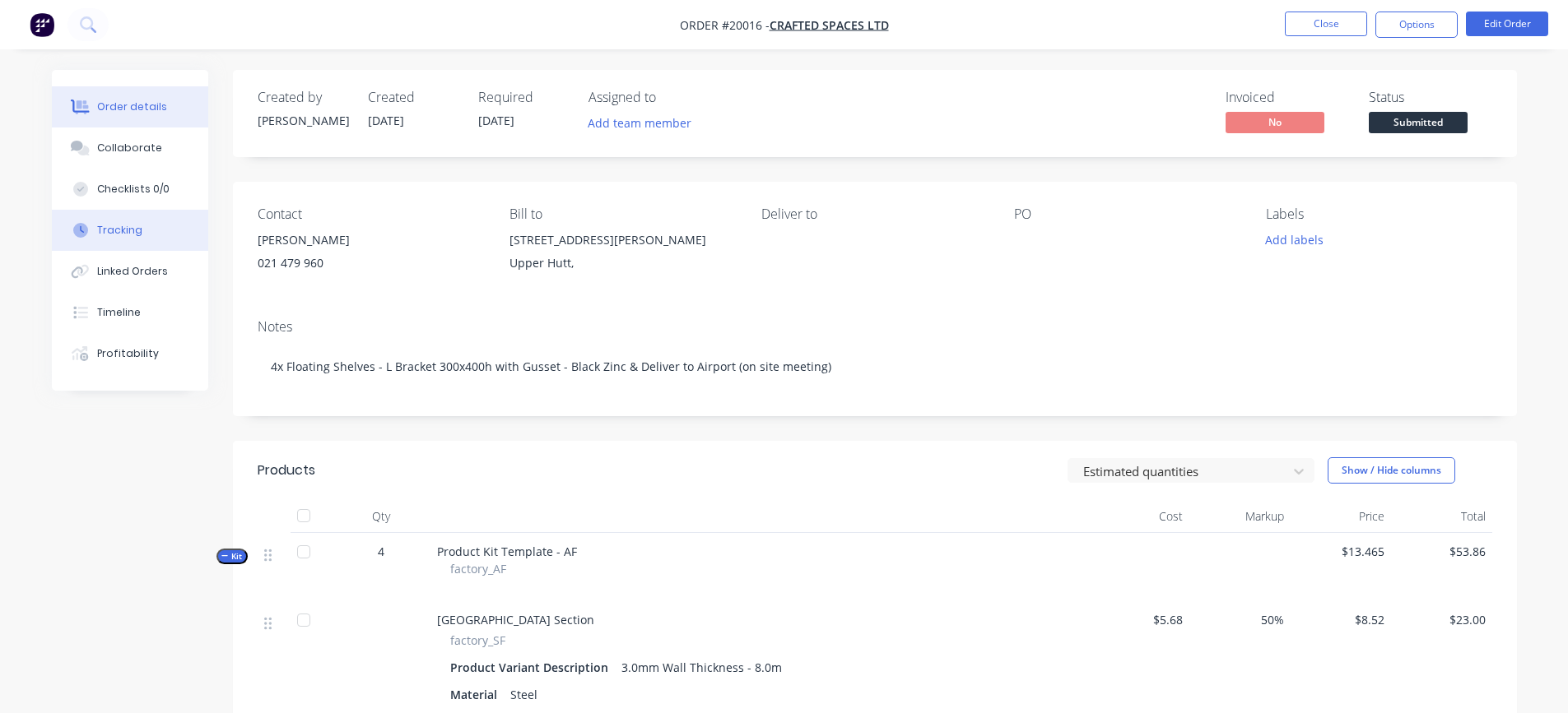
click at [107, 229] on div "Tracking" at bounding box center [120, 230] width 45 height 15
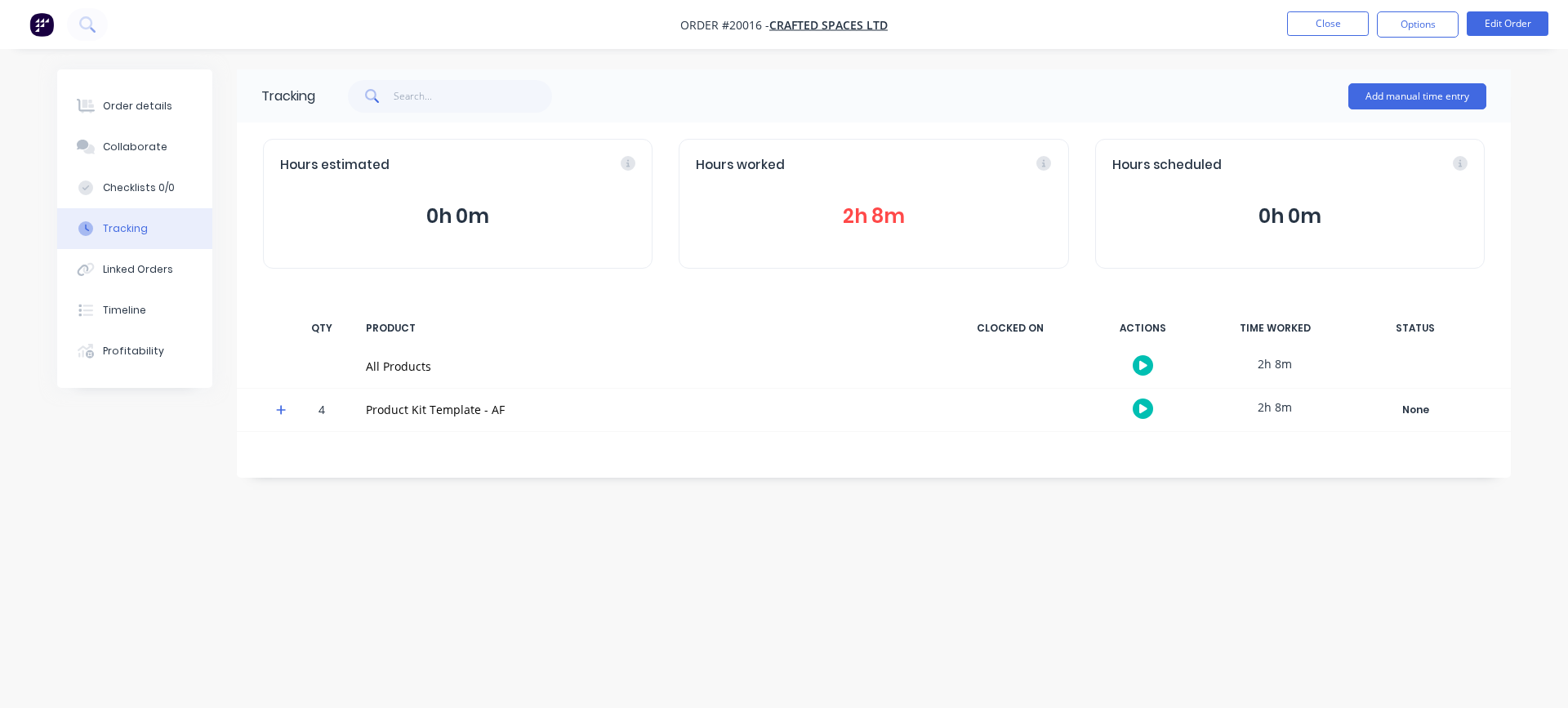
click at [852, 217] on button "2h 8m" at bounding box center [873, 217] width 355 height 31
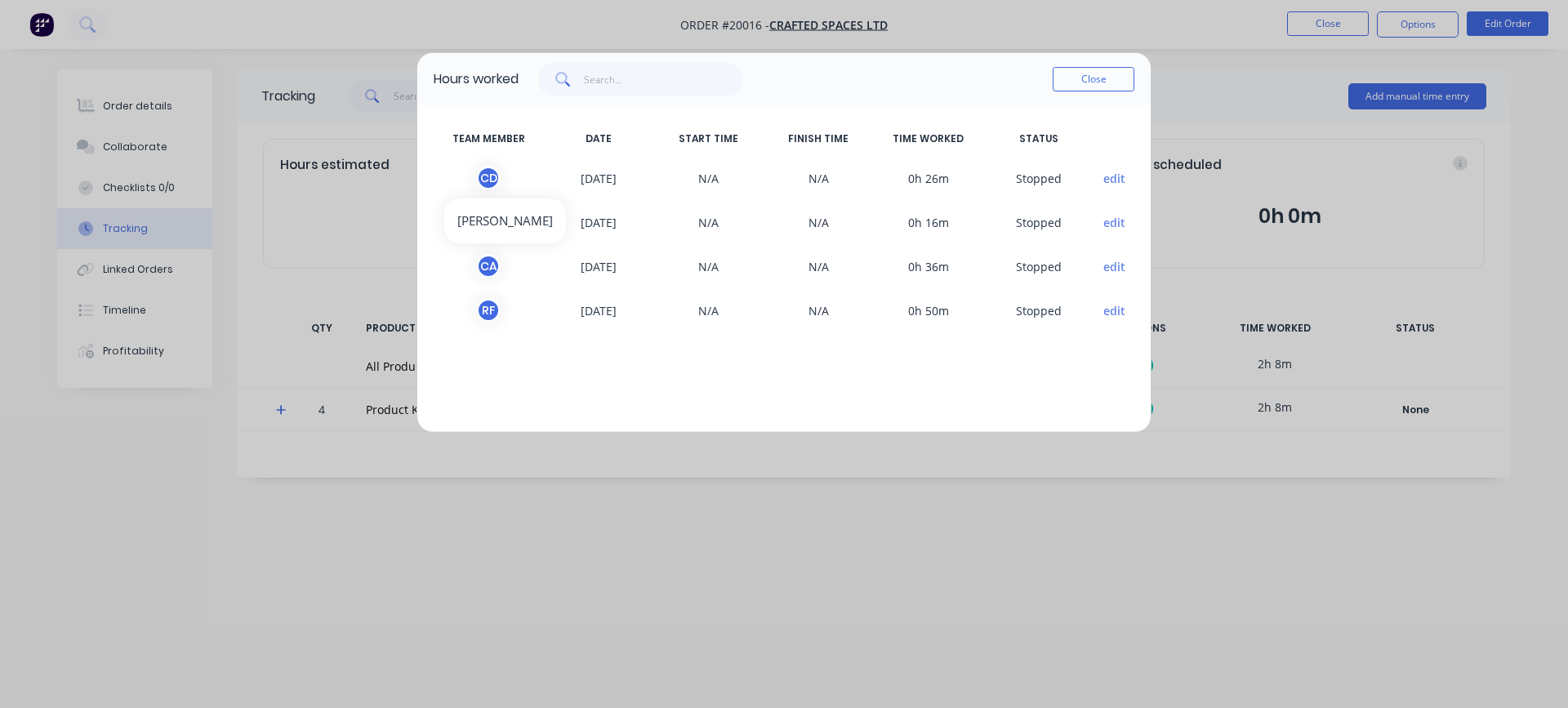
click at [483, 180] on div "C D" at bounding box center [489, 178] width 24 height 24
click at [590, 185] on span "[DATE]" at bounding box center [599, 178] width 110 height 24
click at [1107, 75] on button "Close" at bounding box center [1093, 79] width 81 height 24
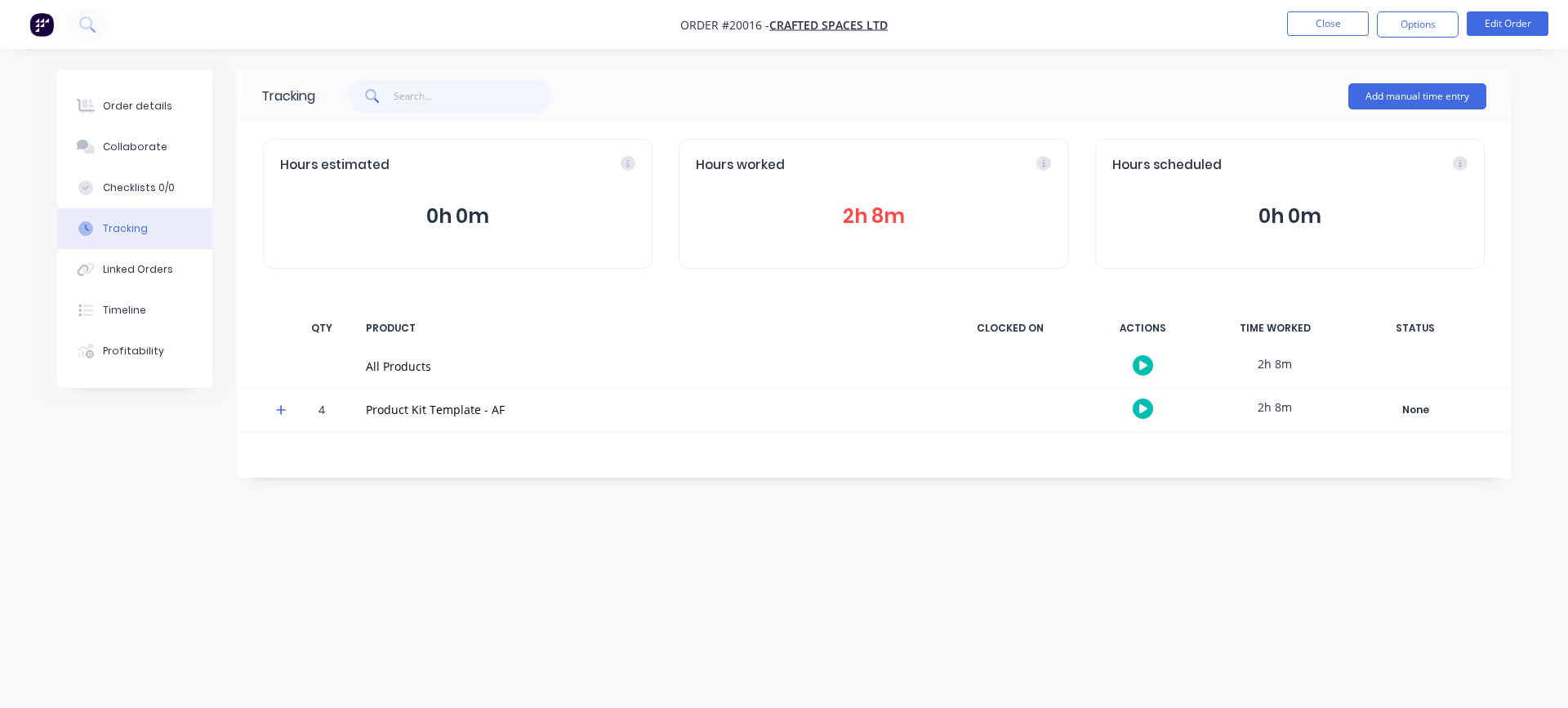
click at [1044, 162] on div "Hours worked" at bounding box center [873, 166] width 355 height 19
click at [923, 166] on icon at bounding box center [917, 163] width 15 height 15
click at [139, 107] on div "Order details" at bounding box center [138, 106] width 69 height 15
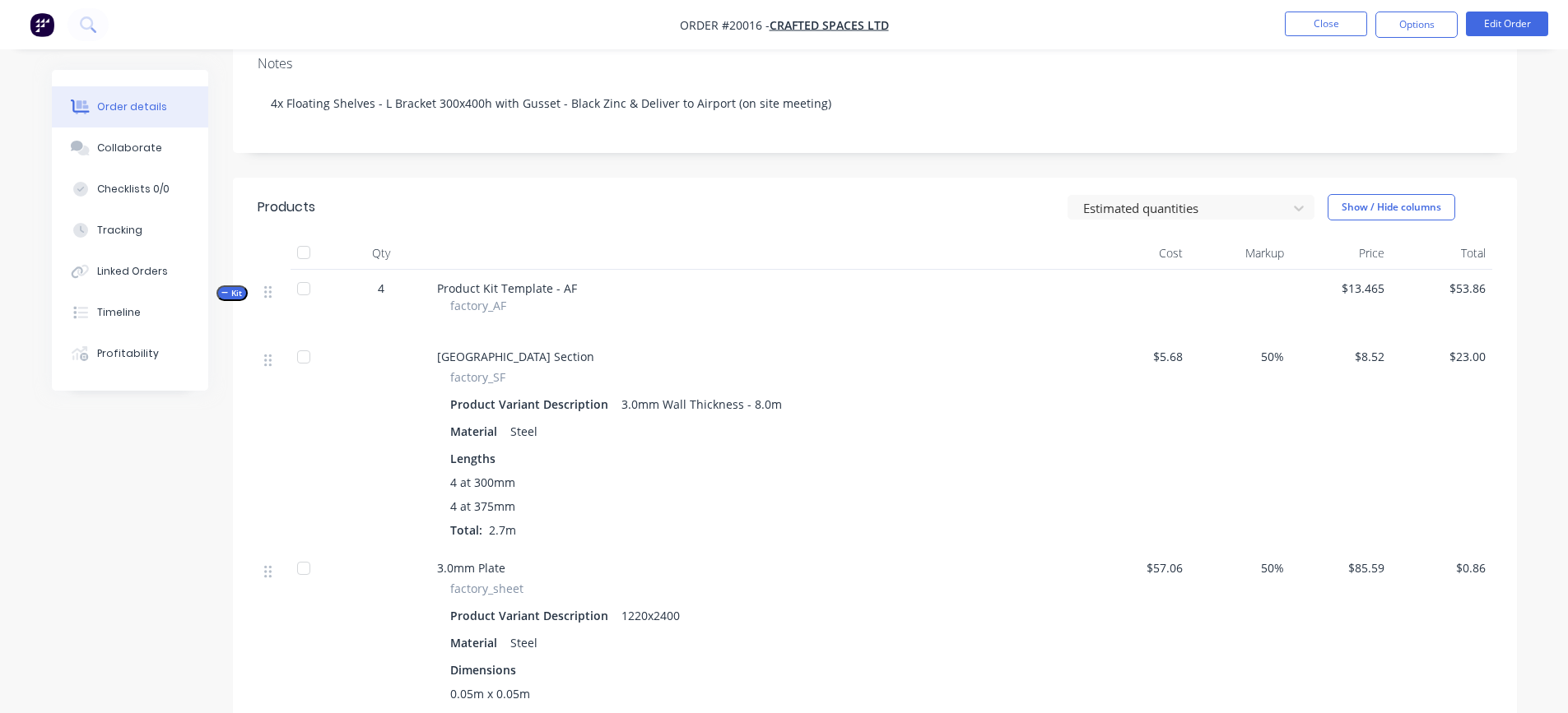
scroll to position [329, 0]
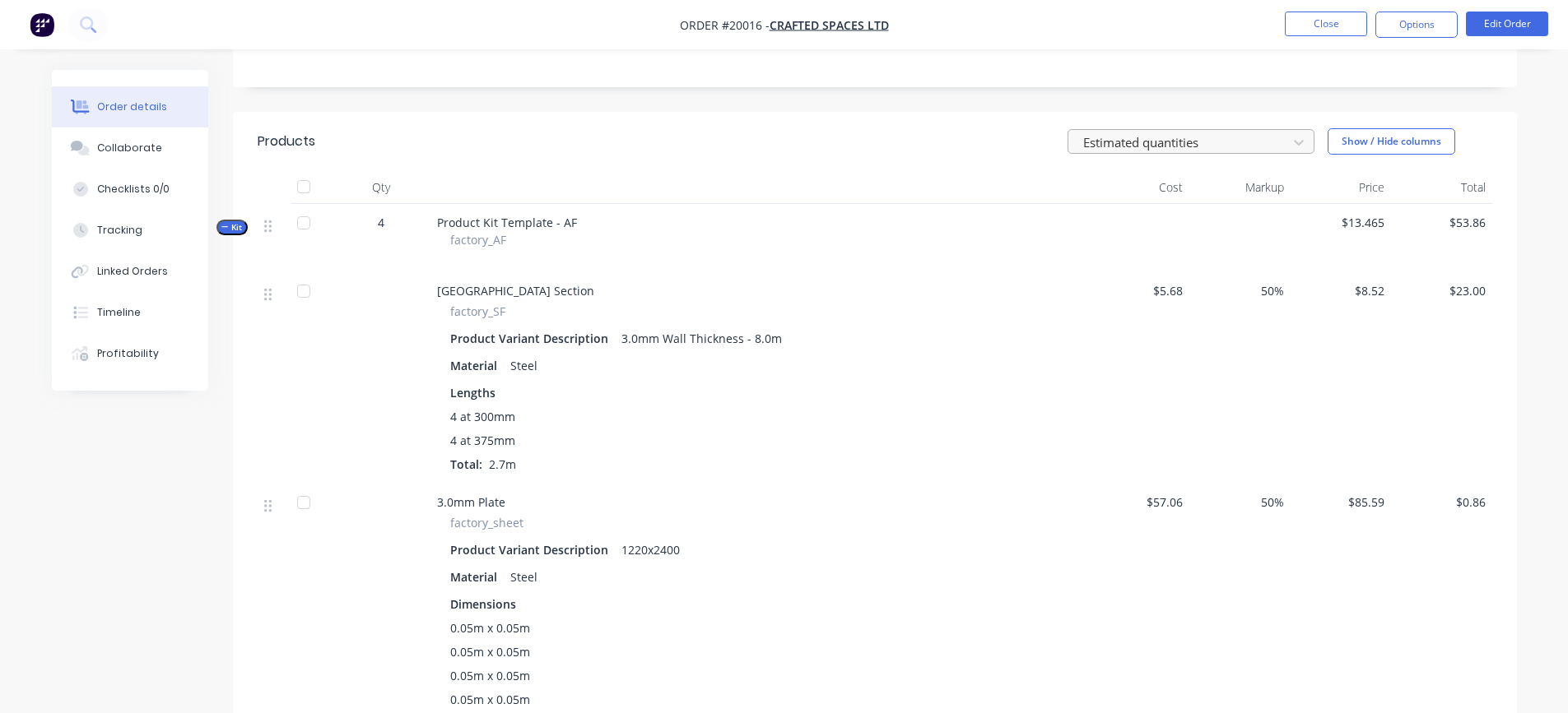
click at [1276, 137] on div at bounding box center [1180, 142] width 197 height 21
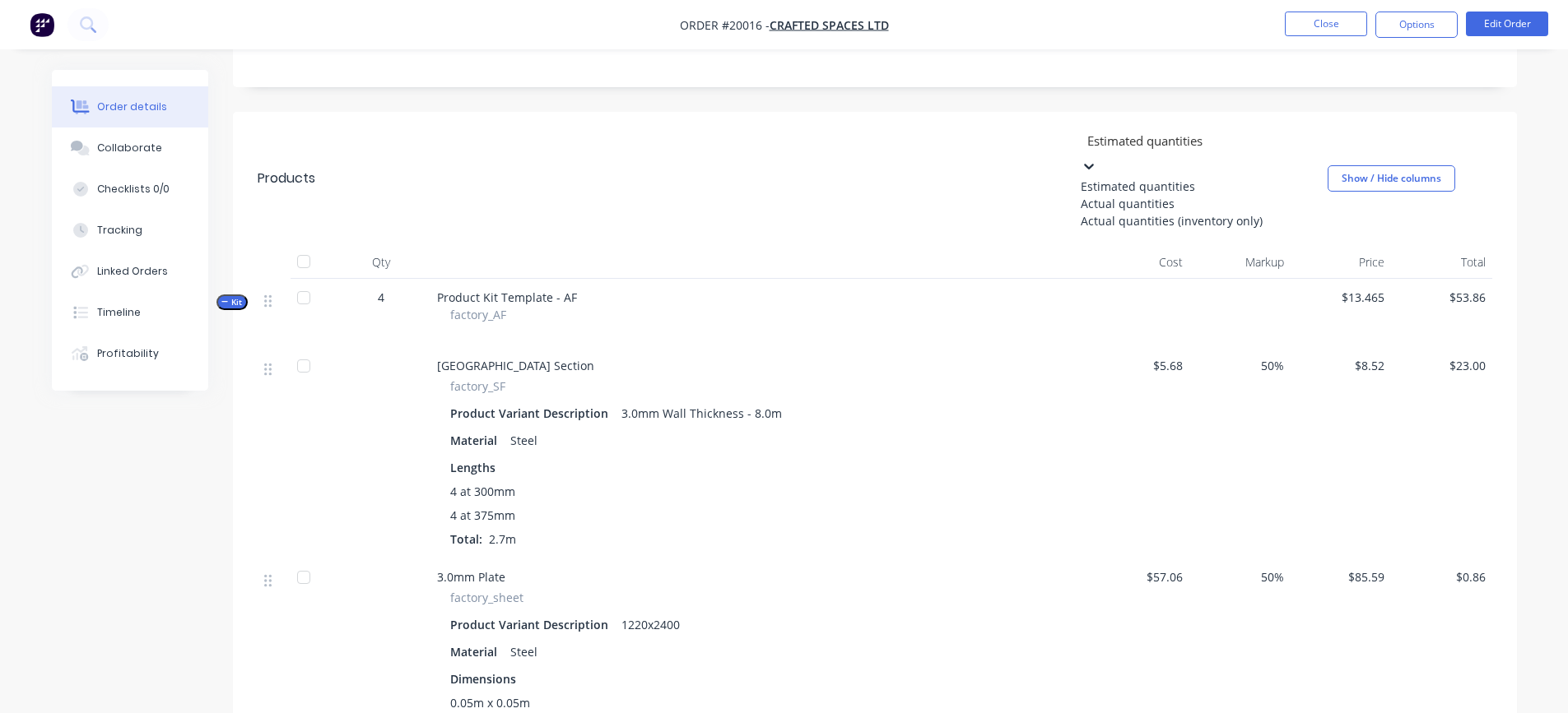
click at [1206, 212] on div "Actual quantities" at bounding box center [1204, 203] width 247 height 17
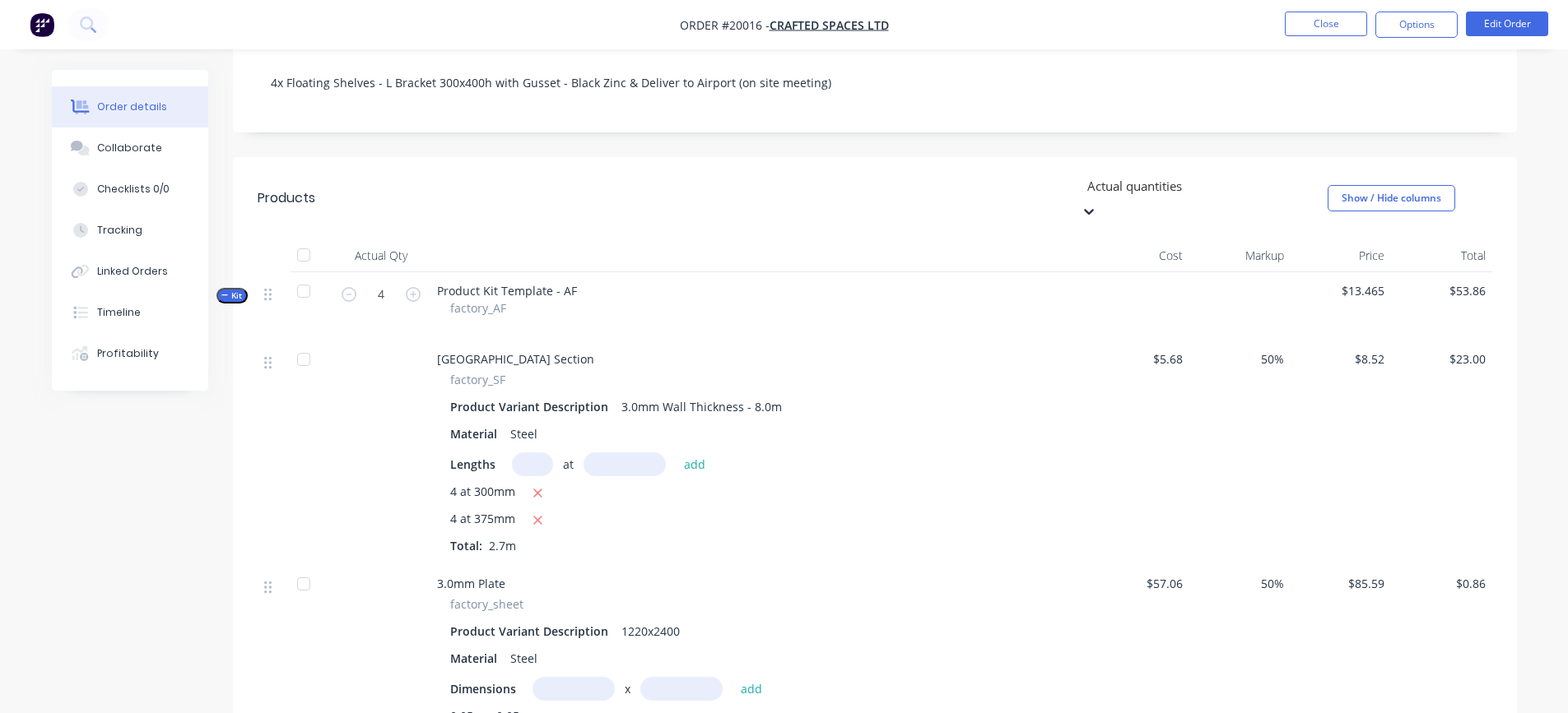
scroll to position [247, 0]
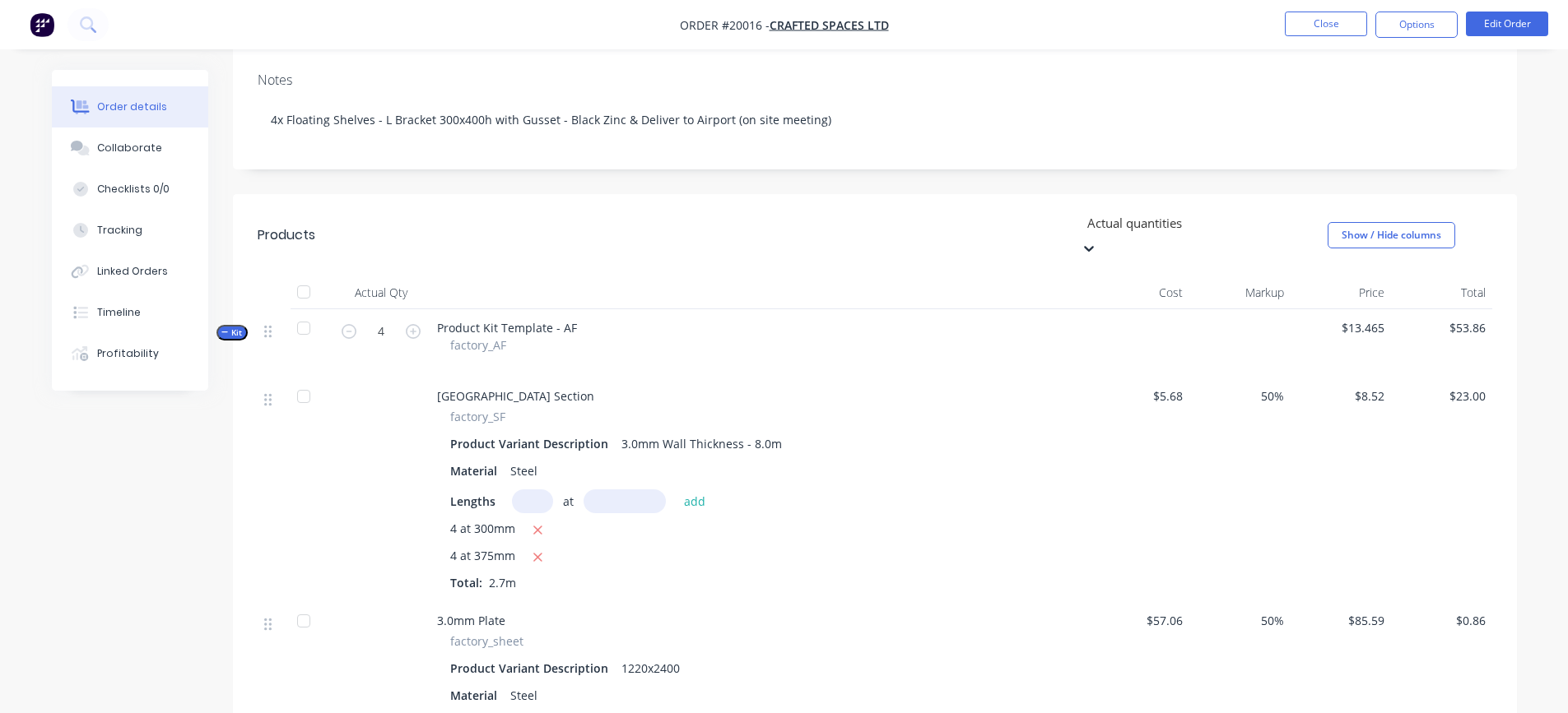
click at [1204, 218] on div at bounding box center [1205, 223] width 237 height 21
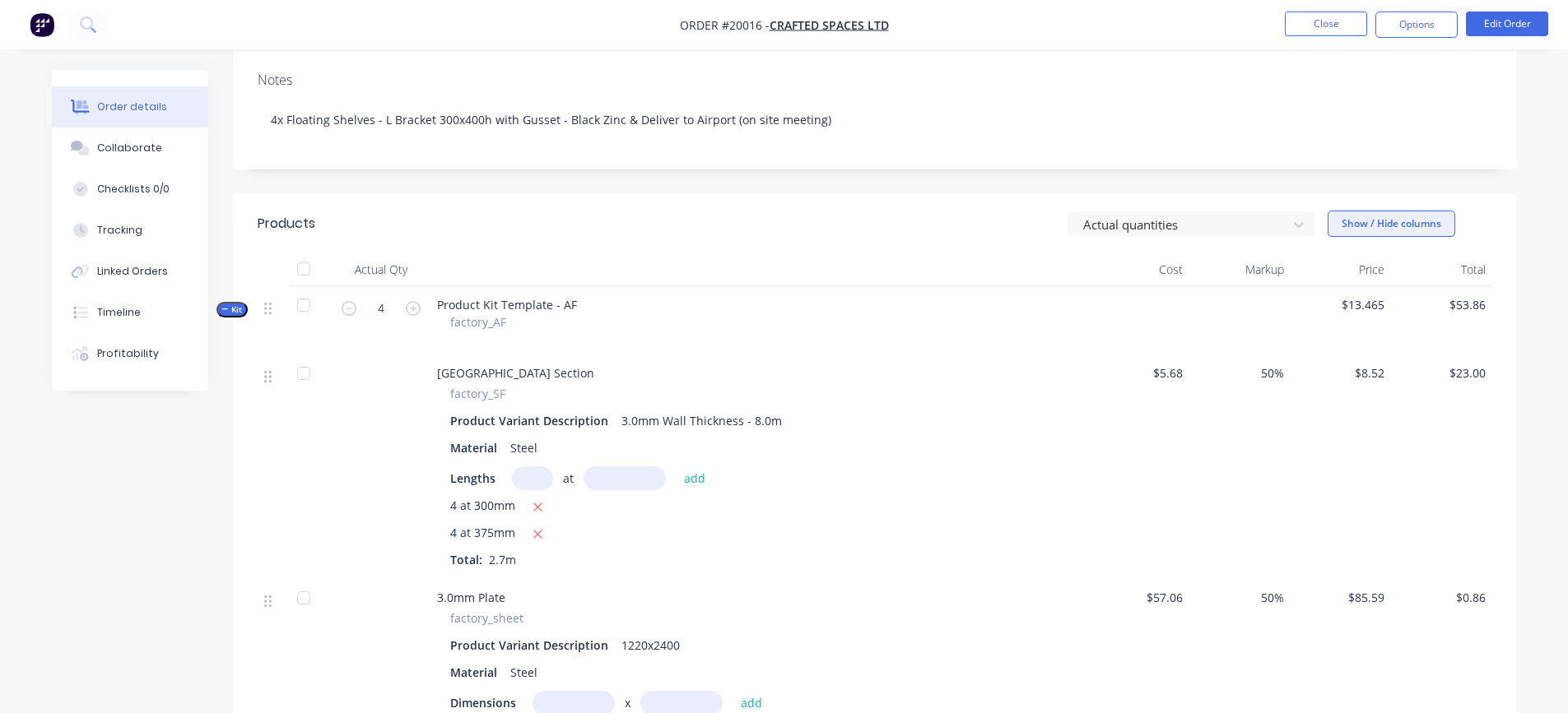
click at [1354, 226] on button "Show / Hide columns" at bounding box center [1392, 223] width 127 height 26
click at [1349, 275] on label "Job" at bounding box center [1348, 278] width 29 height 14
click at [1334, 271] on input "Job" at bounding box center [1334, 271] width 0 height 0
click at [1167, 324] on div at bounding box center [1176, 320] width 91 height 68
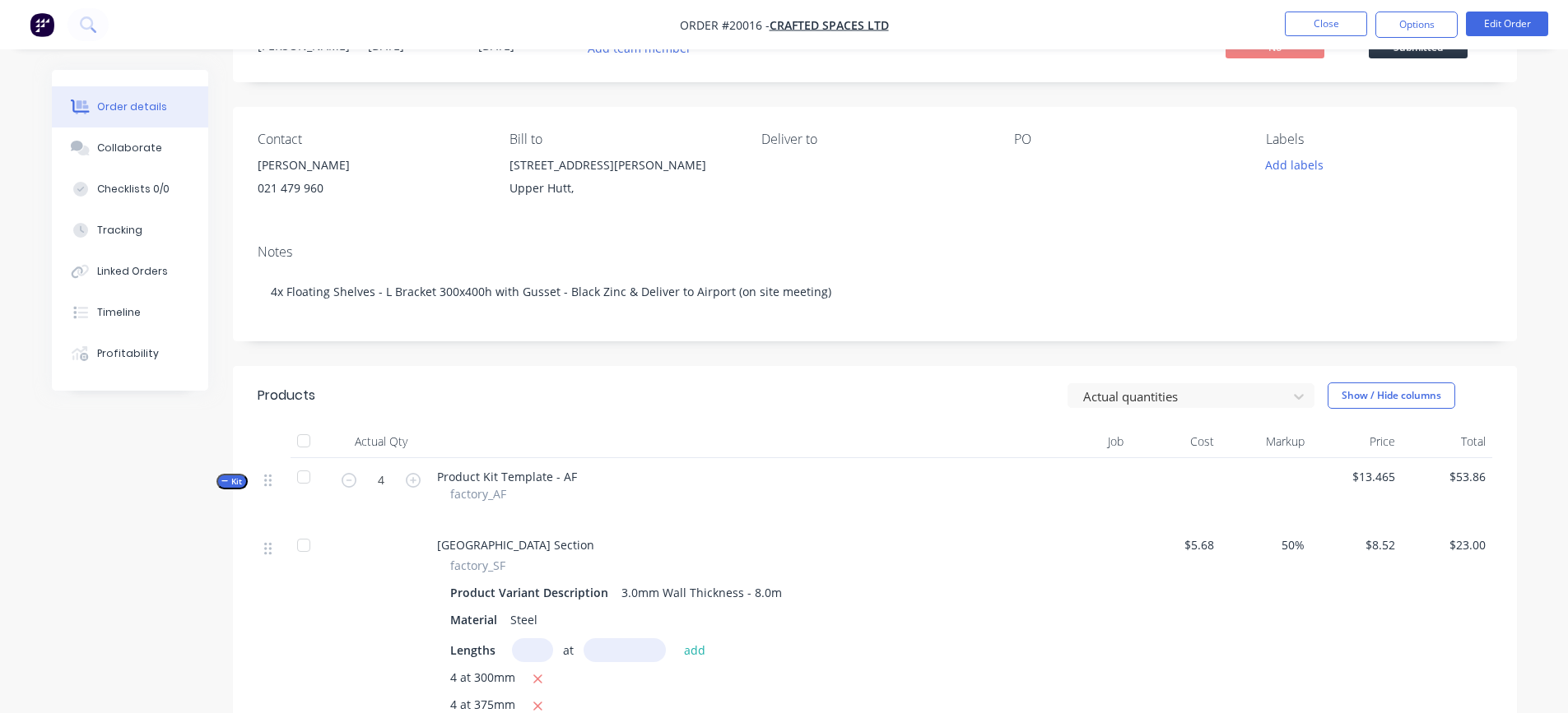
scroll to position [0, 0]
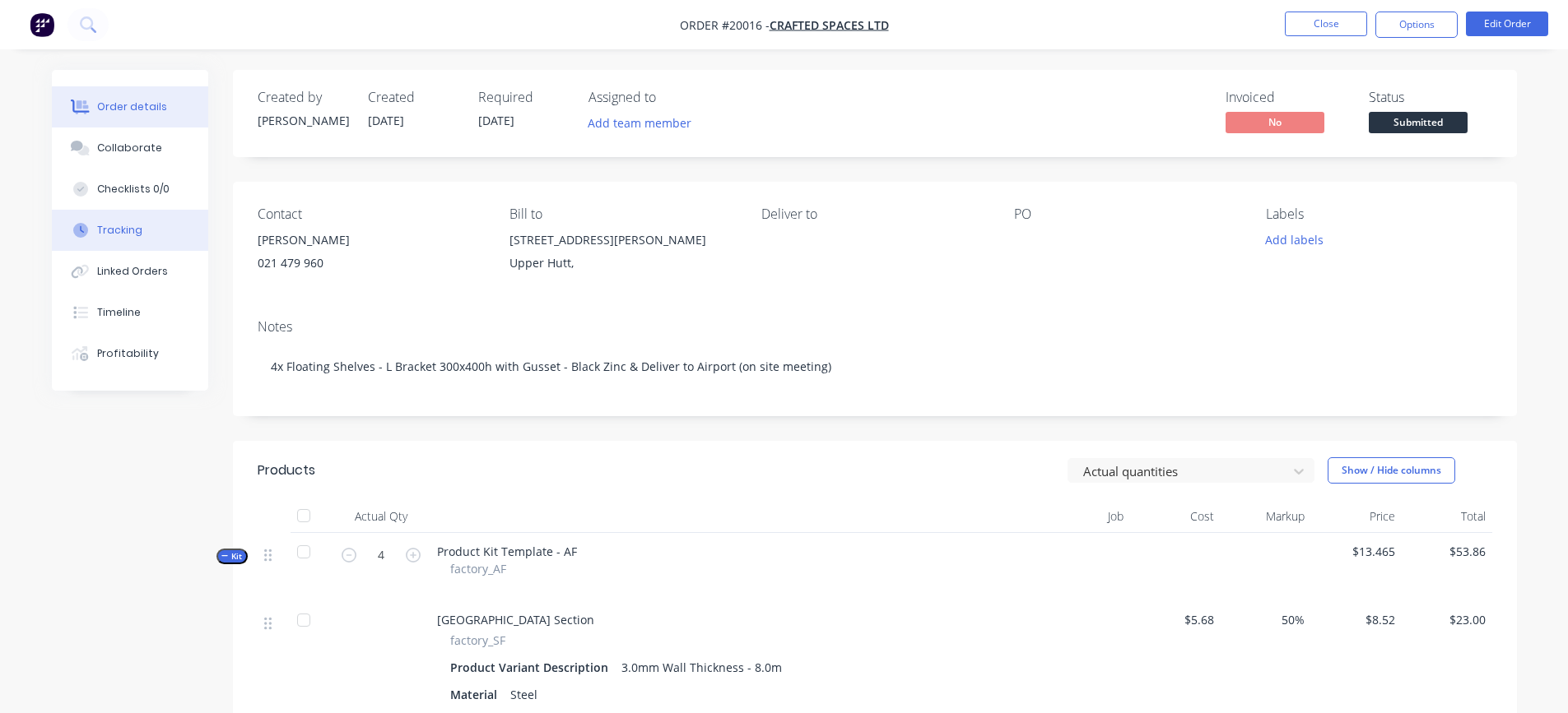
click at [123, 236] on div "Tracking" at bounding box center [120, 230] width 45 height 15
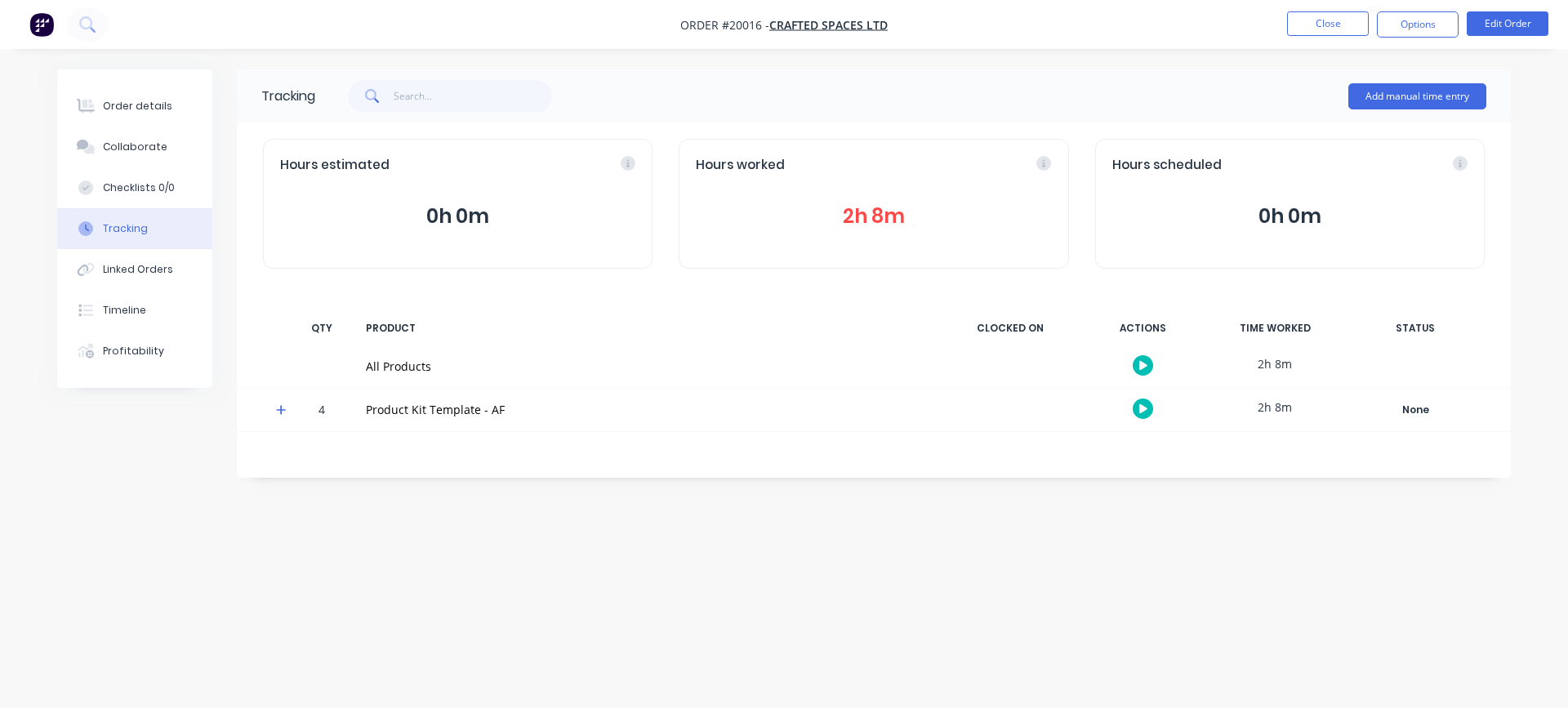
click at [281, 412] on icon at bounding box center [281, 410] width 10 height 10
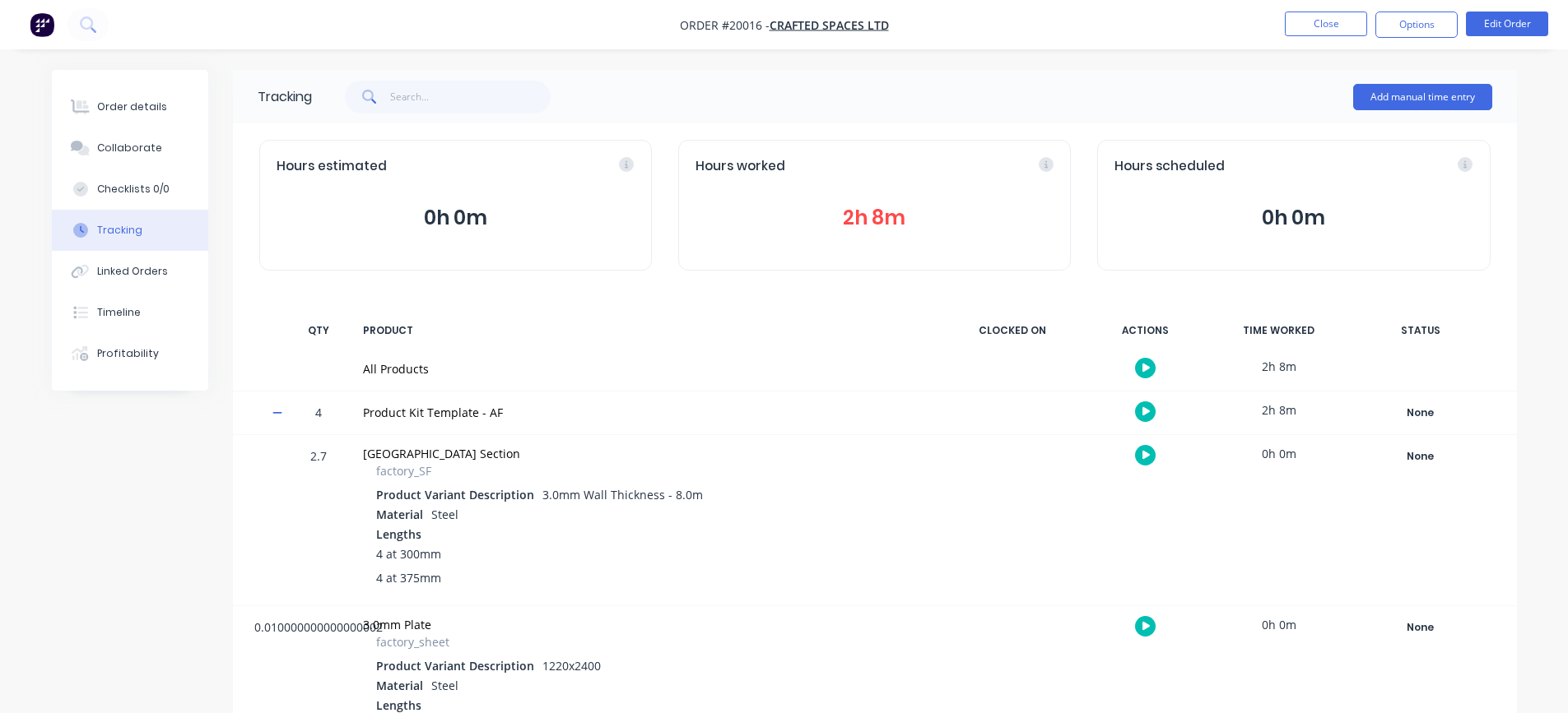
scroll to position [216, 0]
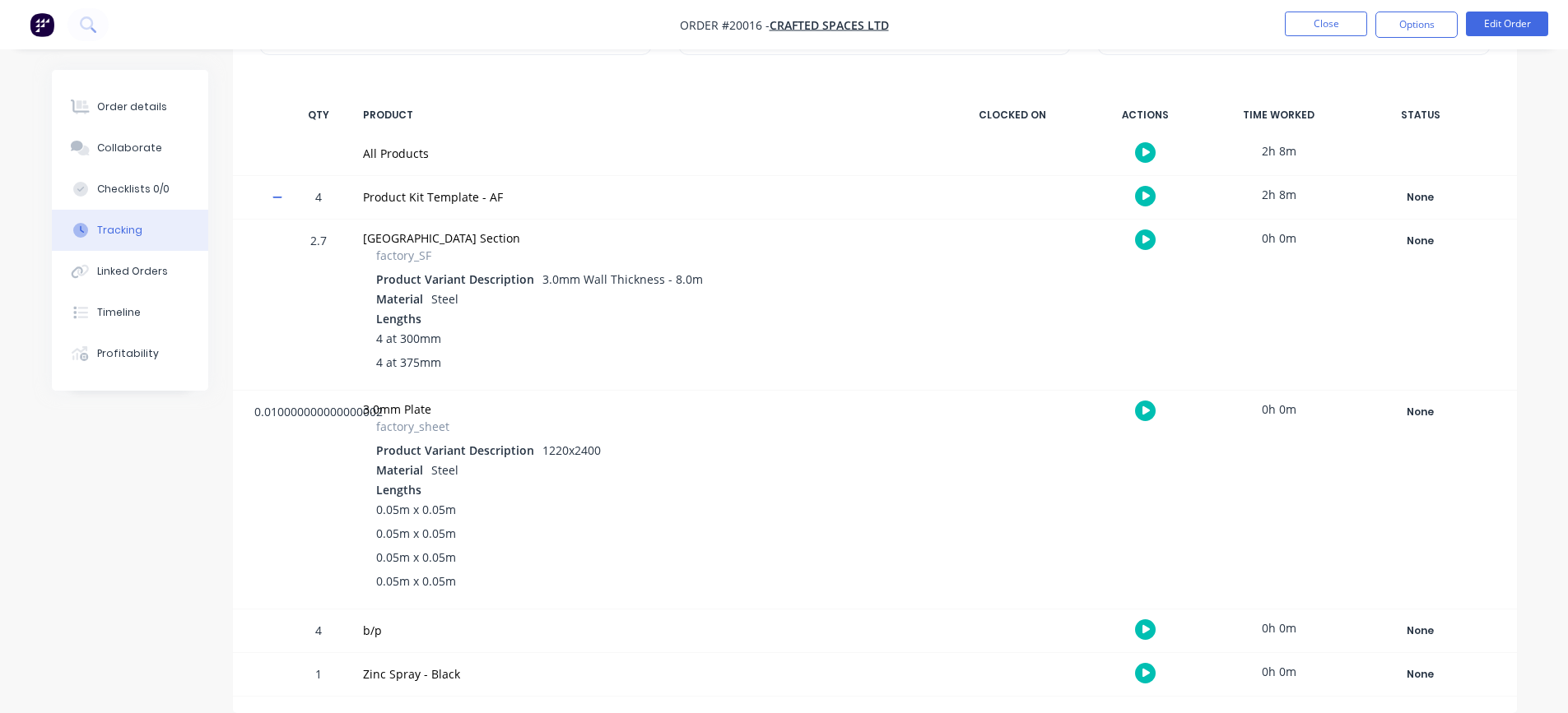
click at [1282, 151] on div "2h 8m" at bounding box center [1279, 151] width 123 height 37
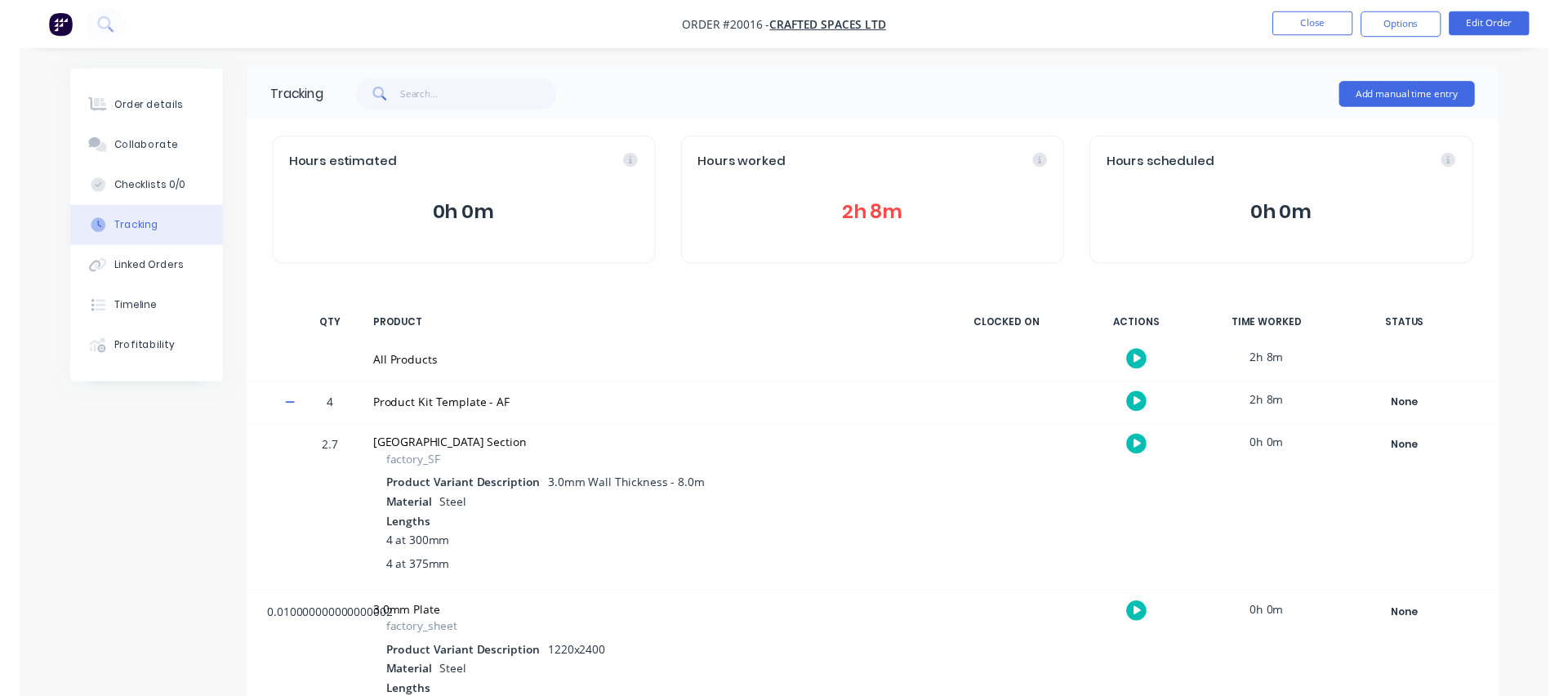
scroll to position [0, 0]
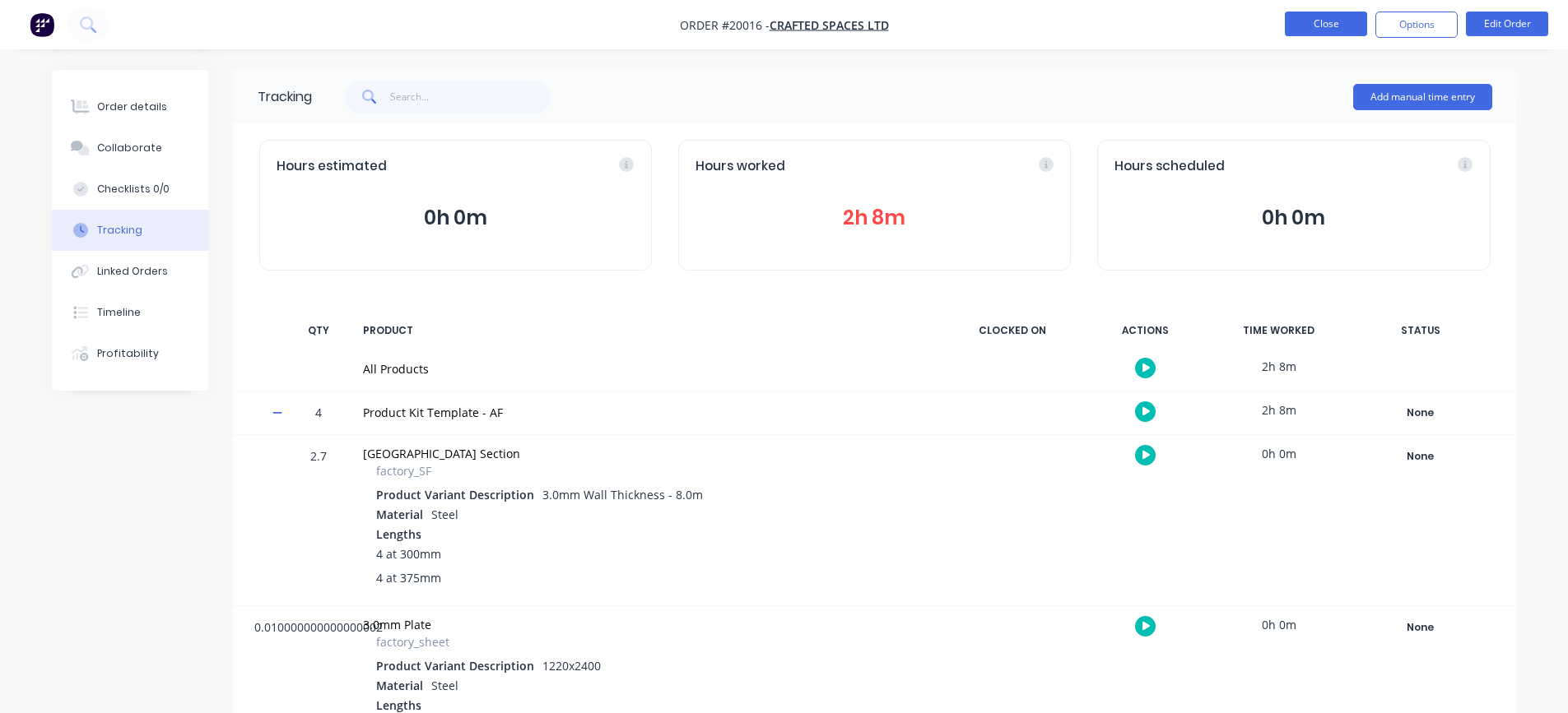
click at [1314, 25] on button "Close" at bounding box center [1326, 24] width 82 height 24
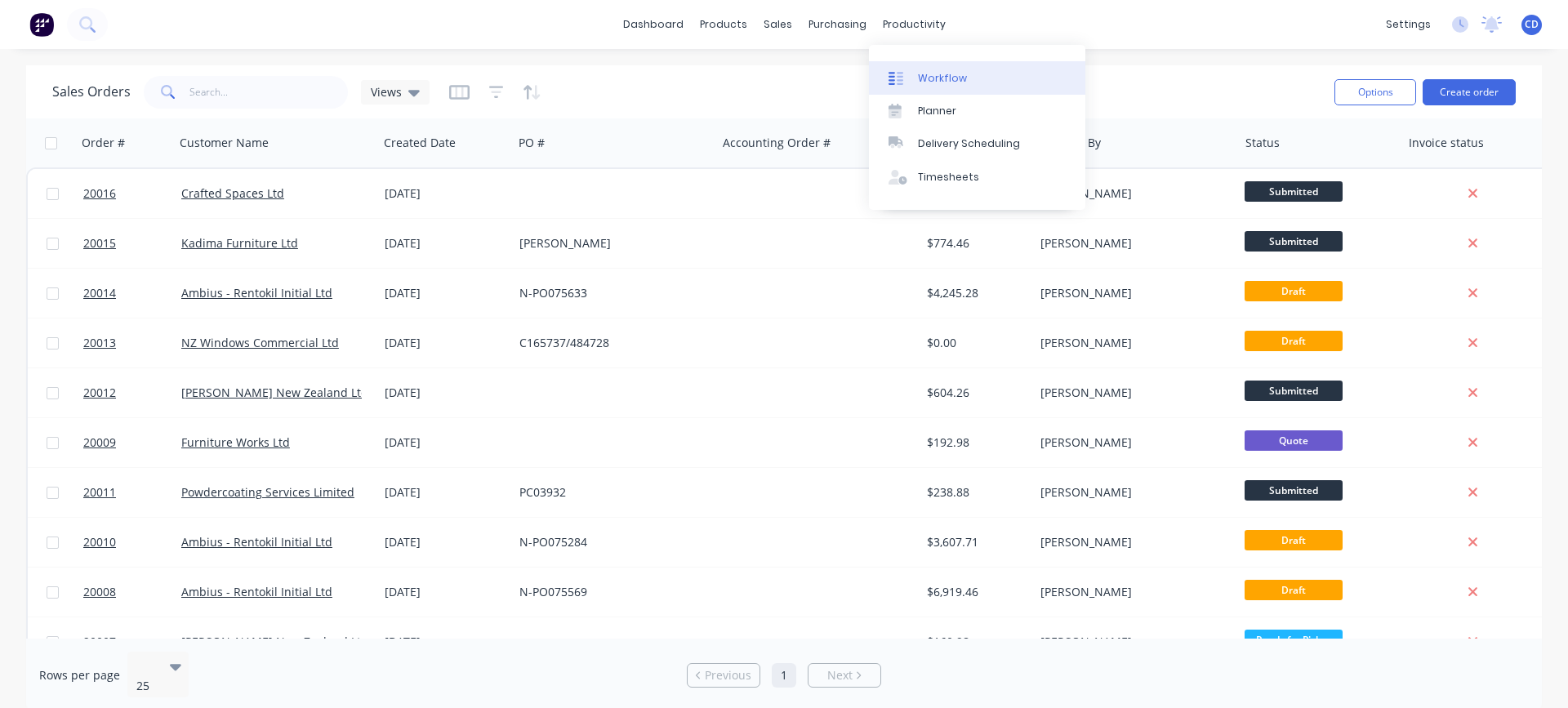
click at [909, 82] on div at bounding box center [901, 78] width 24 height 15
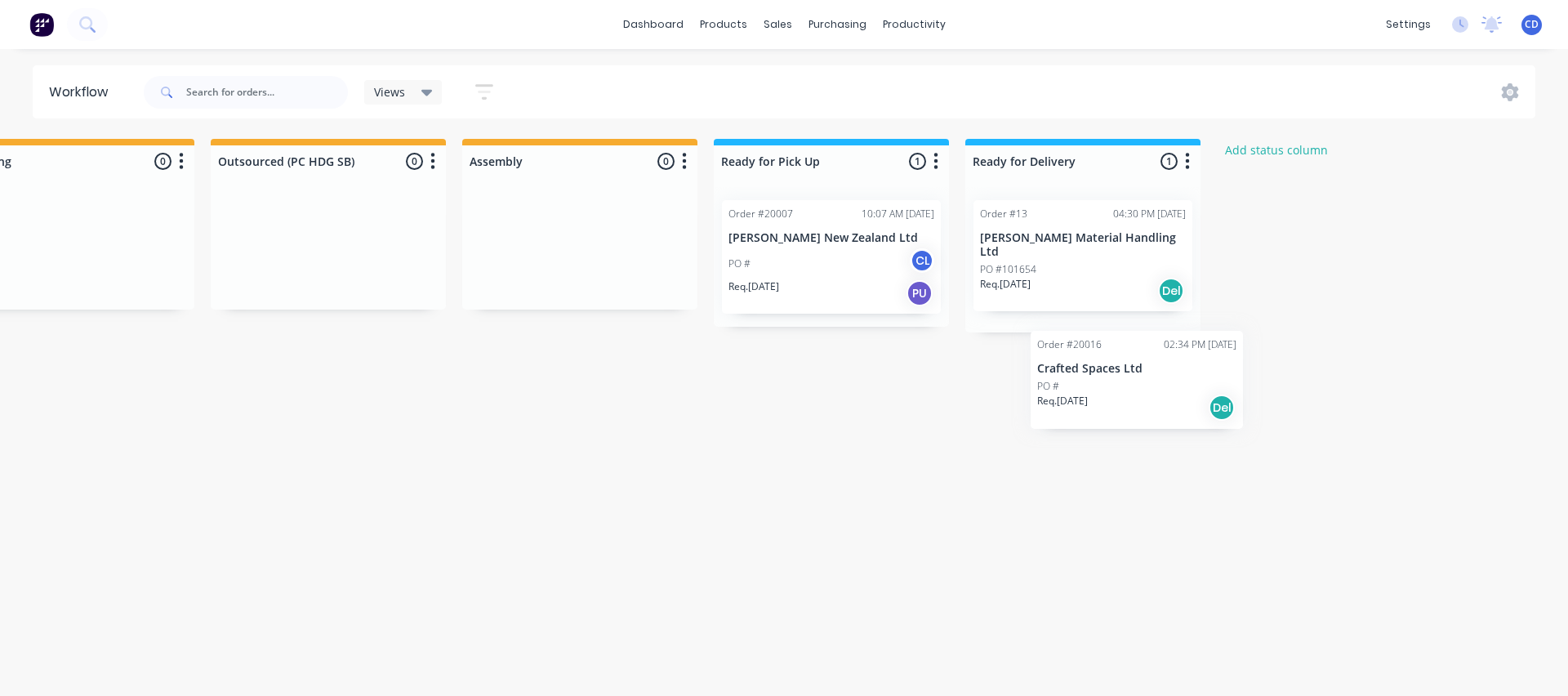
scroll to position [0, 833]
drag, startPoint x: 114, startPoint y: 659, endPoint x: 1025, endPoint y: 376, distance: 953.9
click at [1025, 376] on div "Submitted 5 Status colour #273444 hex #273444 Save Cancel Summaries Total order…" at bounding box center [398, 410] width 2487 height 543
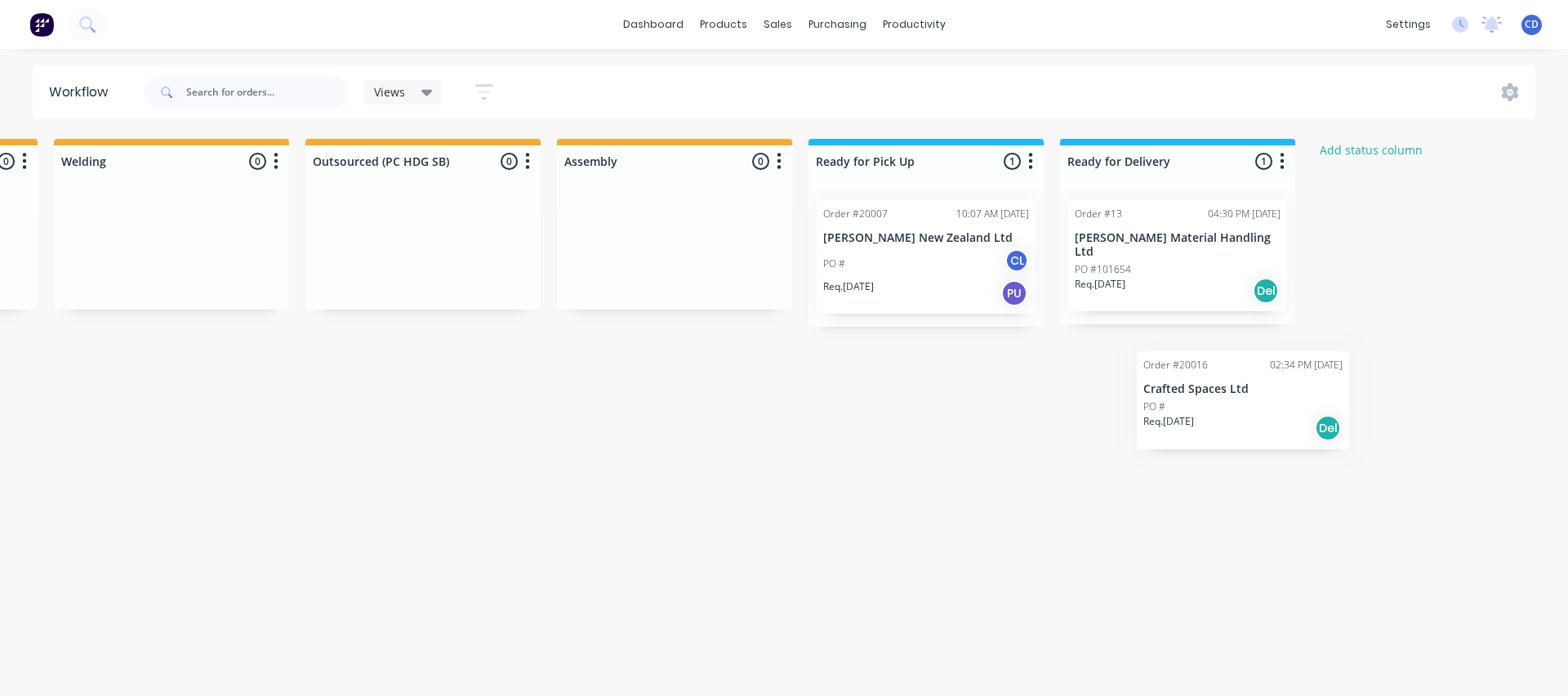
scroll to position [0, 742]
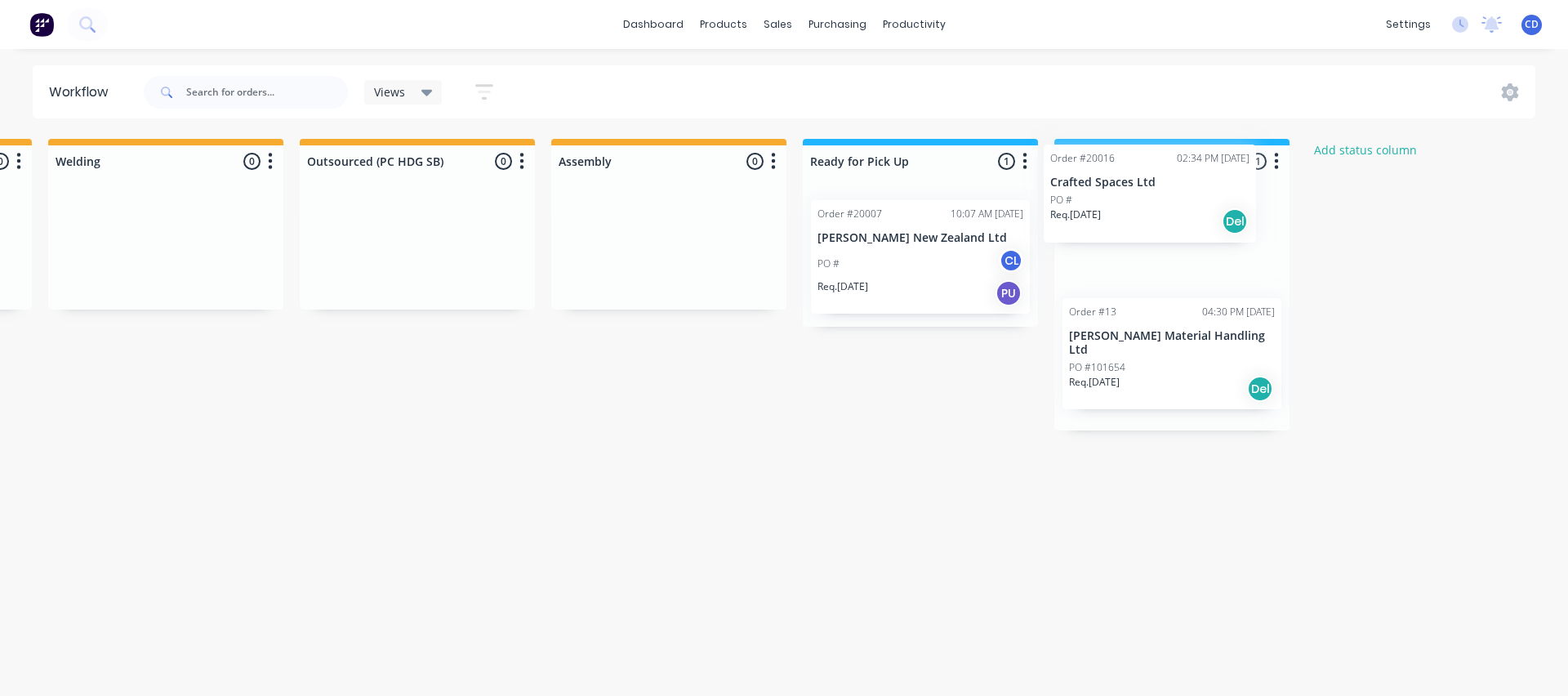
drag, startPoint x: 118, startPoint y: 651, endPoint x: 1111, endPoint y: 187, distance: 1096.1
click at [1111, 187] on div "Submitted 5 Status colour #273444 hex #273444 Save Cancel Summaries Total order…" at bounding box center [489, 410] width 2487 height 543
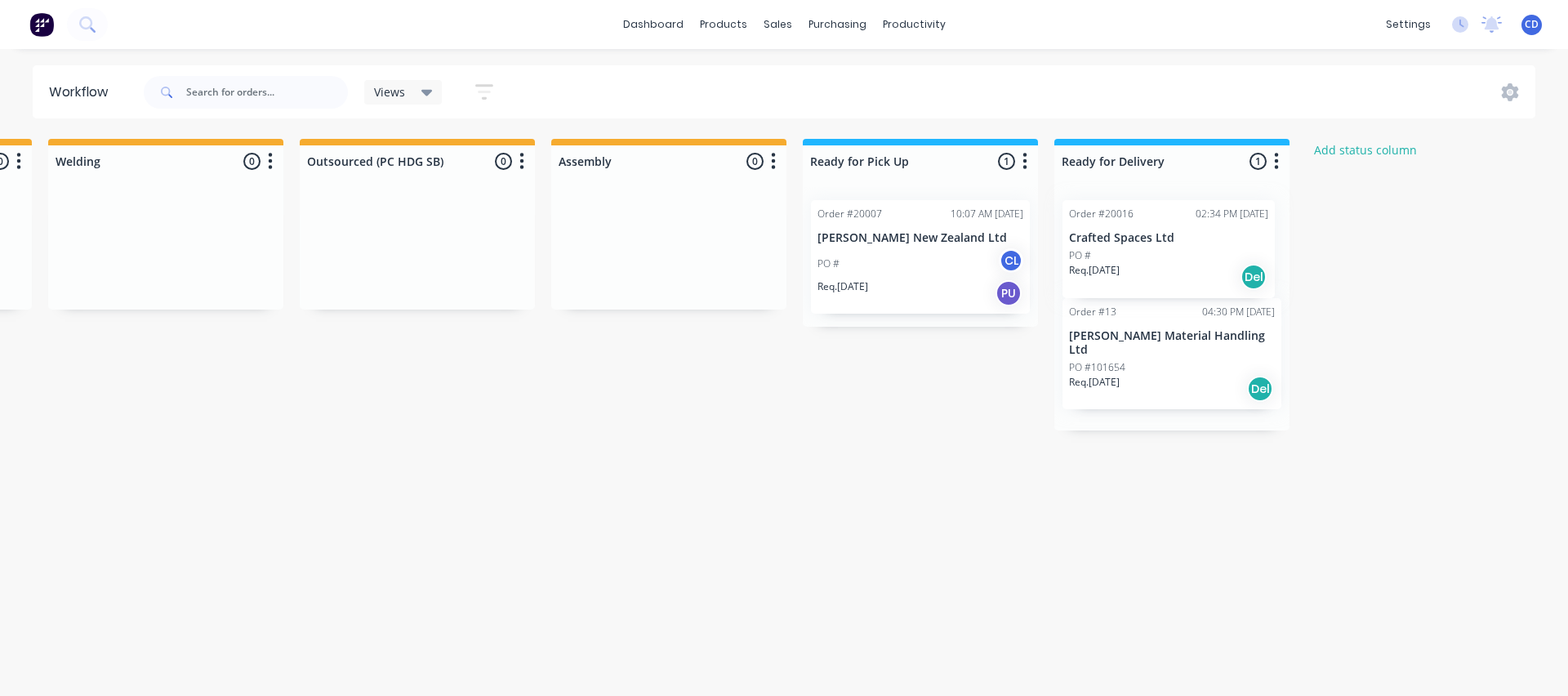
scroll to position [0, 0]
click at [1165, 251] on div "PO #" at bounding box center [1172, 256] width 206 height 15
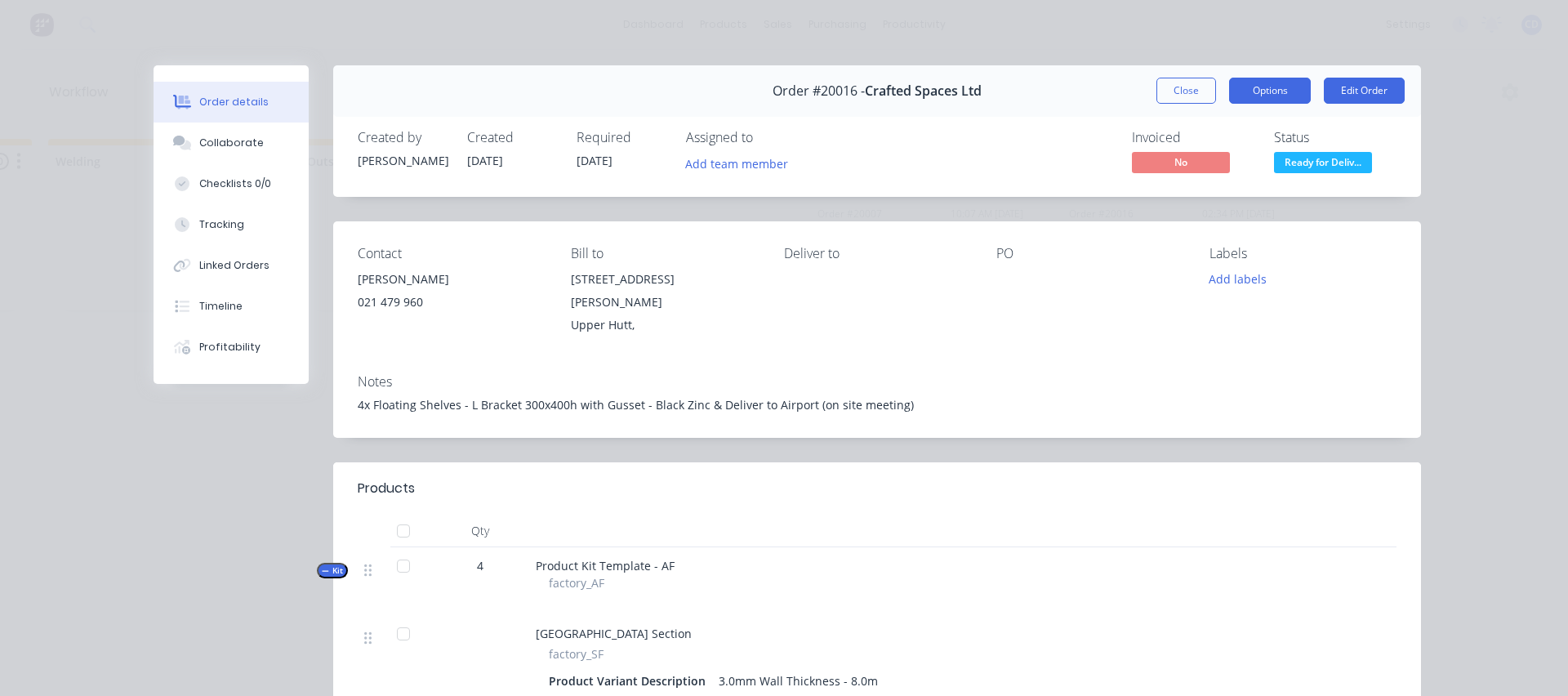
click at [1254, 90] on button "Options" at bounding box center [1270, 91] width 81 height 26
click at [1111, 286] on div at bounding box center [1090, 279] width 187 height 23
click at [234, 225] on div "Tracking" at bounding box center [222, 224] width 45 height 15
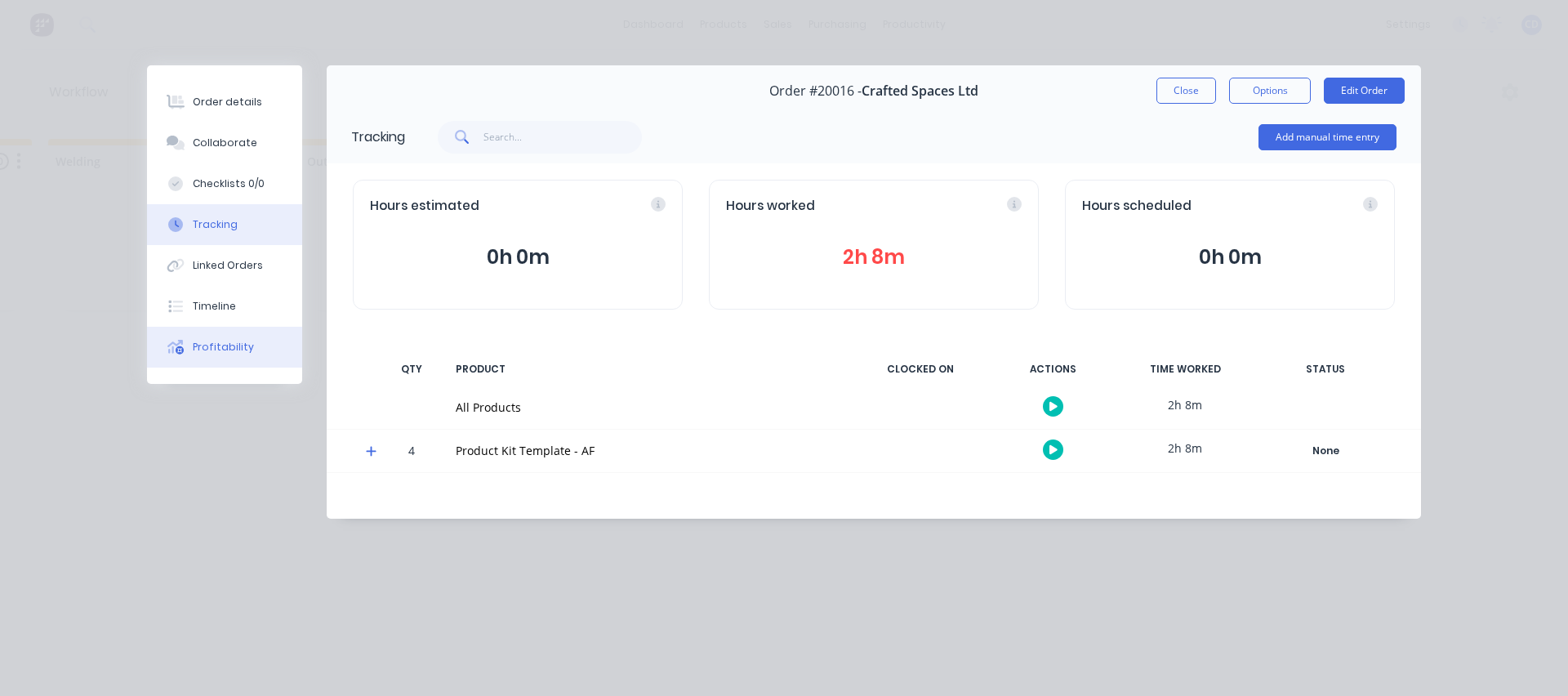
click at [217, 350] on div "Profitability" at bounding box center [224, 347] width 62 height 15
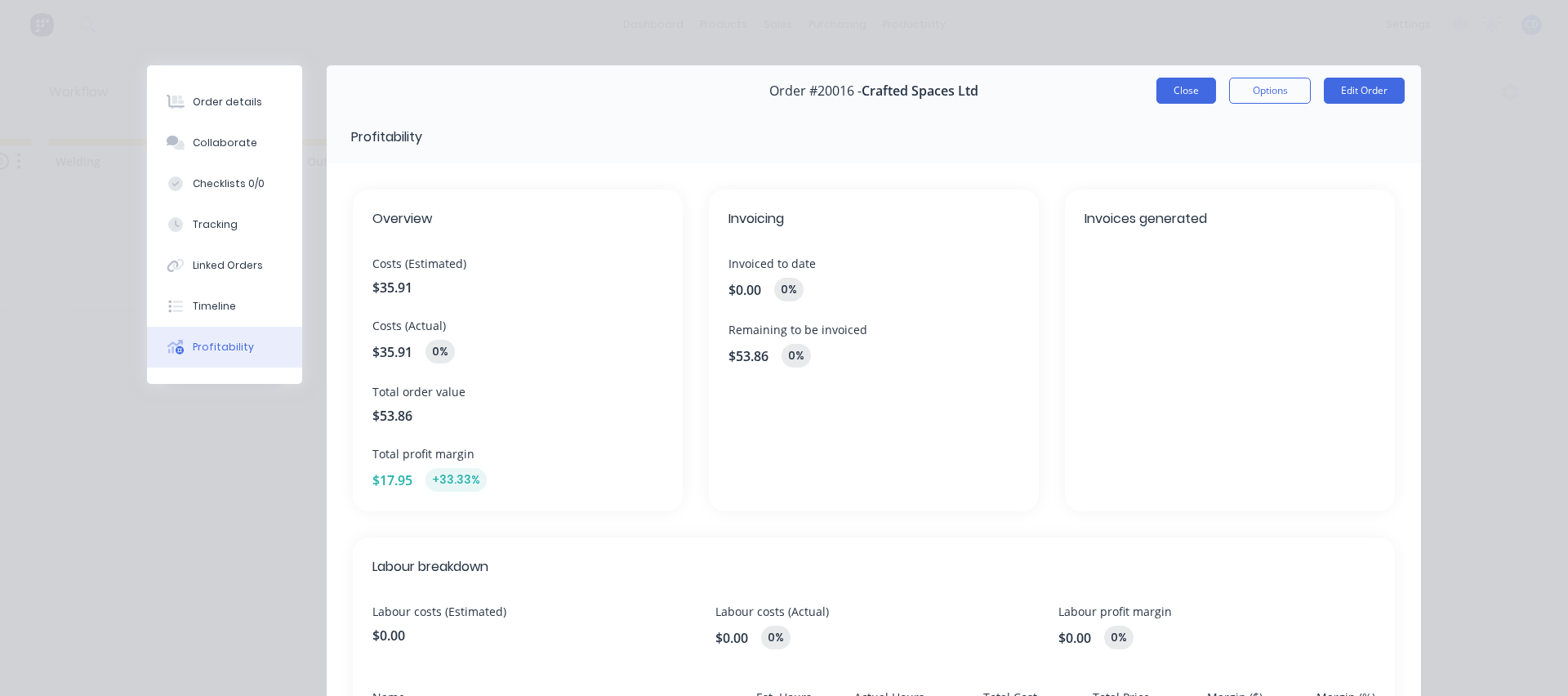
click at [1188, 84] on button "Close" at bounding box center [1186, 91] width 60 height 26
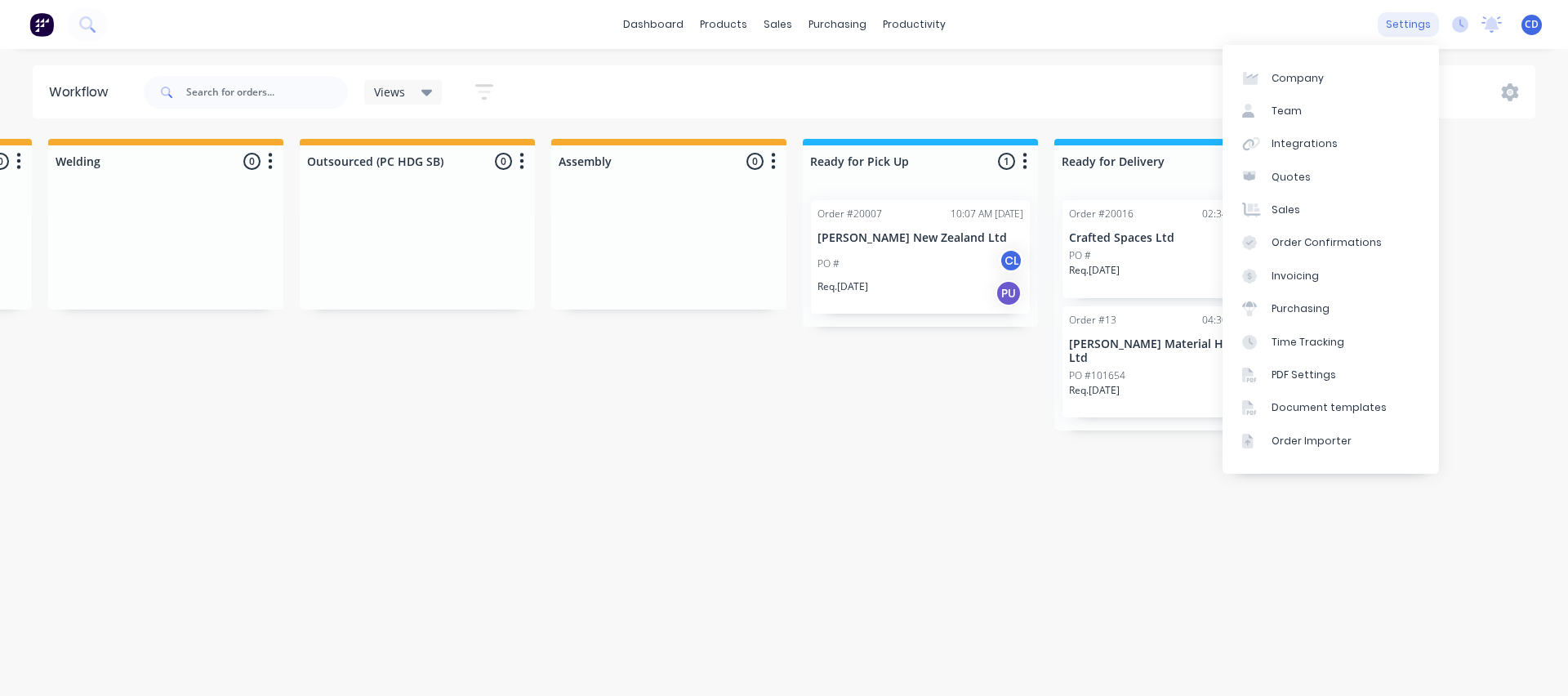
click at [1423, 29] on div "settings" at bounding box center [1409, 24] width 62 height 24
click at [1341, 335] on link "Time Tracking" at bounding box center [1332, 341] width 217 height 33
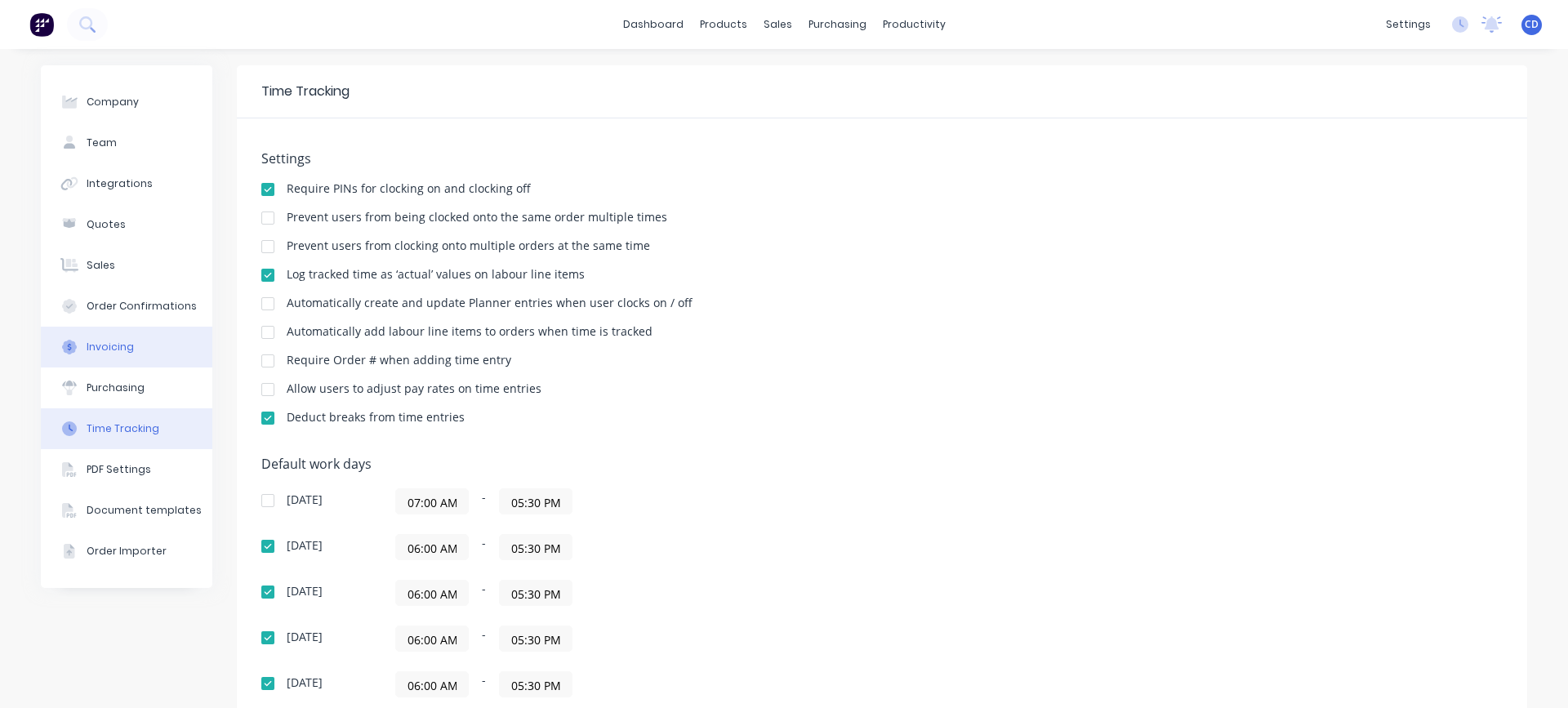
click at [93, 347] on div "Invoicing" at bounding box center [110, 347] width 48 height 15
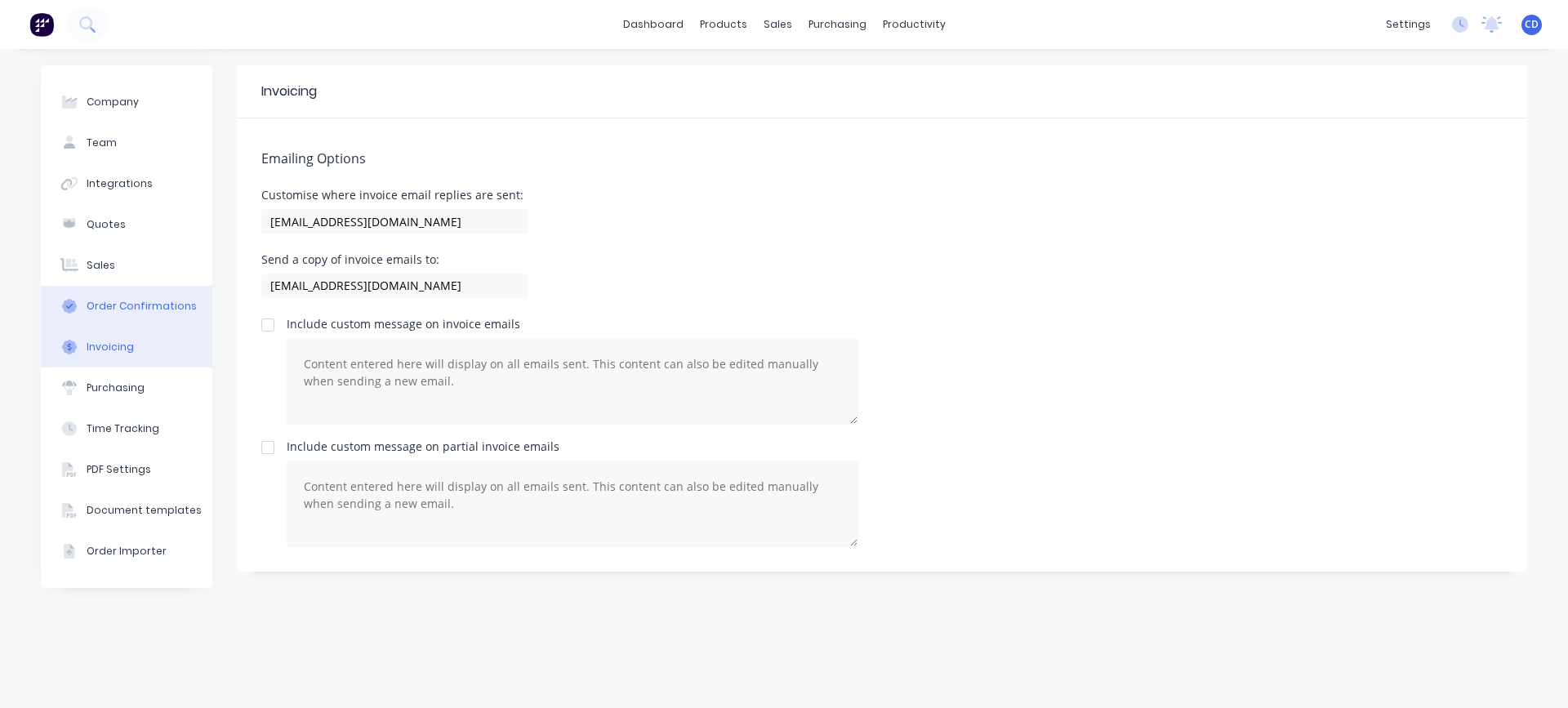
click at [107, 315] on button "Order Confirmations" at bounding box center [126, 306] width 172 height 41
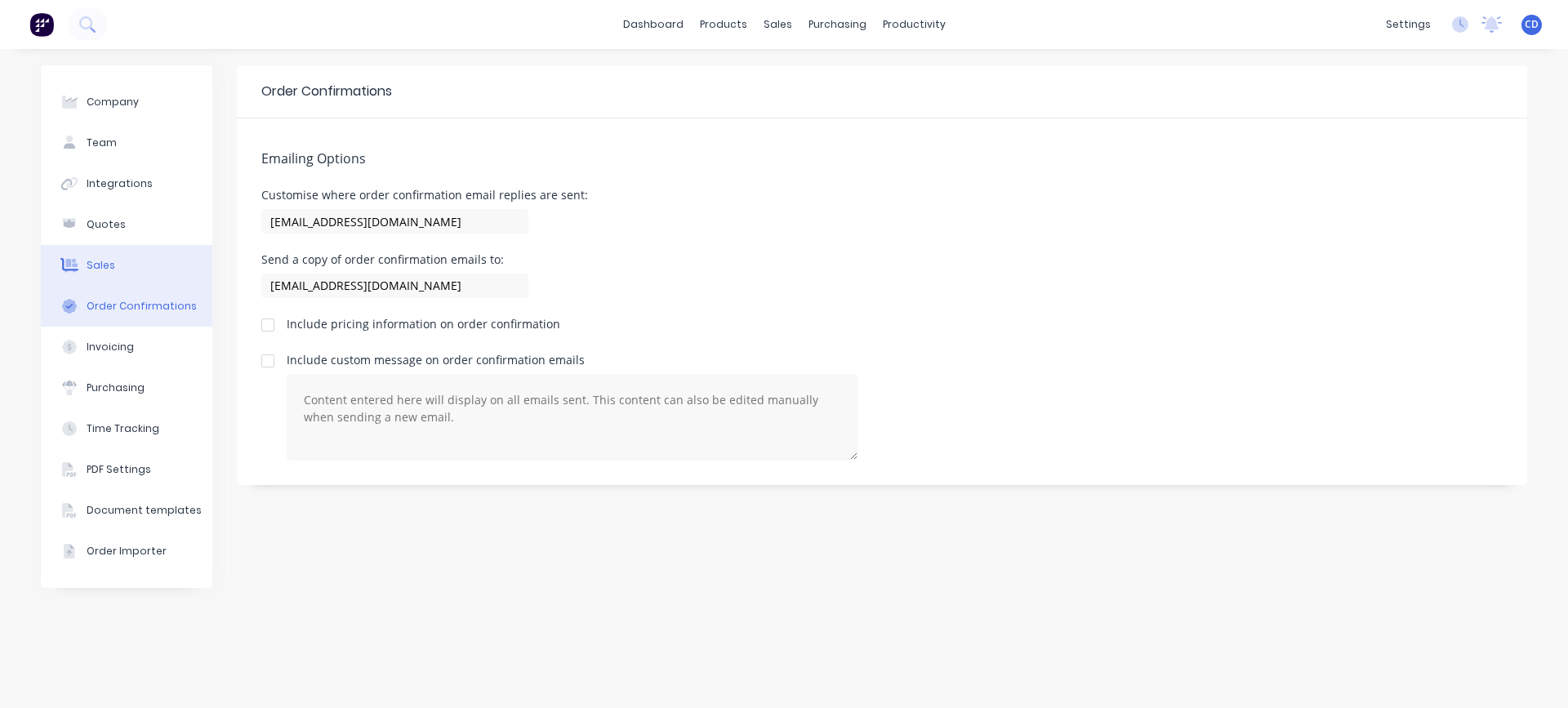
click at [102, 281] on button "Sales" at bounding box center [126, 265] width 172 height 41
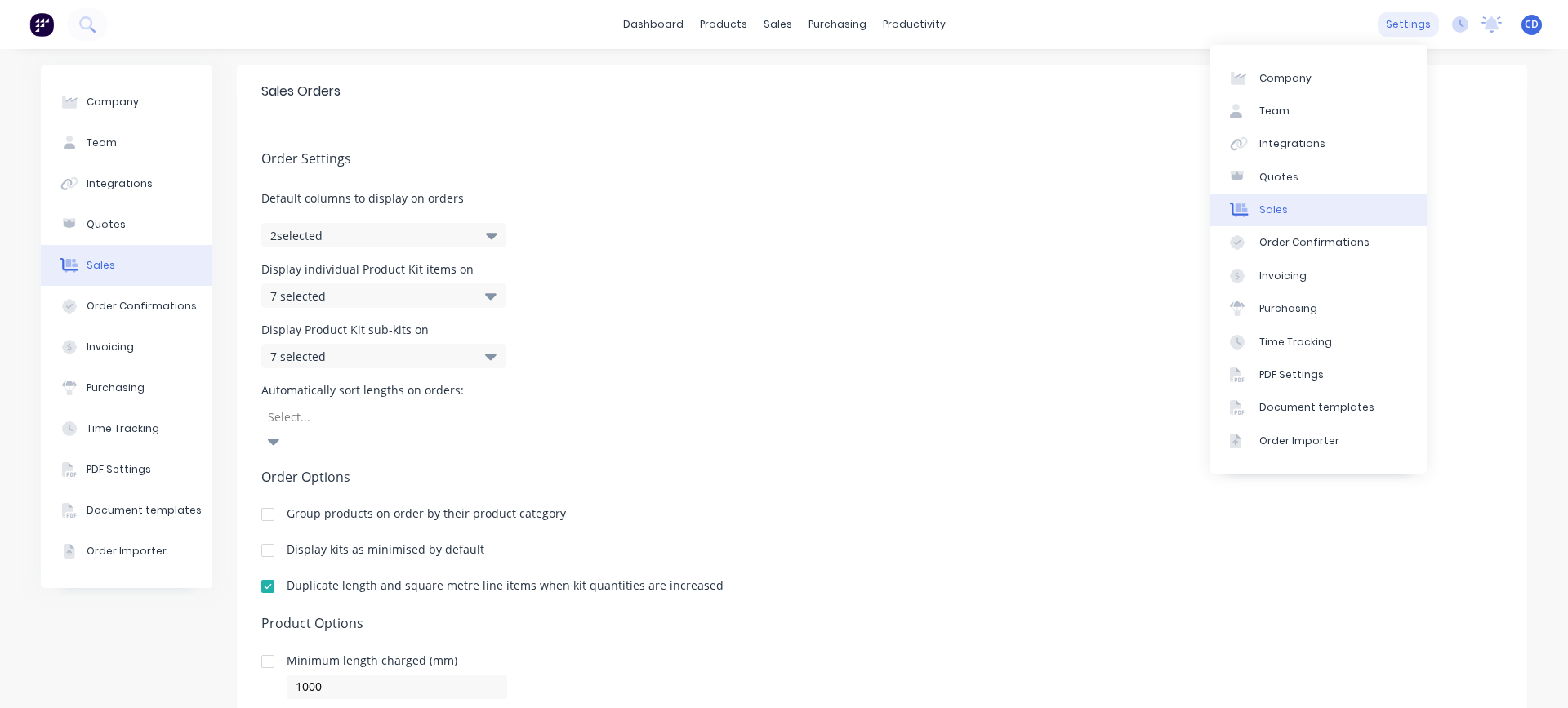
click at [1407, 24] on div "settings" at bounding box center [1409, 24] width 62 height 24
click at [1266, 79] on div "Company" at bounding box center [1286, 78] width 52 height 15
select select "NZ"
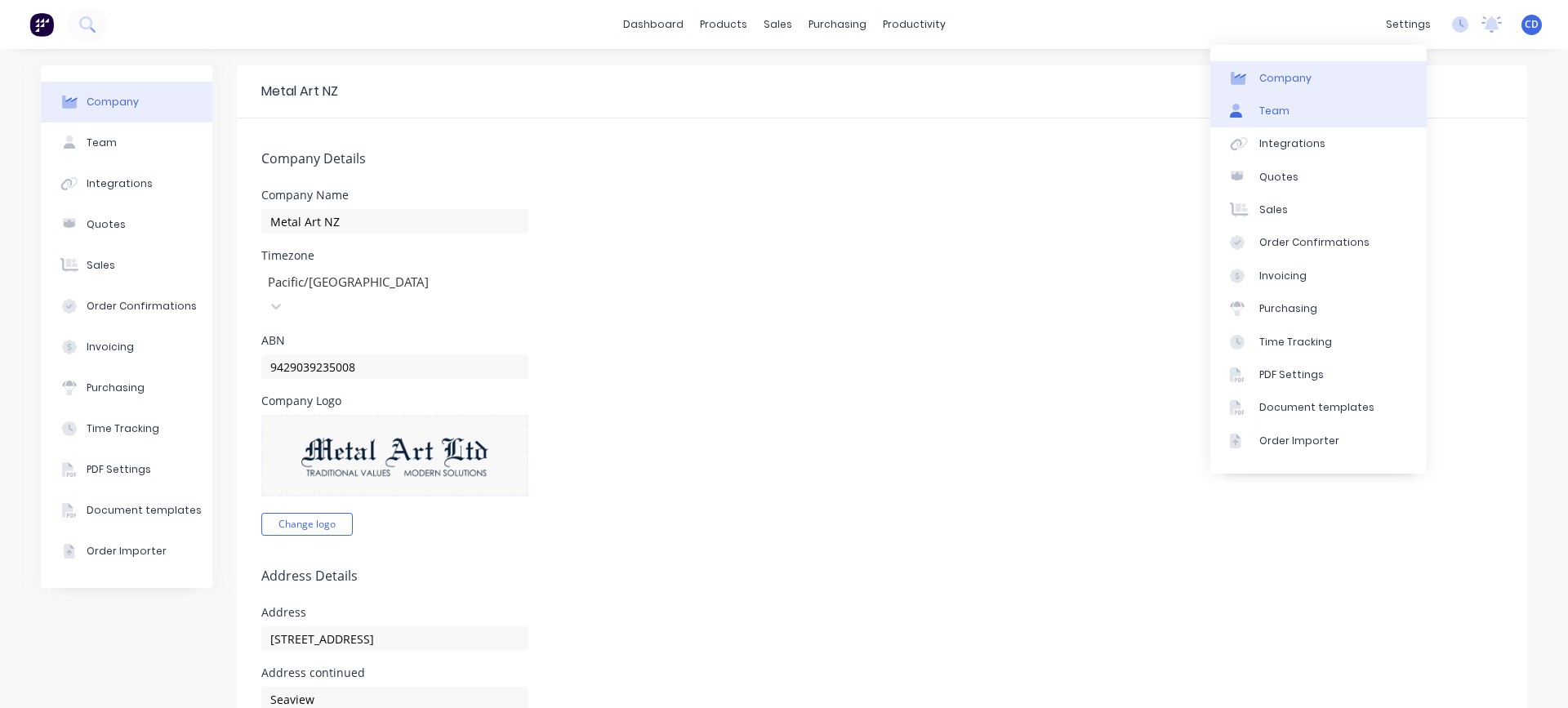
click at [1306, 121] on link "Team" at bounding box center [1319, 111] width 217 height 33
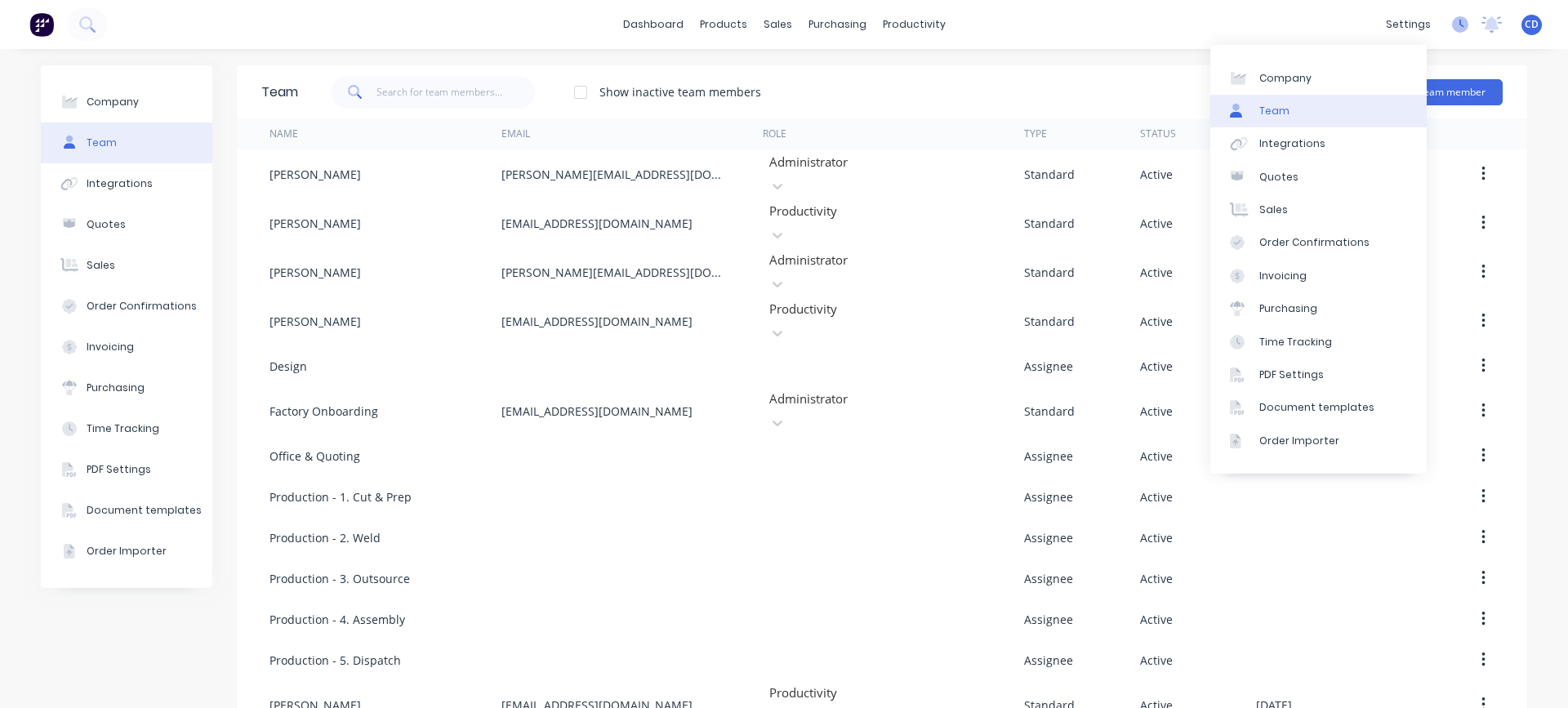
click at [1452, 27] on icon at bounding box center [1460, 24] width 16 height 16
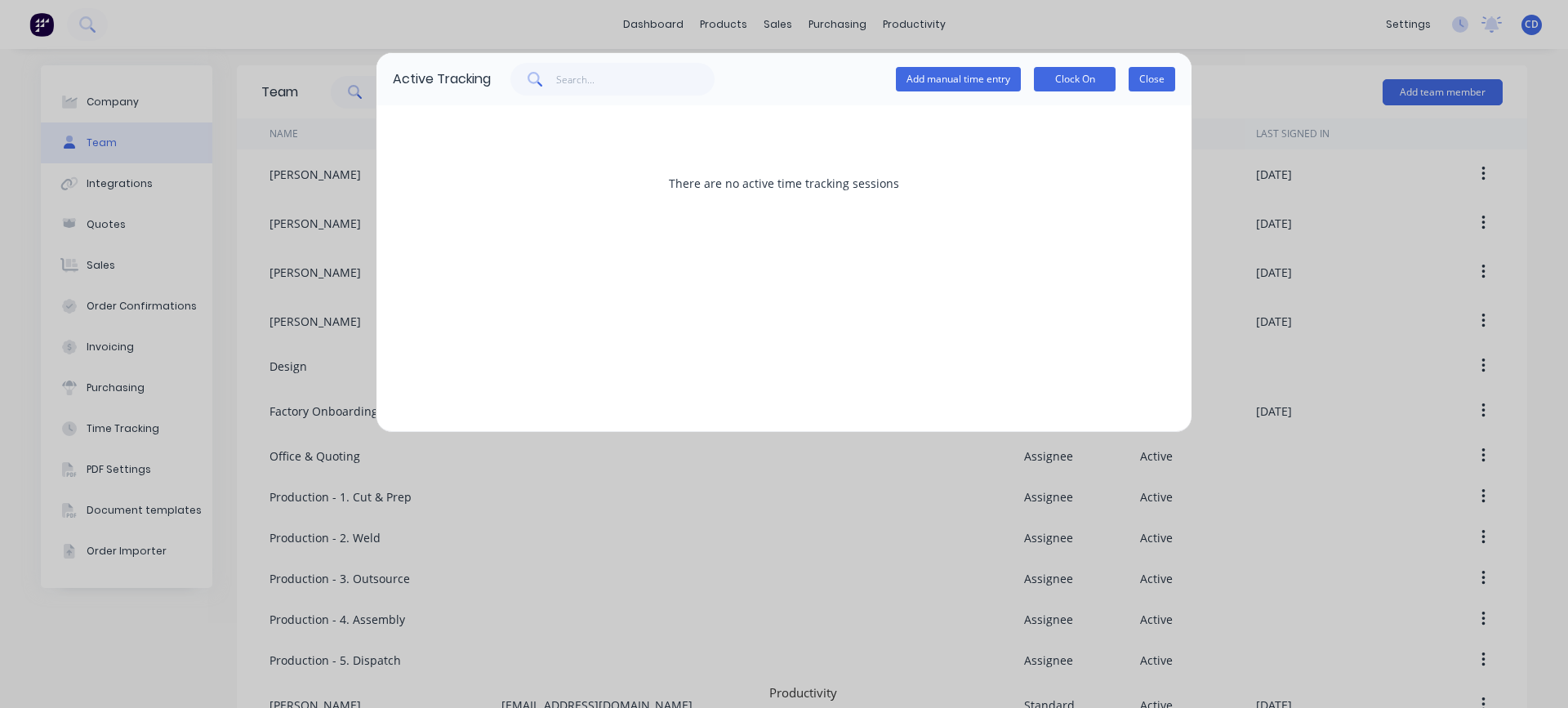
click at [1161, 81] on button "Close" at bounding box center [1152, 79] width 47 height 24
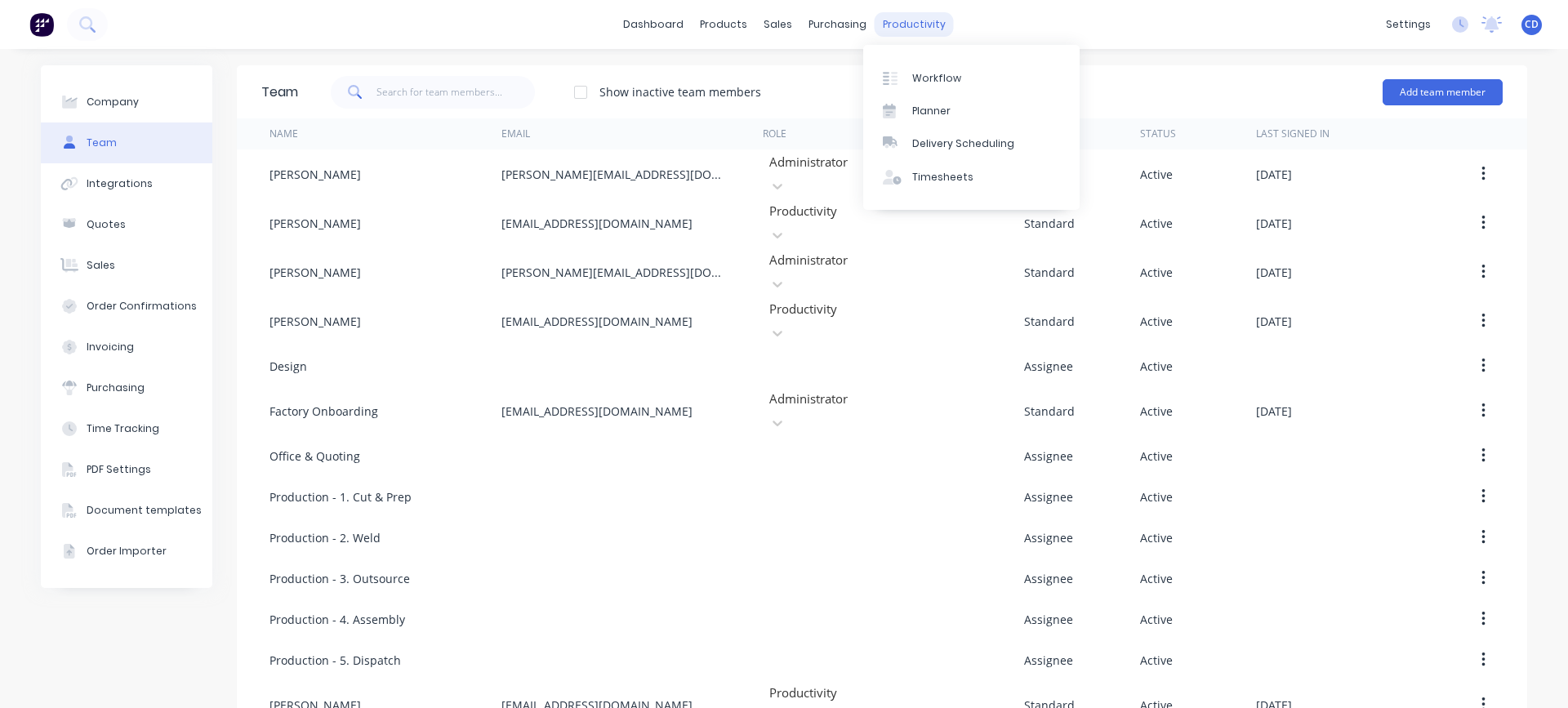
click at [903, 29] on div "productivity" at bounding box center [914, 24] width 79 height 24
click at [907, 181] on div at bounding box center [895, 177] width 24 height 15
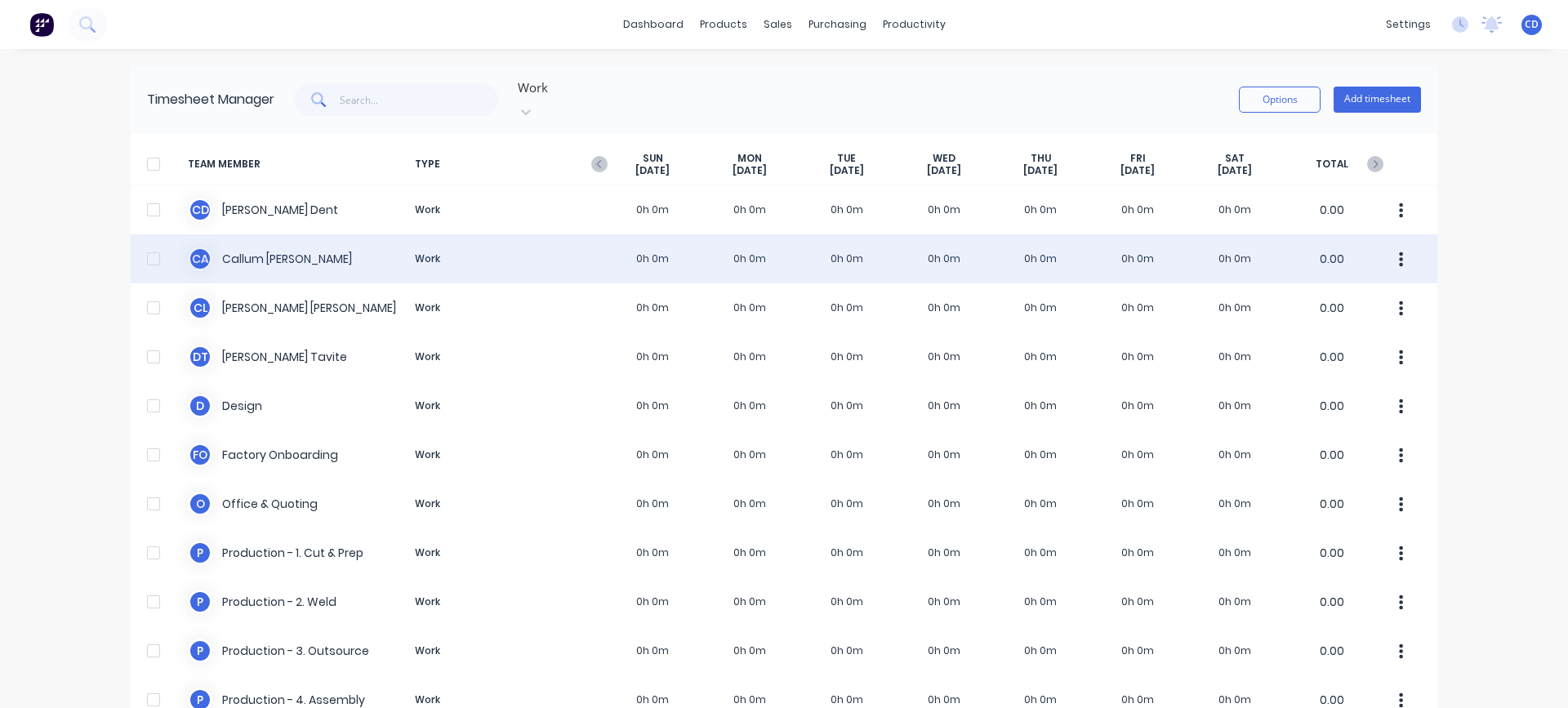
click at [1400, 251] on icon "button" at bounding box center [1402, 258] width 4 height 15
click at [148, 243] on div at bounding box center [153, 259] width 33 height 33
click at [215, 241] on div "C A [PERSON_NAME] Work 0h 0m 0h 0m 0h 0m 0h 0m 0h 0m 0h 0m 0h 0m 0.00" at bounding box center [784, 259] width 1307 height 49
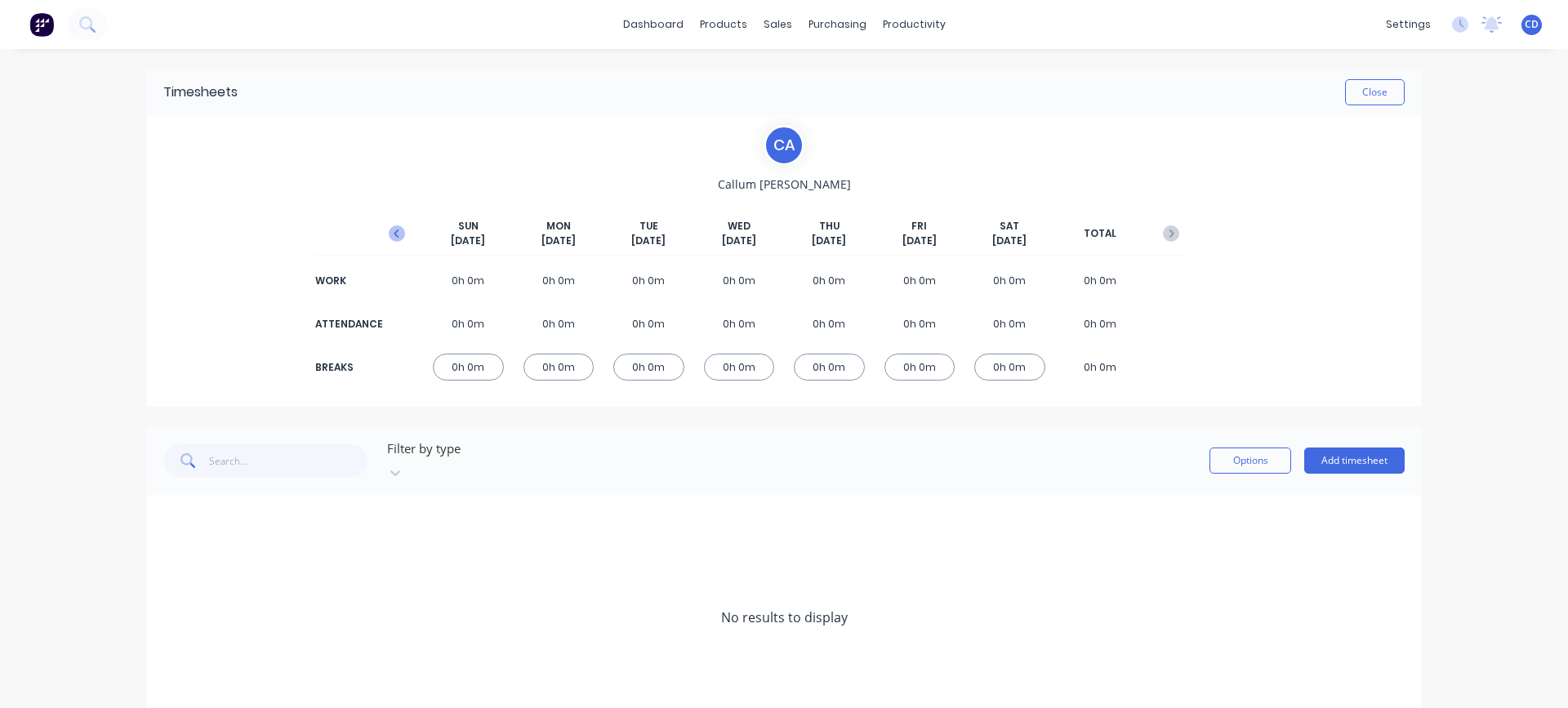
click at [389, 234] on icon "button" at bounding box center [397, 233] width 16 height 16
click at [924, 279] on div "0h 36m" at bounding box center [920, 280] width 71 height 27
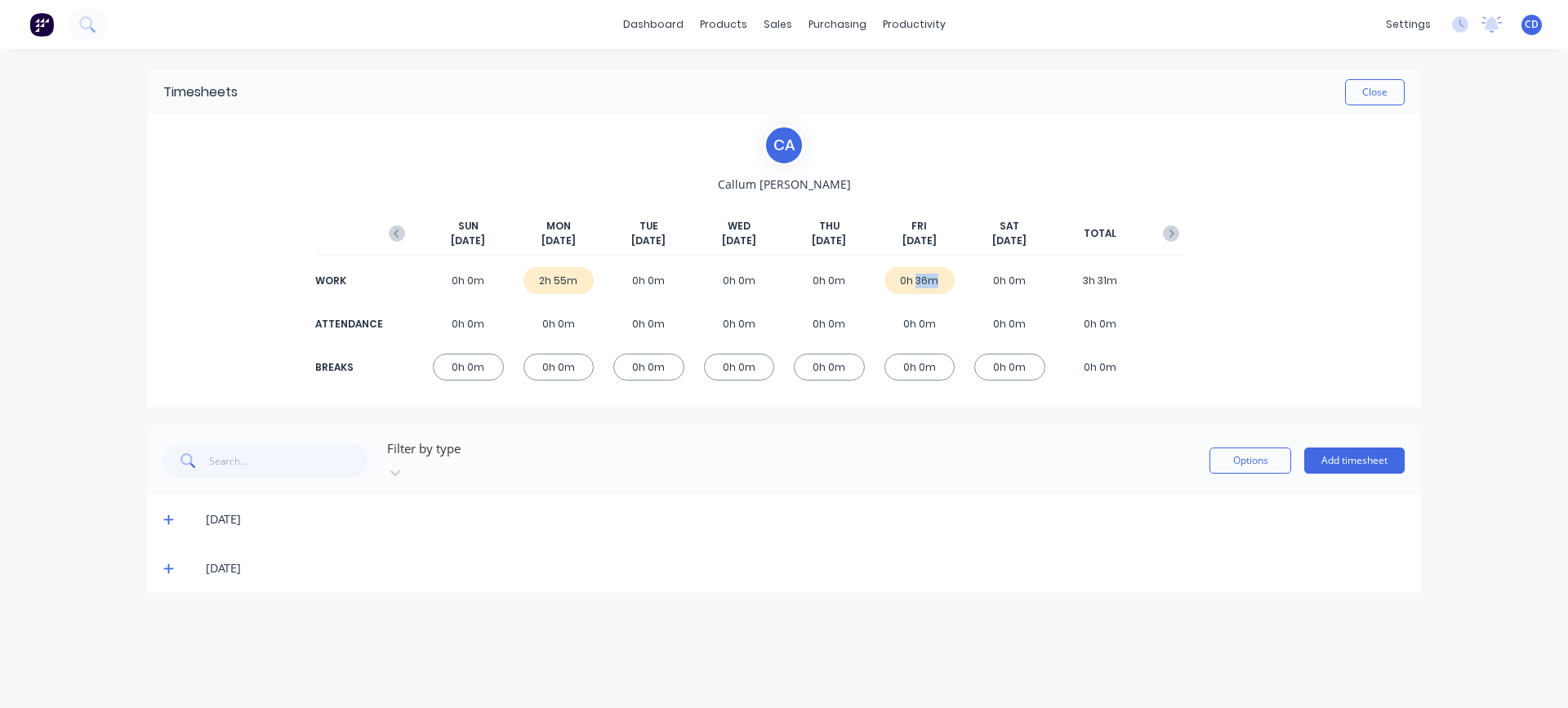
click at [924, 279] on div "0h 36m" at bounding box center [920, 280] width 71 height 27
click at [165, 565] on icon at bounding box center [168, 569] width 10 height 10
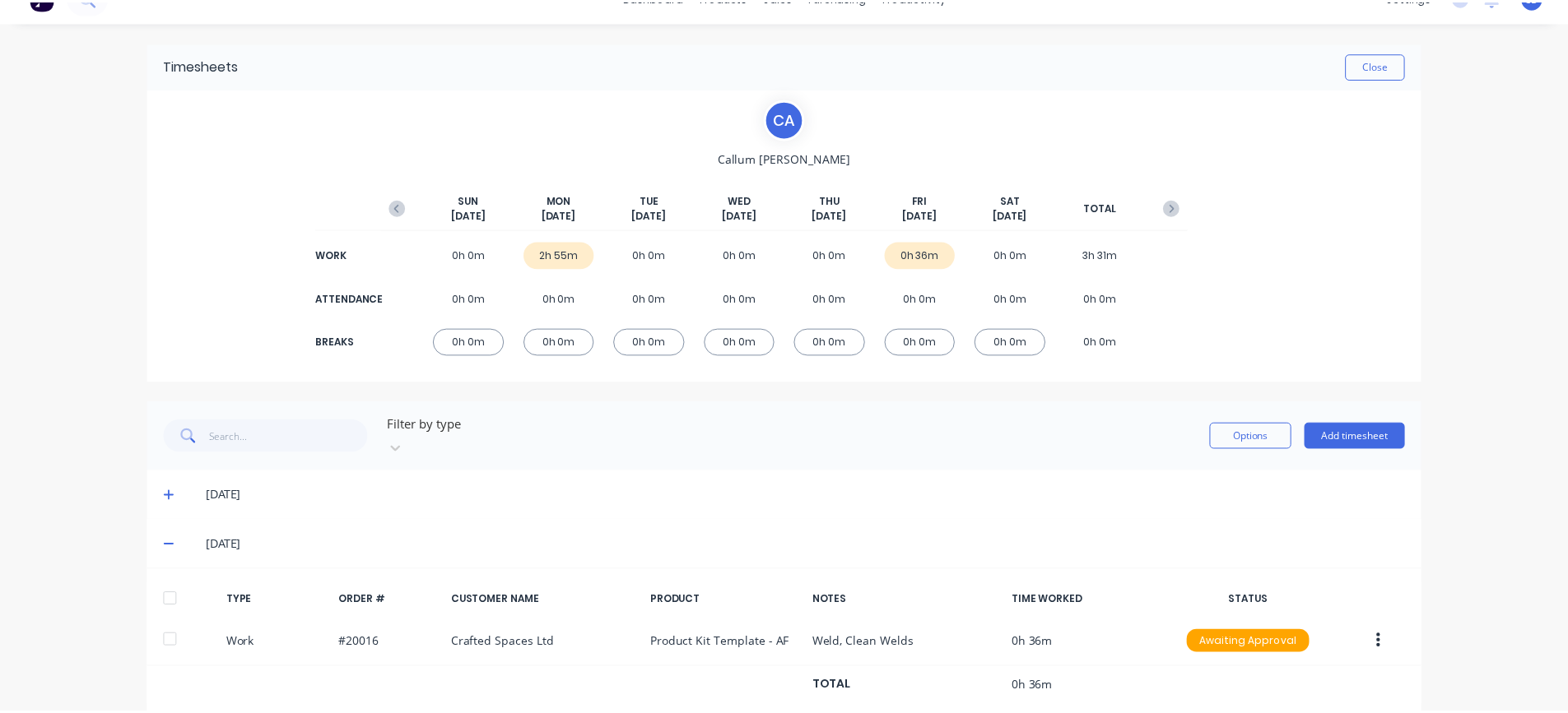
scroll to position [51, 0]
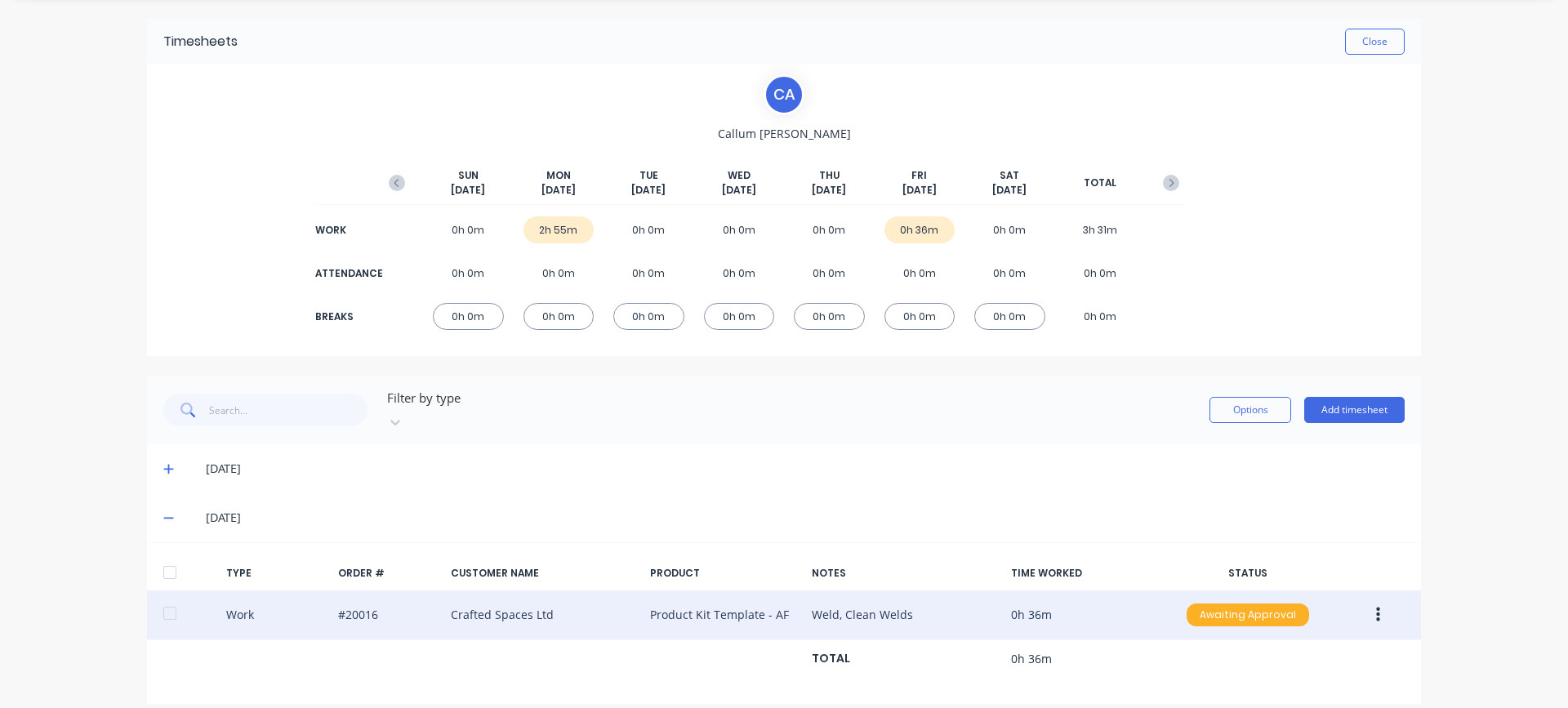
click at [1254, 604] on div "Awaiting Approval" at bounding box center [1247, 615] width 122 height 23
click at [1234, 686] on div "Approved" at bounding box center [1212, 698] width 134 height 23
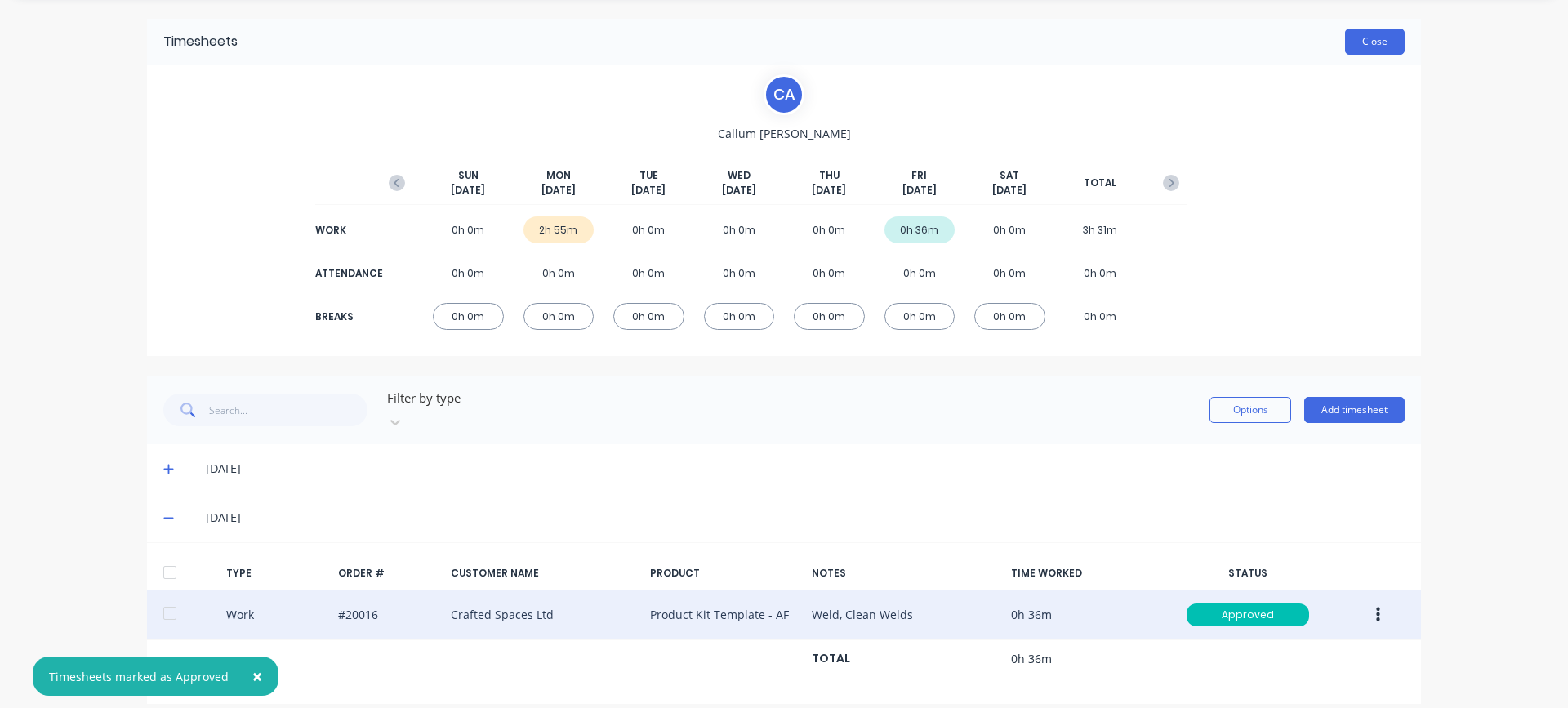
click at [1376, 43] on button "Close" at bounding box center [1375, 42] width 60 height 26
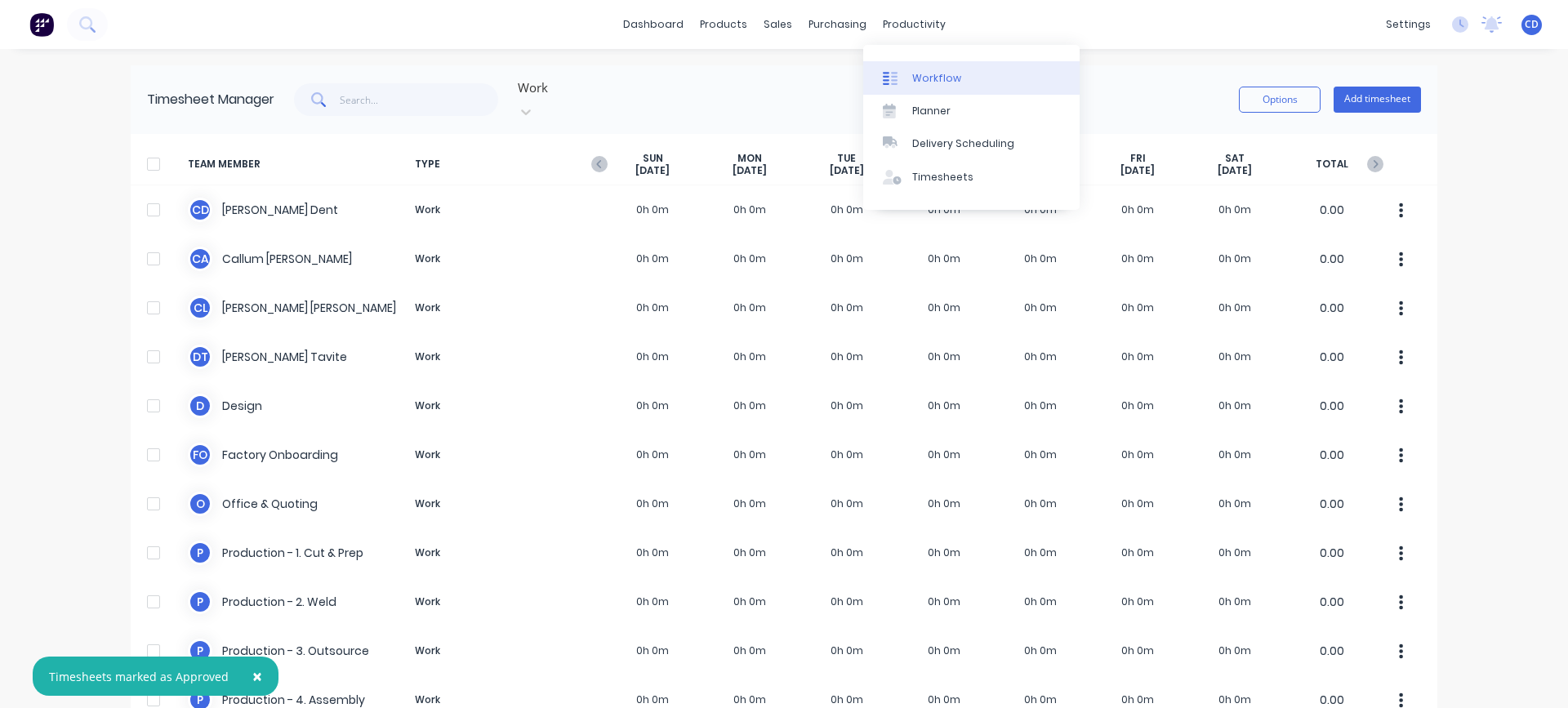
click at [909, 79] on link "Workflow" at bounding box center [972, 78] width 217 height 33
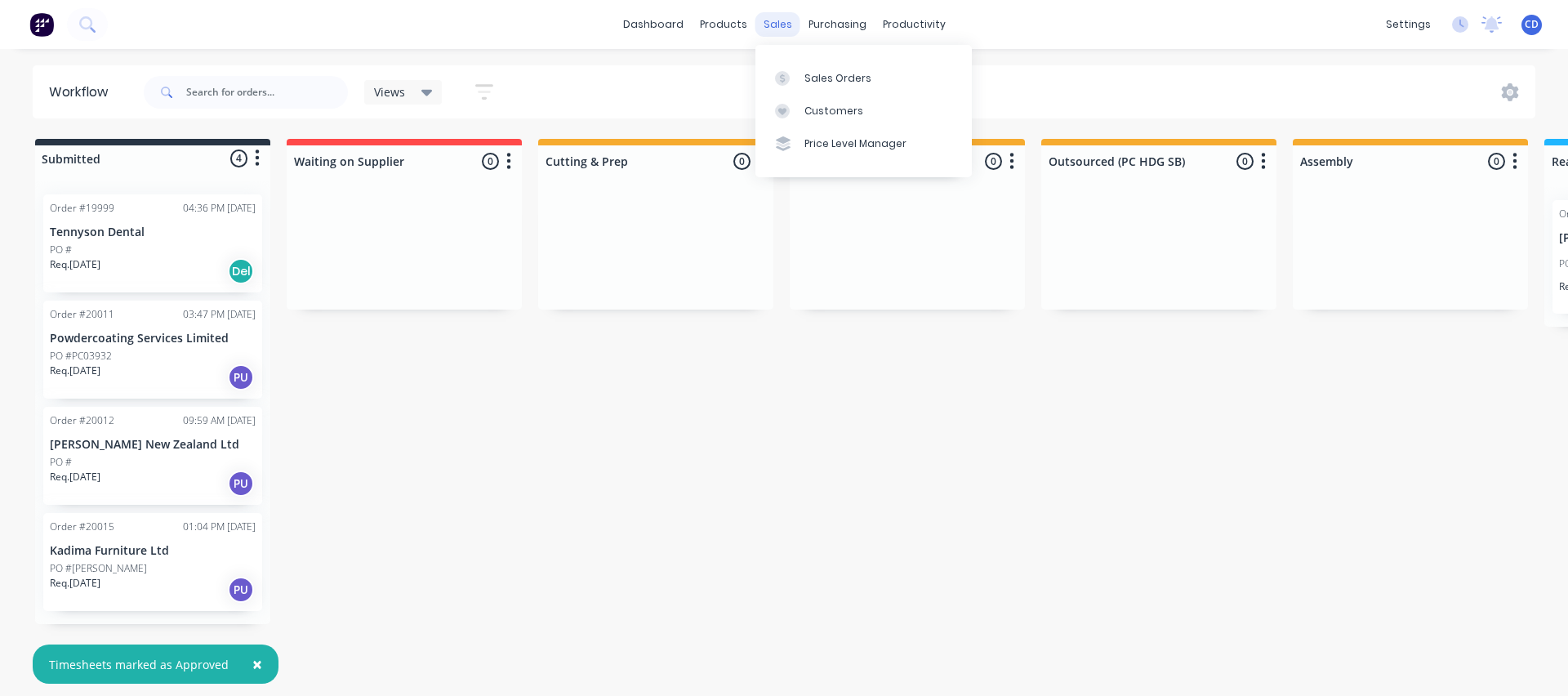
click at [769, 25] on div "sales" at bounding box center [778, 24] width 45 height 24
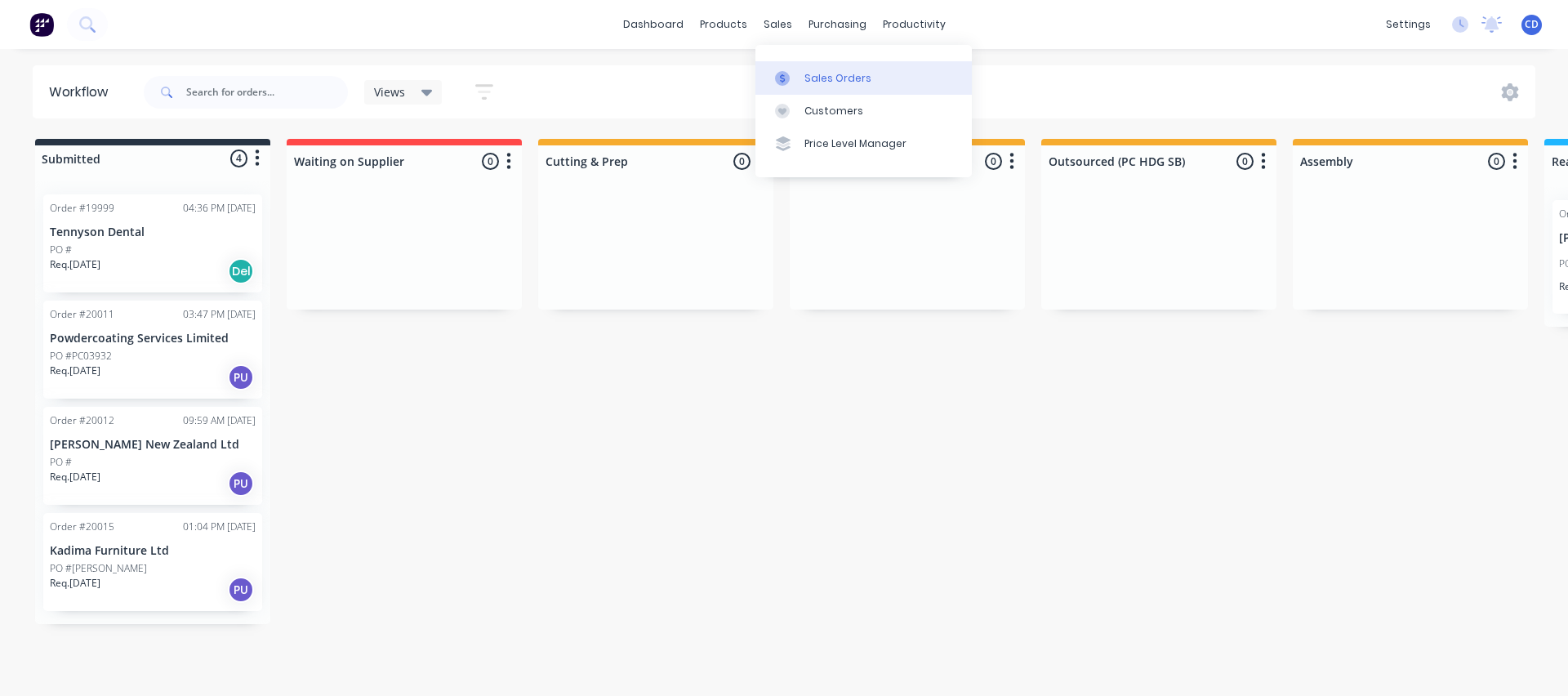
click at [817, 79] on div "Sales Orders" at bounding box center [838, 78] width 67 height 15
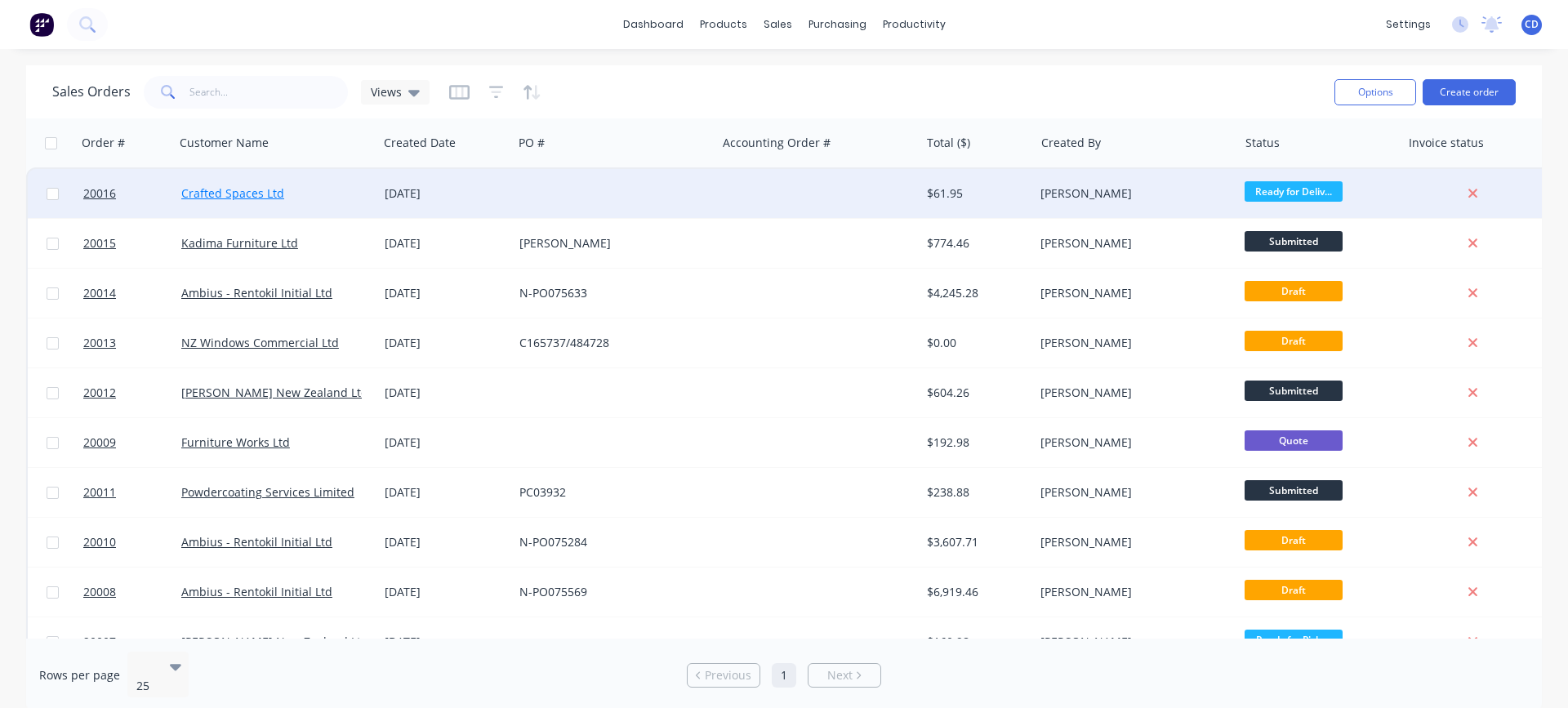
click at [220, 192] on link "Crafted Spaces Ltd" at bounding box center [232, 193] width 103 height 16
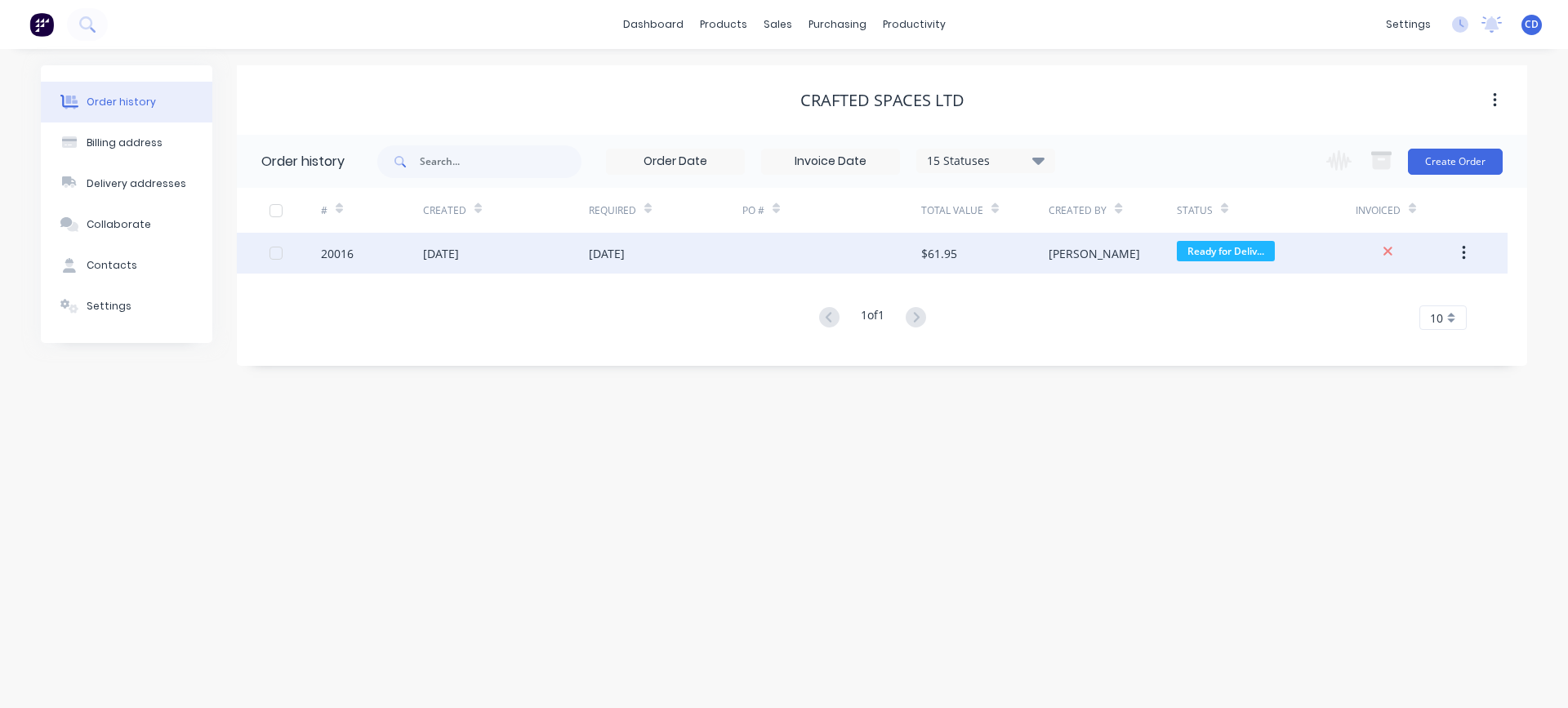
click at [339, 259] on div "20016" at bounding box center [338, 254] width 33 height 17
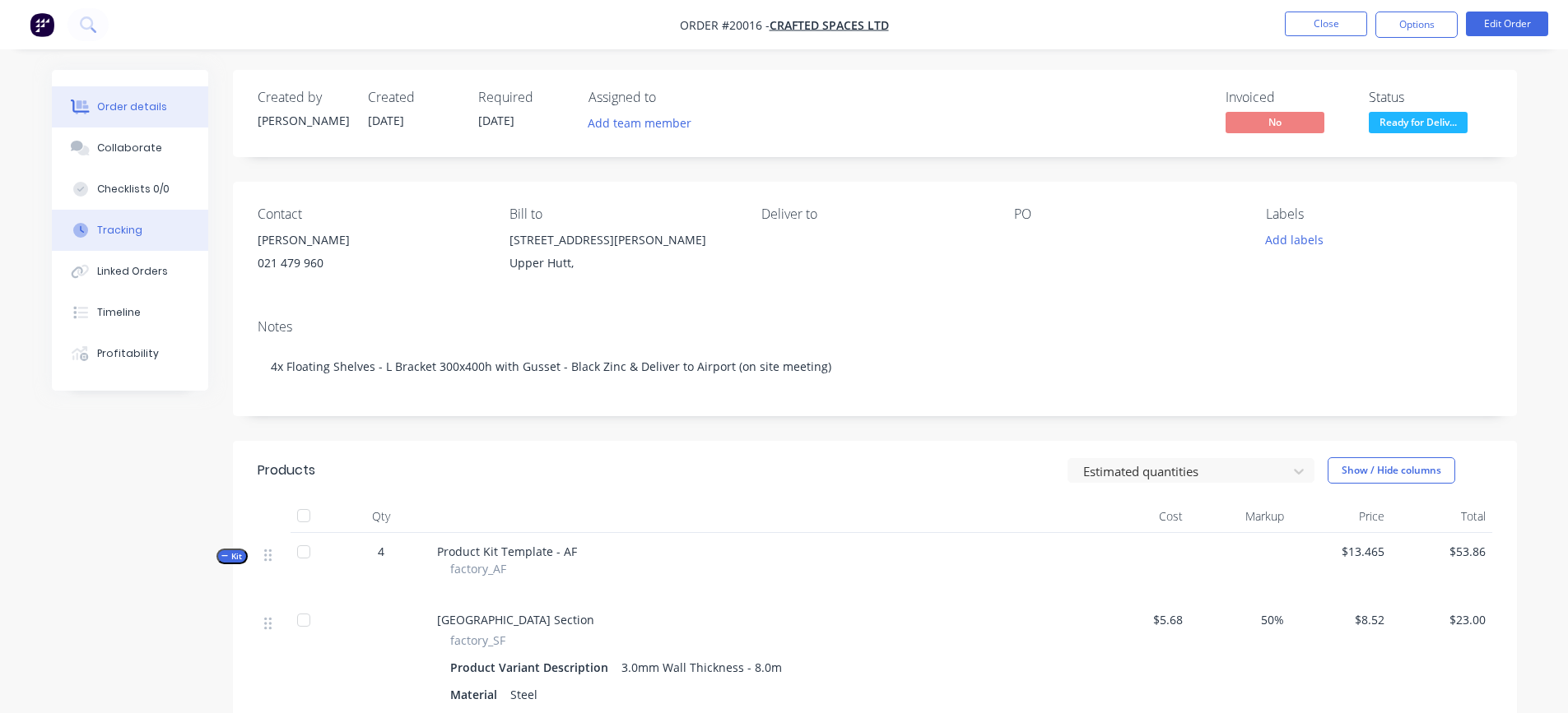
click at [122, 223] on div "Tracking" at bounding box center [120, 230] width 45 height 15
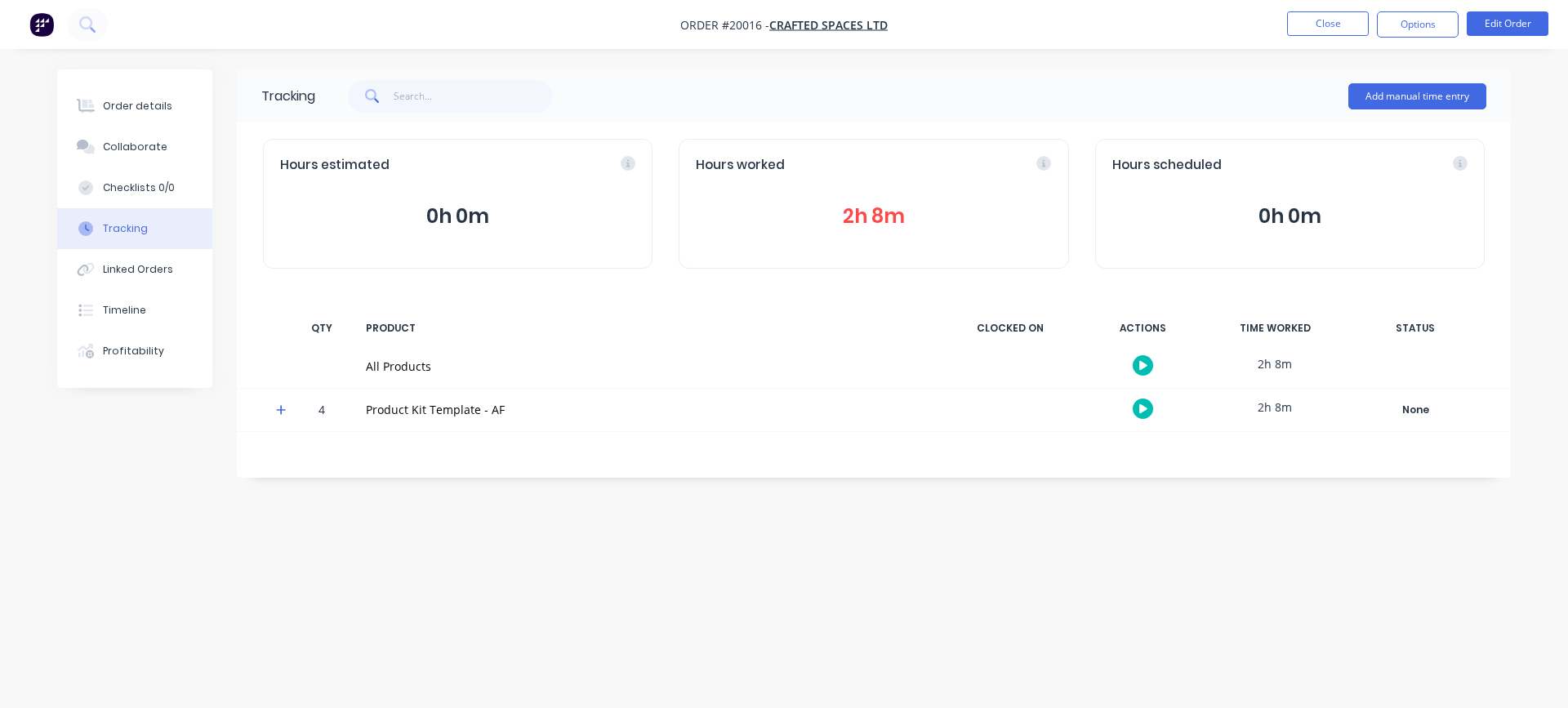
click at [281, 412] on icon at bounding box center [281, 410] width 10 height 10
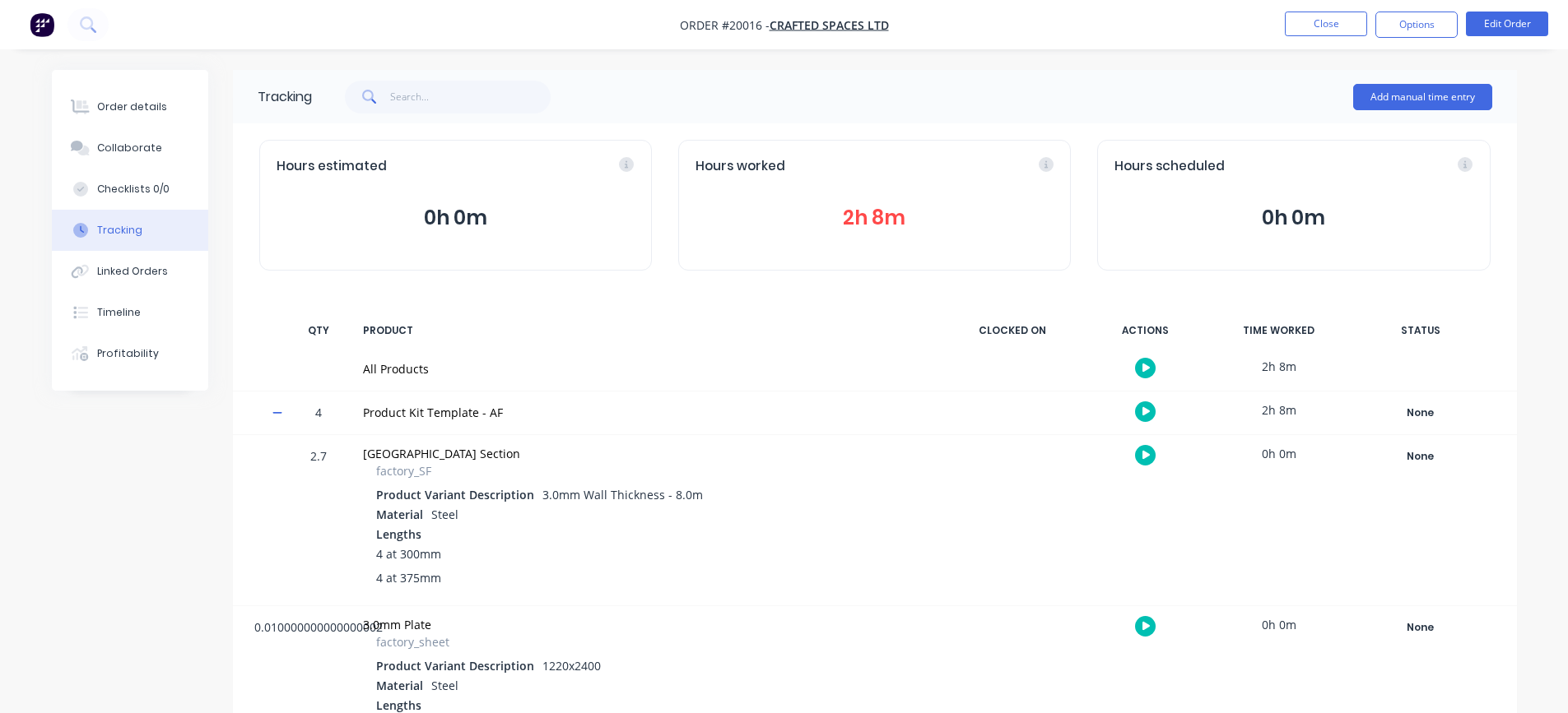
click at [1288, 411] on div "2h 8m" at bounding box center [1279, 410] width 123 height 37
click at [1224, 490] on div "2.7 25x25 Square Hollow Section factory_SF Product Variant Description 3.0mm Wa…" at bounding box center [875, 520] width 1284 height 170
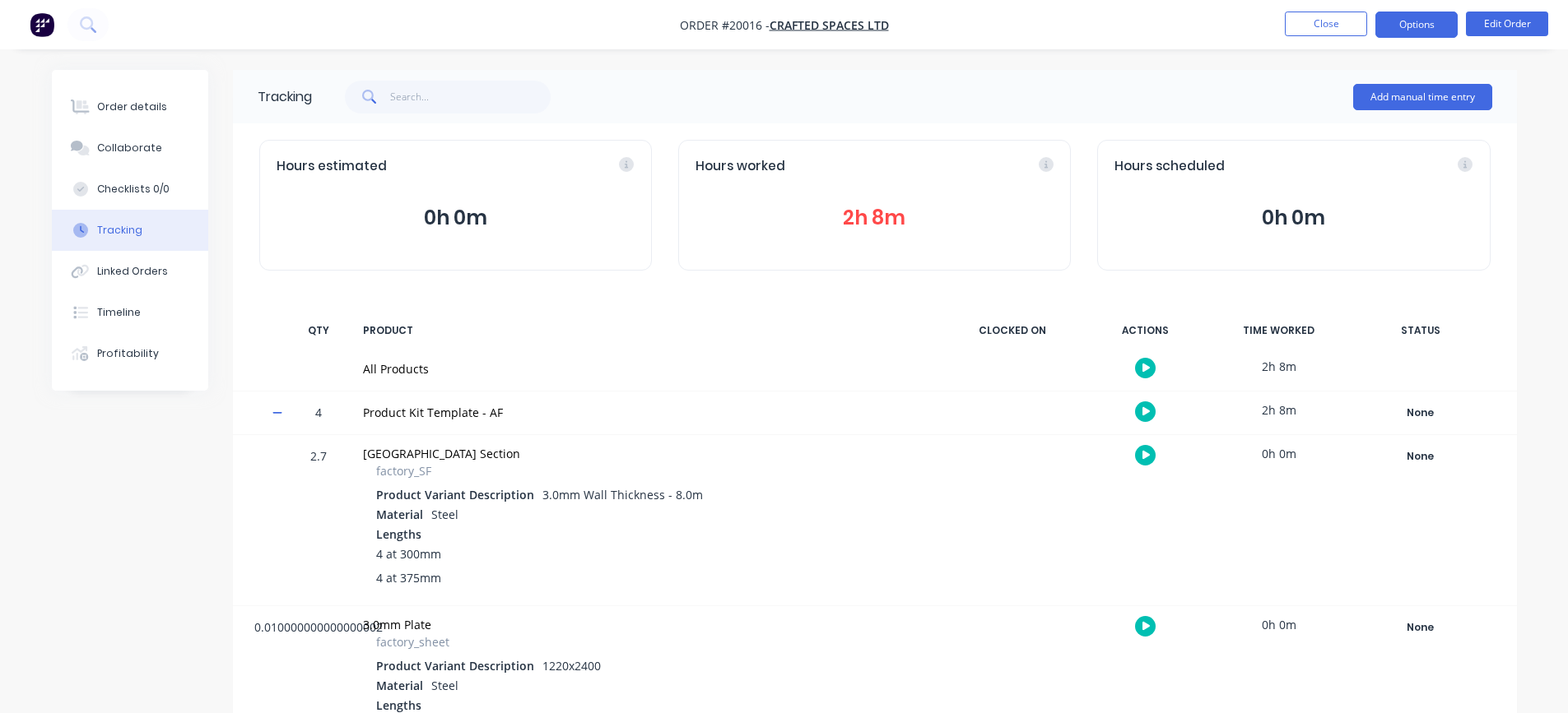
click at [1402, 23] on button "Options" at bounding box center [1417, 24] width 82 height 26
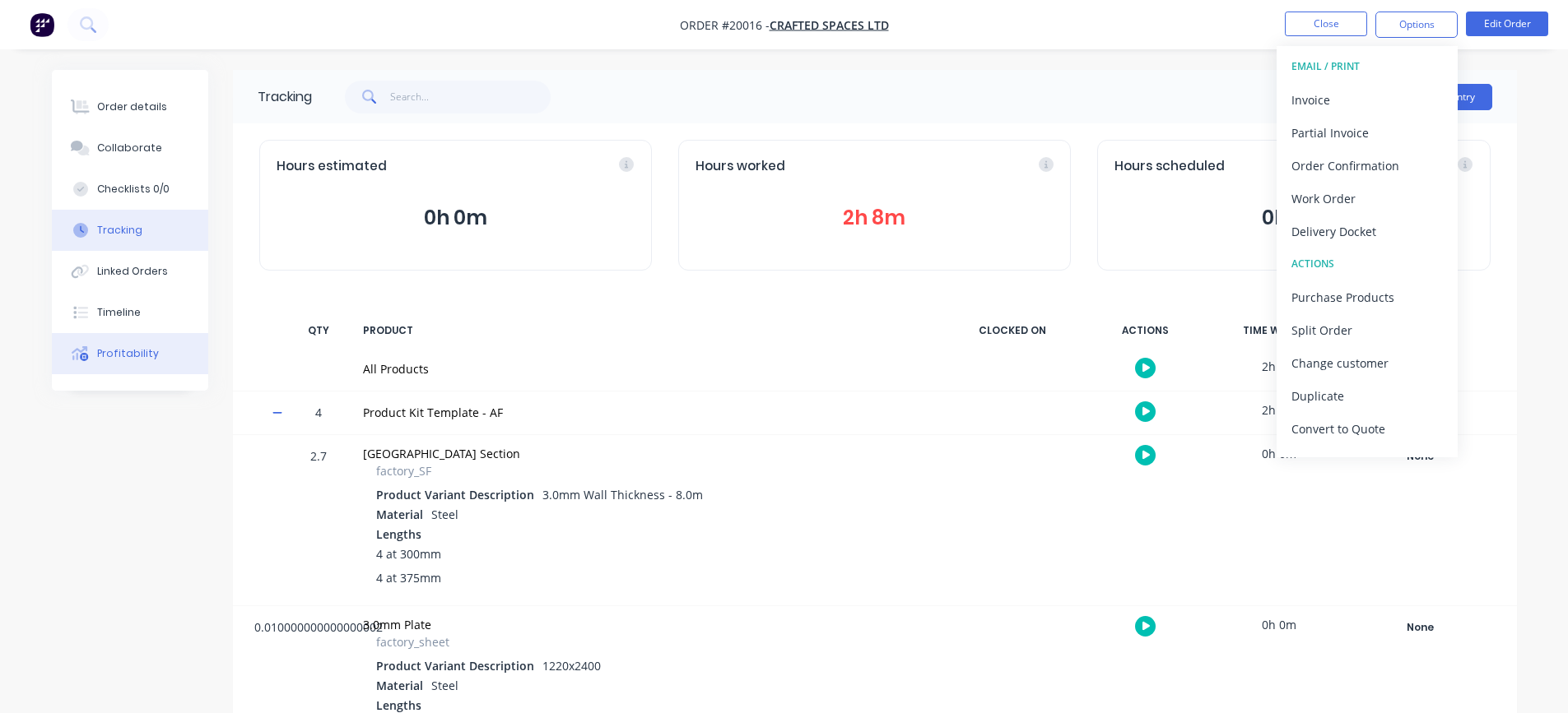
click at [121, 353] on div "Profitability" at bounding box center [127, 353] width 62 height 15
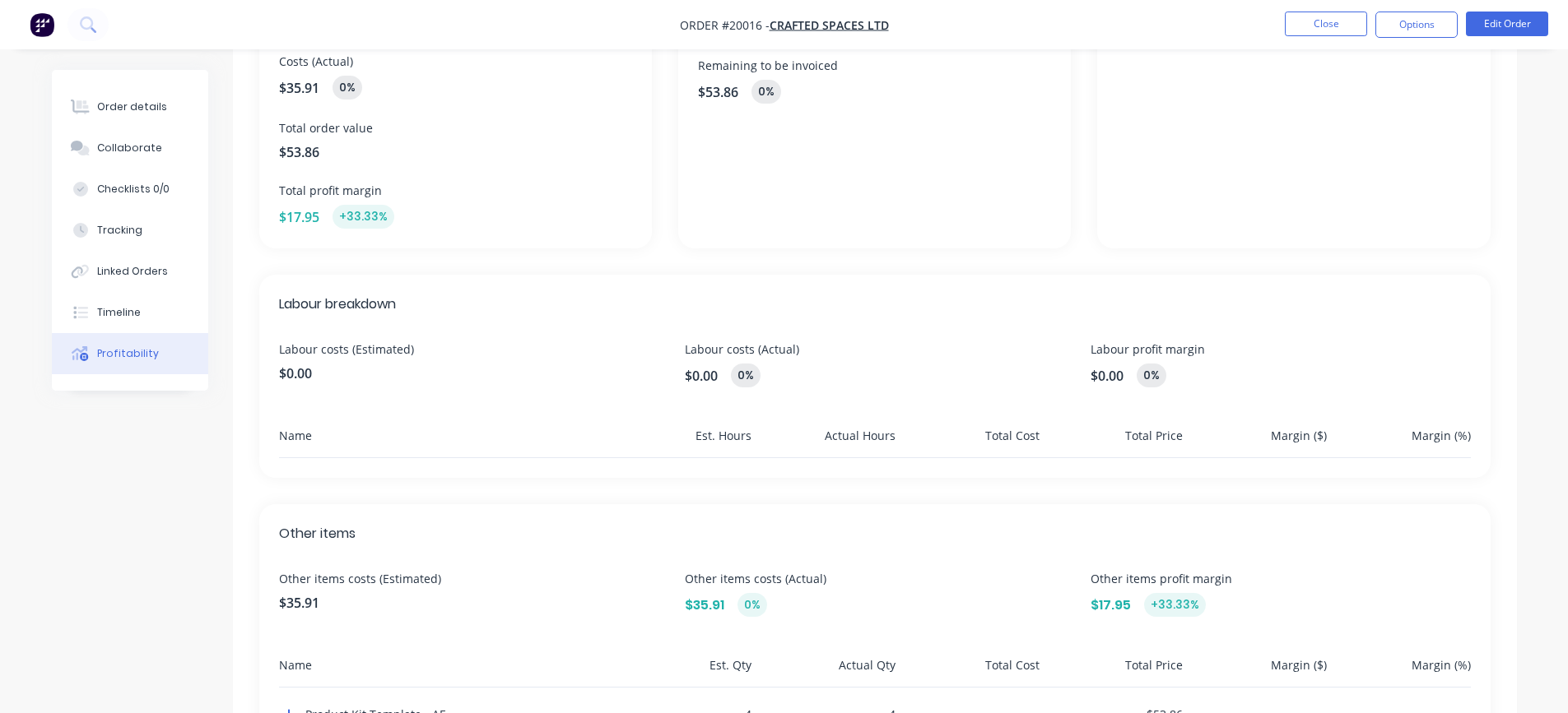
scroll to position [326, 0]
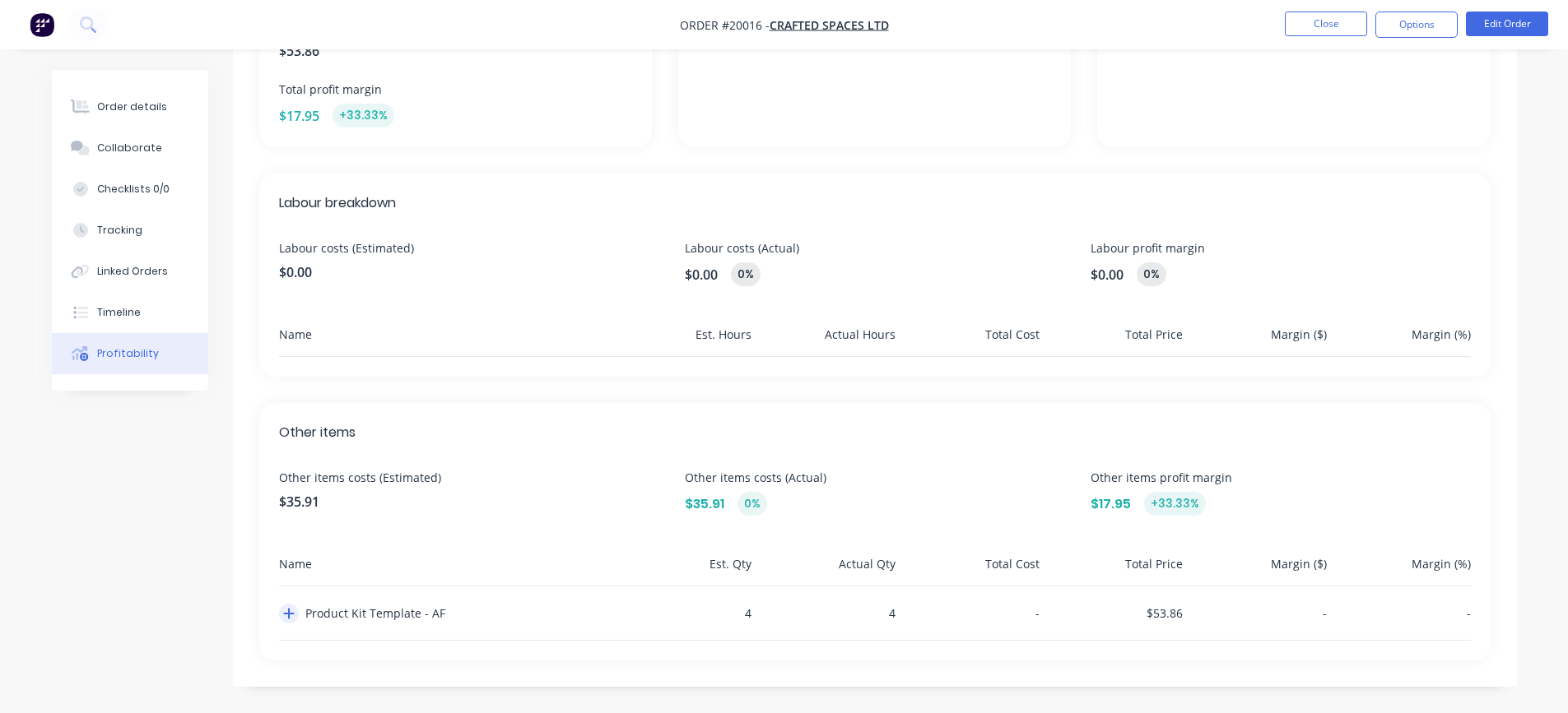
click at [284, 612] on icon "button" at bounding box center [288, 614] width 11 height 13
click at [1503, 20] on button "Edit Order" at bounding box center [1507, 24] width 82 height 24
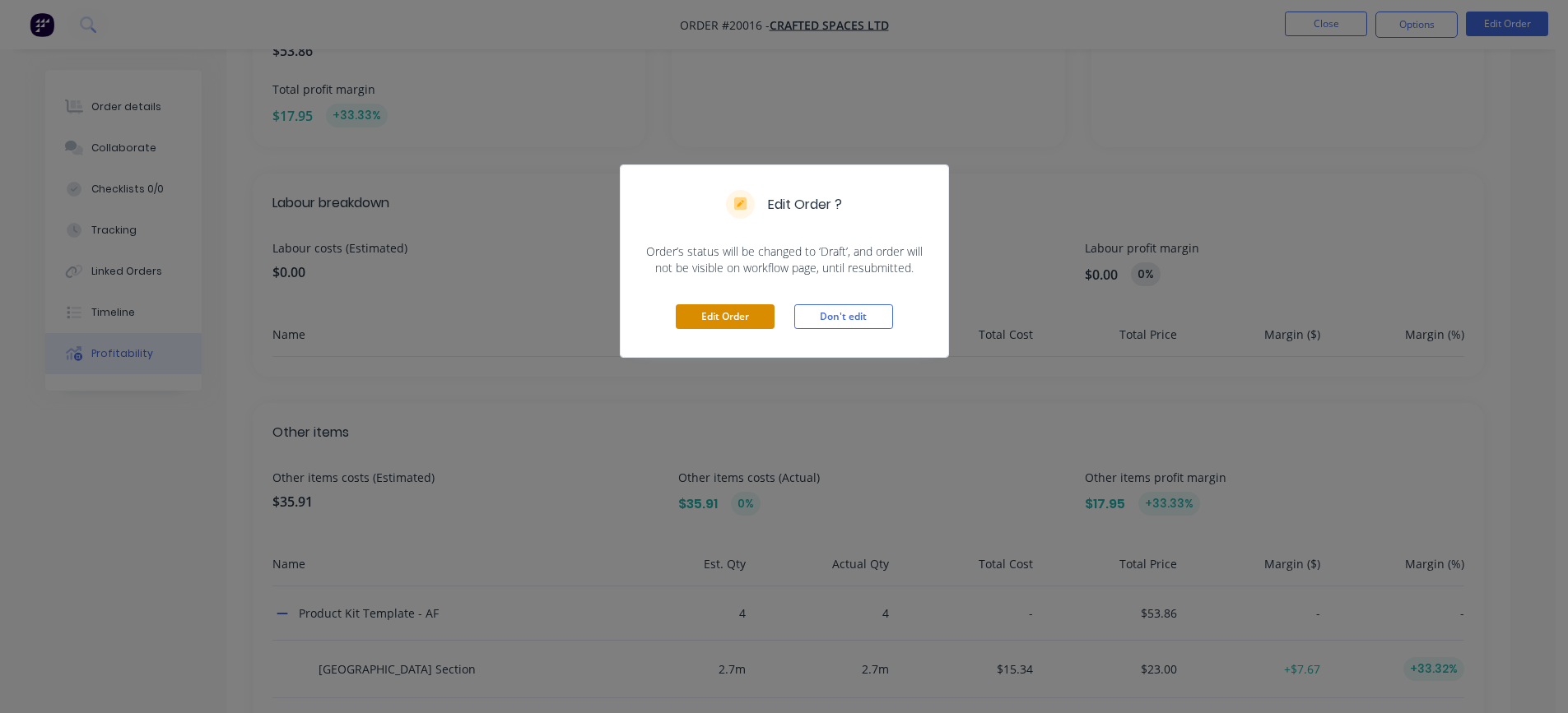
click at [721, 312] on button "Edit Order" at bounding box center [725, 317] width 99 height 24
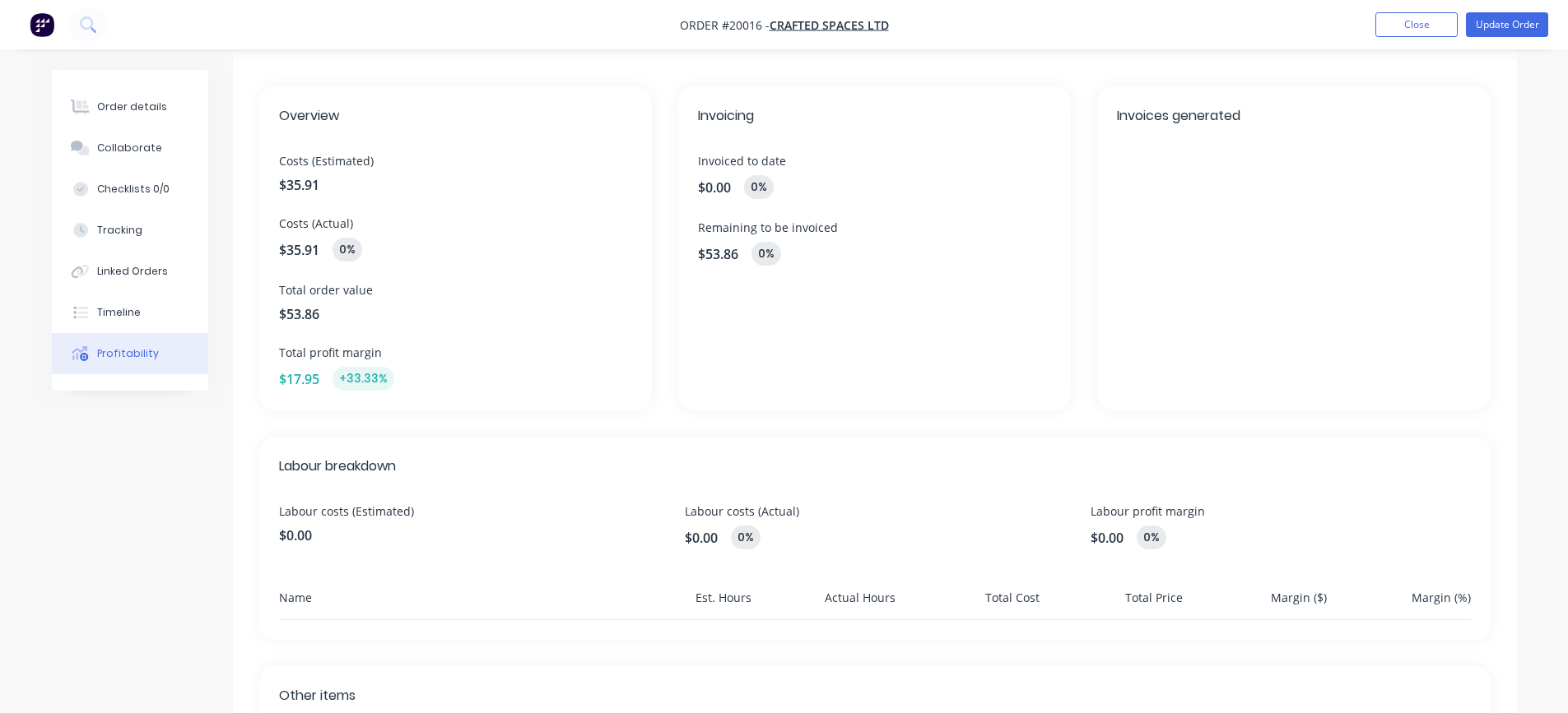
scroll to position [0, 0]
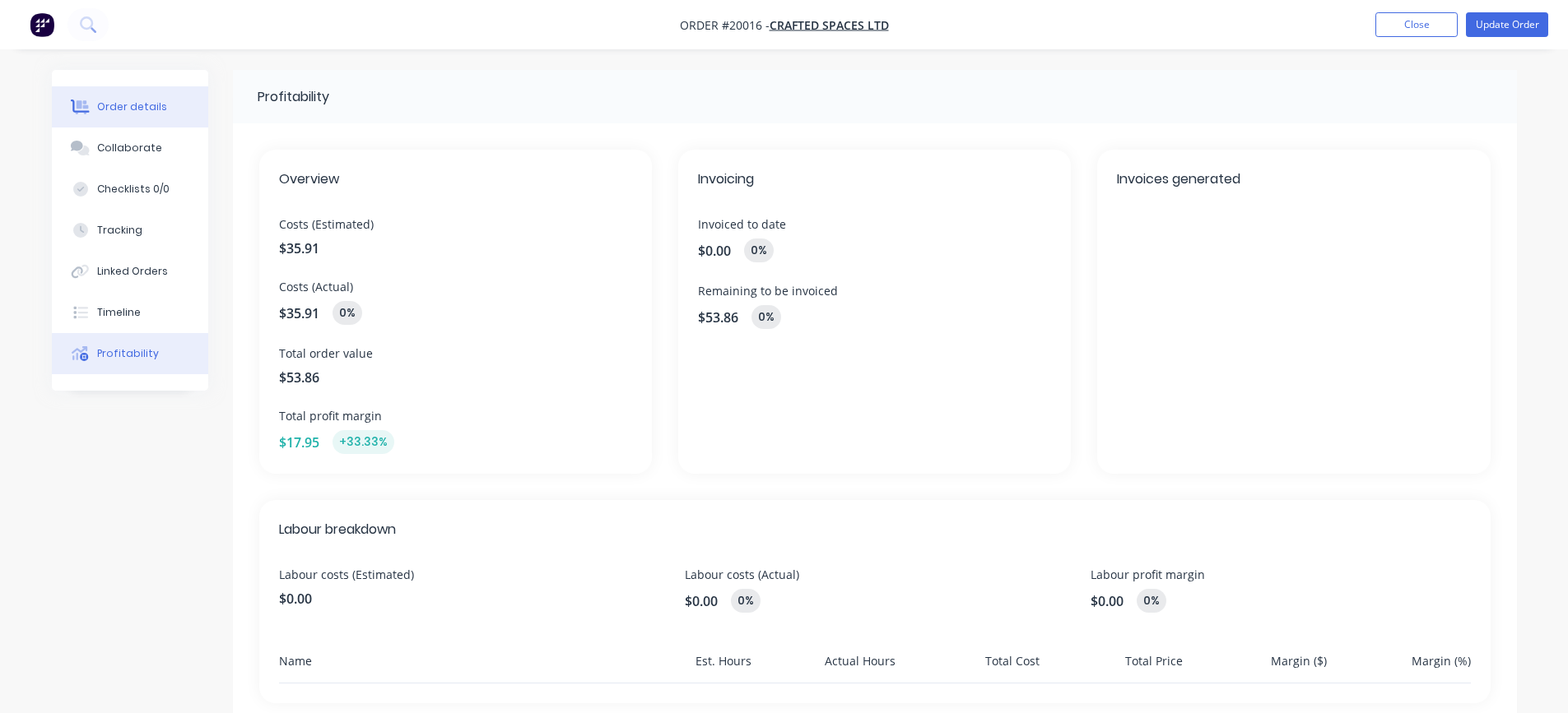
click at [119, 106] on div "Order details" at bounding box center [132, 106] width 70 height 15
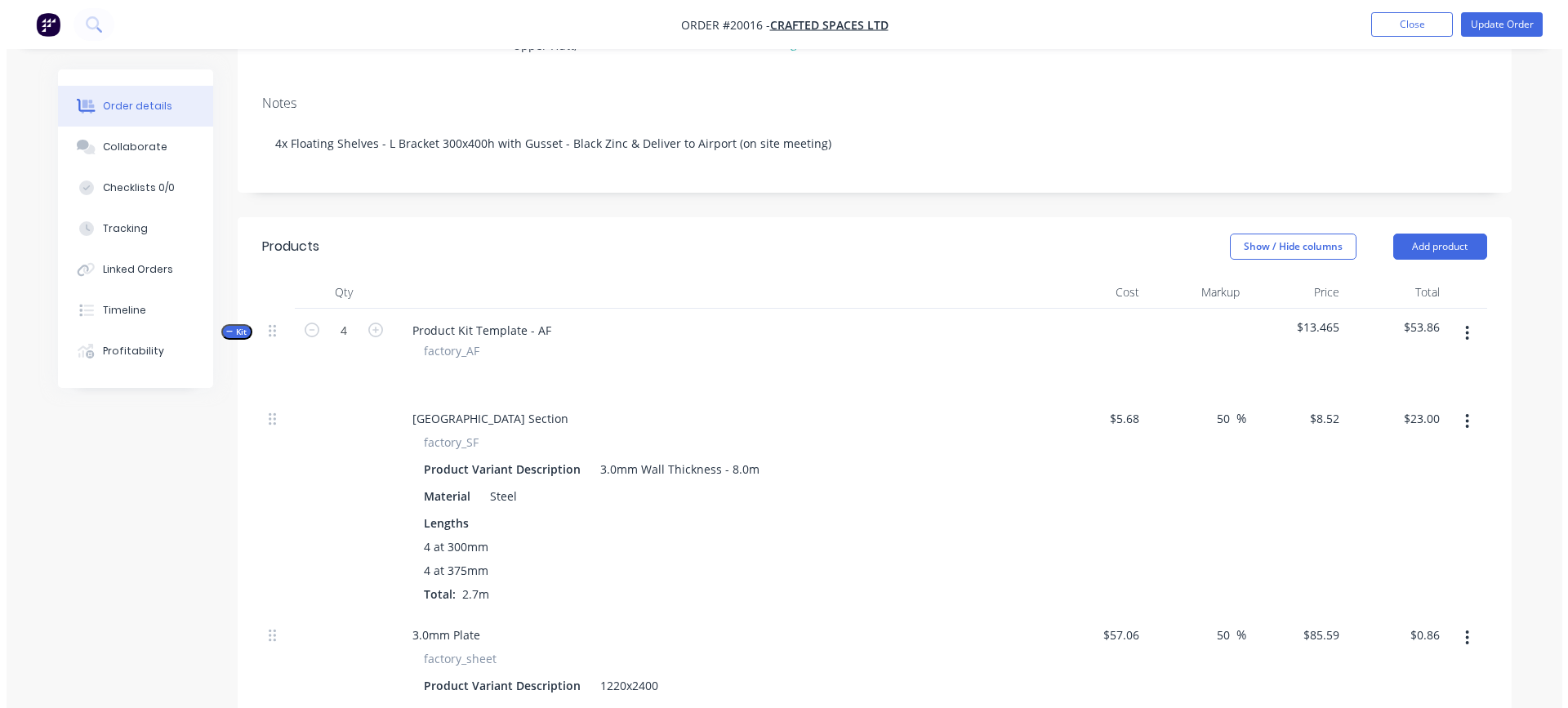
scroll to position [245, 0]
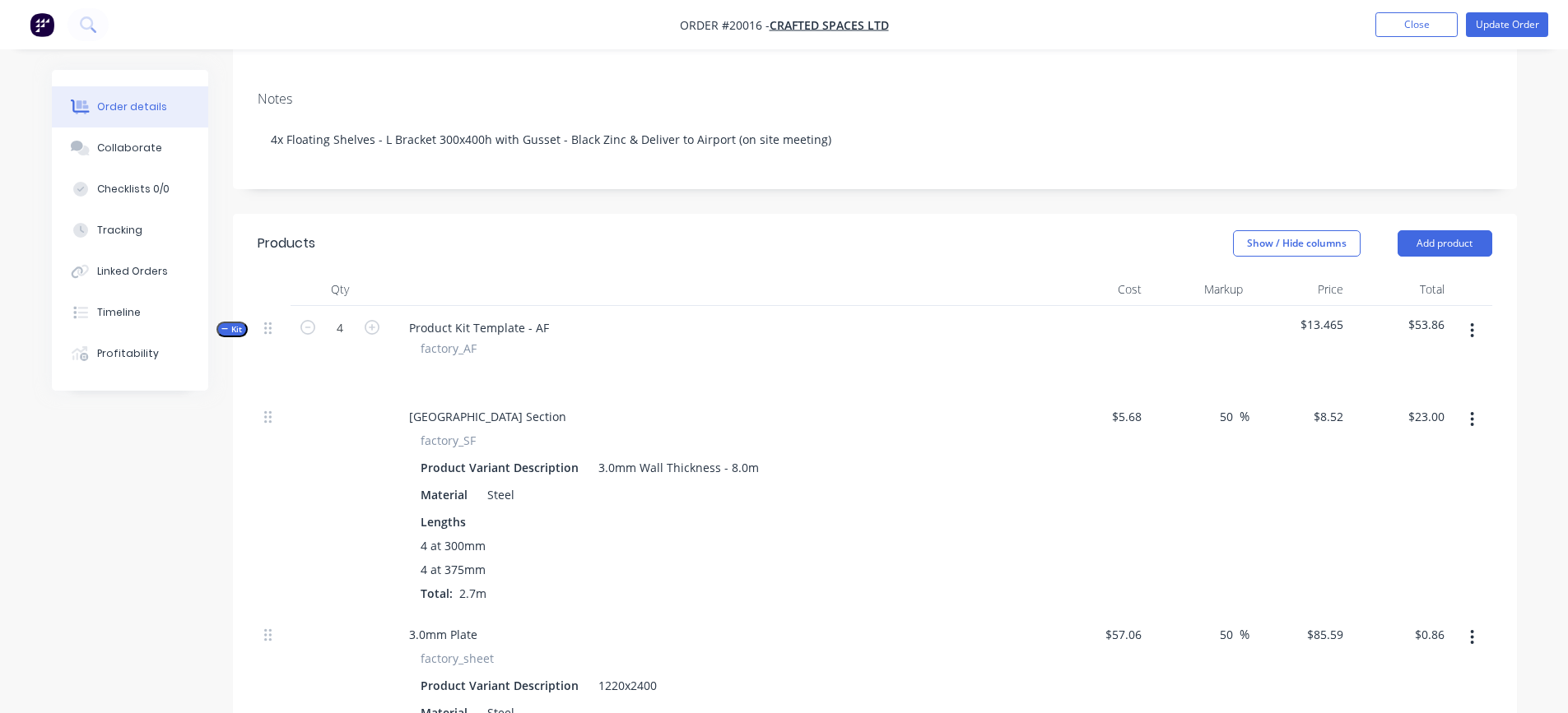
click at [1476, 324] on button "button" at bounding box center [1472, 331] width 38 height 30
click at [1441, 374] on div "Add product to kit" at bounding box center [1413, 374] width 127 height 24
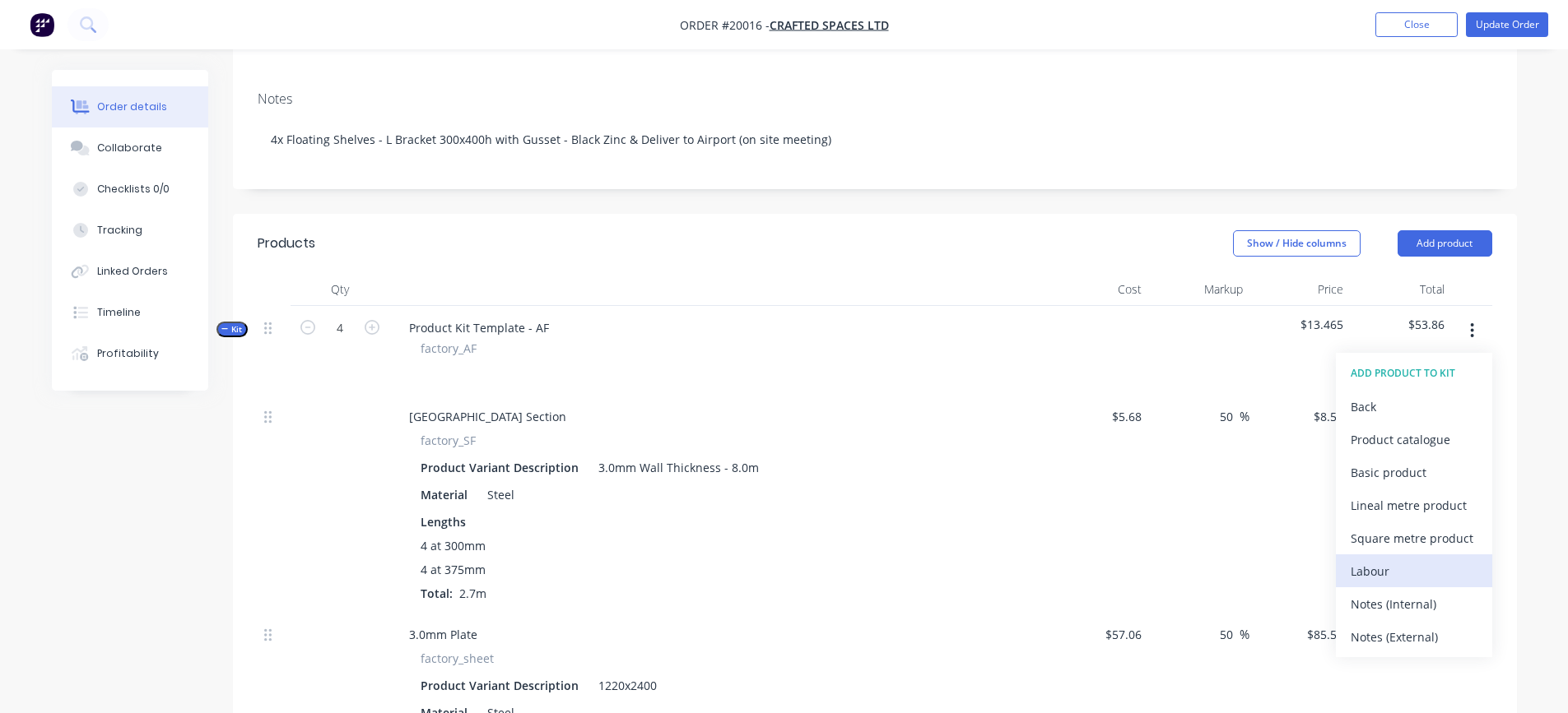
click at [1397, 559] on div "Labour" at bounding box center [1413, 571] width 127 height 24
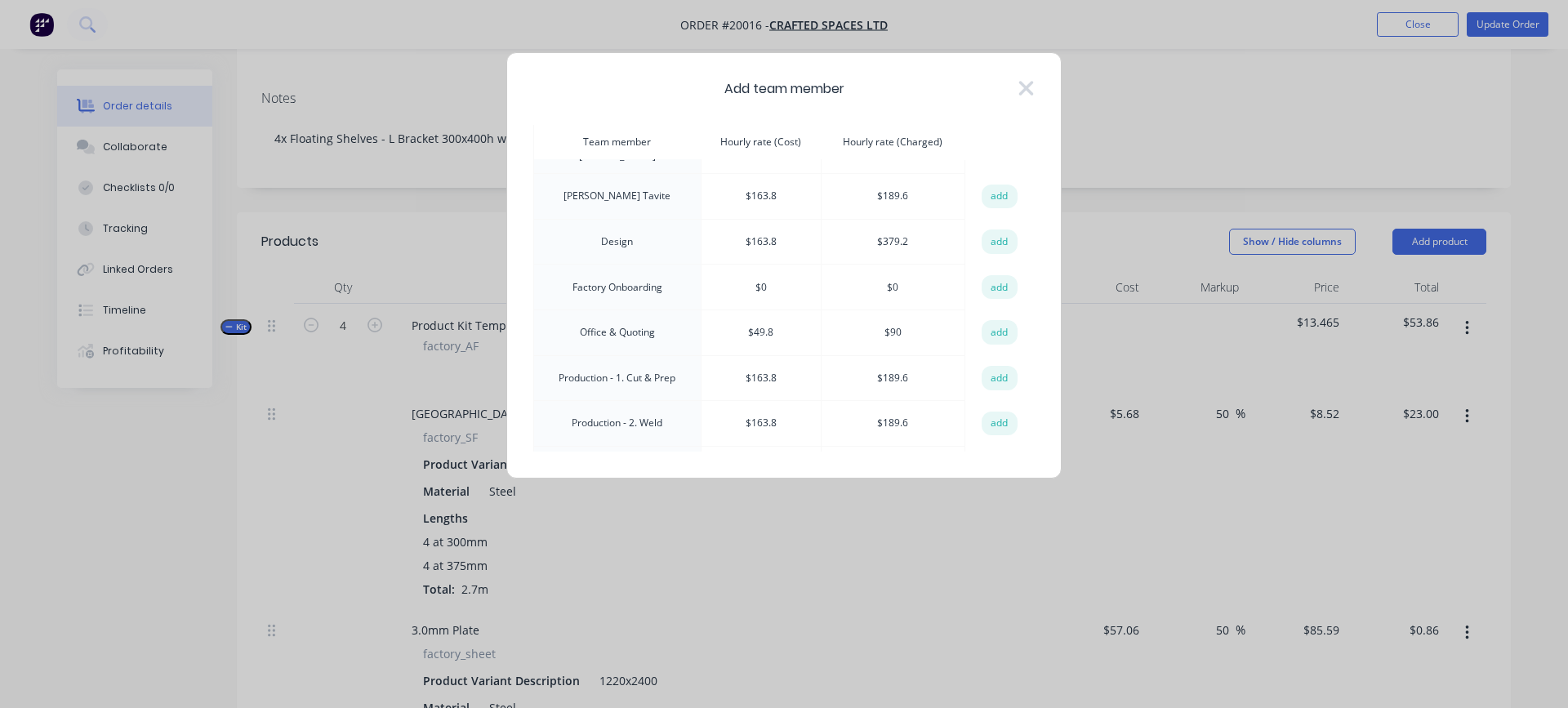
scroll to position [164, 0]
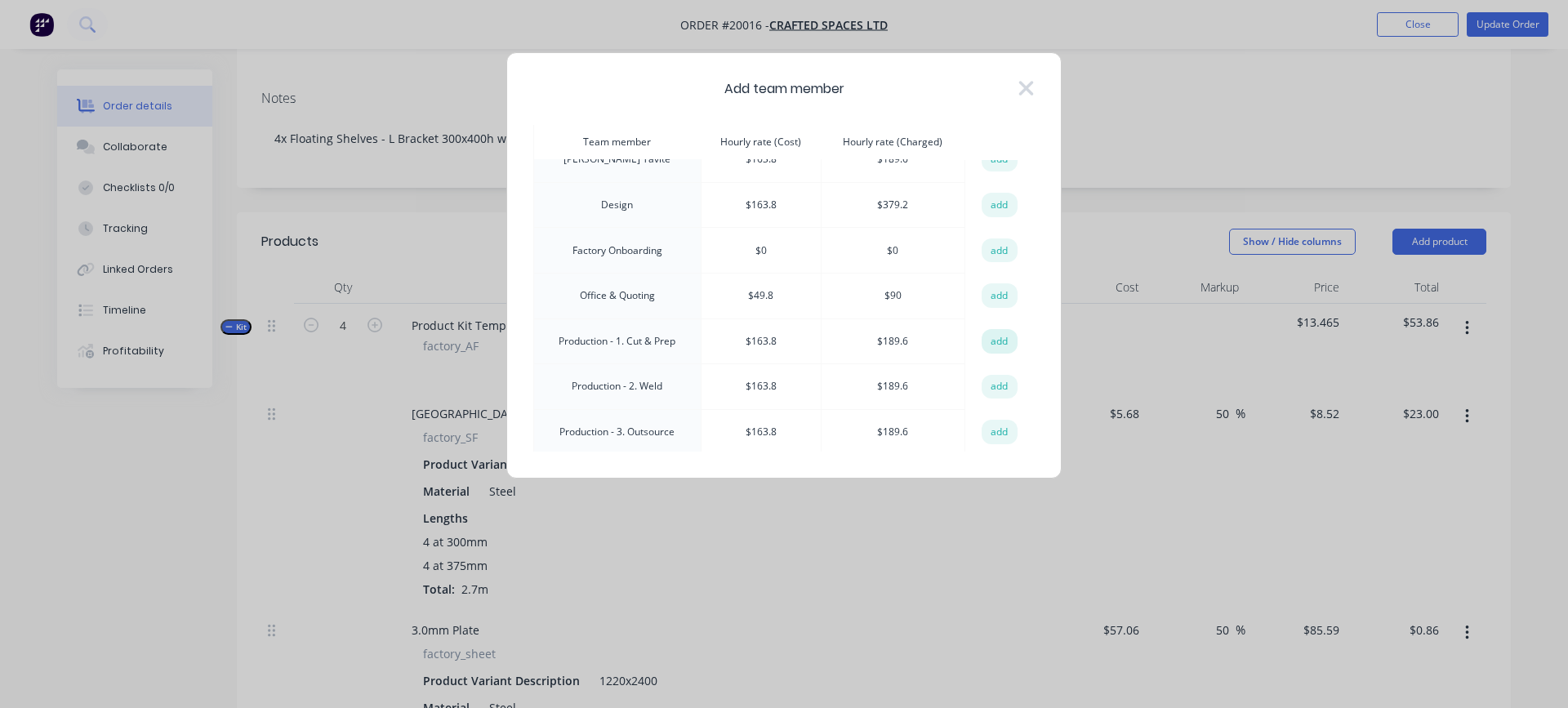
click at [993, 337] on button "add" at bounding box center [999, 341] width 36 height 24
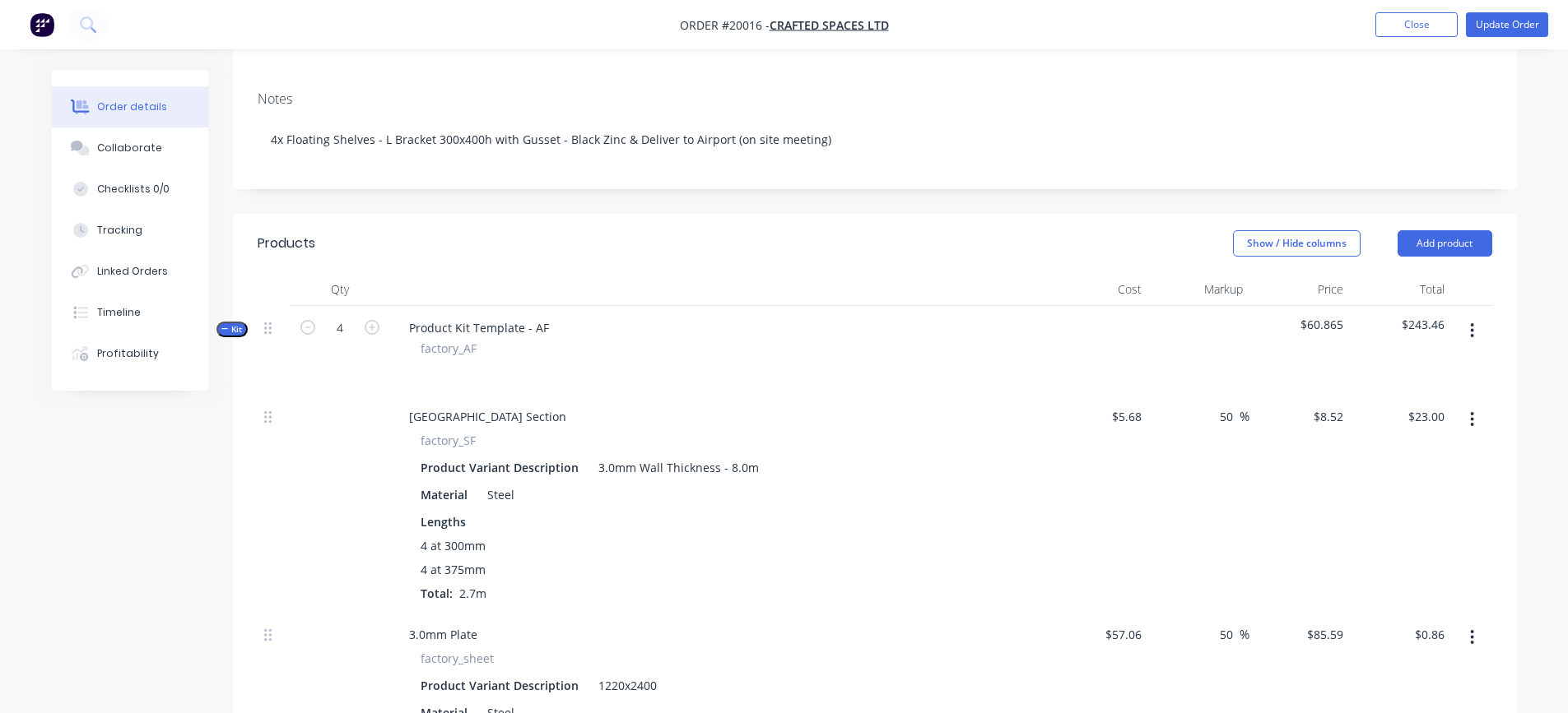
click at [1471, 332] on icon "button" at bounding box center [1472, 331] width 4 height 18
click at [1440, 371] on div "Add product to kit" at bounding box center [1413, 374] width 127 height 24
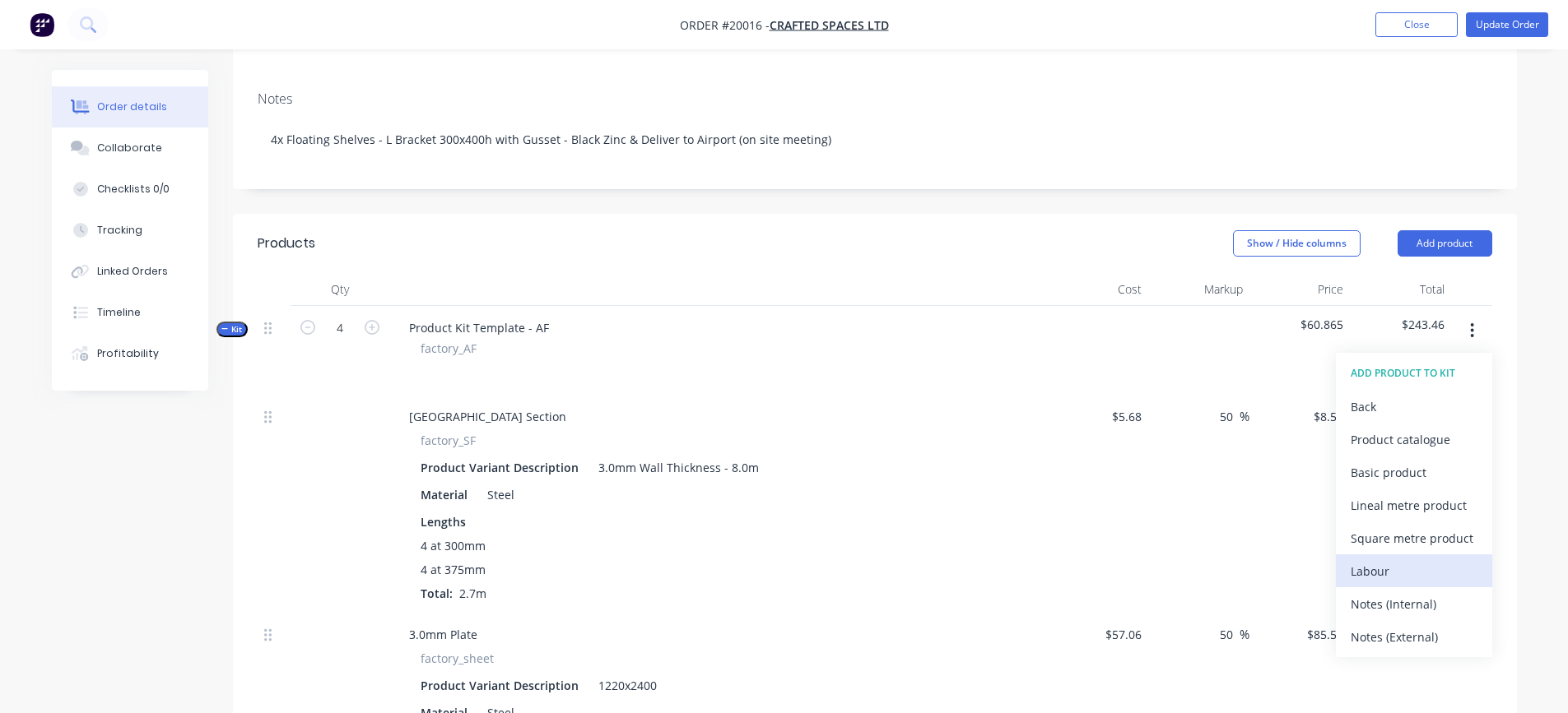
click at [1404, 574] on div "Labour" at bounding box center [1413, 571] width 127 height 24
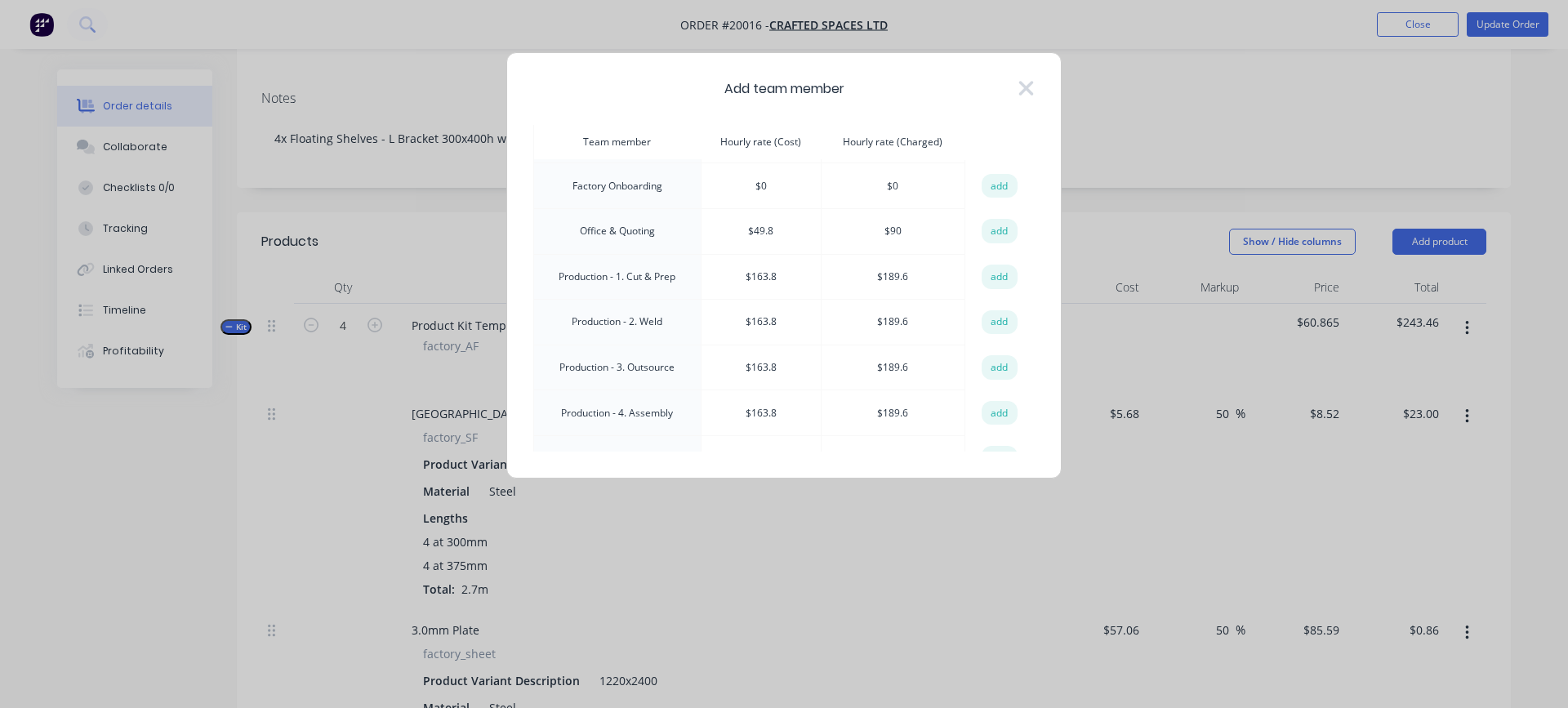
scroll to position [245, 0]
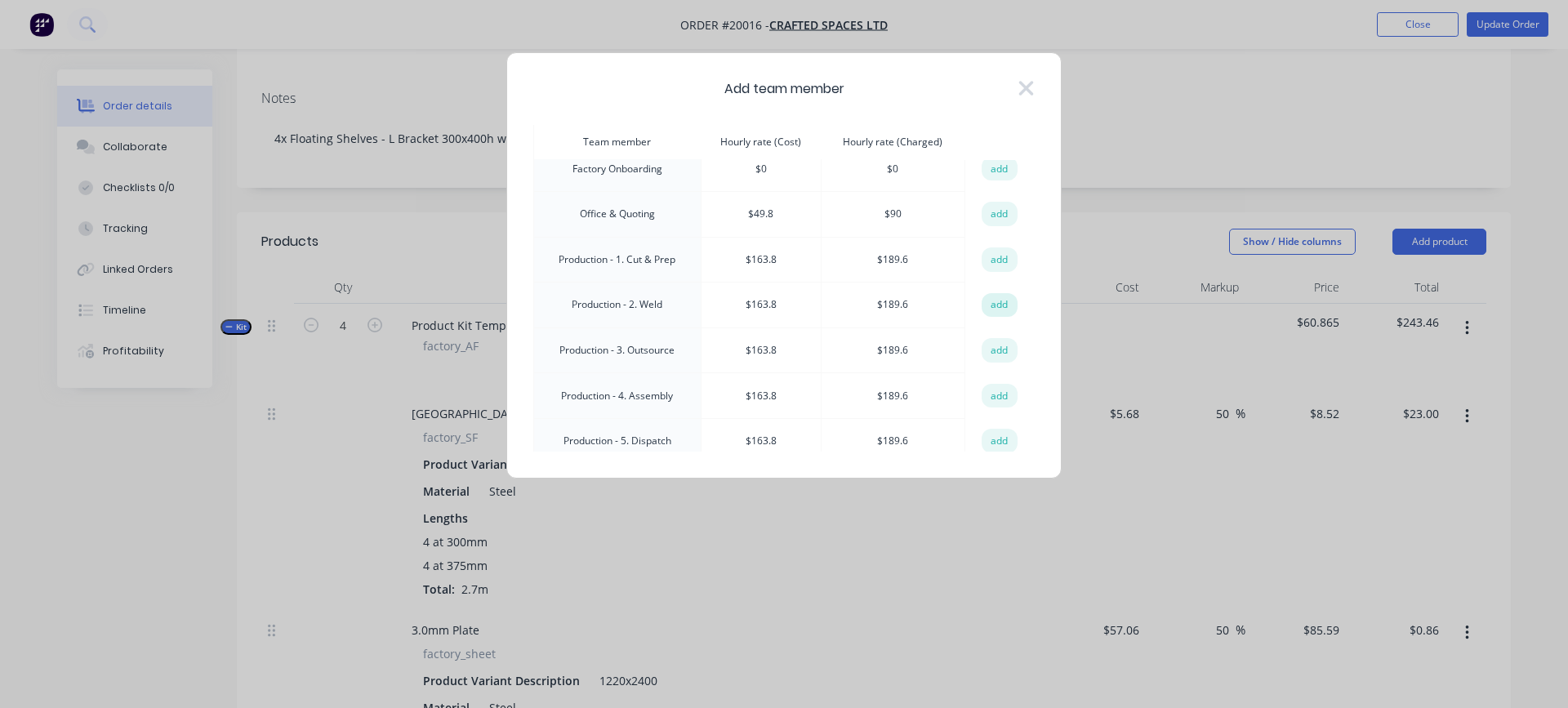
click at [985, 300] on button "add" at bounding box center [999, 306] width 36 height 24
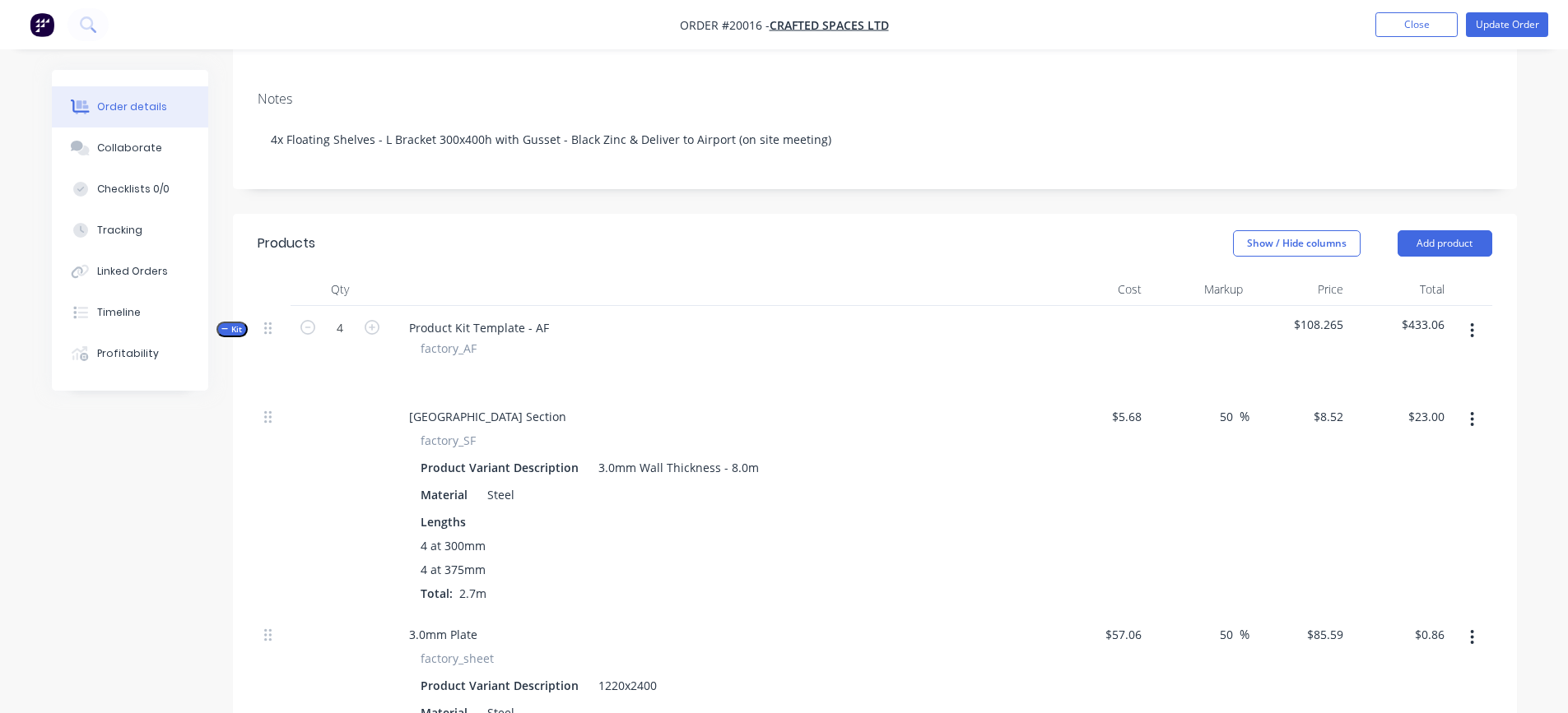
click at [1473, 334] on icon "button" at bounding box center [1472, 331] width 4 height 18
click at [1397, 383] on div "Add product to kit" at bounding box center [1413, 374] width 127 height 24
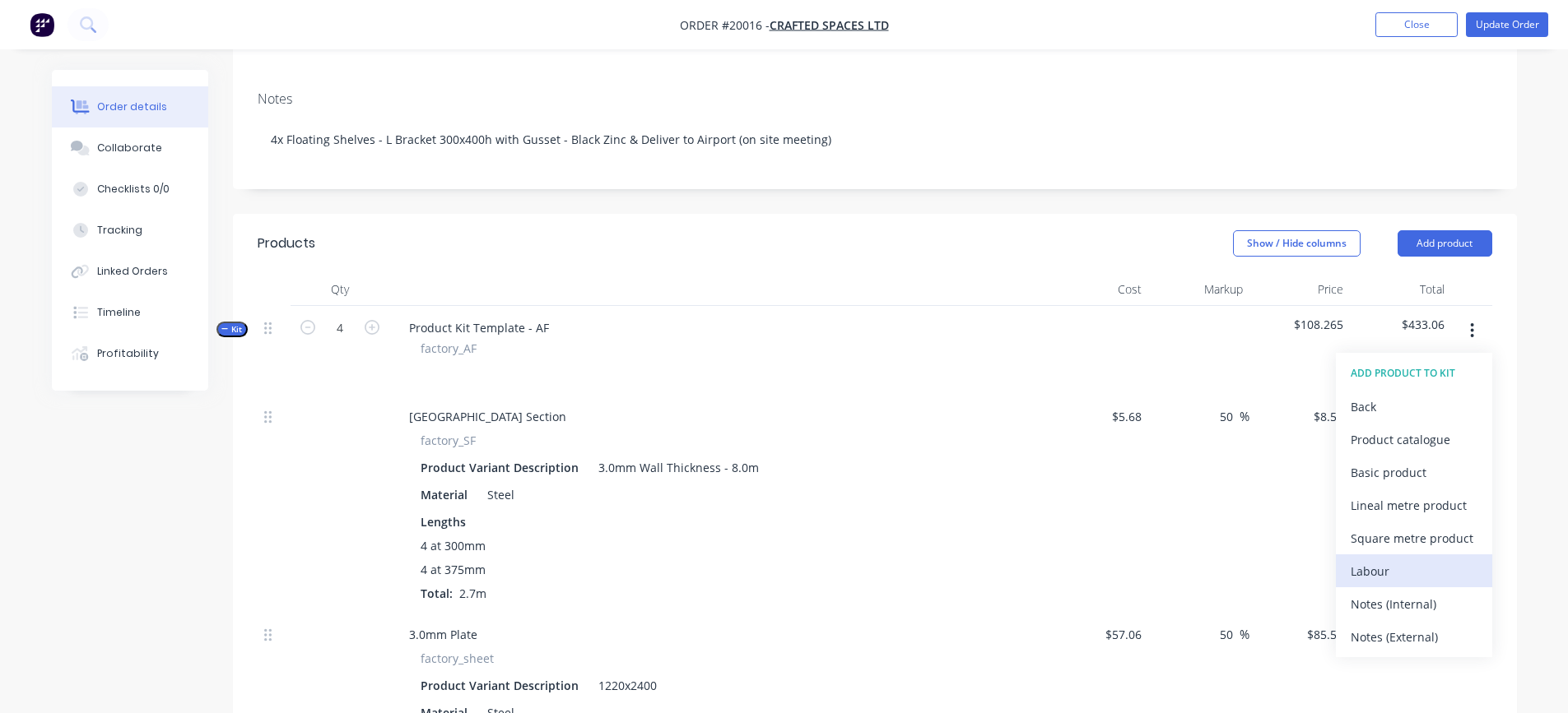
click at [1391, 567] on div "Labour" at bounding box center [1413, 571] width 127 height 24
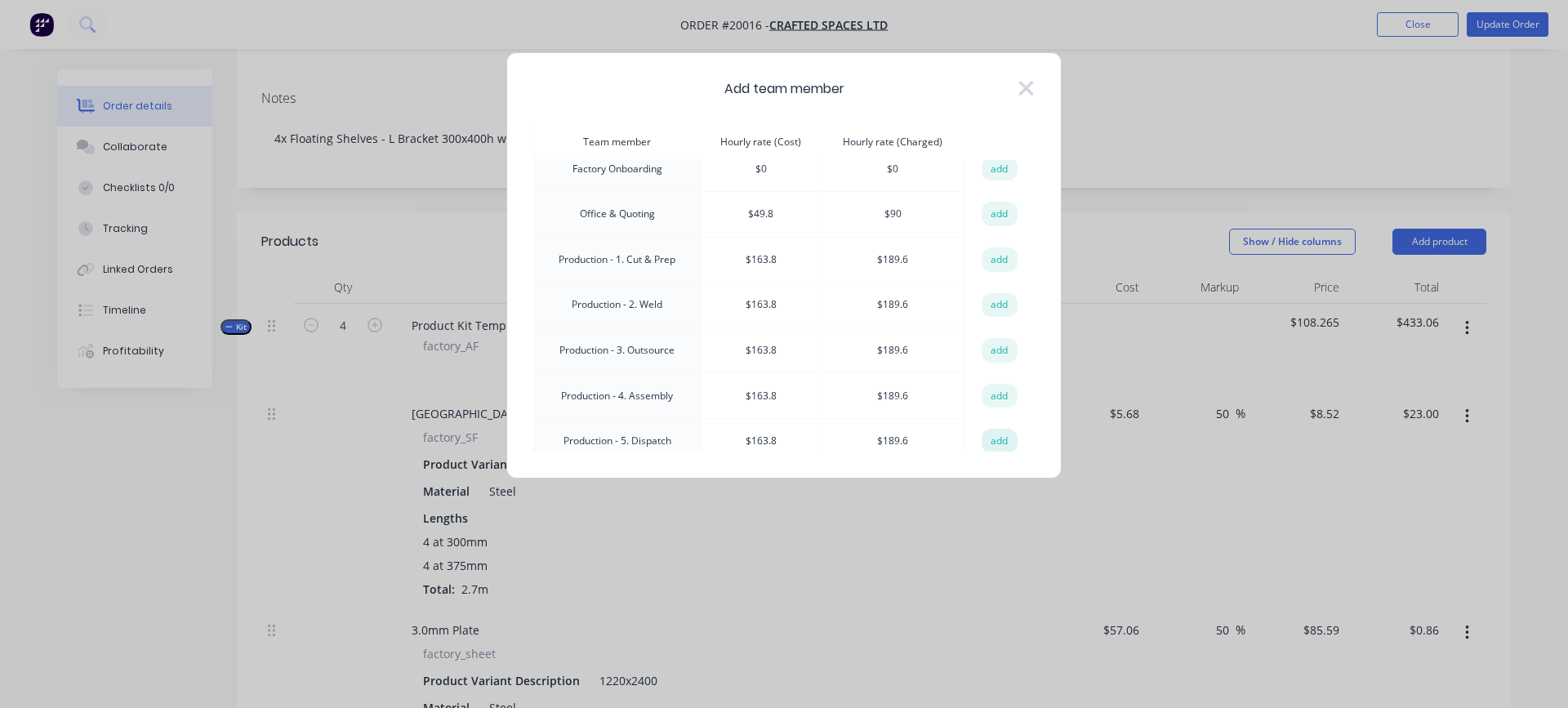
click at [993, 437] on button "add" at bounding box center [999, 441] width 36 height 24
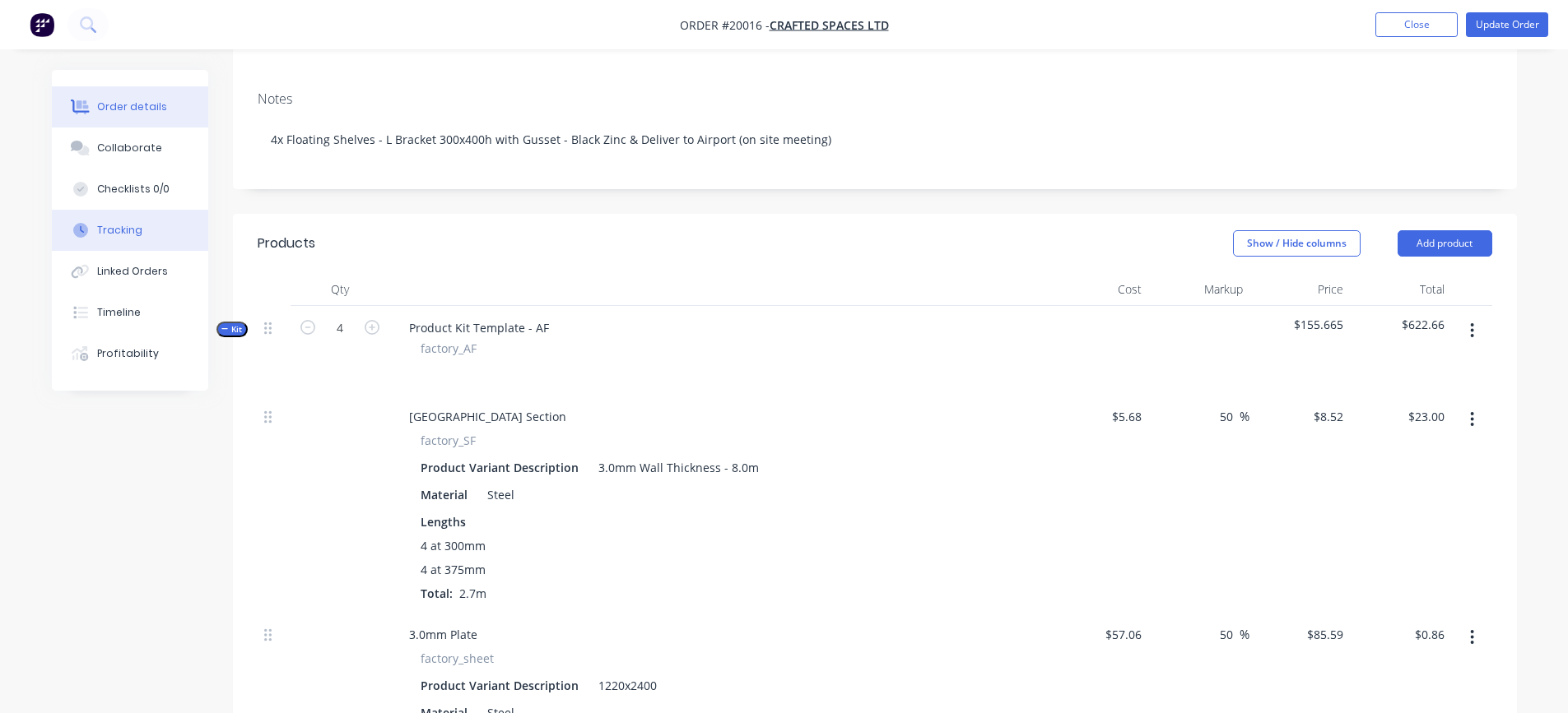
click at [155, 229] on button "Tracking" at bounding box center [129, 230] width 156 height 41
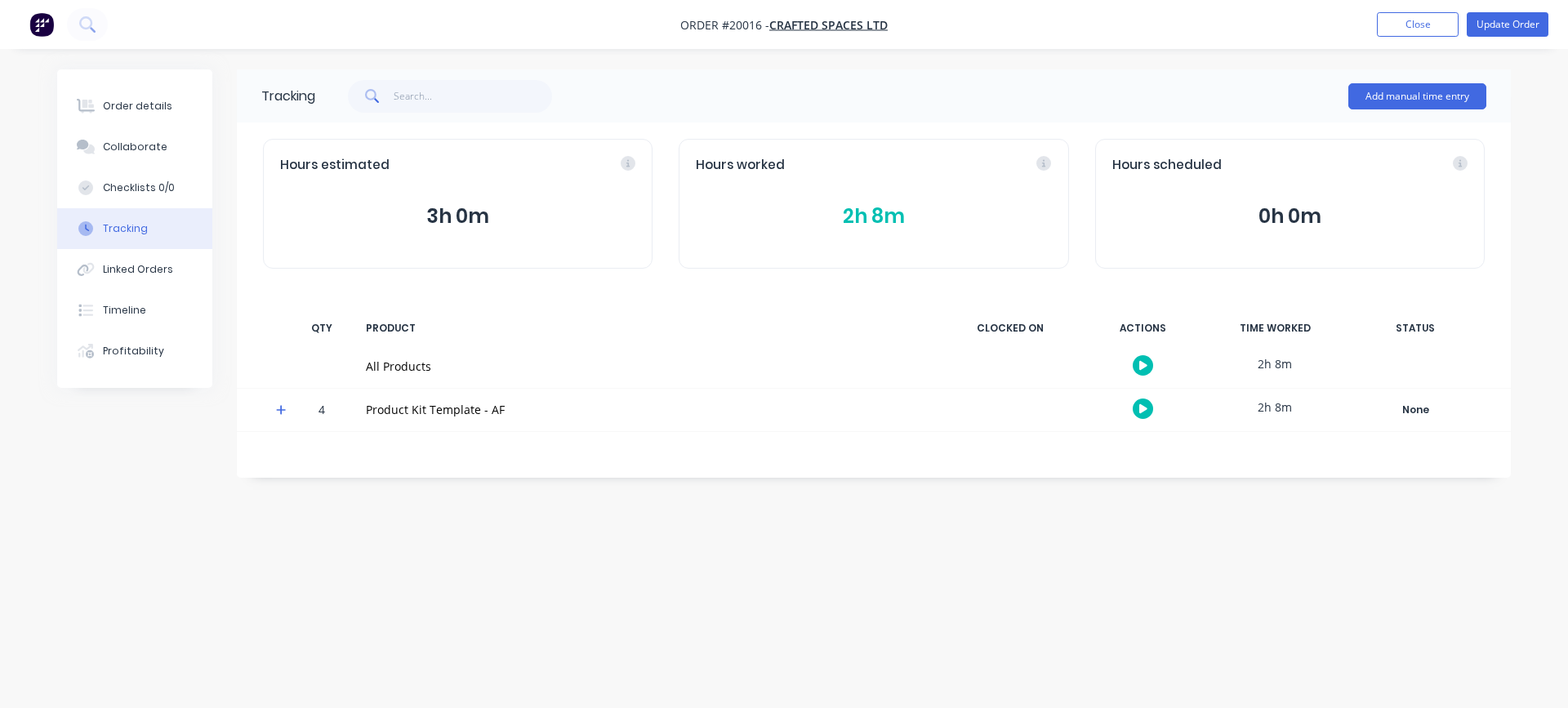
click at [880, 216] on button "2h 8m" at bounding box center [873, 217] width 355 height 31
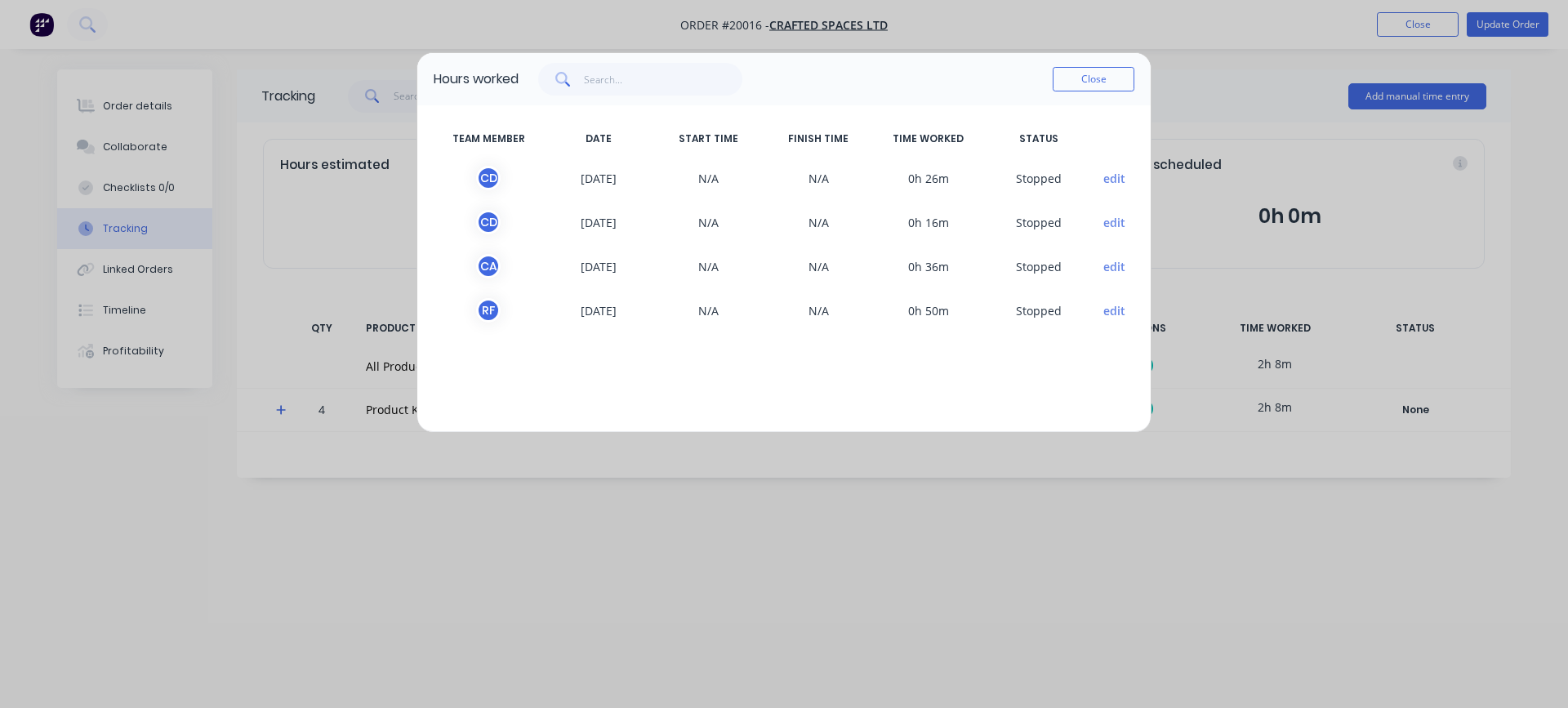
click at [1118, 313] on button "edit" at bounding box center [1114, 311] width 22 height 17
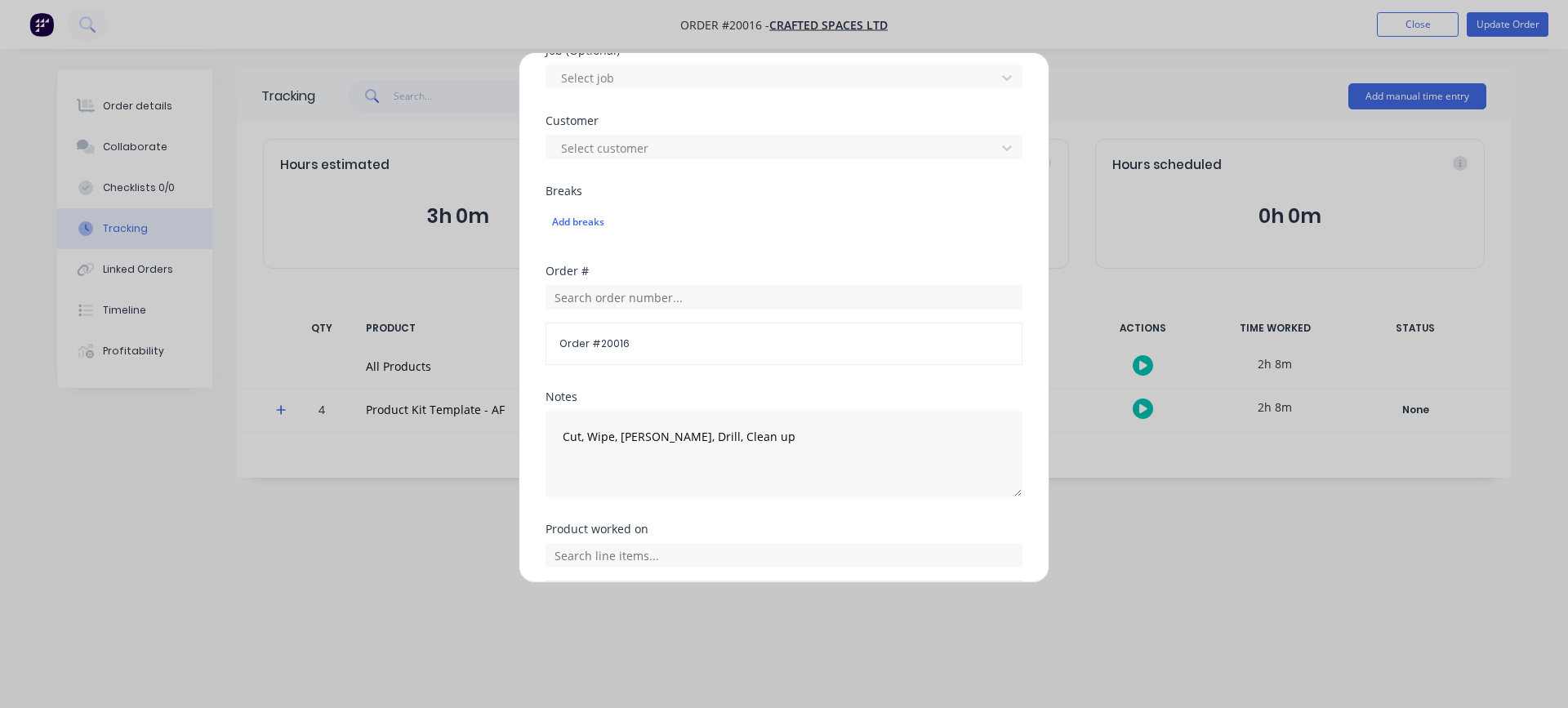
scroll to position [770, 0]
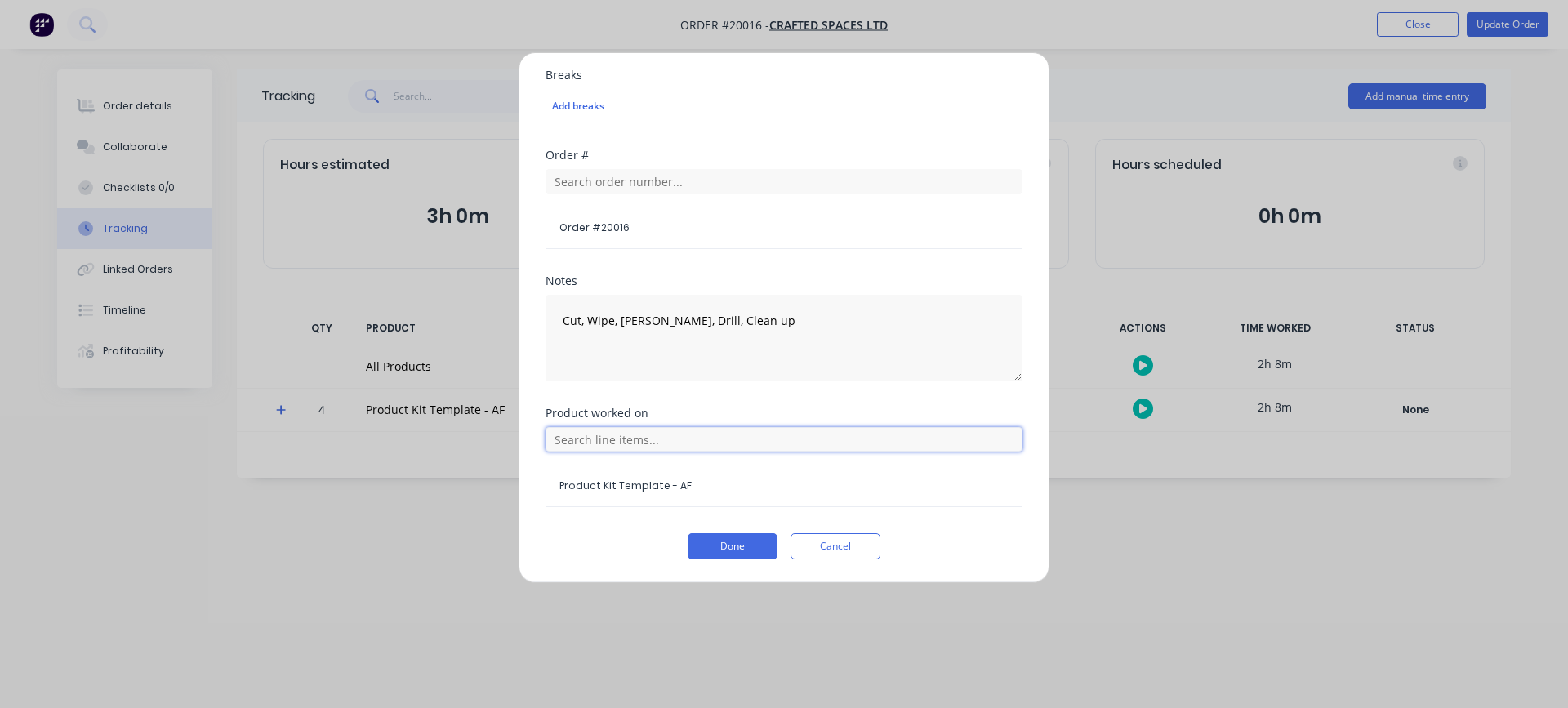
click at [645, 440] on input "text" at bounding box center [784, 439] width 477 height 24
click at [565, 518] on icon at bounding box center [563, 521] width 10 height 10
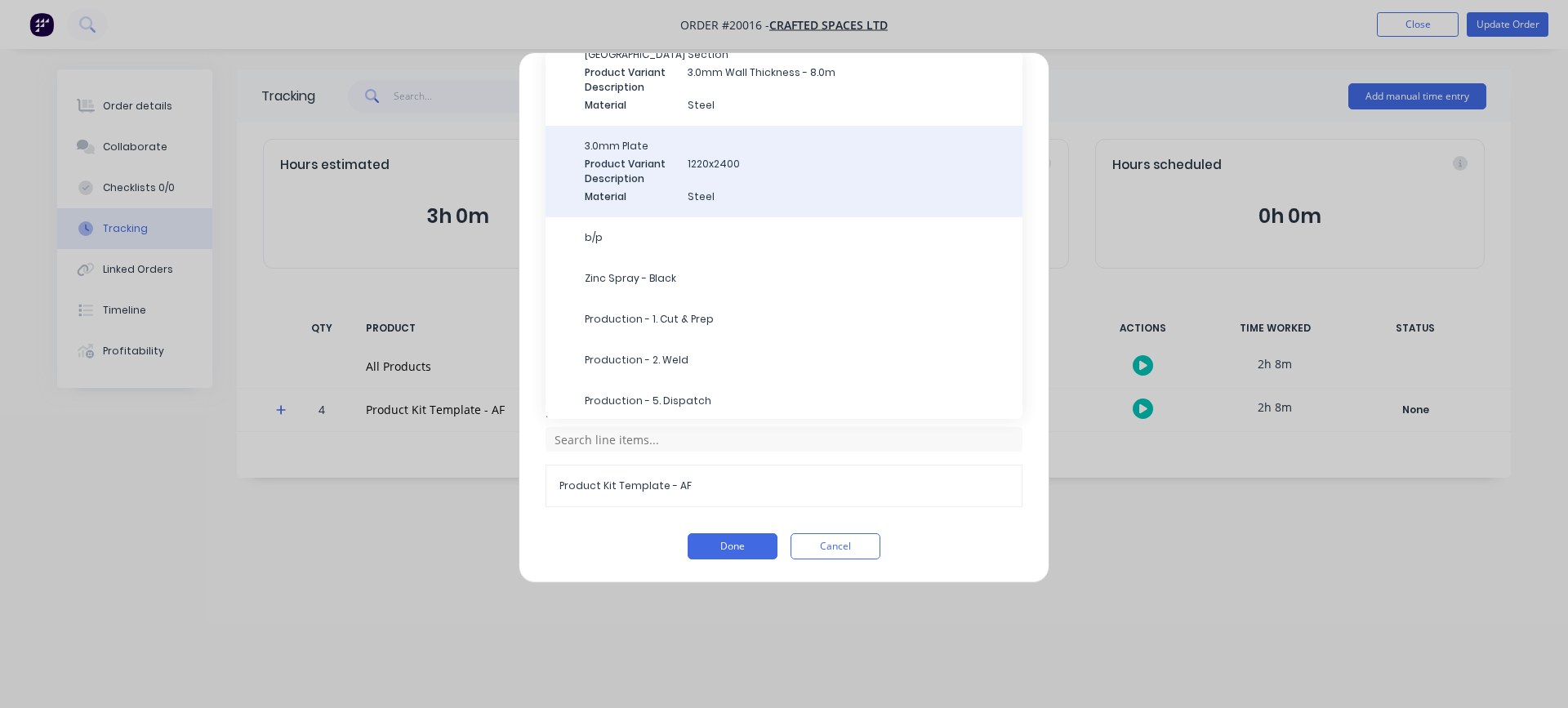
scroll to position [101, 0]
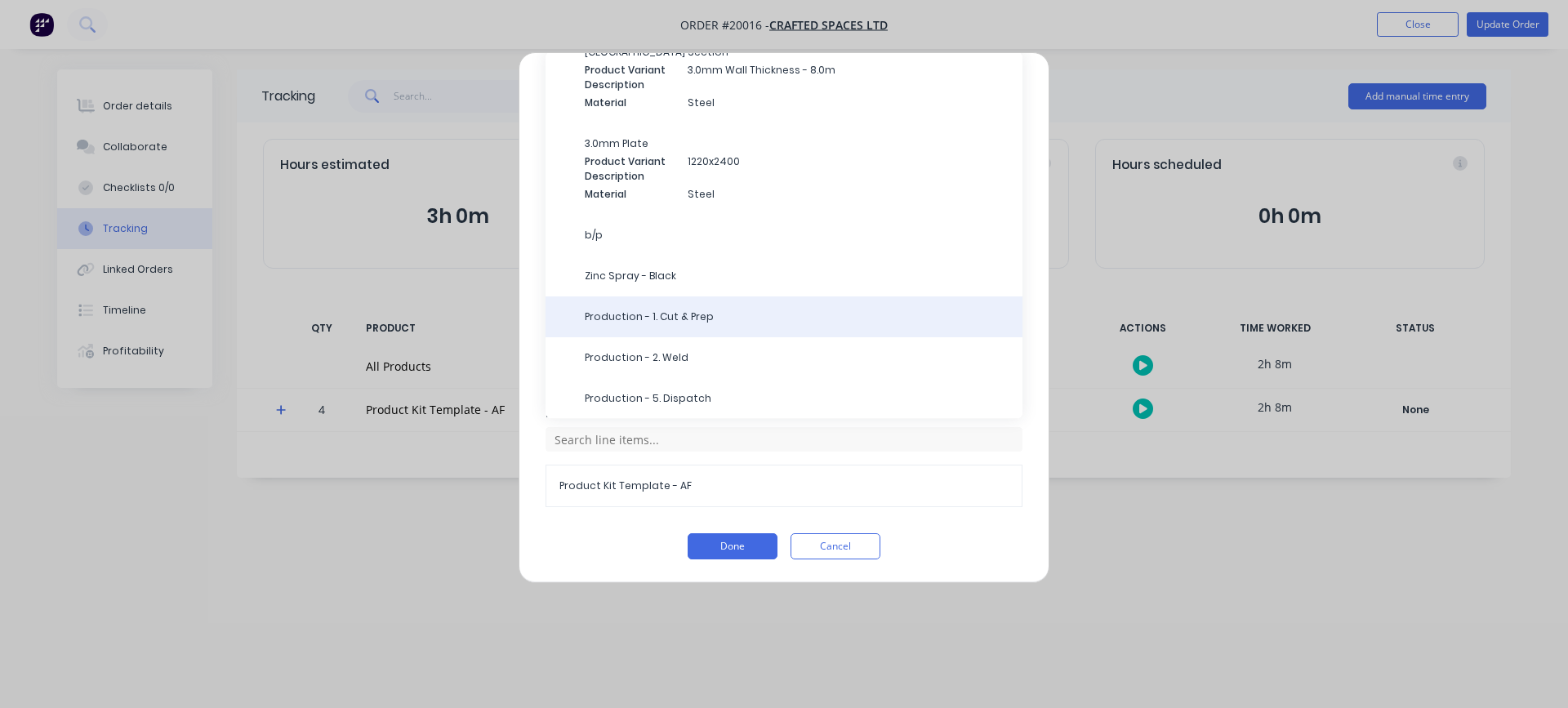
click at [692, 315] on span "Production - 1. Cut & Prep" at bounding box center [797, 316] width 424 height 15
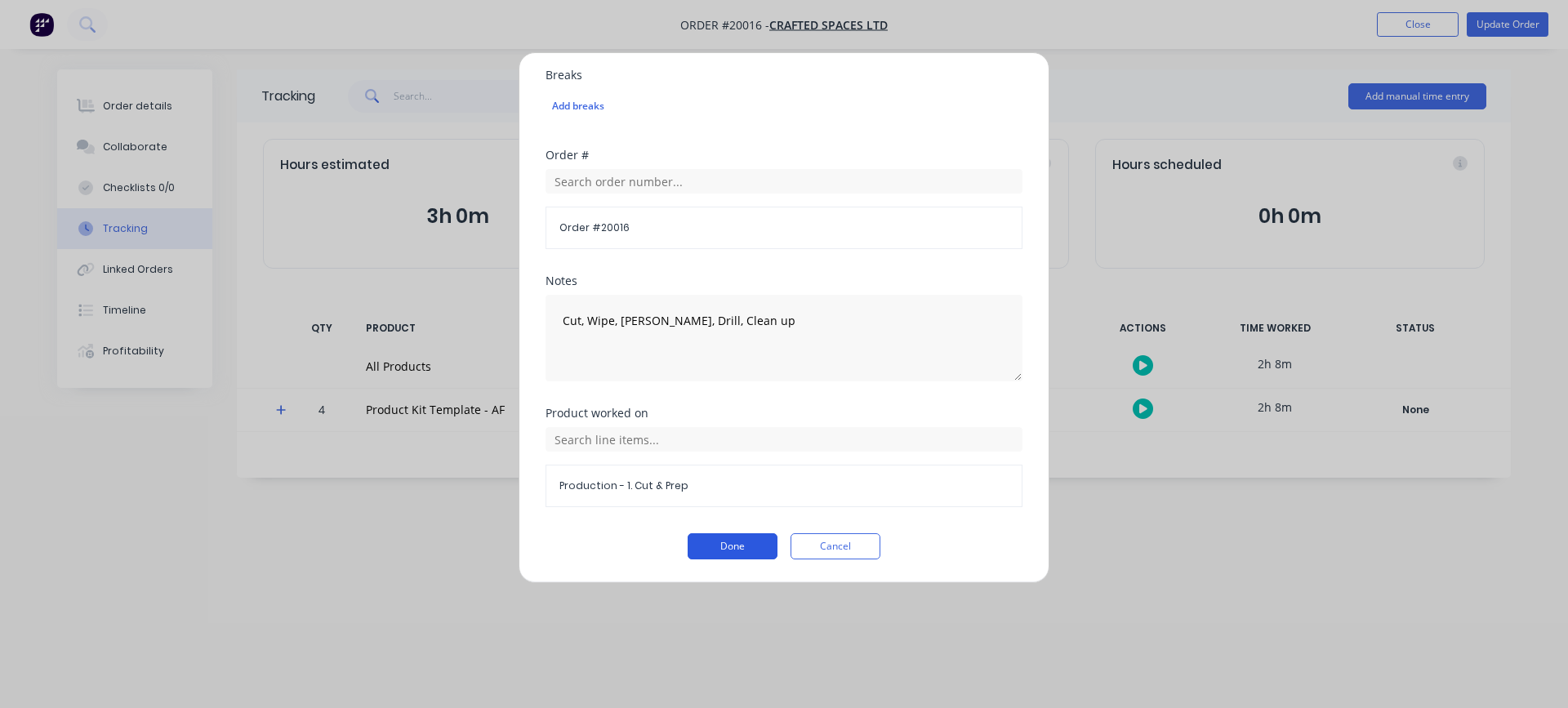
click at [716, 542] on button "Done" at bounding box center [733, 547] width 90 height 26
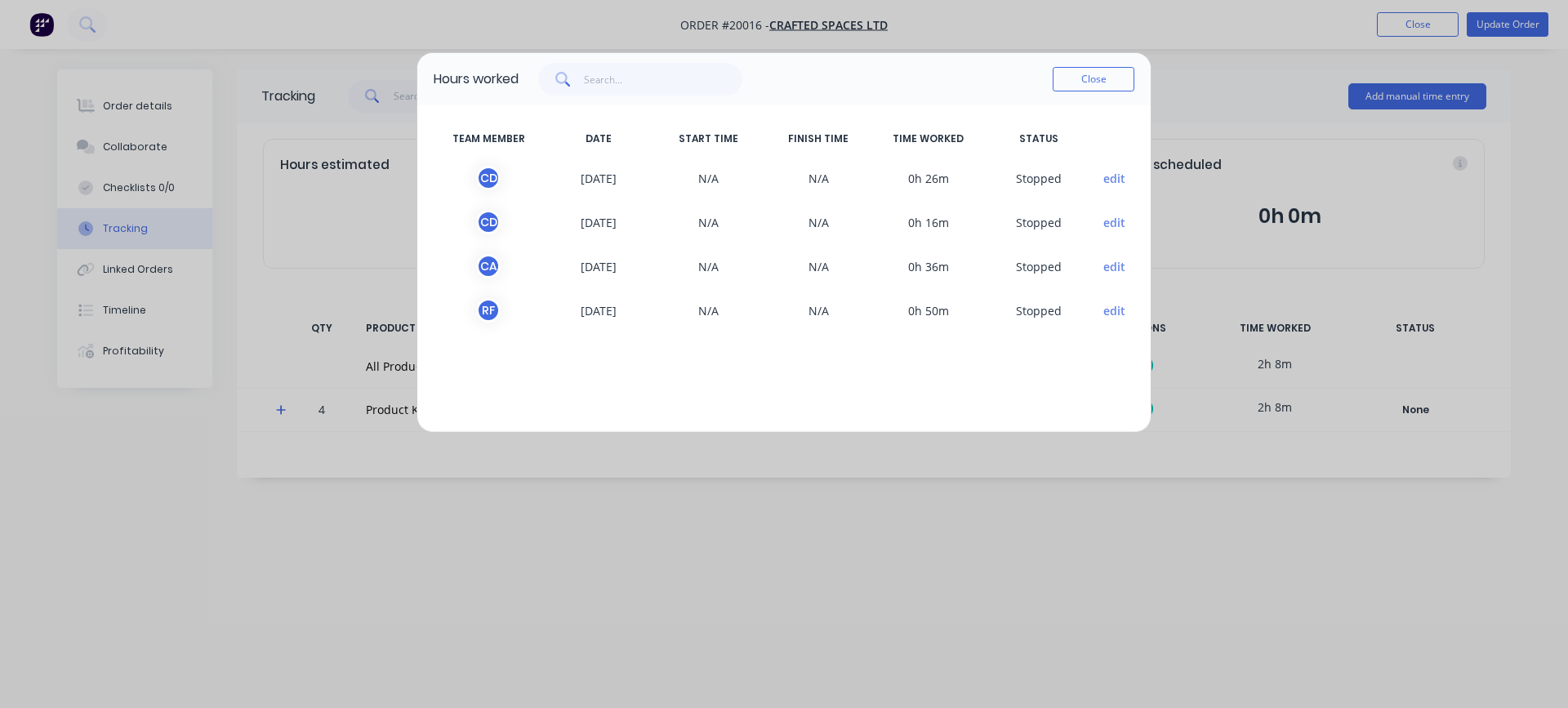
click at [1111, 267] on button "edit" at bounding box center [1114, 267] width 22 height 17
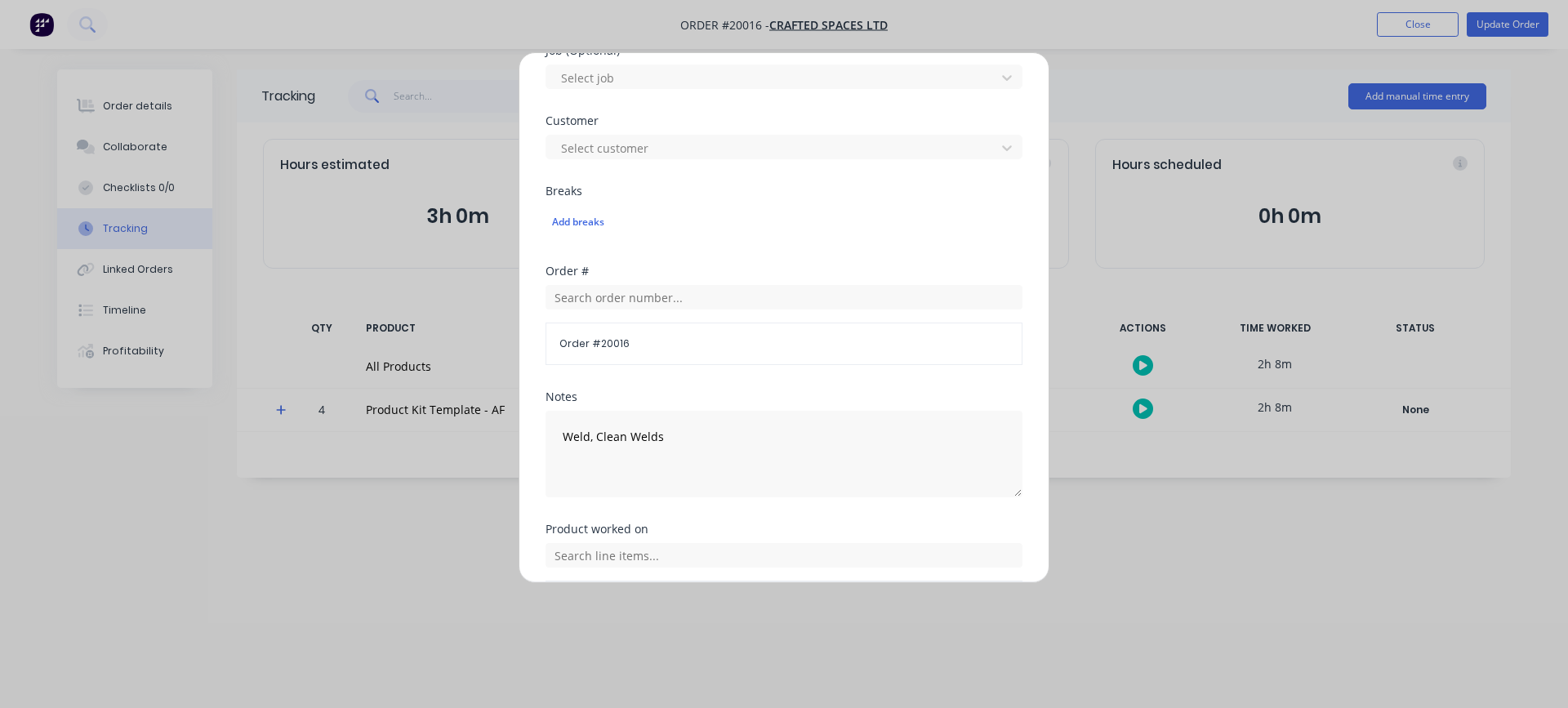
scroll to position [770, 0]
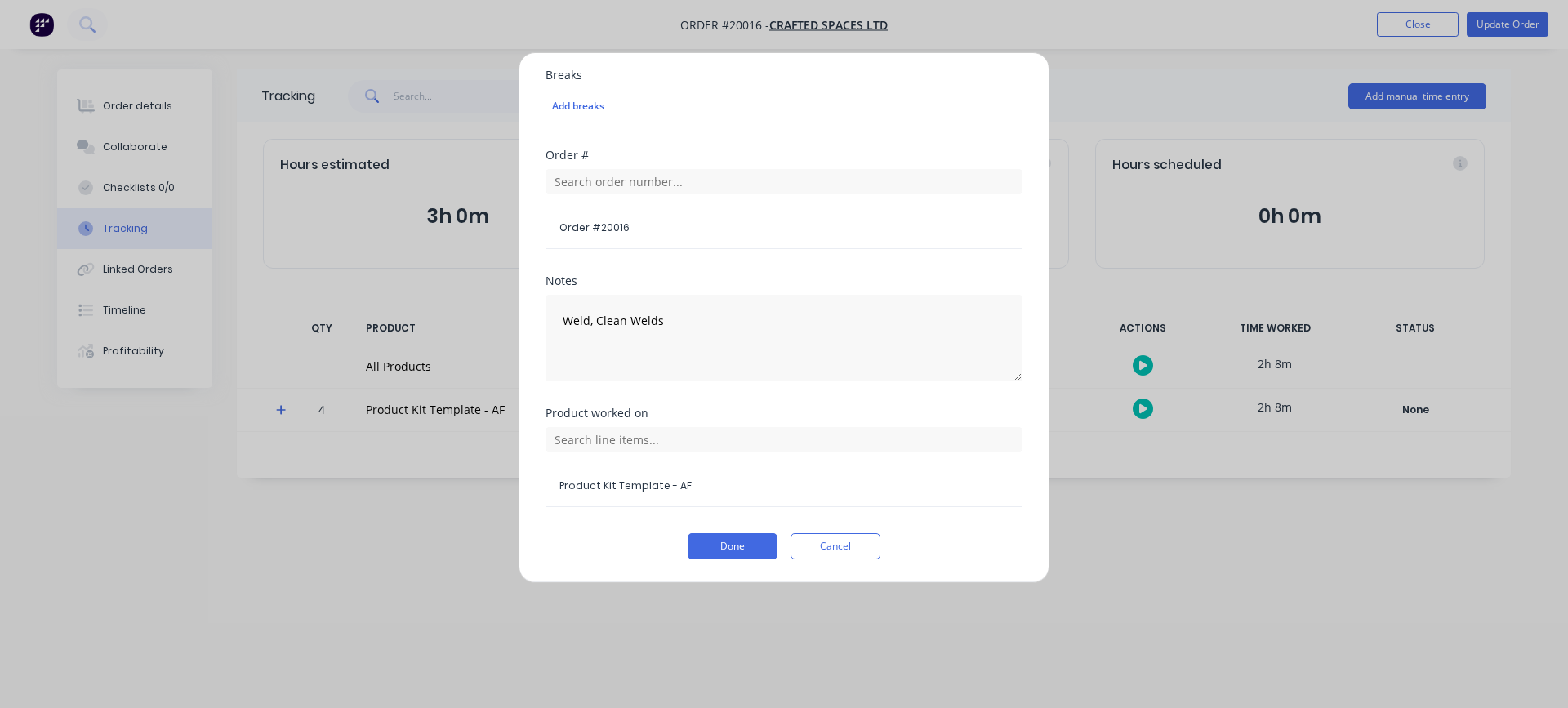
click at [640, 484] on span "Product Kit Template - AF" at bounding box center [784, 486] width 450 height 15
click at [622, 448] on input "text" at bounding box center [784, 439] width 477 height 24
click at [559, 521] on icon at bounding box center [564, 521] width 10 height 11
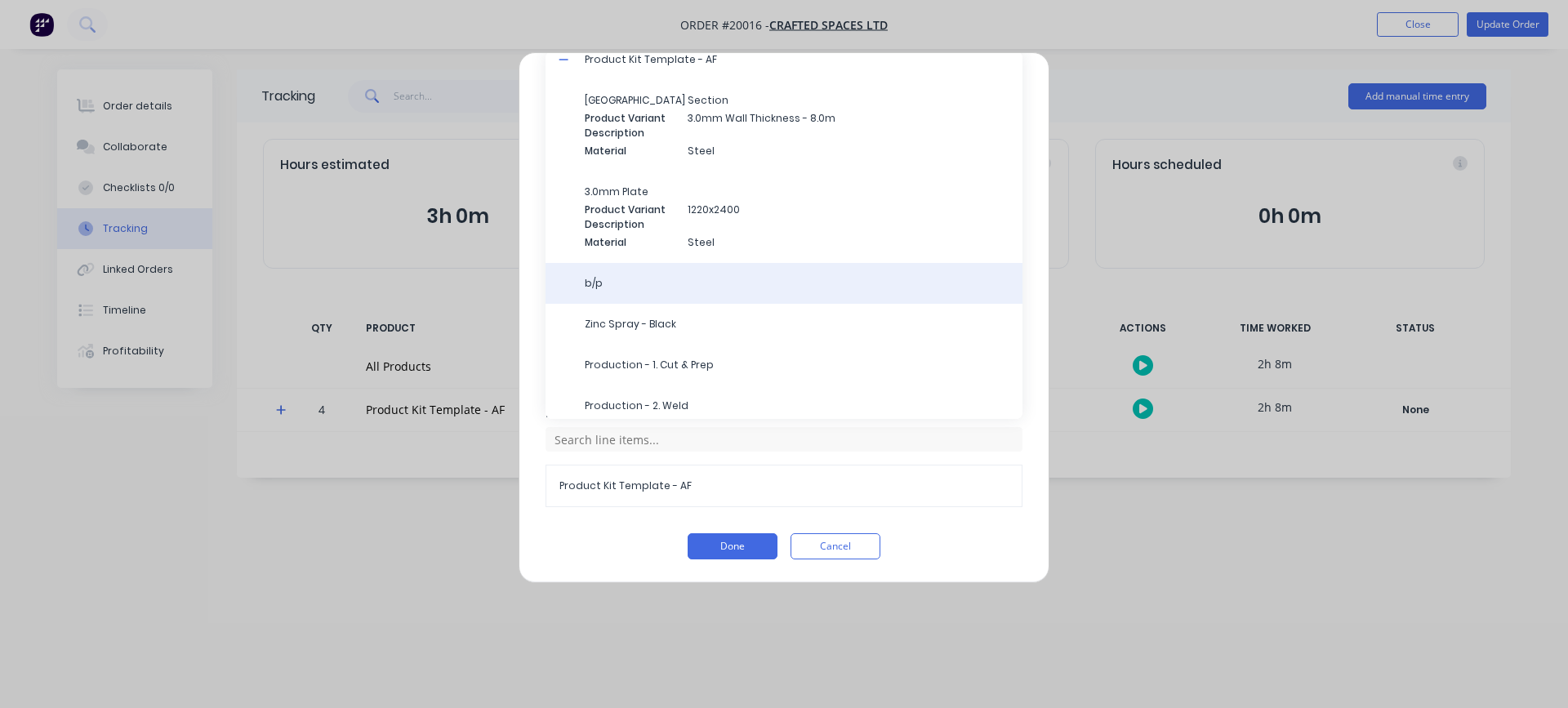
scroll to position [101, 0]
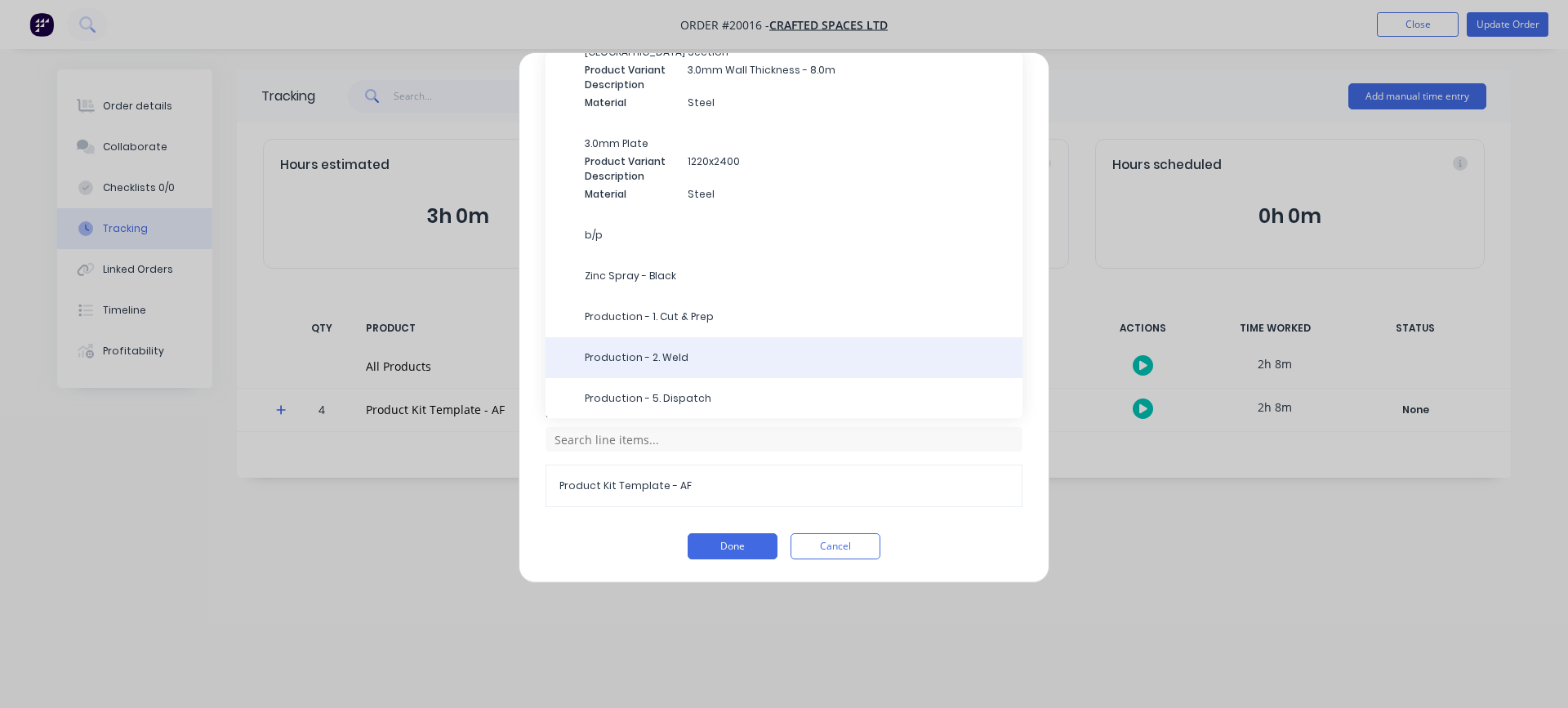
click at [677, 357] on span "Production - 2. Weld" at bounding box center [797, 358] width 424 height 15
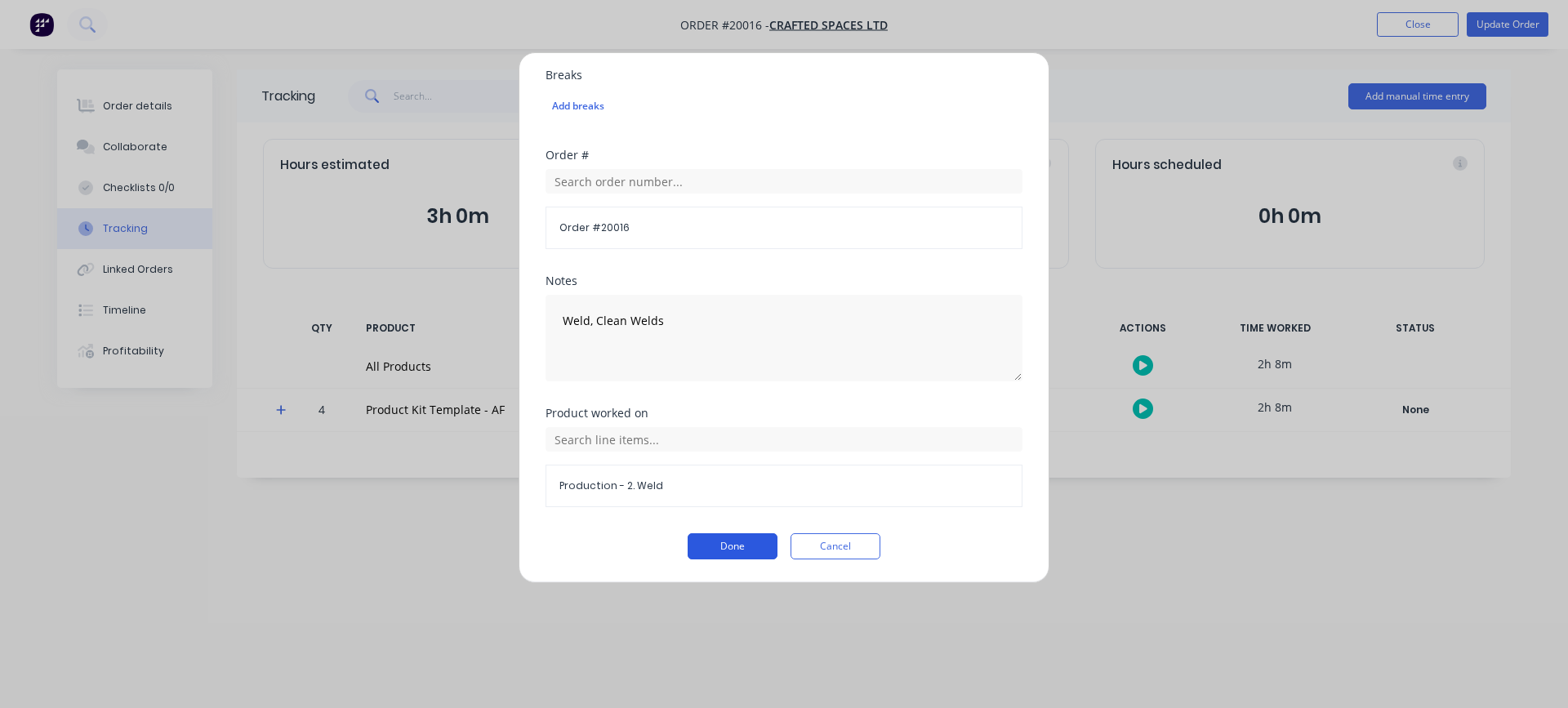
click at [720, 556] on button "Done" at bounding box center [733, 547] width 90 height 26
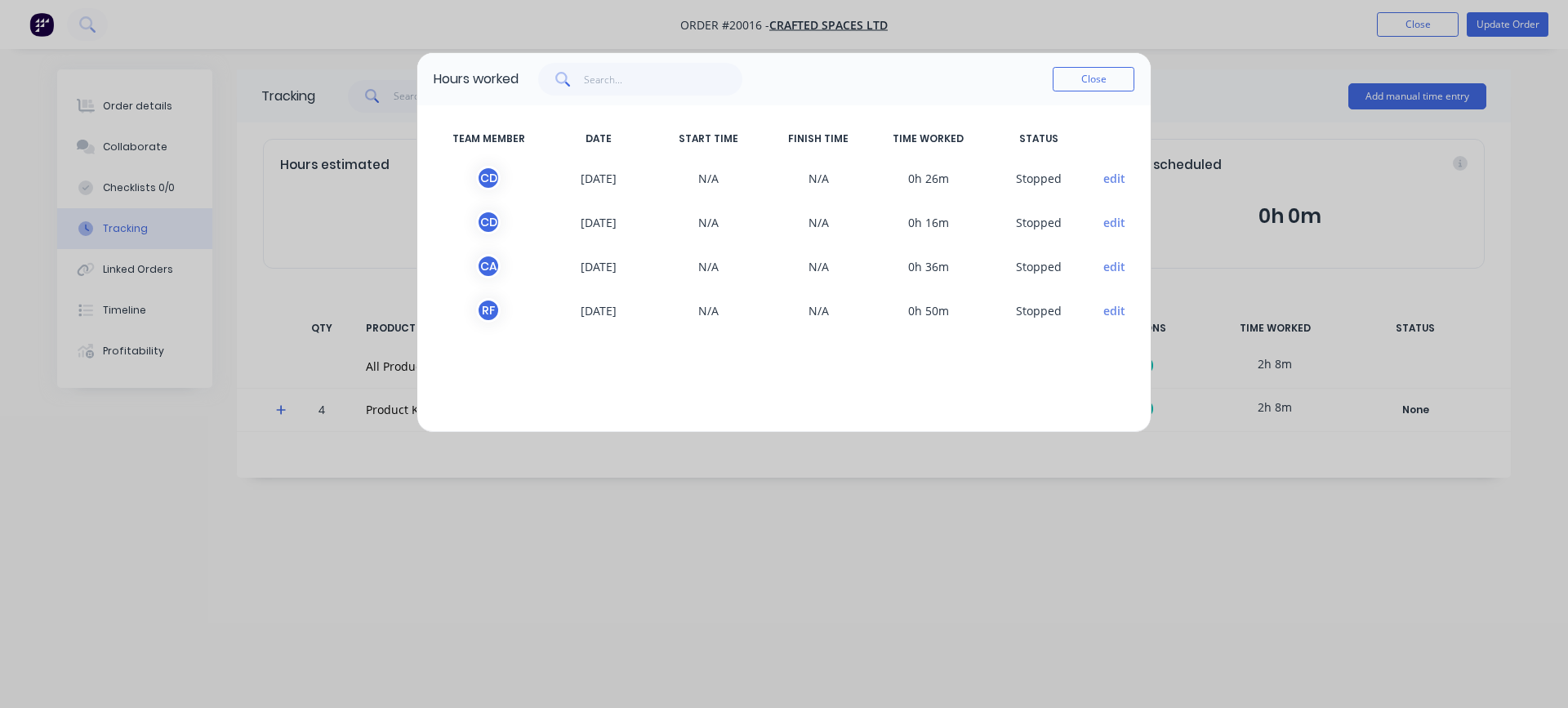
click at [1108, 222] on button "edit" at bounding box center [1114, 223] width 22 height 17
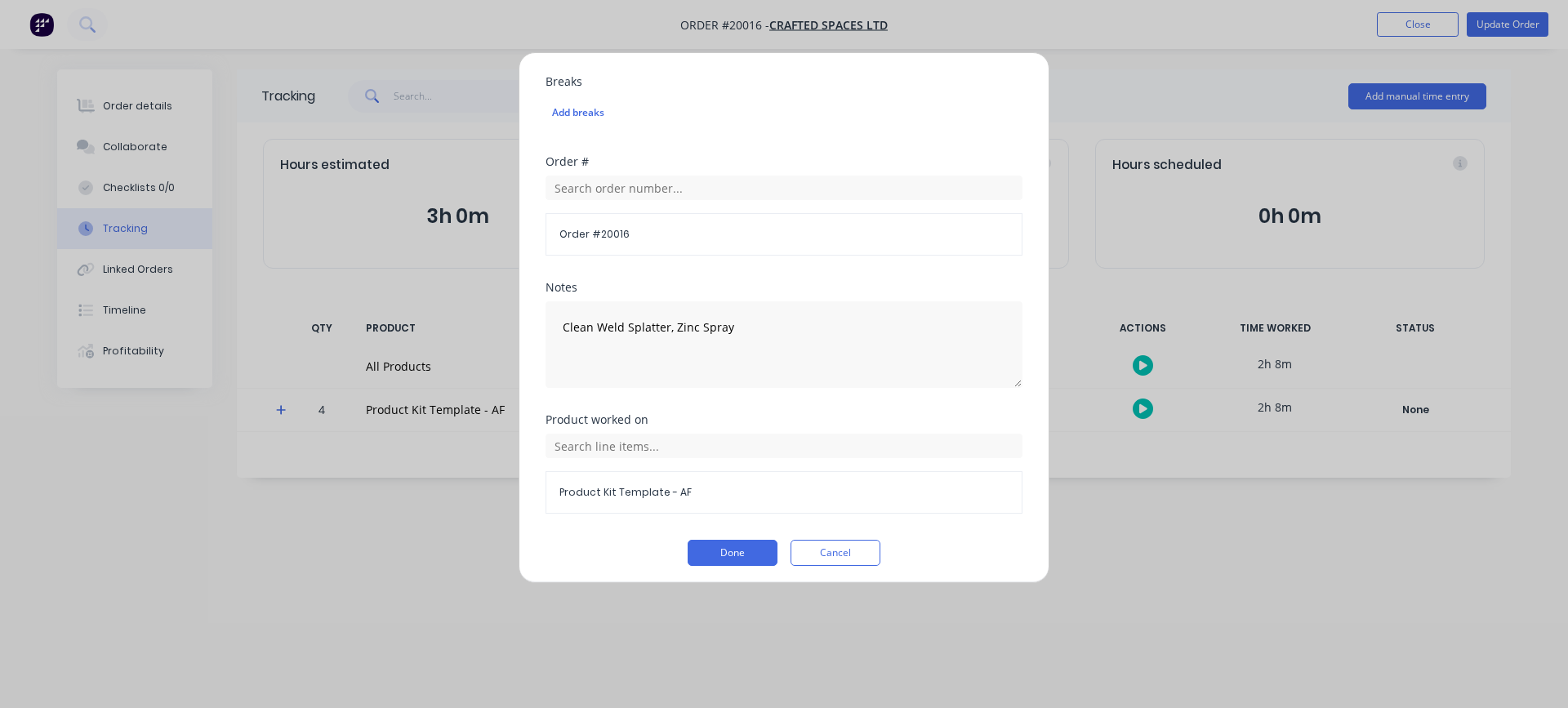
scroll to position [770, 0]
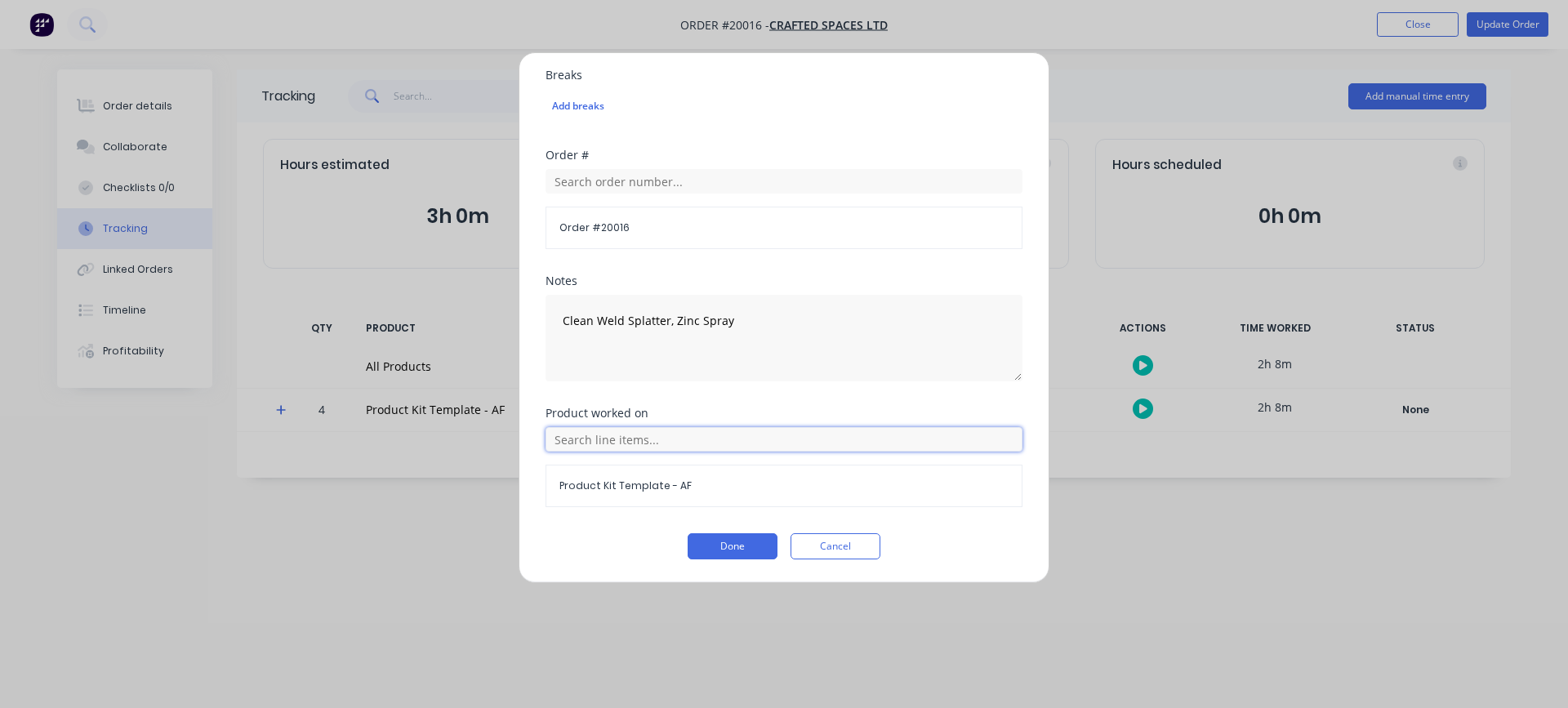
click at [619, 446] on input "text" at bounding box center [784, 439] width 477 height 24
click at [567, 520] on icon at bounding box center [564, 521] width 10 height 11
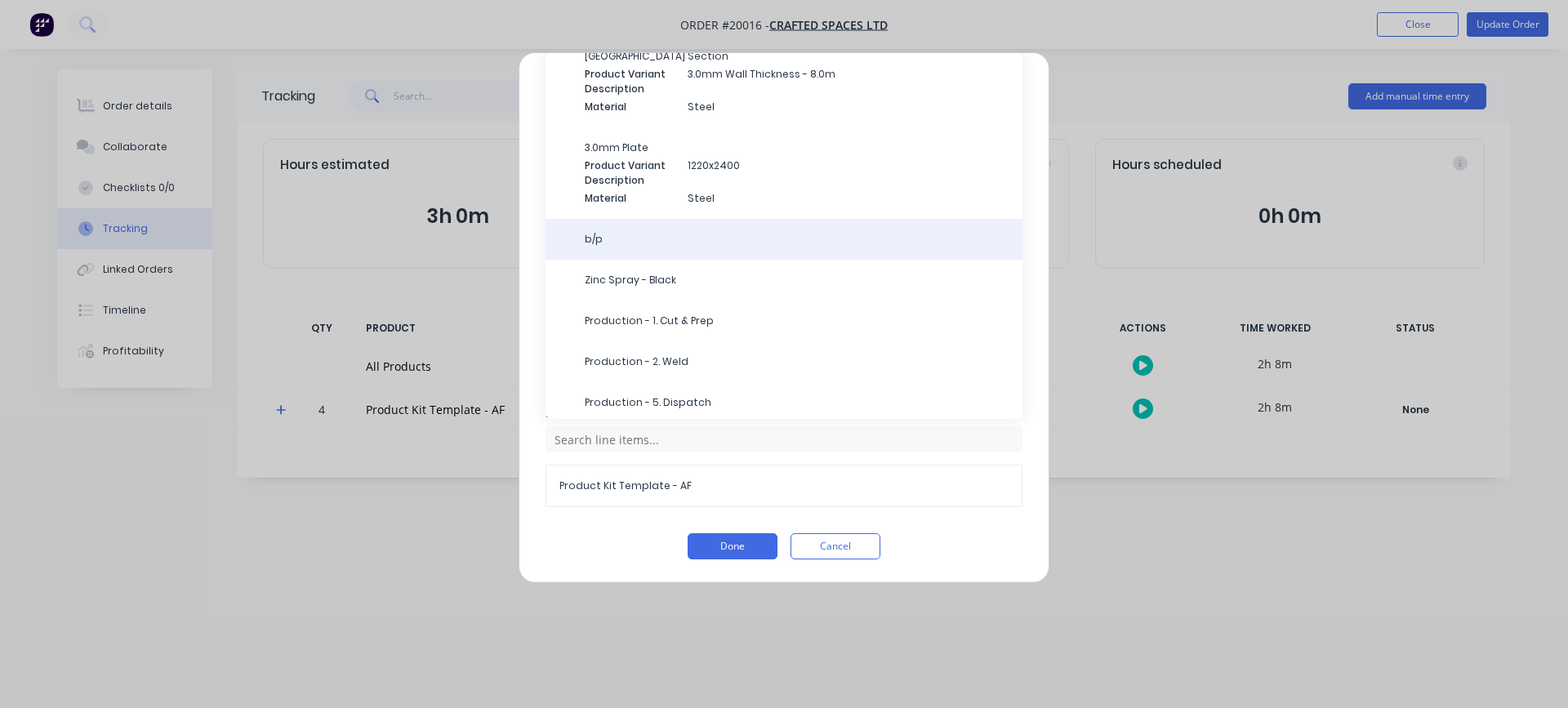
scroll to position [101, 0]
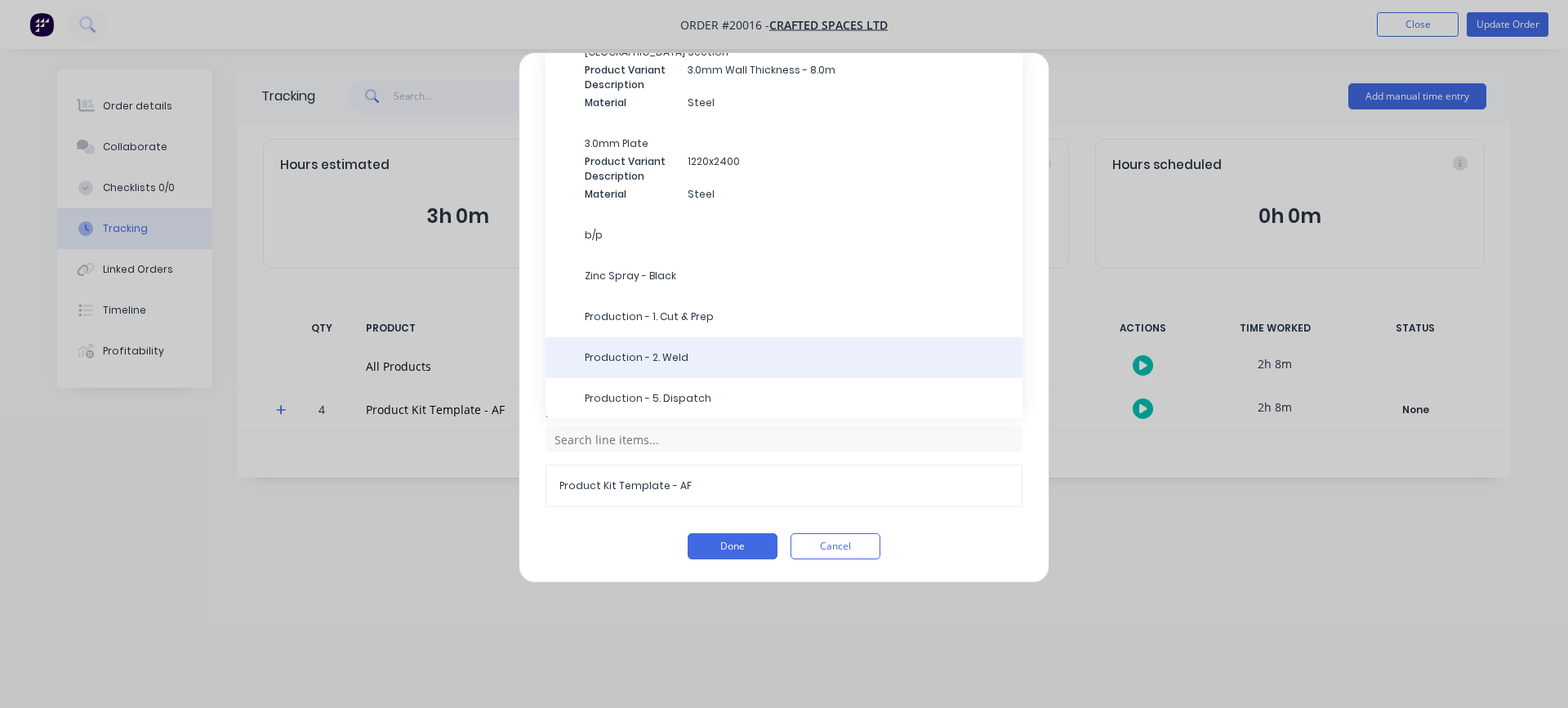
click at [680, 355] on span "Production - 2. Weld" at bounding box center [797, 358] width 424 height 15
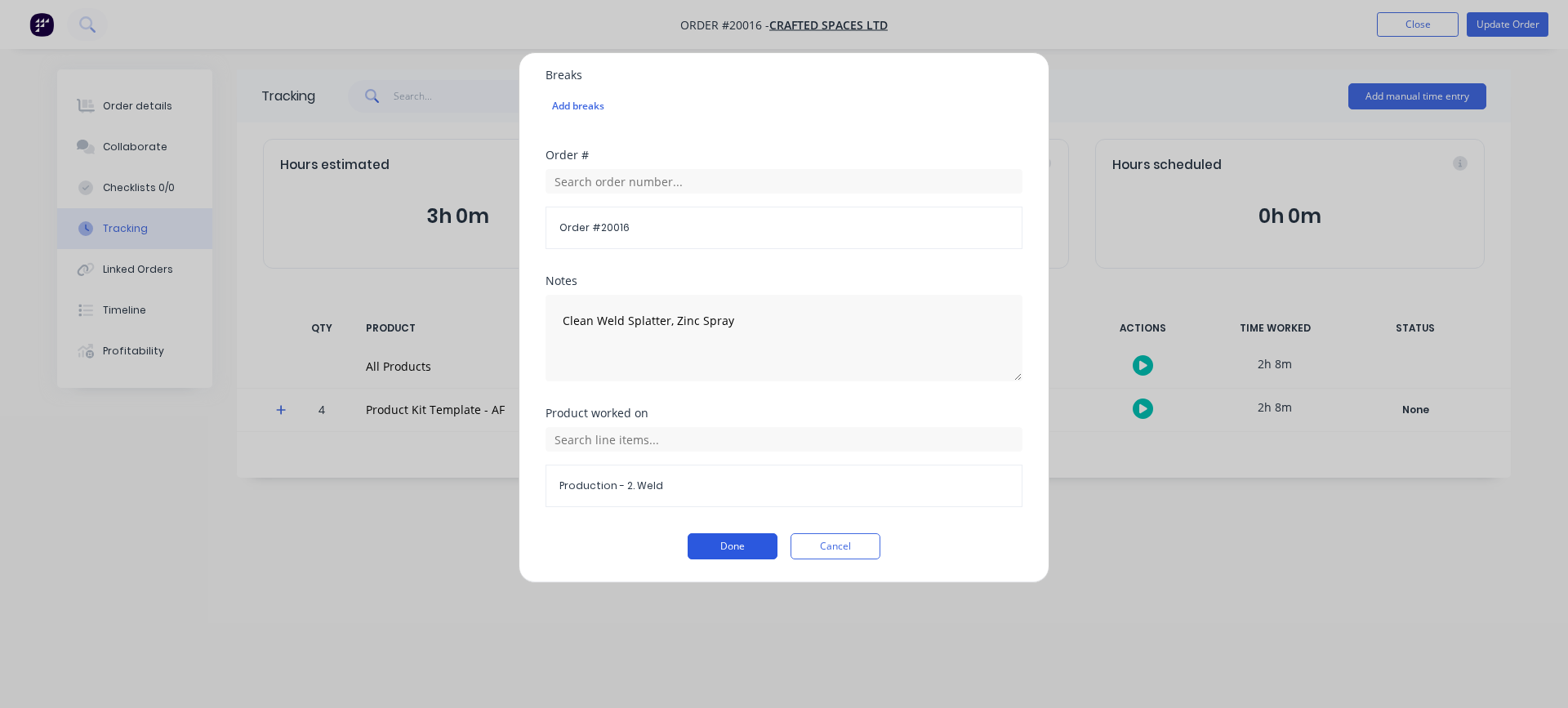
click at [696, 542] on button "Done" at bounding box center [733, 547] width 90 height 26
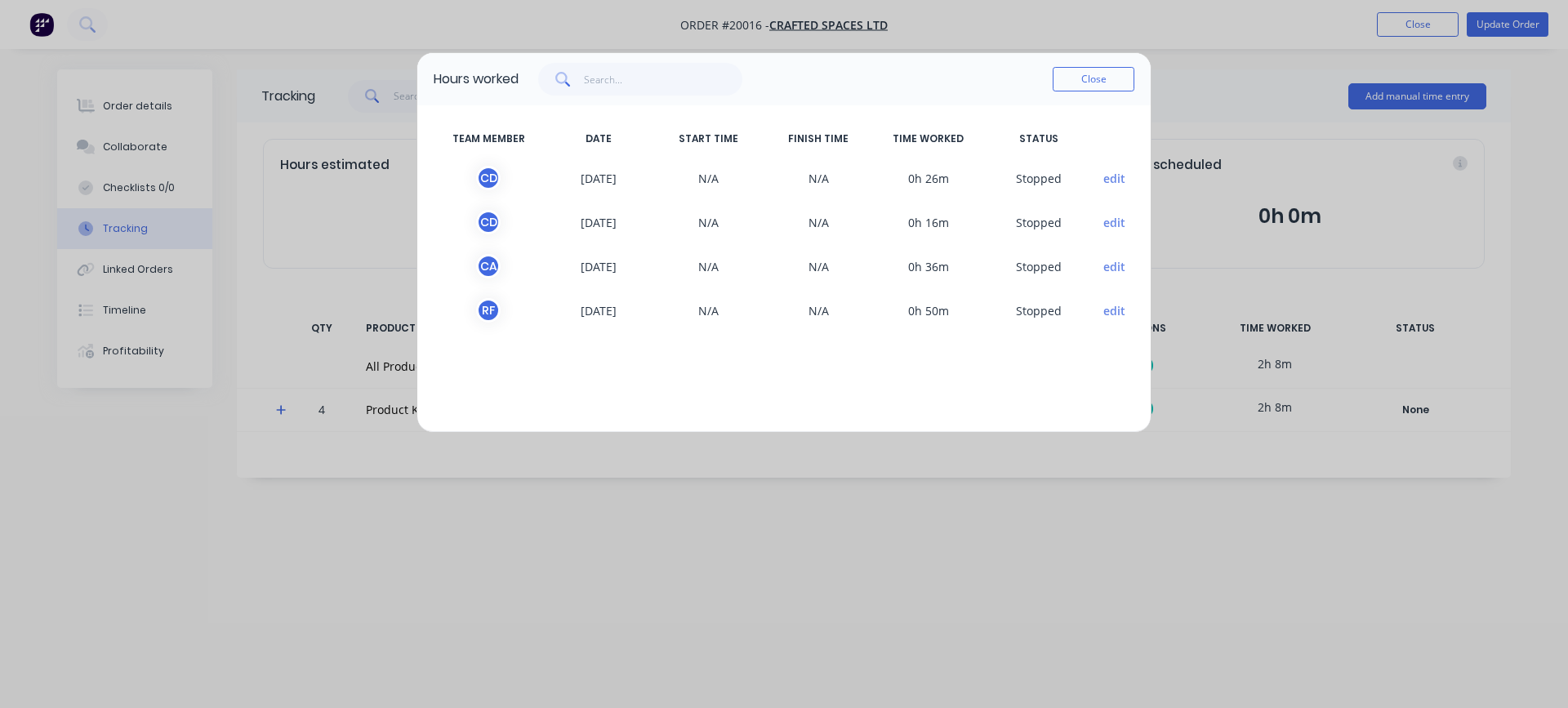
click at [1117, 174] on button "edit" at bounding box center [1114, 179] width 22 height 17
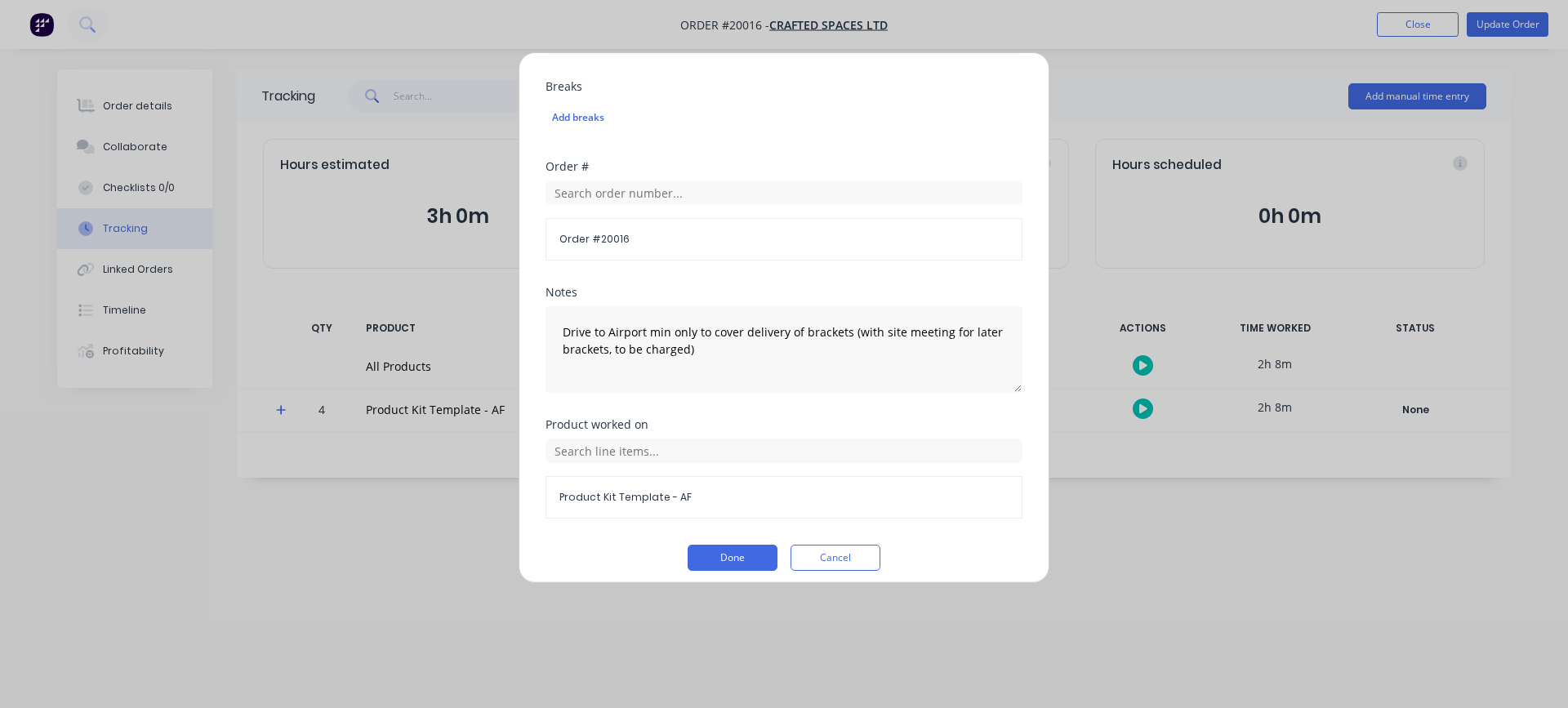
scroll to position [770, 0]
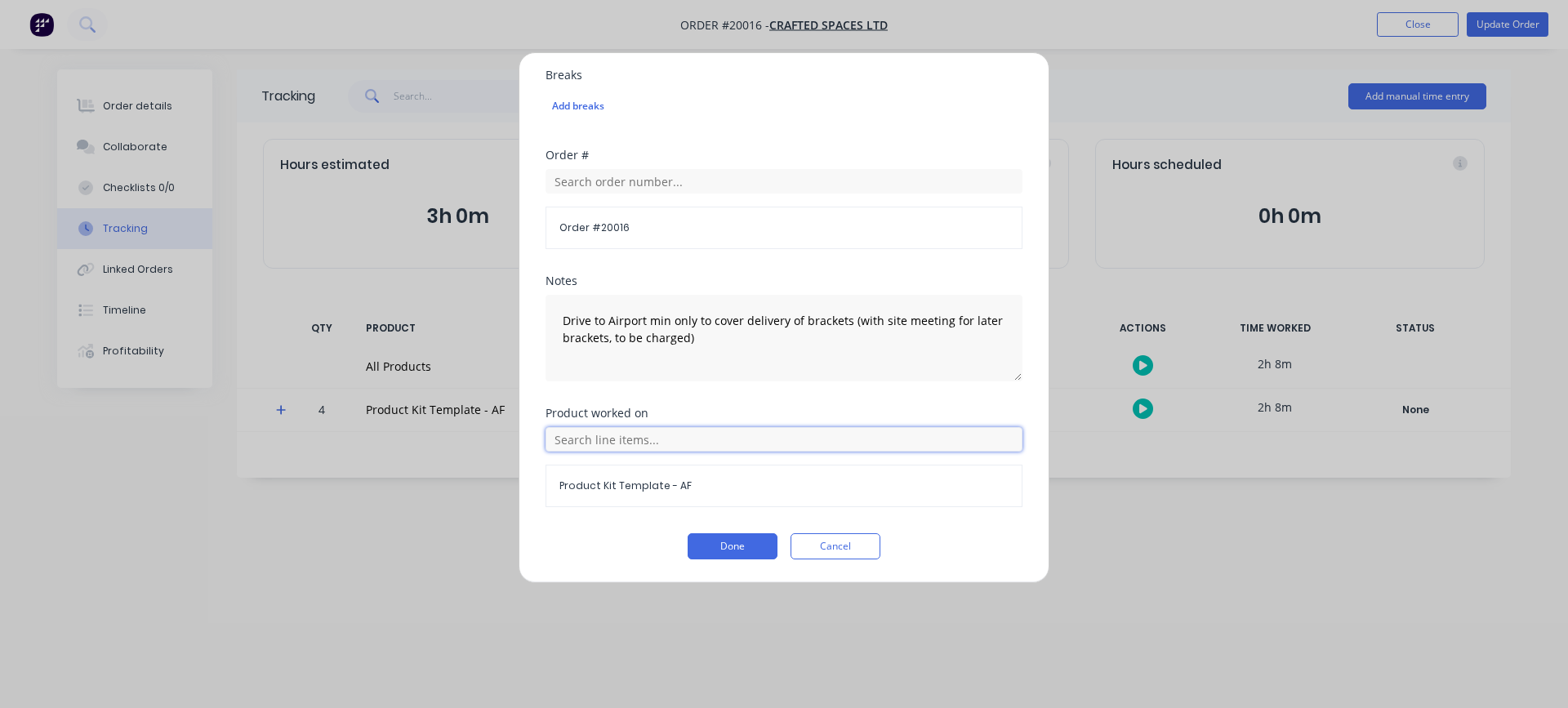
click at [600, 442] on input "text" at bounding box center [784, 439] width 477 height 24
click at [569, 522] on span at bounding box center [567, 523] width 16 height 16
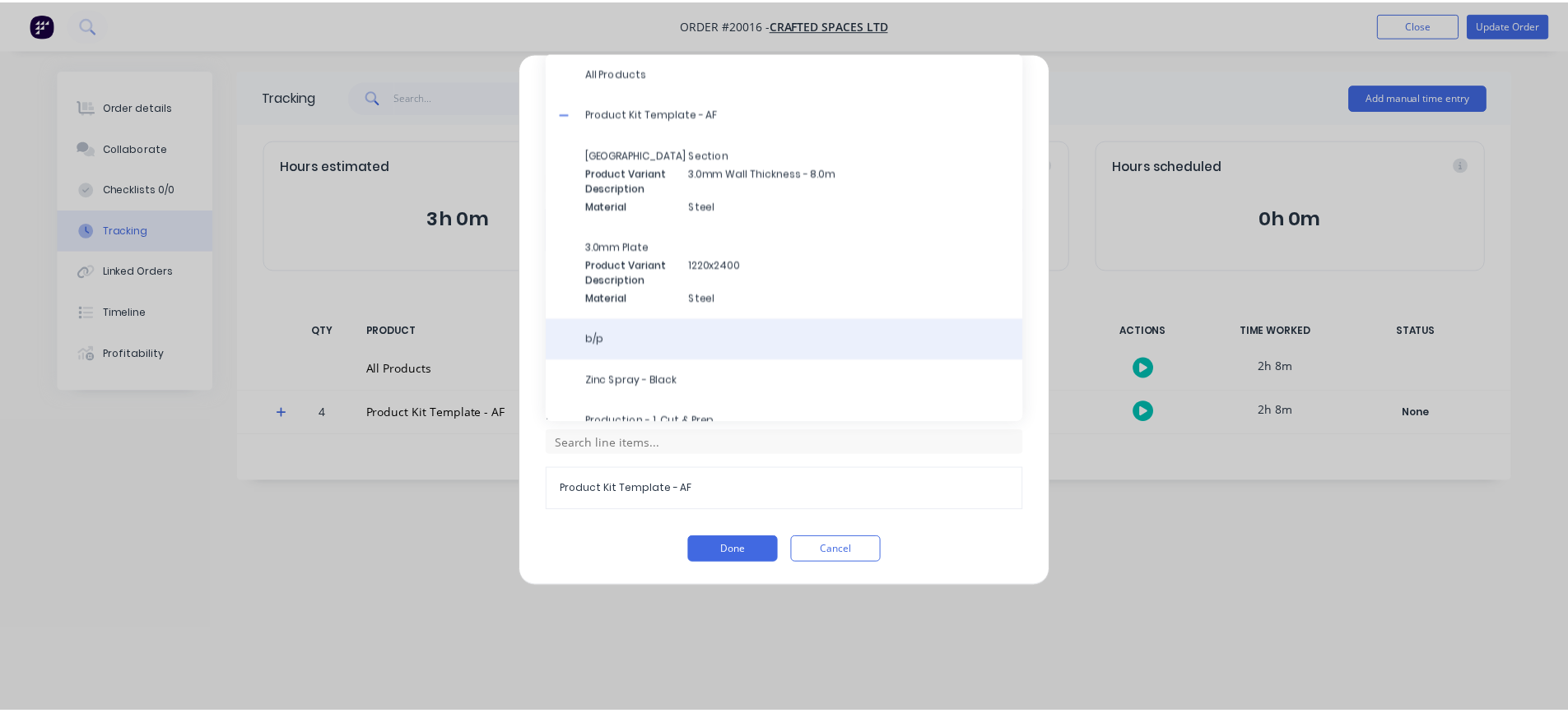
scroll to position [102, 0]
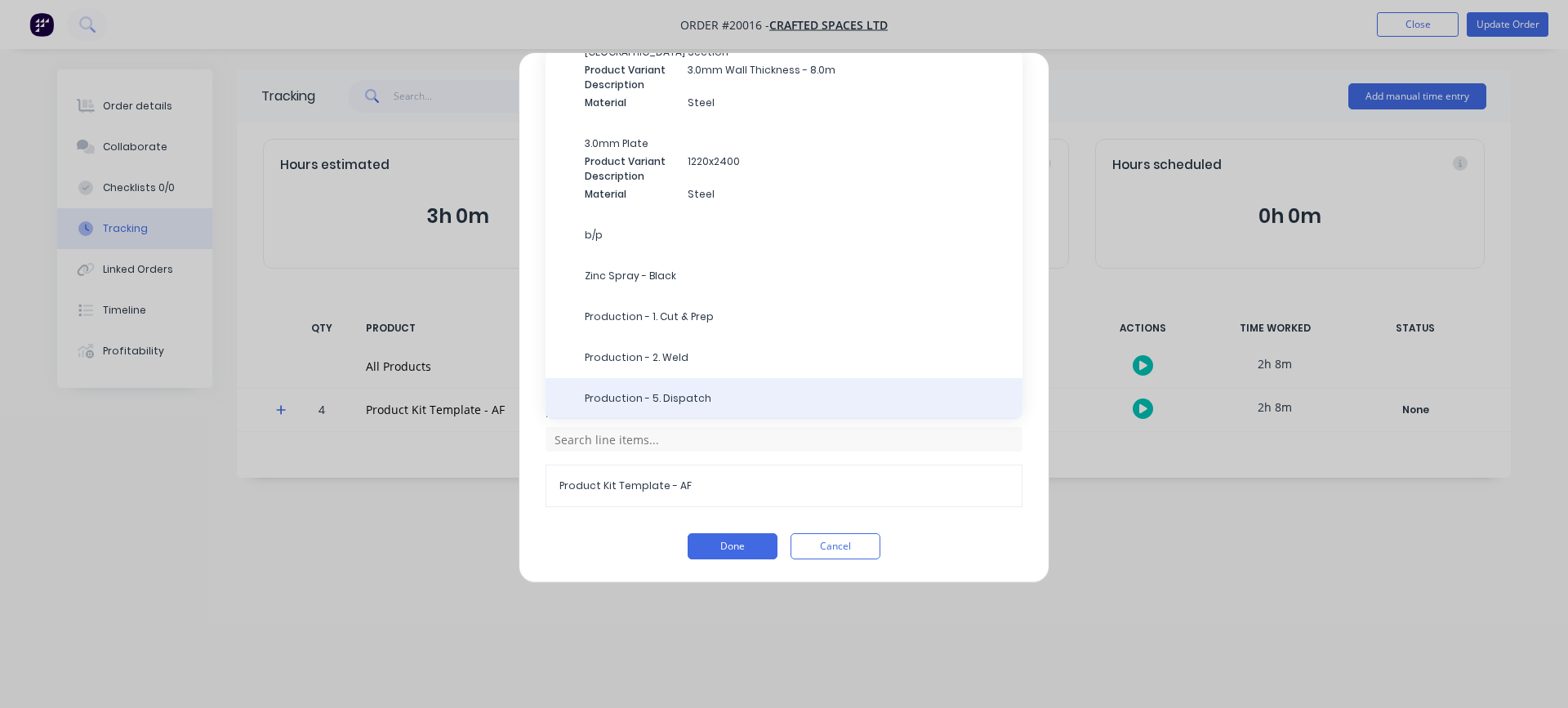
click at [668, 398] on span "Production - 5. Dispatch" at bounding box center [797, 399] width 424 height 15
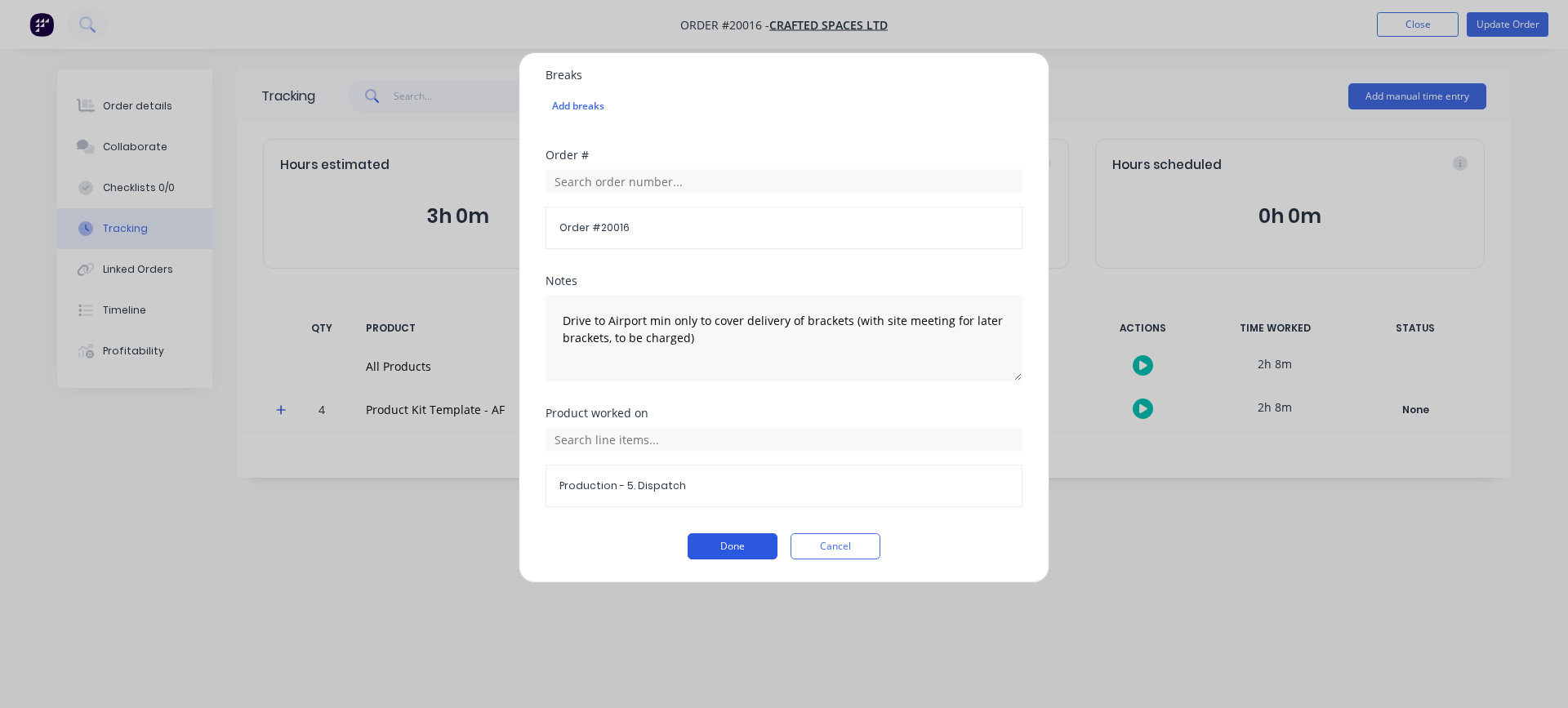
click at [701, 539] on button "Done" at bounding box center [733, 547] width 90 height 26
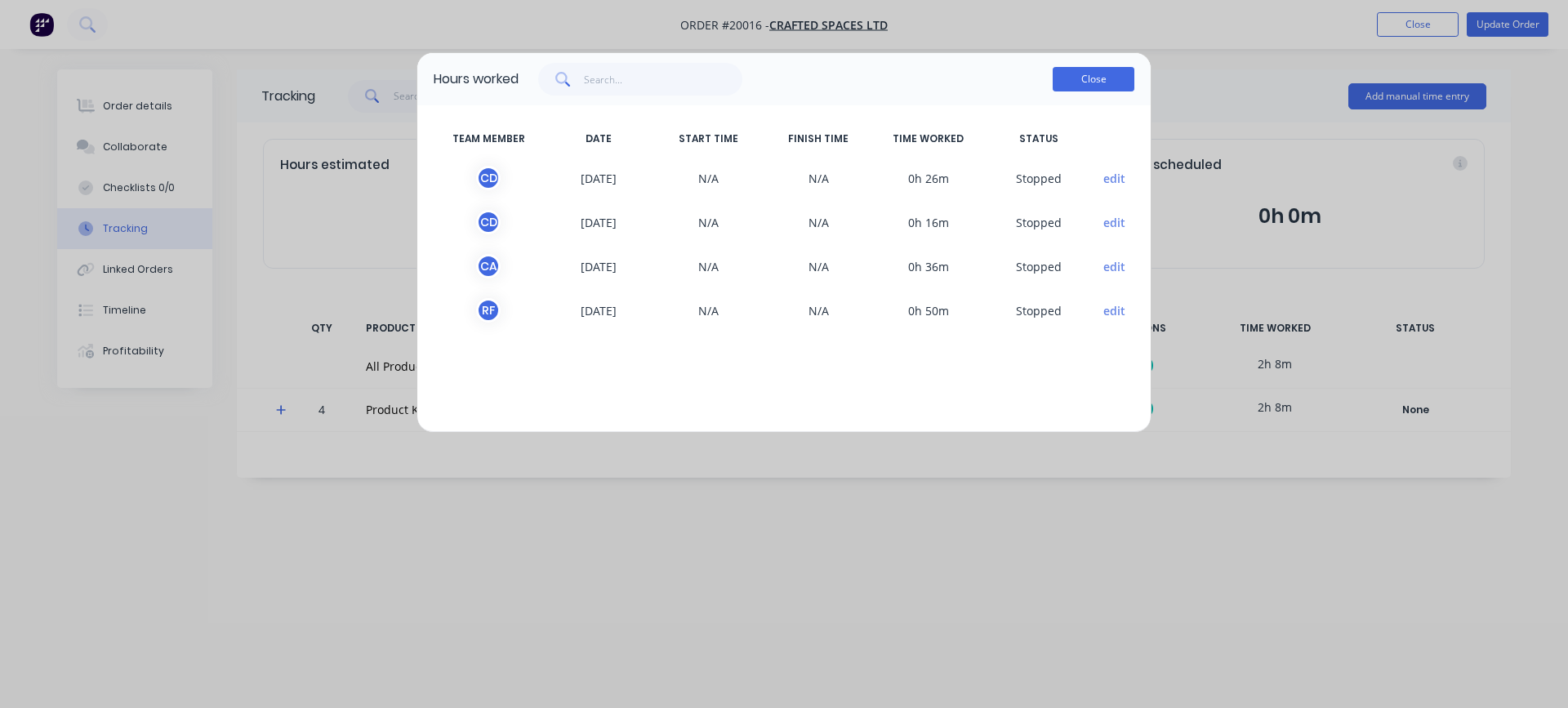
click at [1104, 79] on button "Close" at bounding box center [1093, 79] width 81 height 24
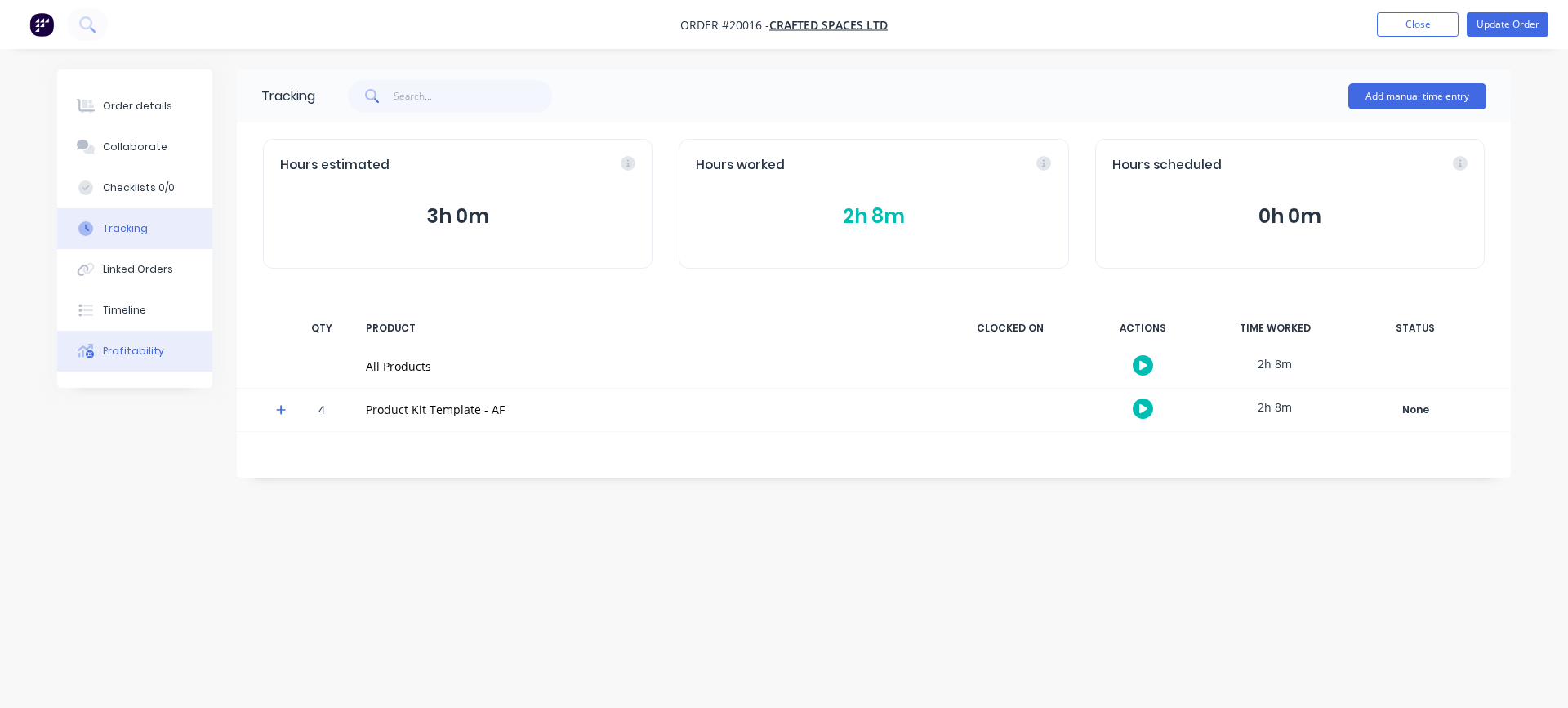
click at [120, 345] on div "Profitability" at bounding box center [133, 351] width 62 height 15
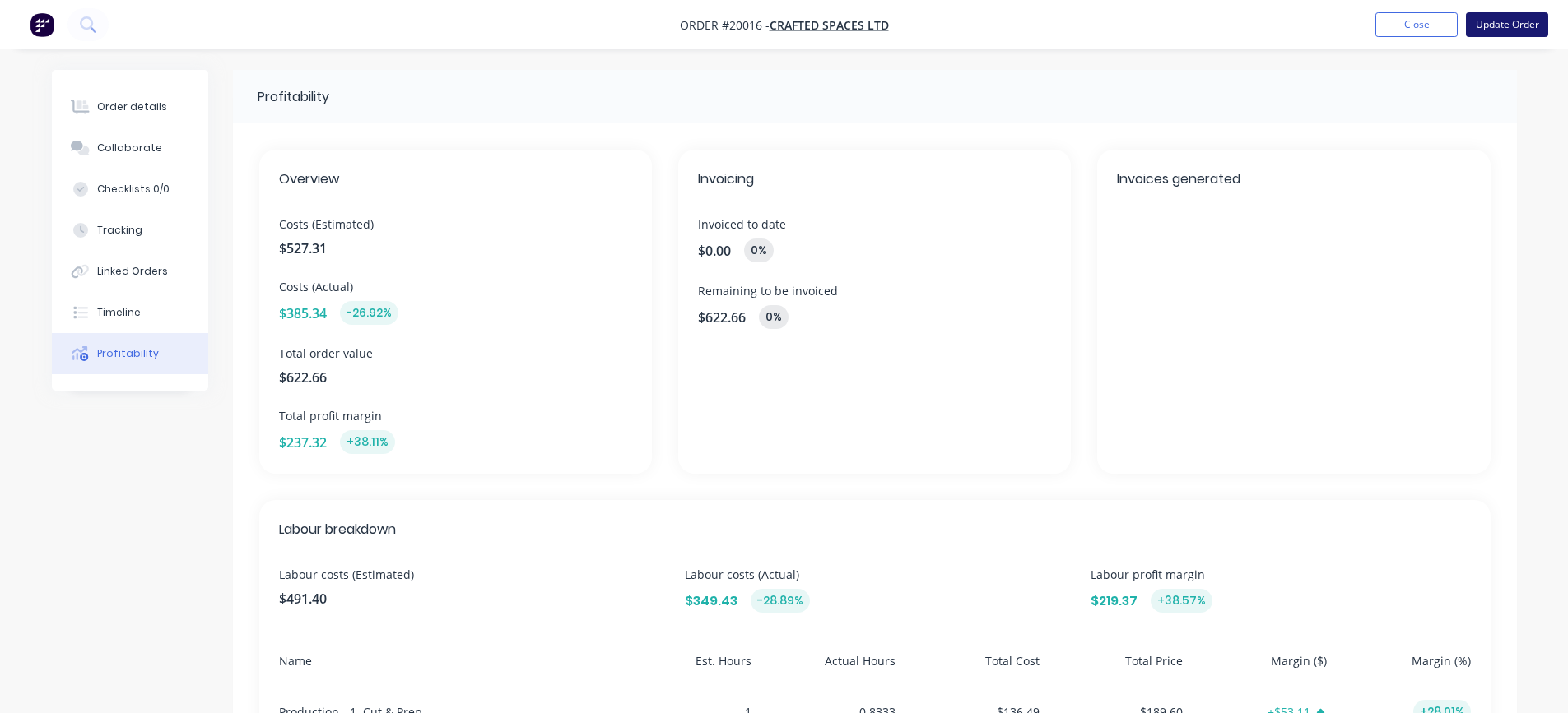
click at [1506, 27] on button "Update Order" at bounding box center [1507, 24] width 82 height 24
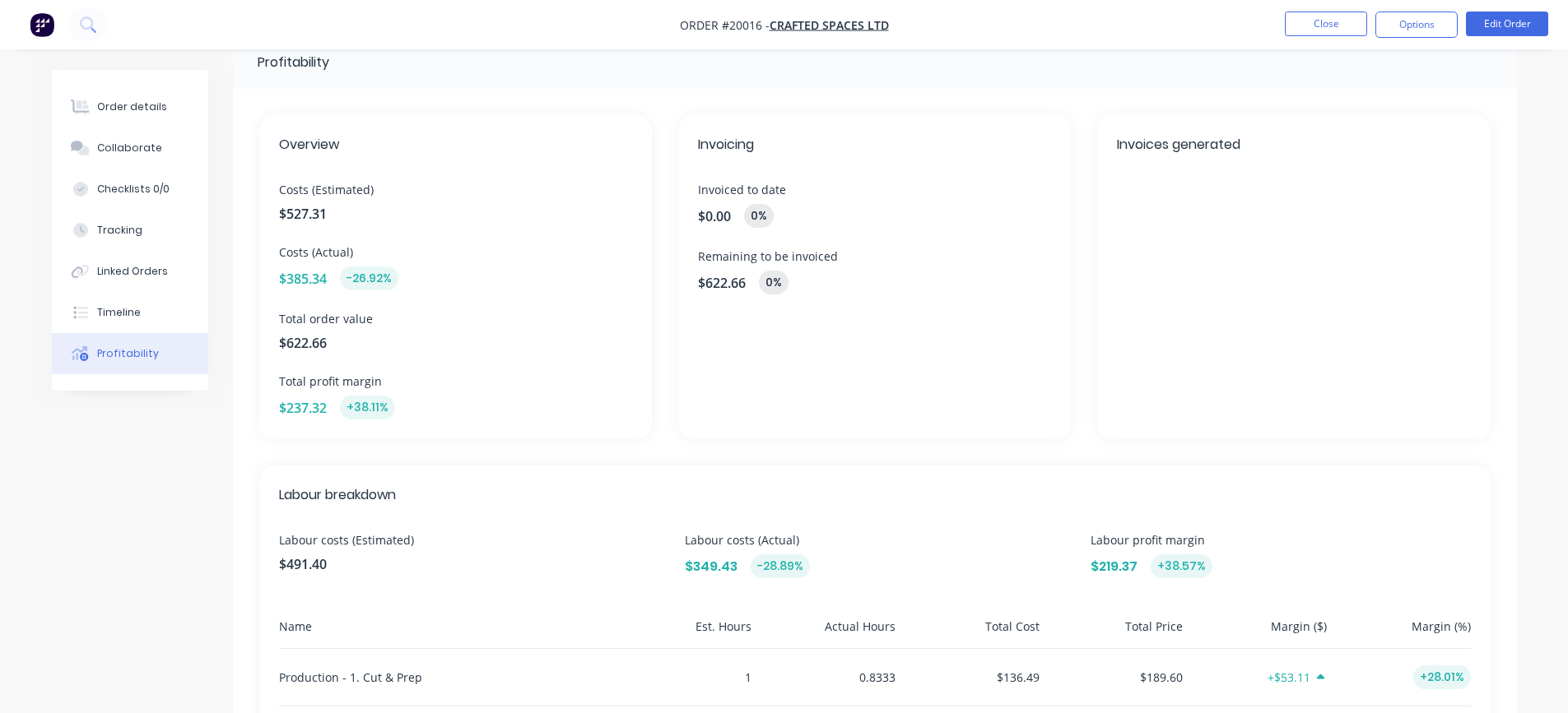
scroll to position [6, 0]
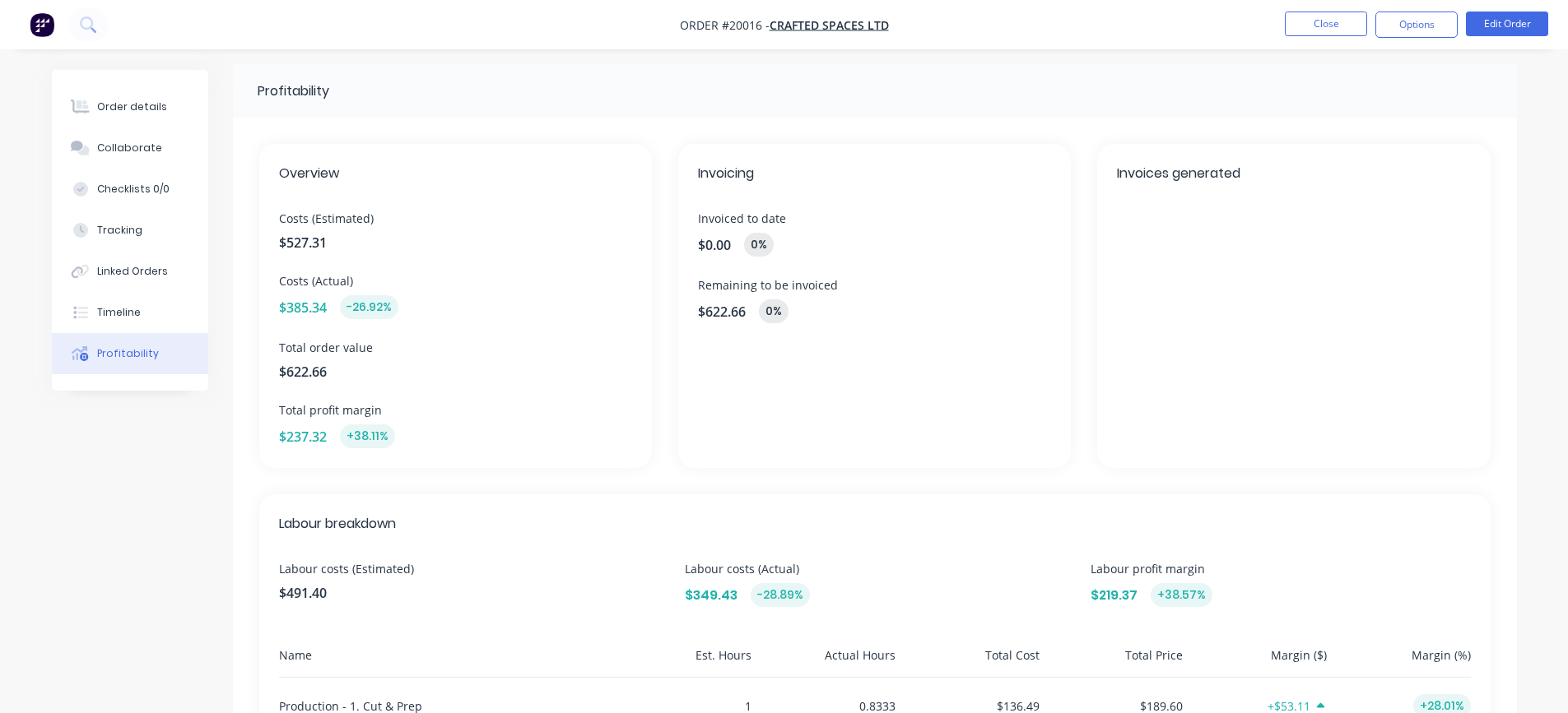
click at [720, 255] on div "$0.00 0 %" at bounding box center [875, 244] width 354 height 24
click at [719, 246] on span "$0.00" at bounding box center [715, 245] width 33 height 20
click at [760, 367] on div "Invoicing Invoiced to date $0.00 0 % Remaining to be invoiced $622.66 0 %" at bounding box center [875, 306] width 393 height 325
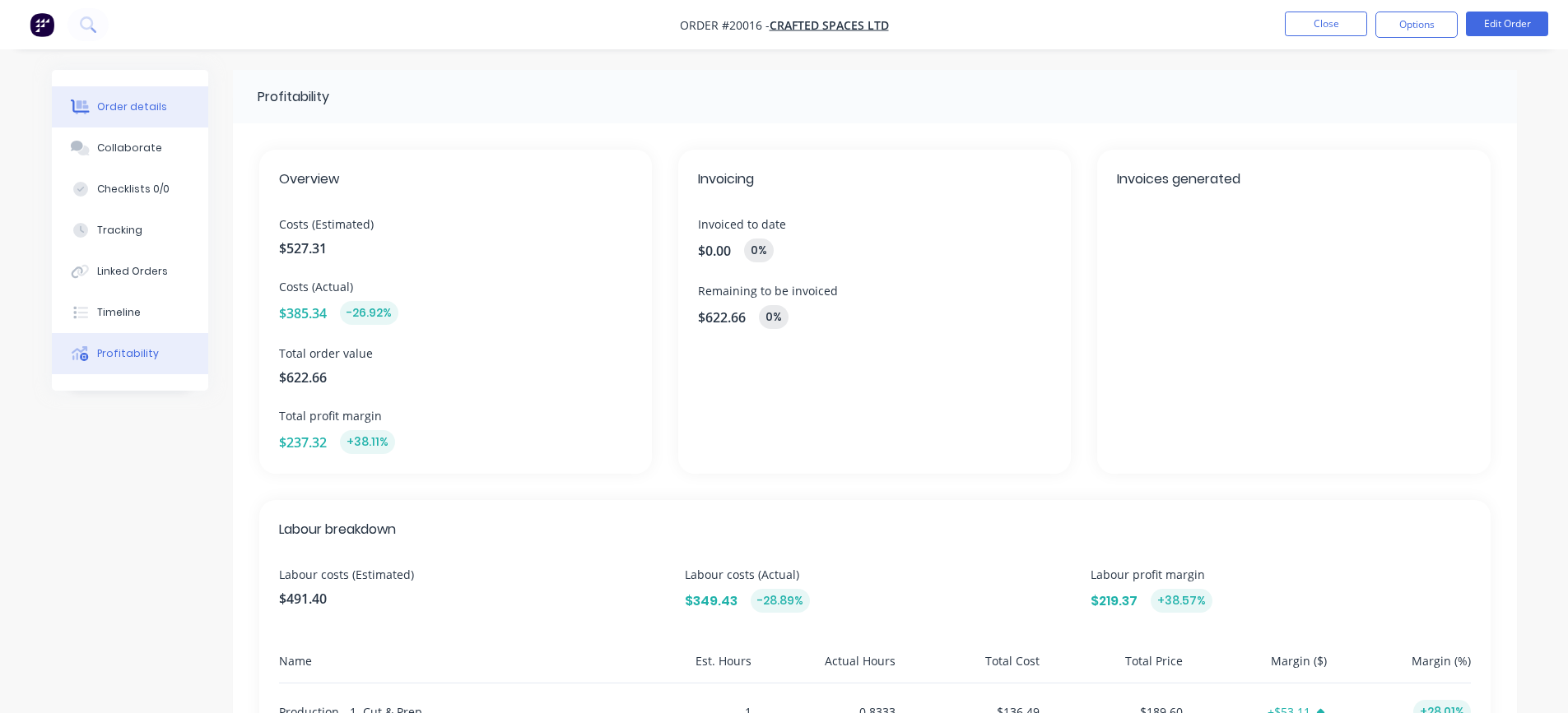
click at [107, 105] on div "Order details" at bounding box center [132, 106] width 70 height 15
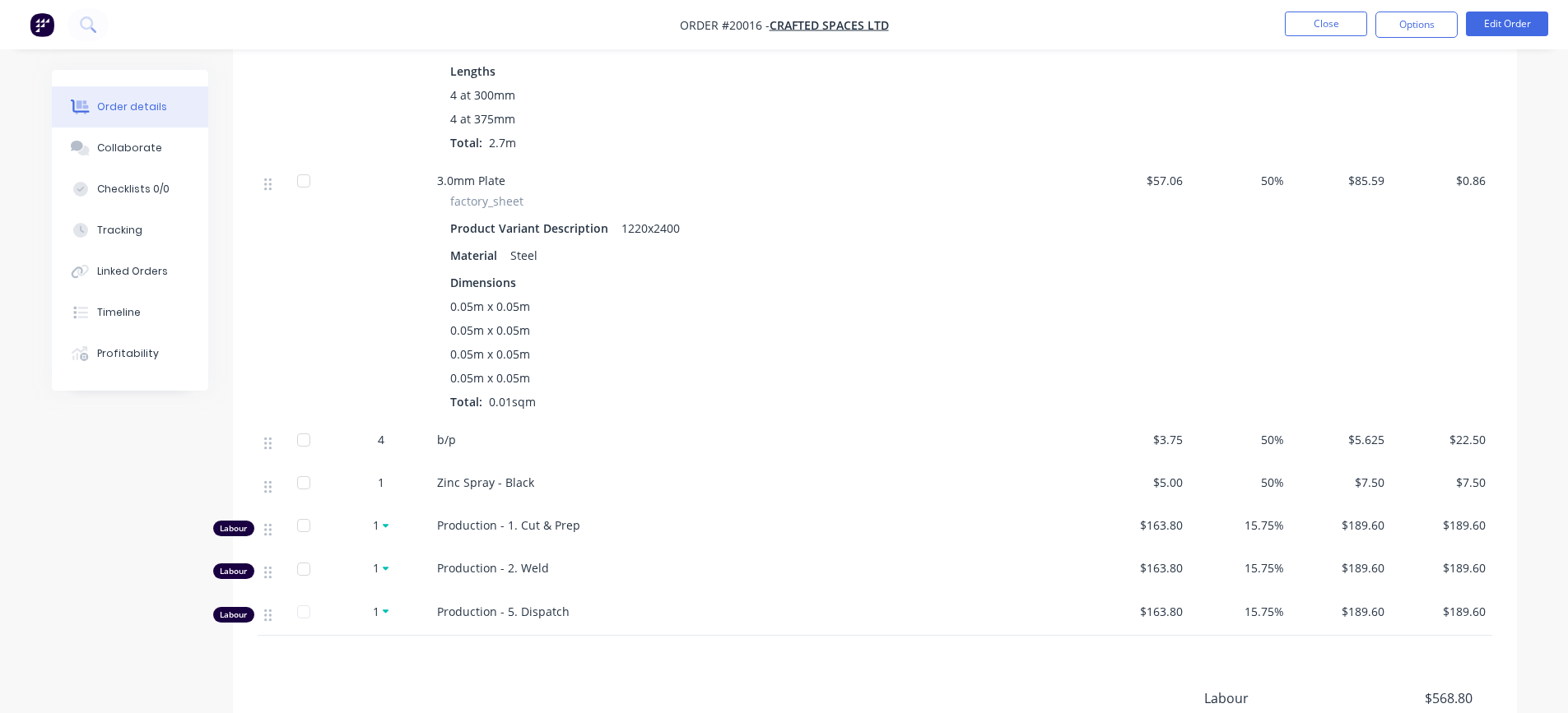
scroll to position [658, 0]
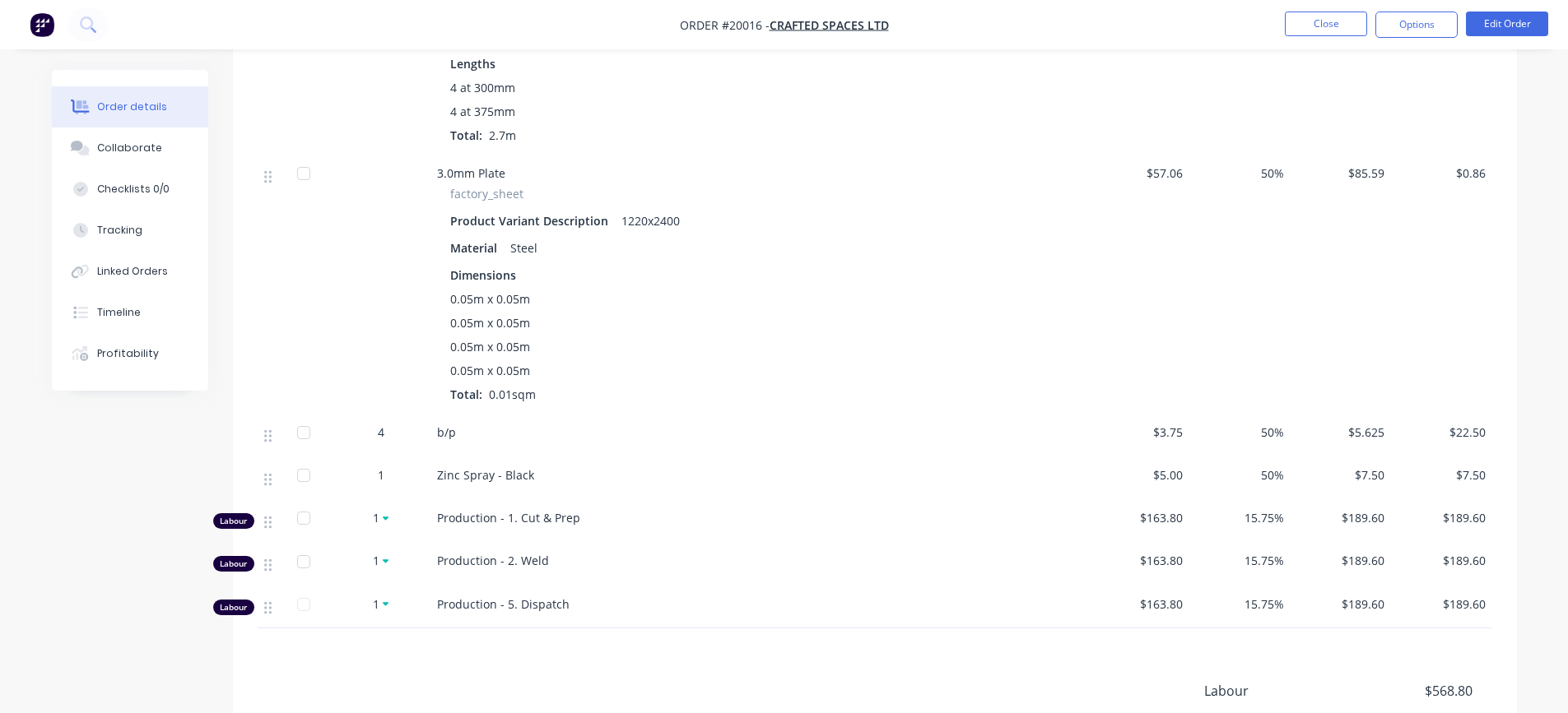
click at [382, 478] on span "1" at bounding box center [382, 476] width 7 height 17
click at [380, 476] on span "1" at bounding box center [382, 476] width 7 height 17
click at [384, 473] on div "1" at bounding box center [382, 476] width 86 height 17
click at [1489, 25] on button "Edit Order" at bounding box center [1507, 24] width 82 height 24
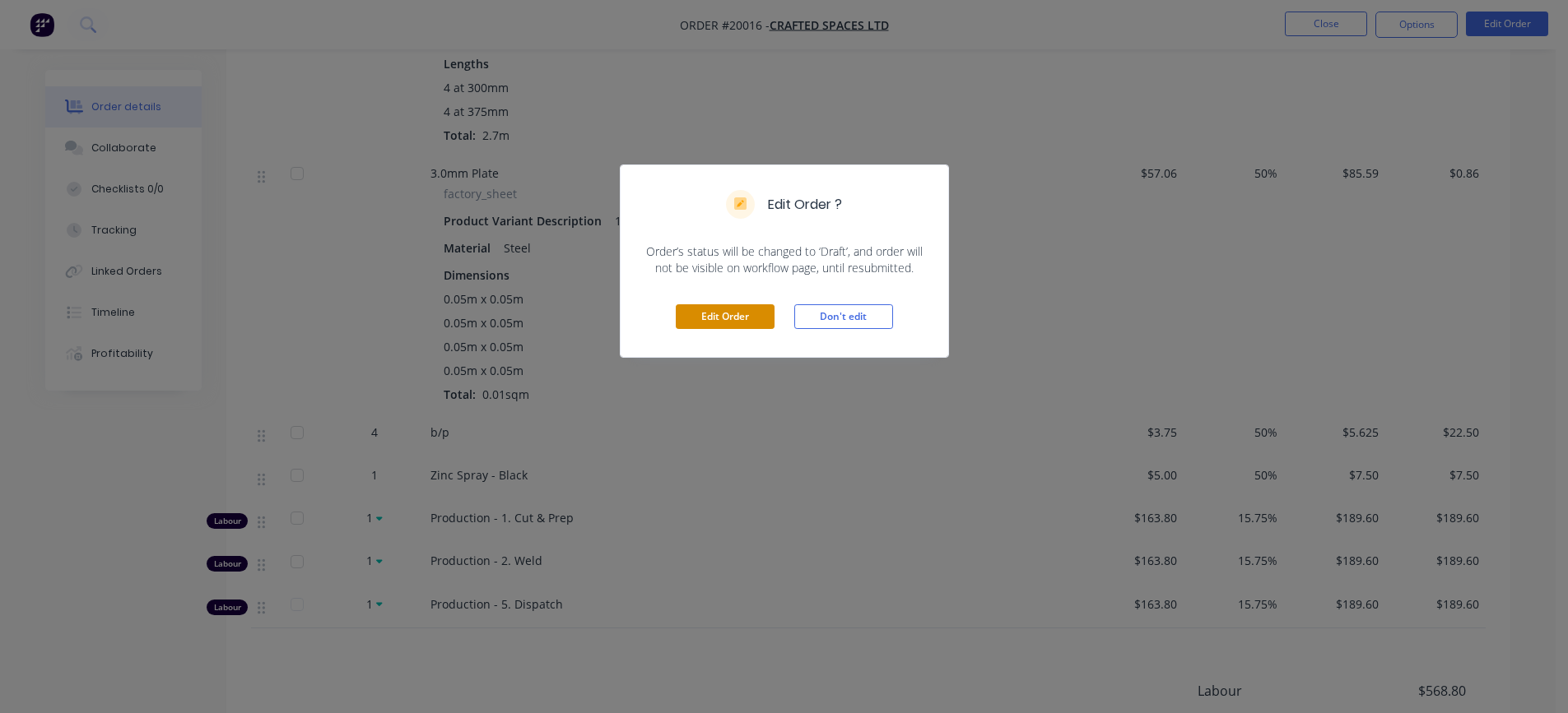
click at [767, 316] on button "Edit Order" at bounding box center [725, 317] width 99 height 24
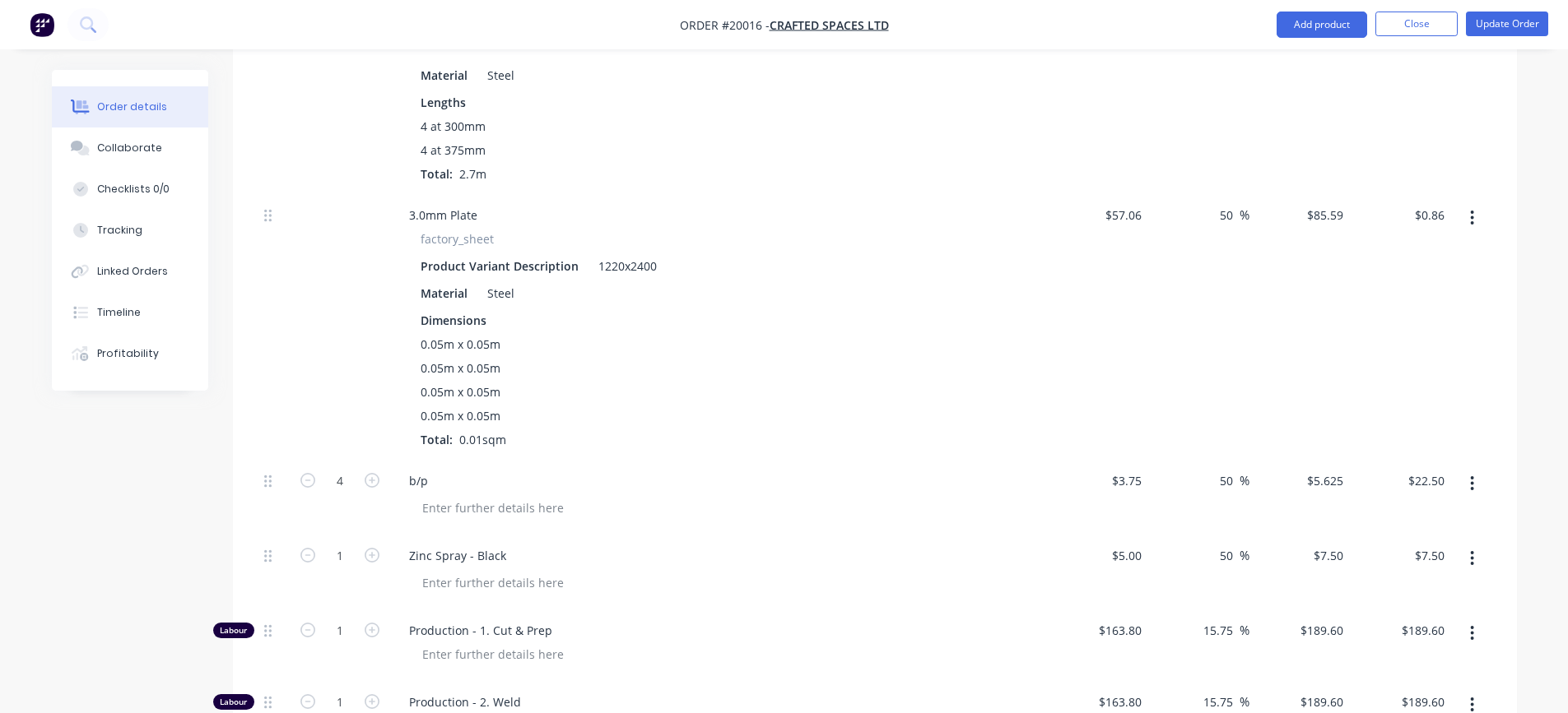
scroll to position [823, 0]
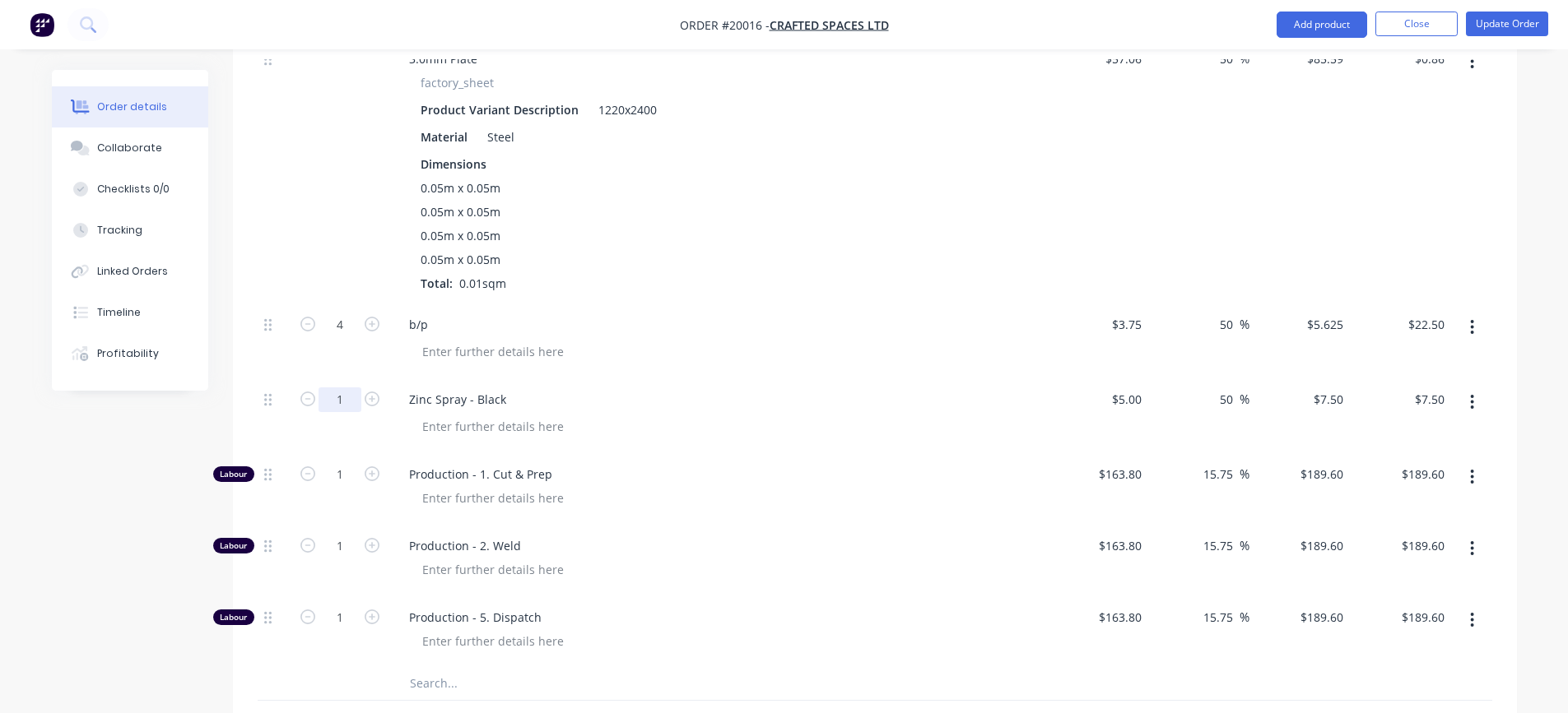
click at [340, 401] on input "1" at bounding box center [340, 400] width 43 height 24
type input "4"
type input "$30.00"
click at [836, 419] on div at bounding box center [726, 426] width 632 height 24
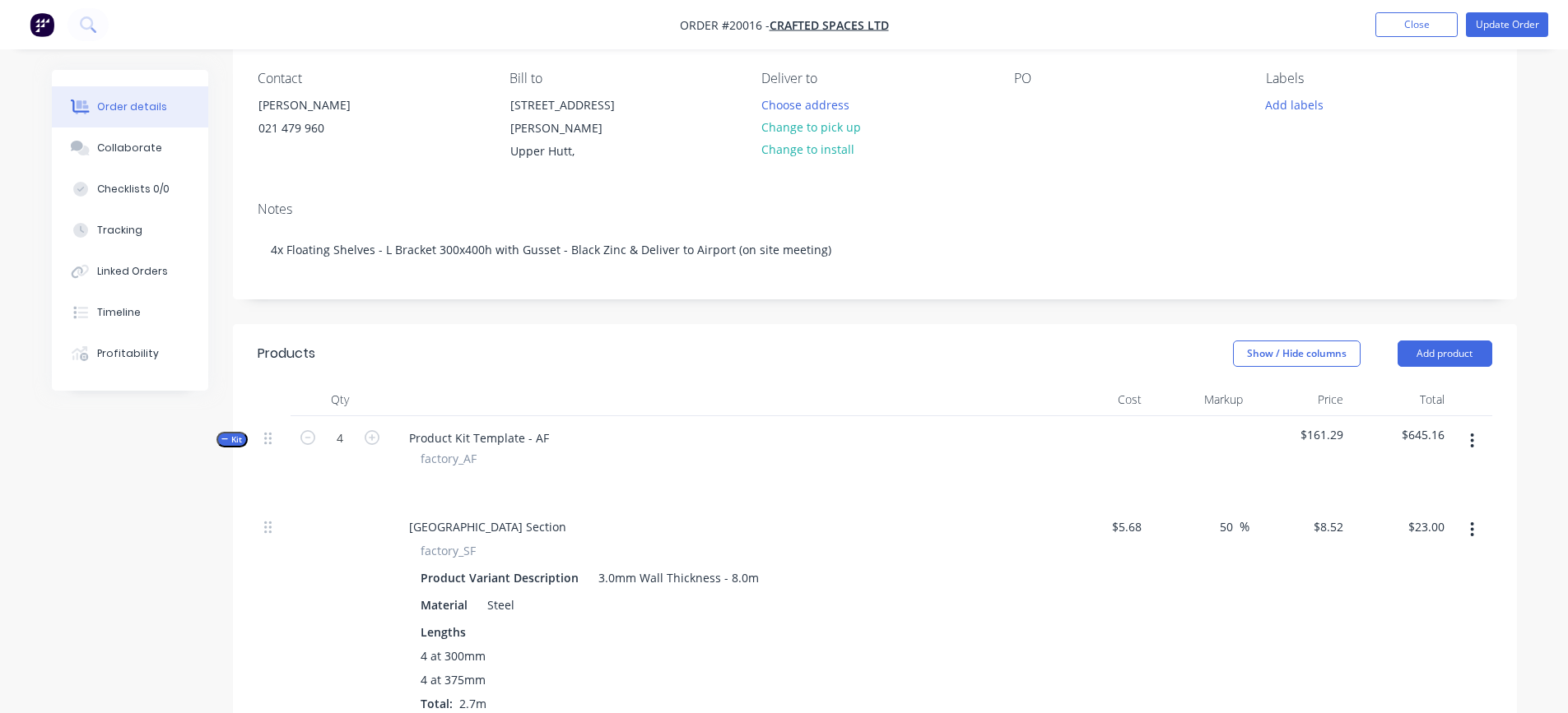
scroll to position [132, 0]
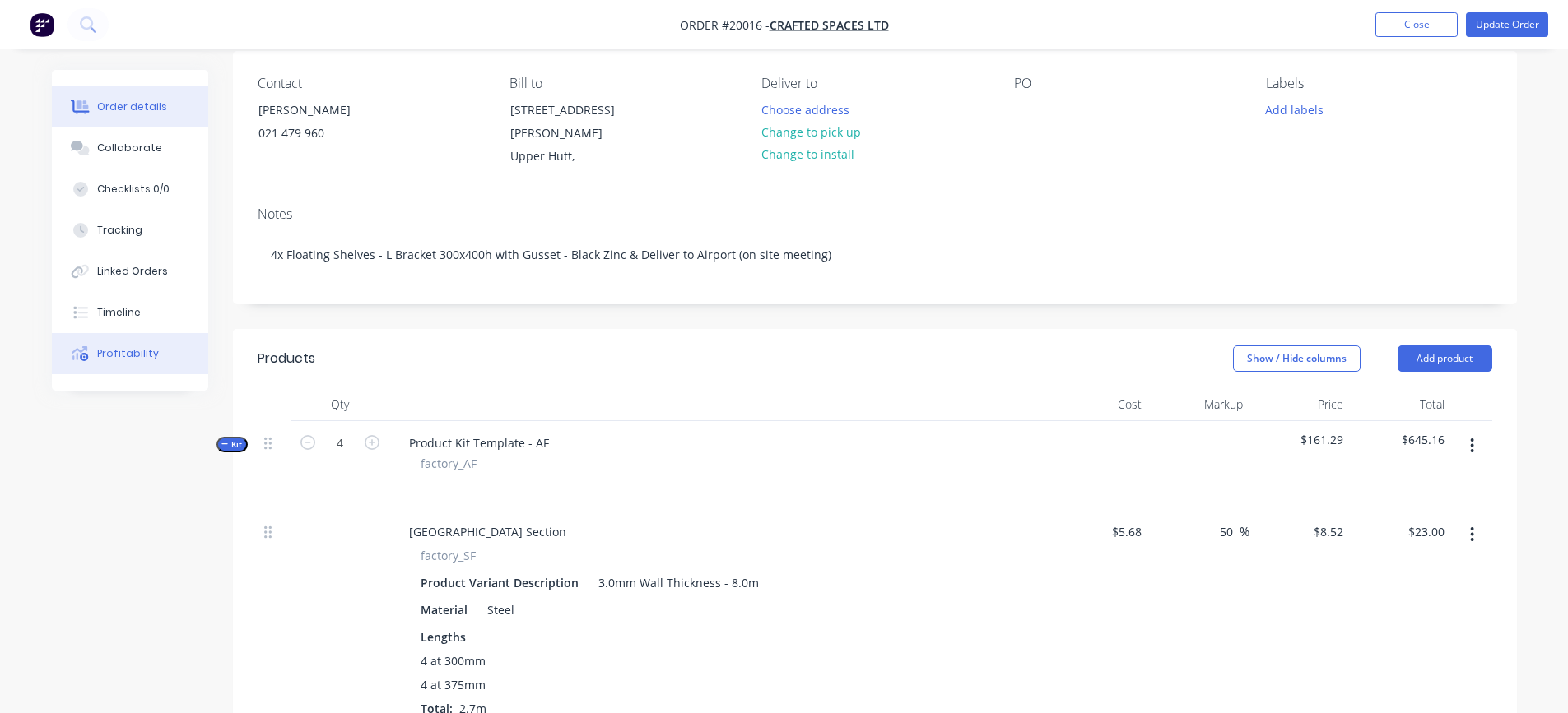
click at [148, 348] on div "Profitability" at bounding box center [127, 353] width 62 height 15
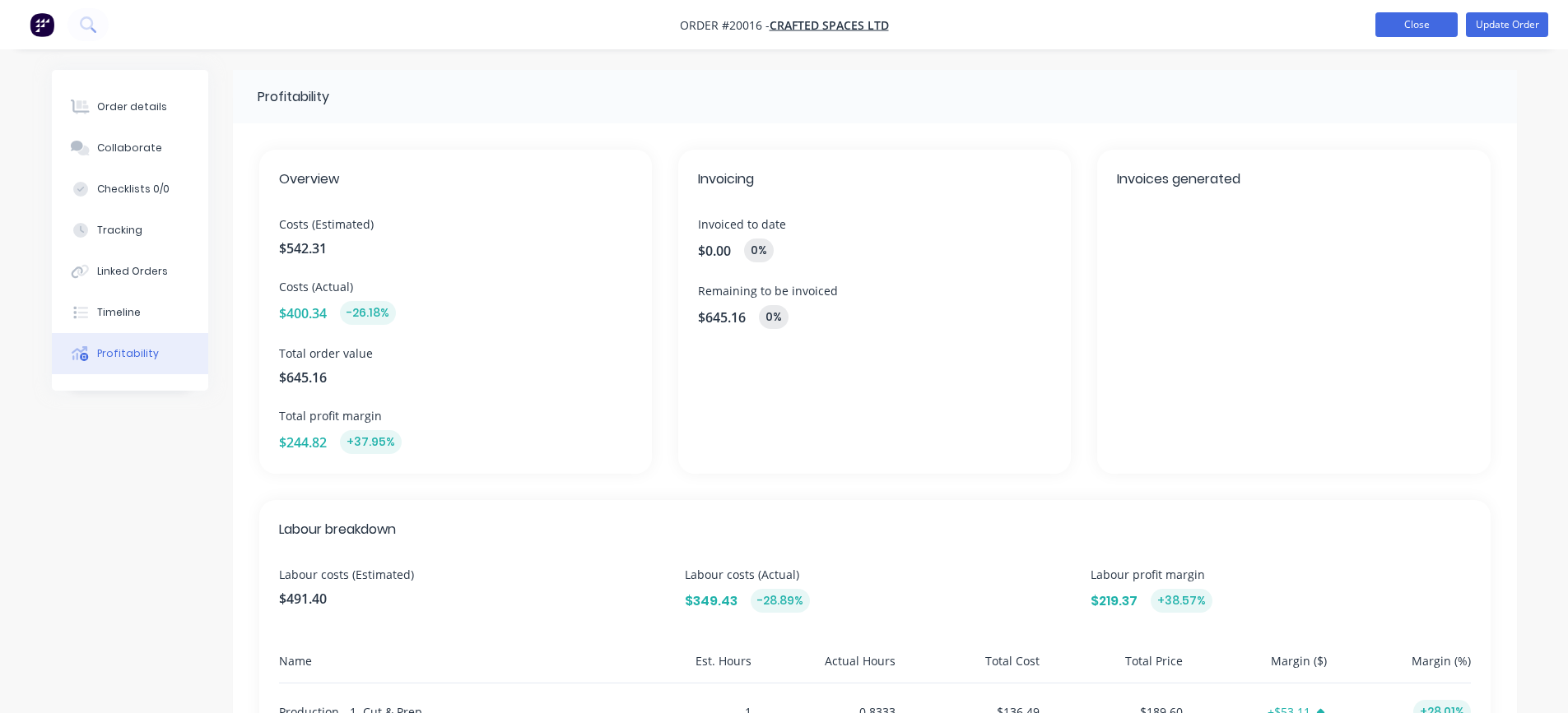
click at [1424, 26] on button "Close" at bounding box center [1417, 24] width 82 height 24
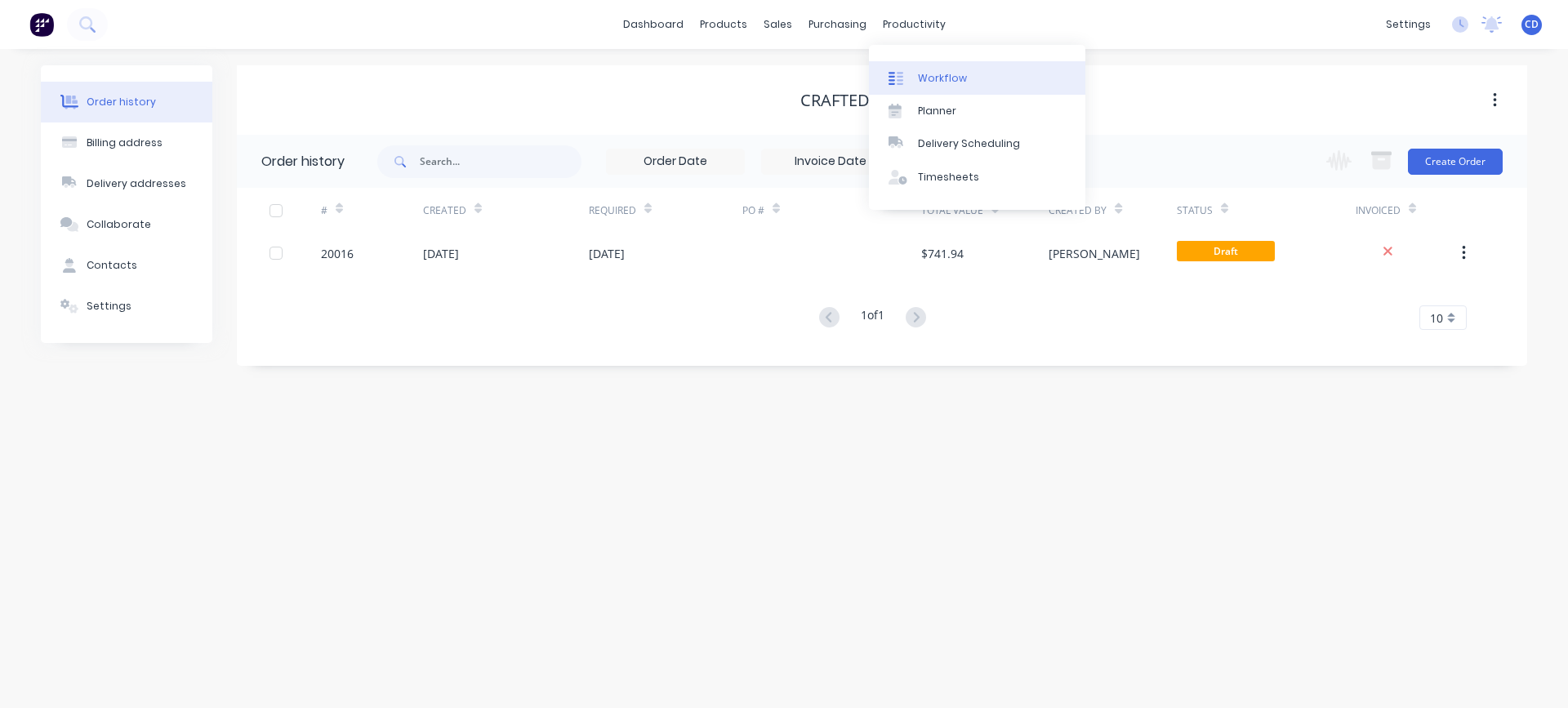
click at [923, 62] on link "Workflow" at bounding box center [977, 78] width 217 height 33
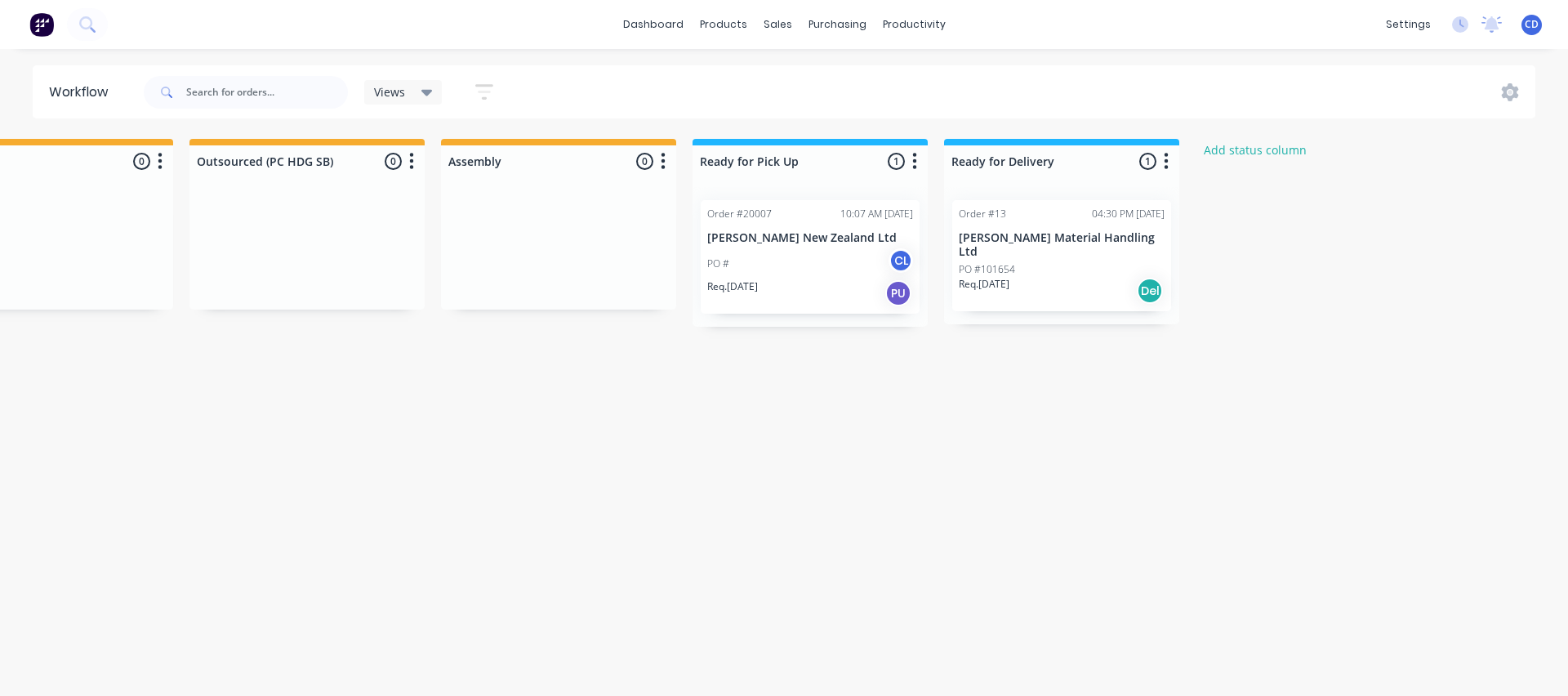
scroll to position [0, 889]
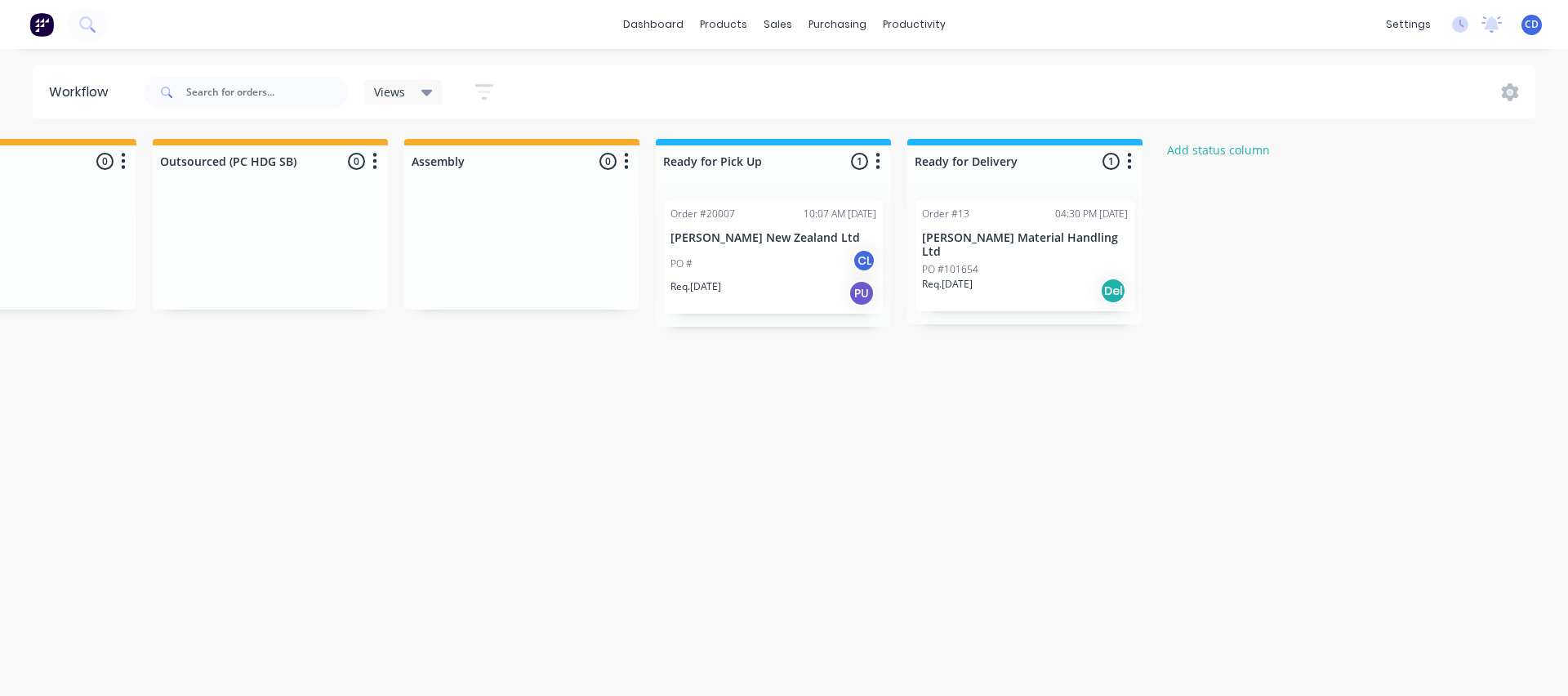
click at [988, 365] on div "Submitted 4 Status colour #273444 hex #273444 Save Cancel Summaries Total order…" at bounding box center [342, 381] width 2487 height 485
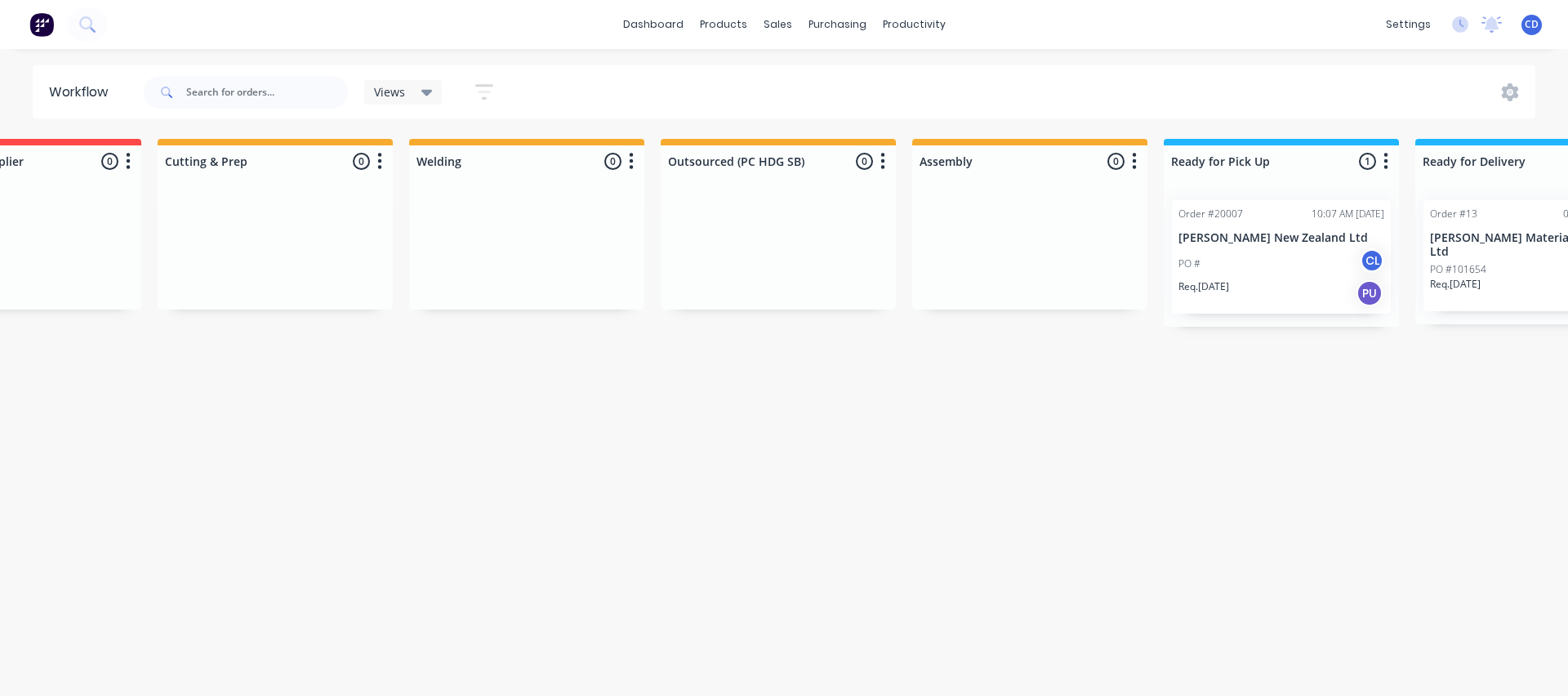
scroll to position [0, 0]
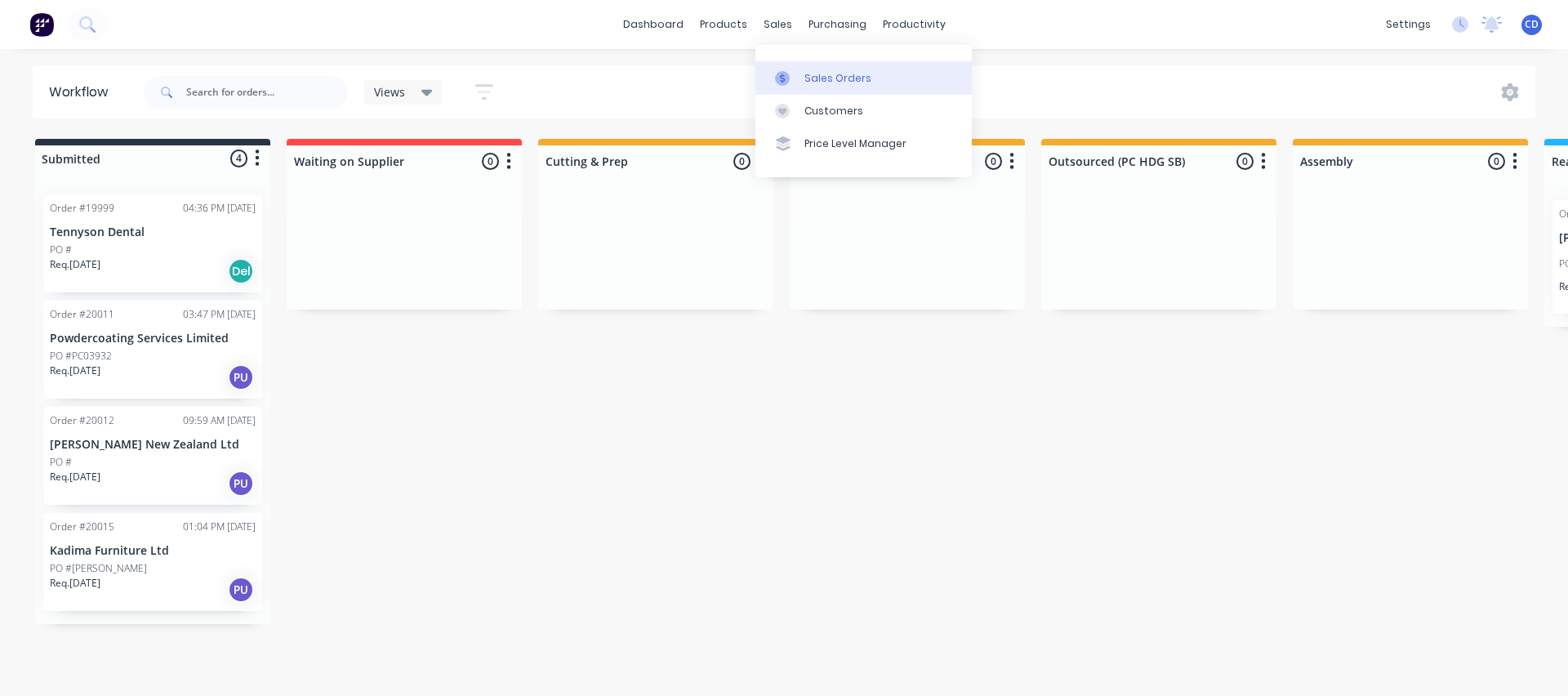
click at [812, 81] on div "Sales Orders" at bounding box center [838, 78] width 67 height 15
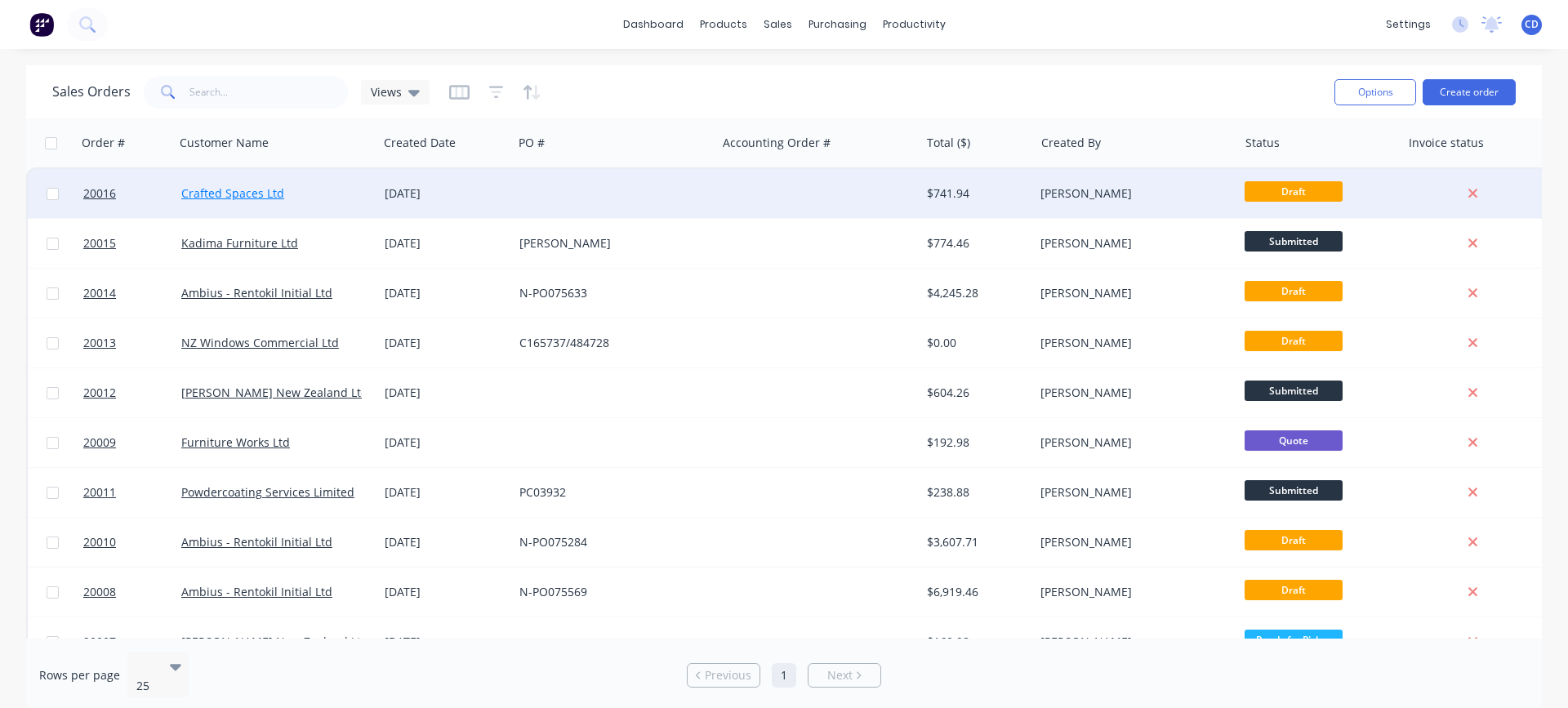
click at [204, 188] on link "Crafted Spaces Ltd" at bounding box center [232, 193] width 103 height 16
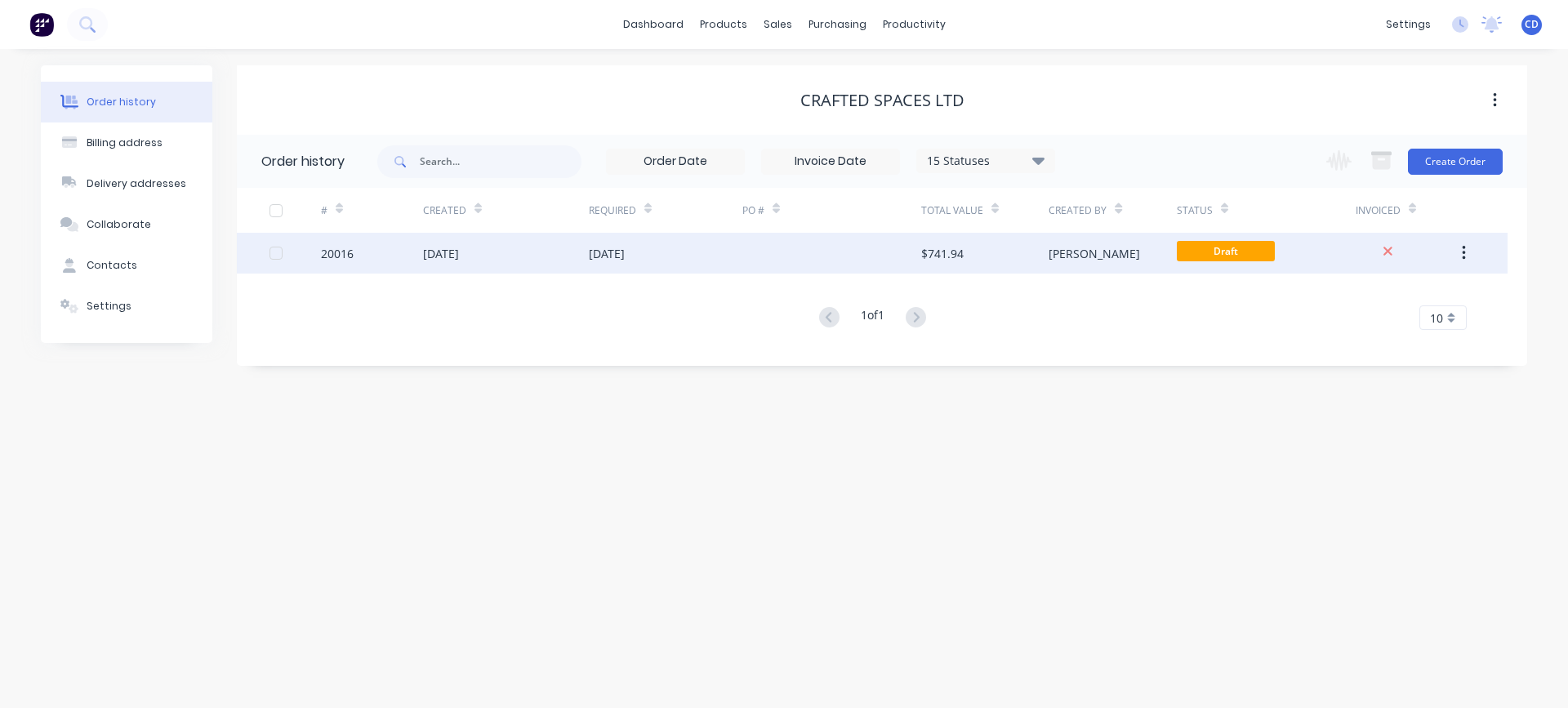
click at [340, 253] on div "20016" at bounding box center [338, 254] width 33 height 17
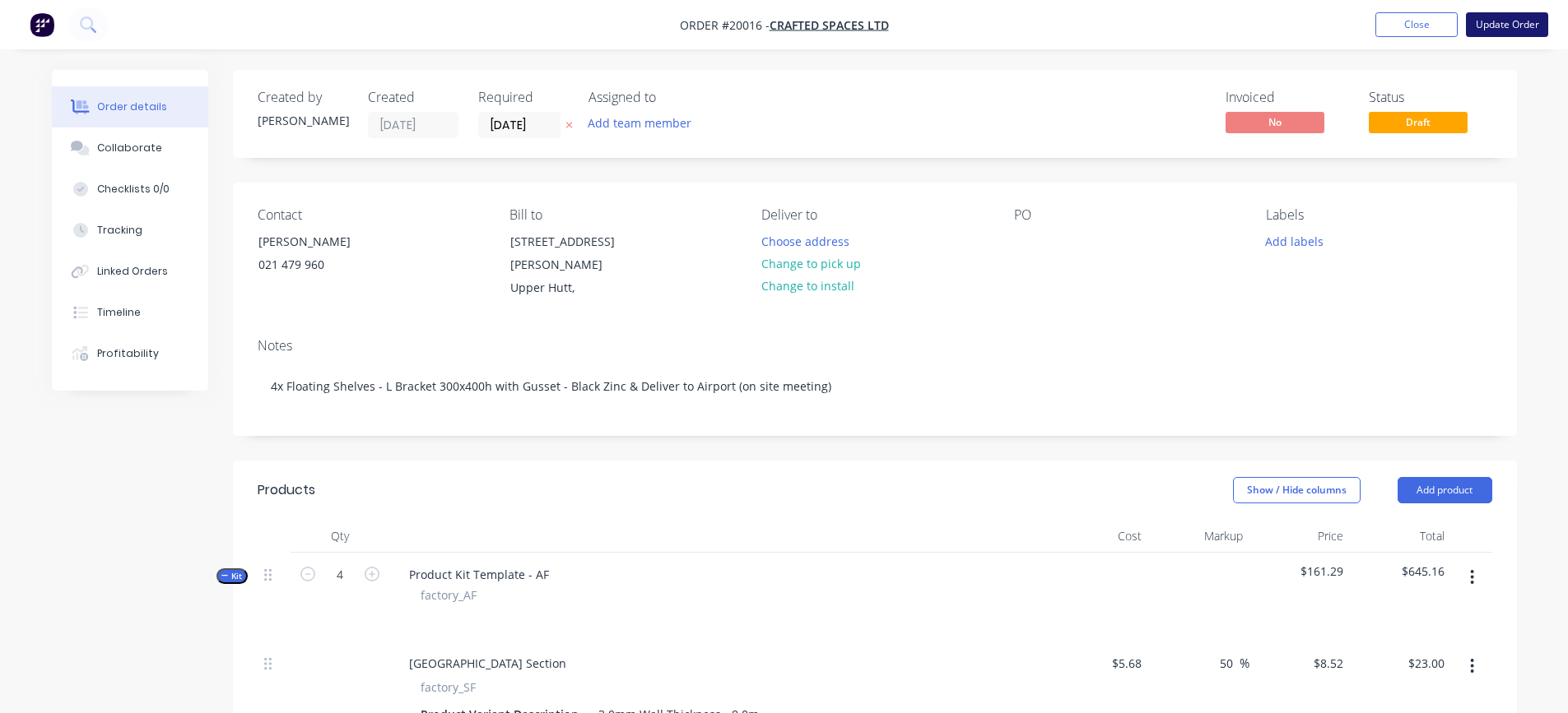
click at [1511, 17] on button "Update Order" at bounding box center [1507, 24] width 82 height 24
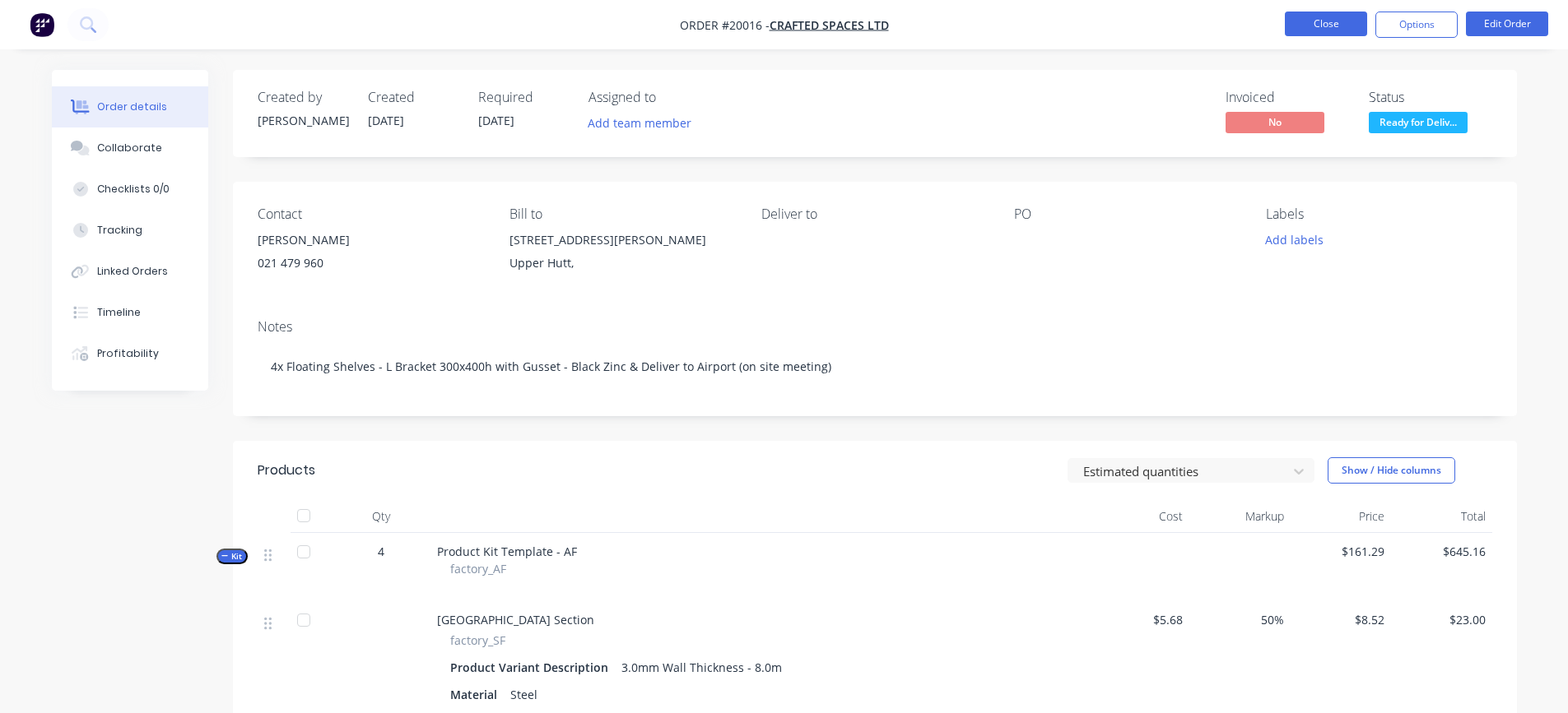
click at [1331, 26] on button "Close" at bounding box center [1326, 24] width 82 height 24
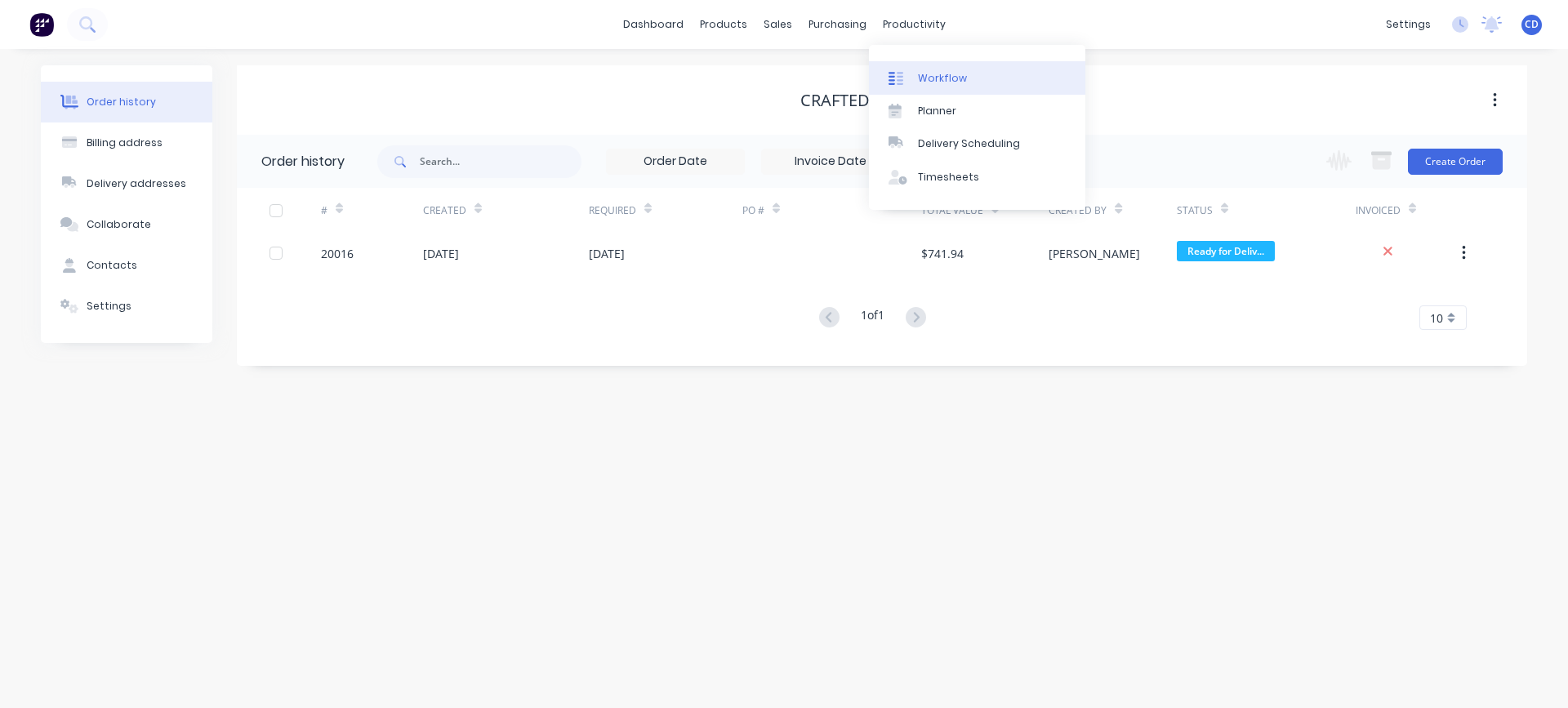
click at [934, 76] on div "Workflow" at bounding box center [943, 78] width 49 height 15
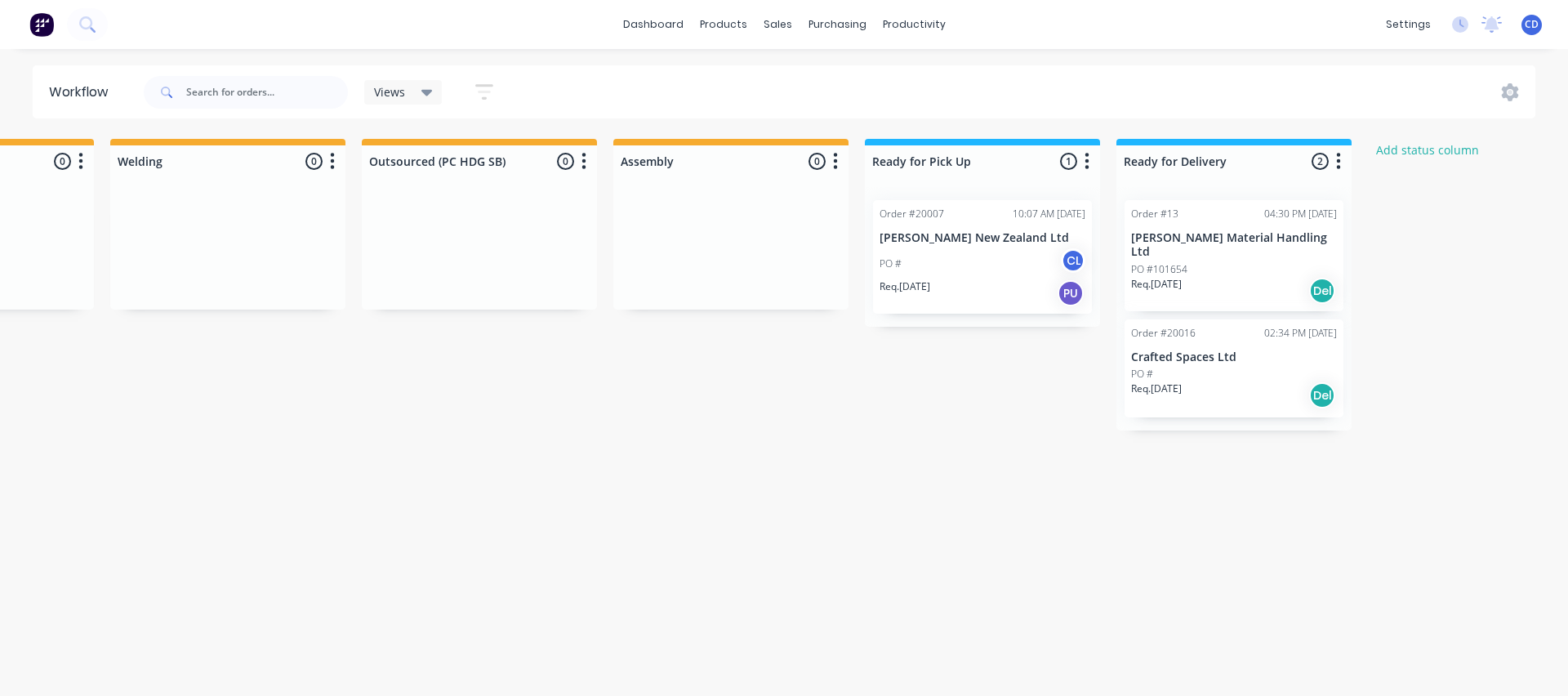
scroll to position [0, 720]
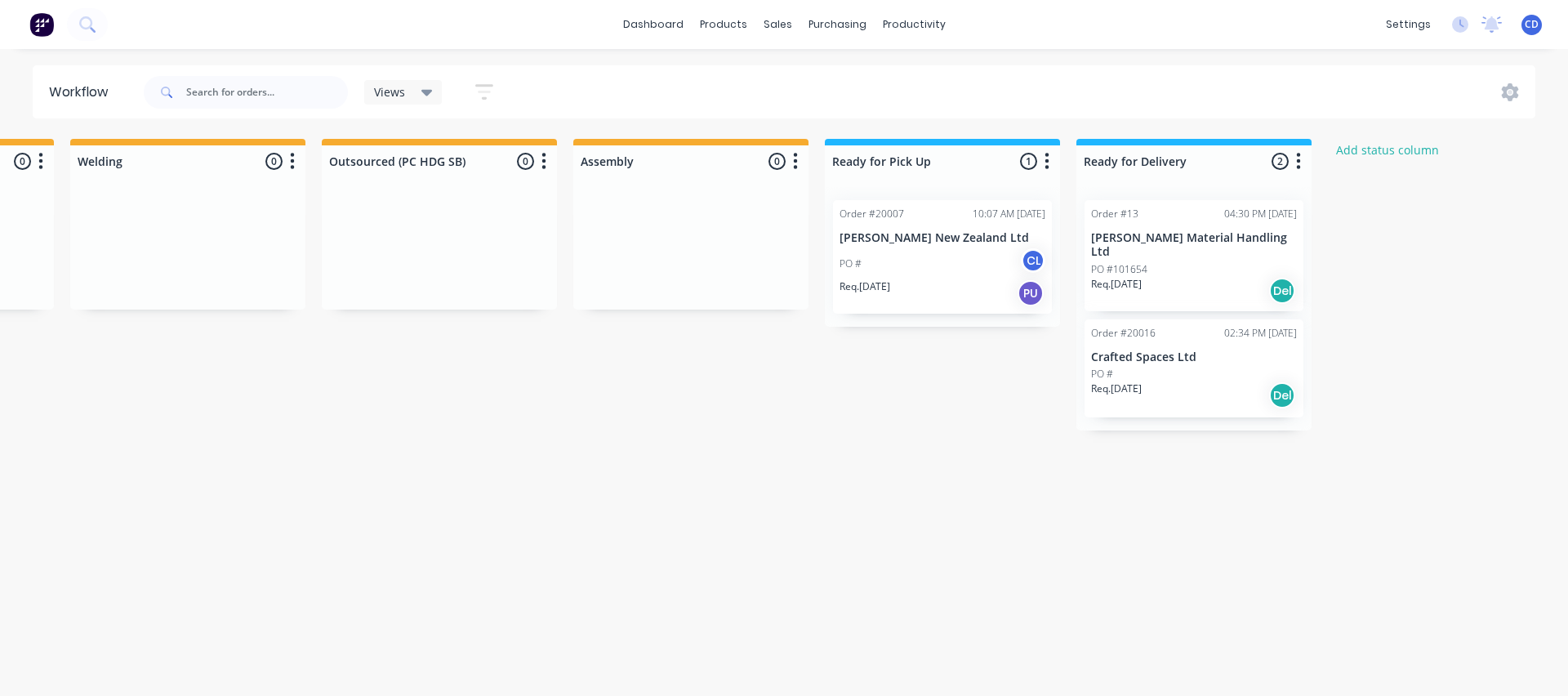
click at [1168, 381] on div "Req. [DATE] Del" at bounding box center [1195, 395] width 206 height 28
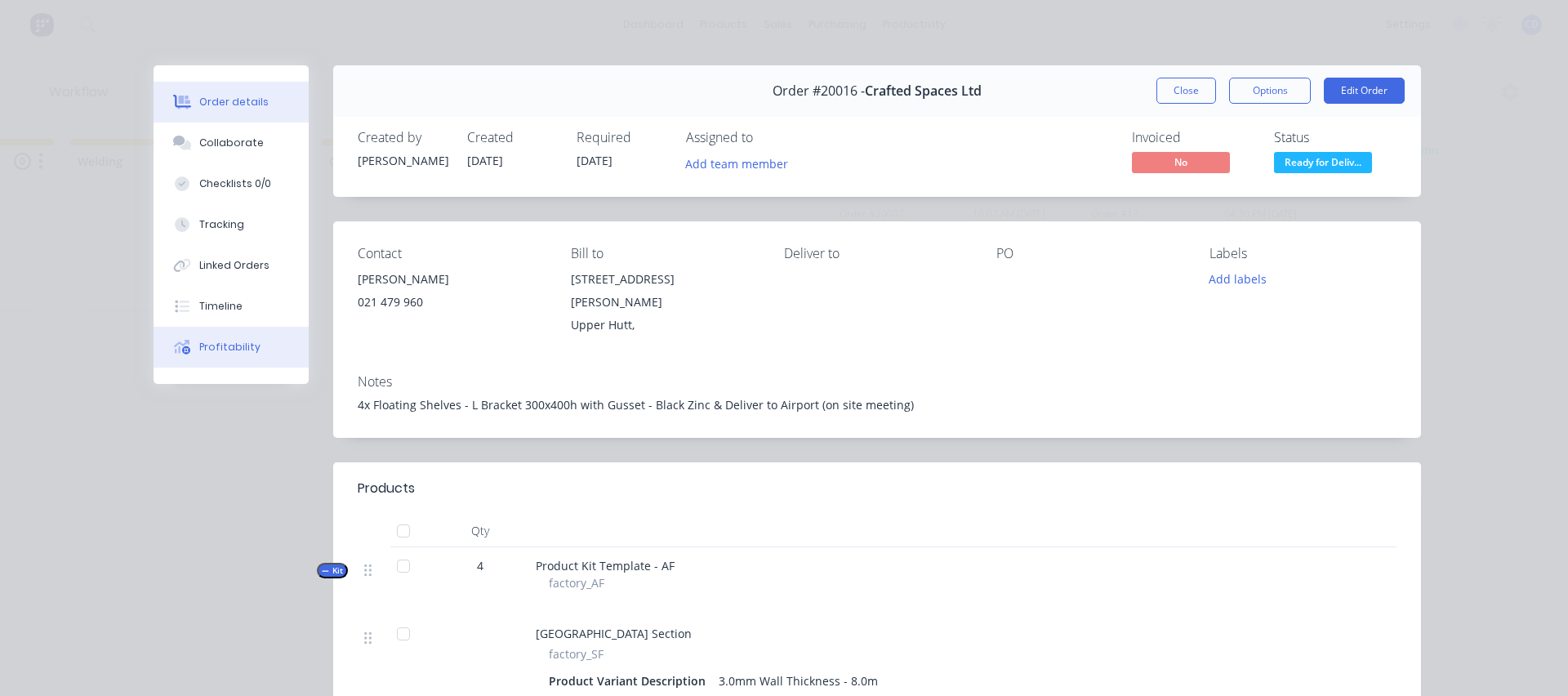
click at [224, 343] on div "Profitability" at bounding box center [230, 347] width 62 height 15
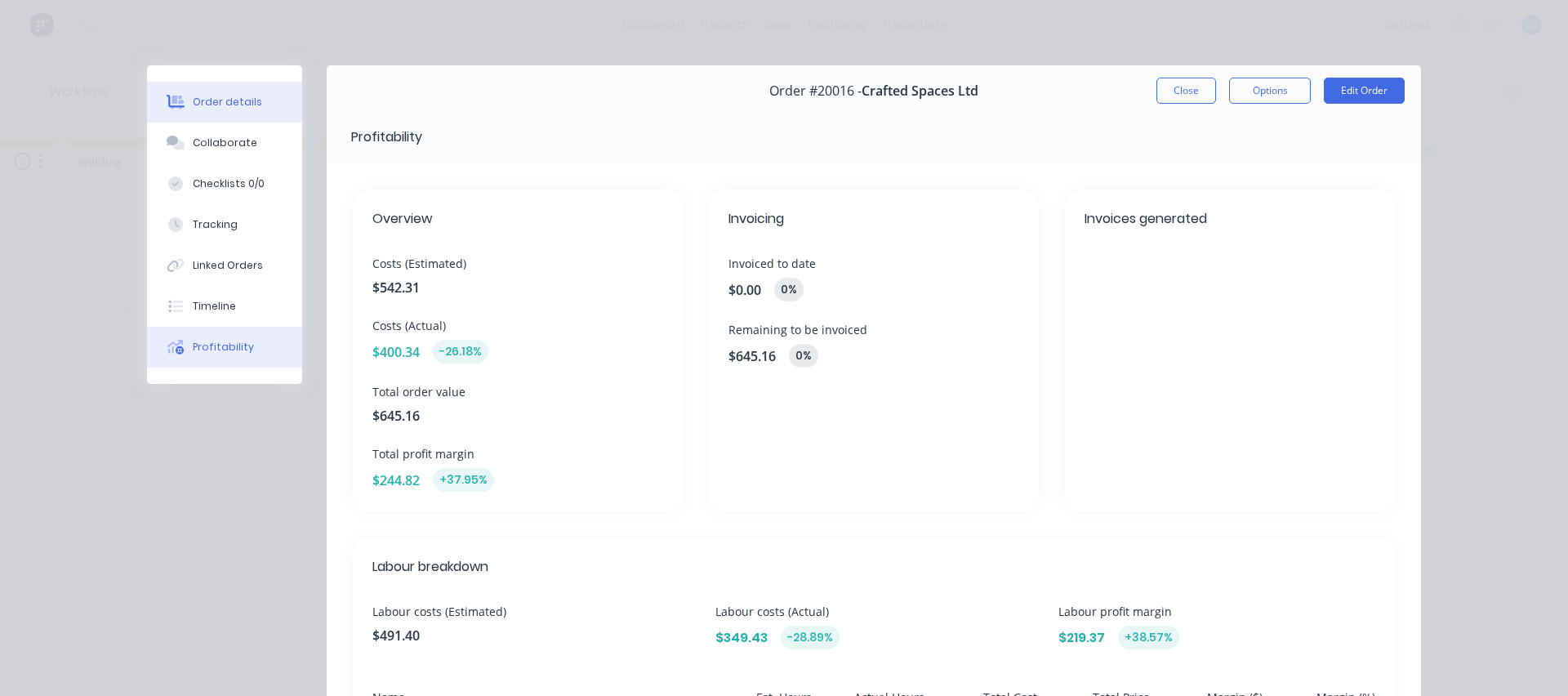
click at [214, 103] on div "Order details" at bounding box center [228, 101] width 69 height 15
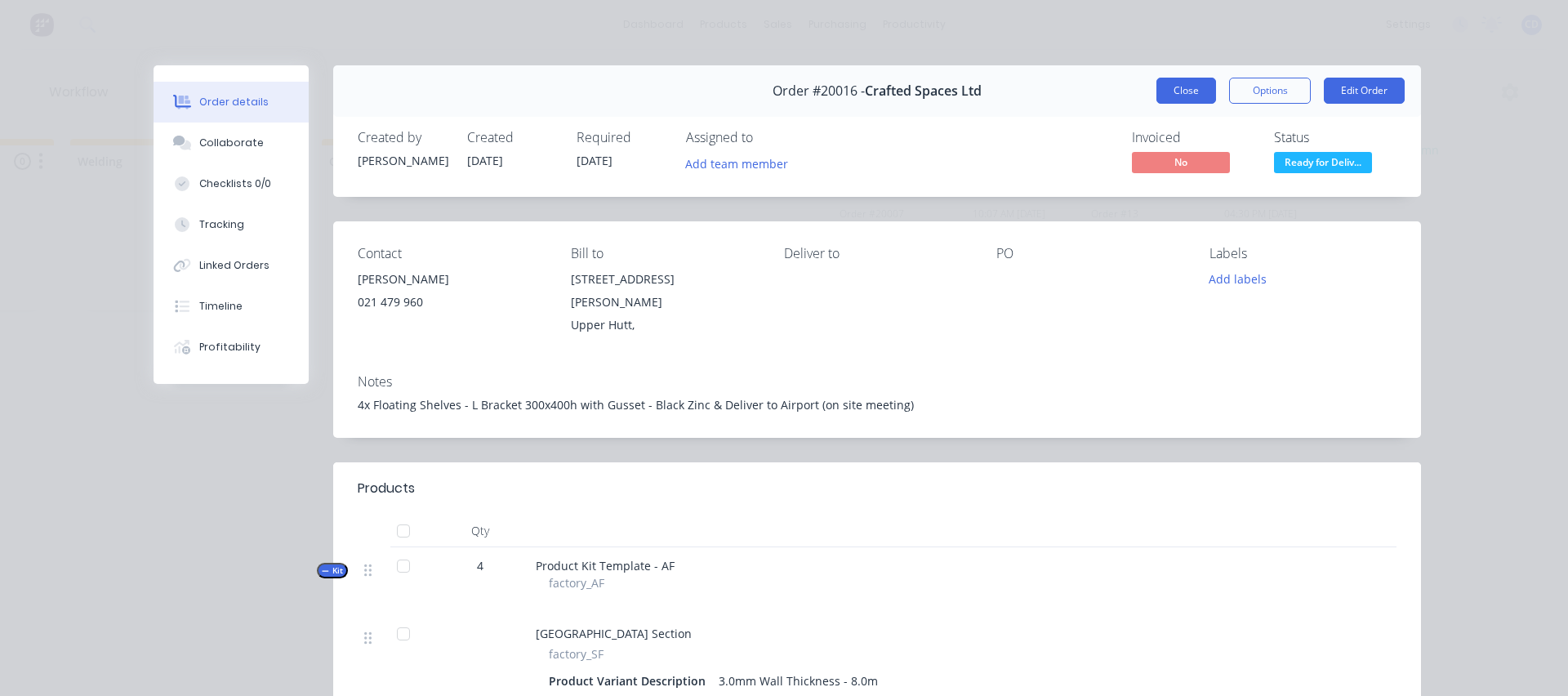
click at [1181, 88] on button "Close" at bounding box center [1186, 91] width 60 height 26
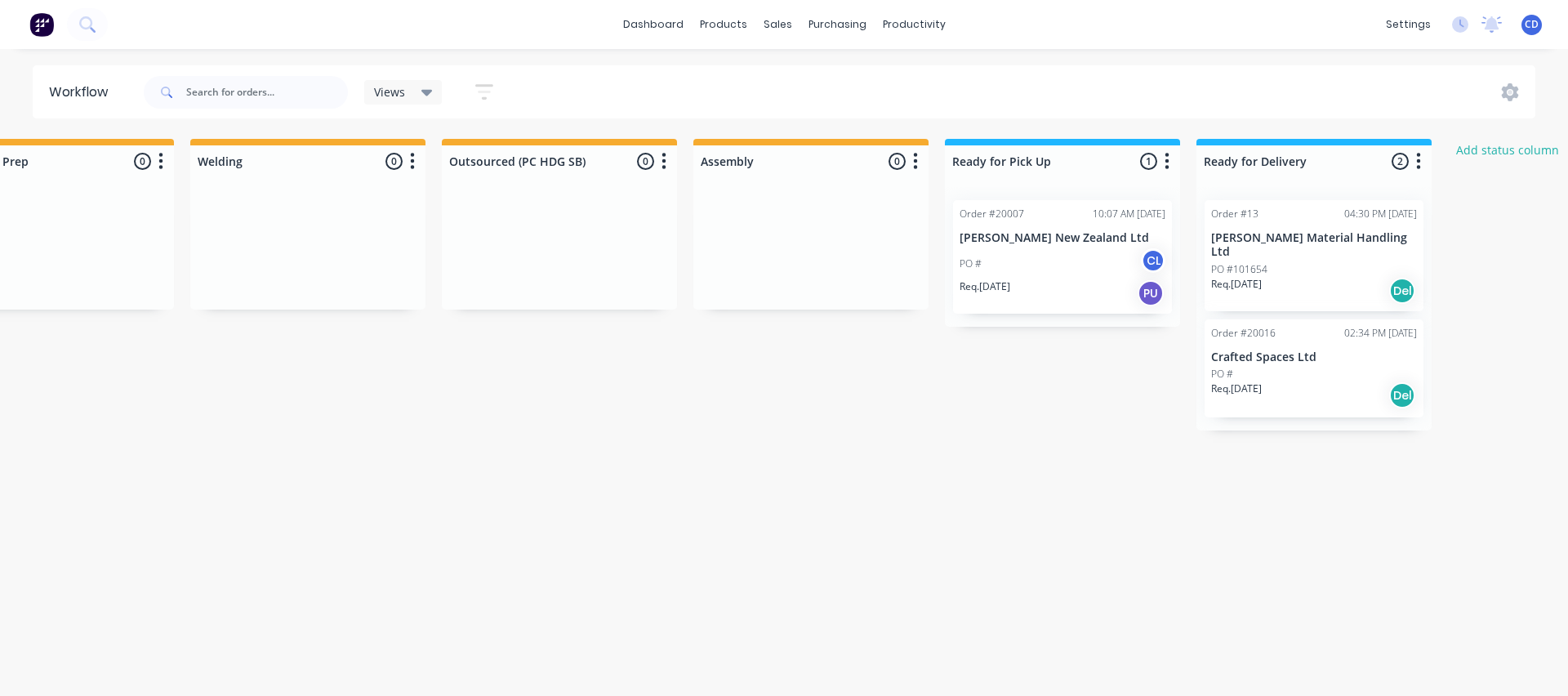
scroll to position [0, 0]
